Goal: Communication & Community: Ask a question

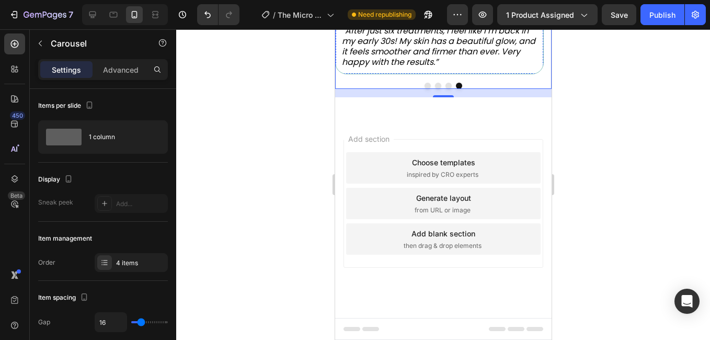
scroll to position [262, 0]
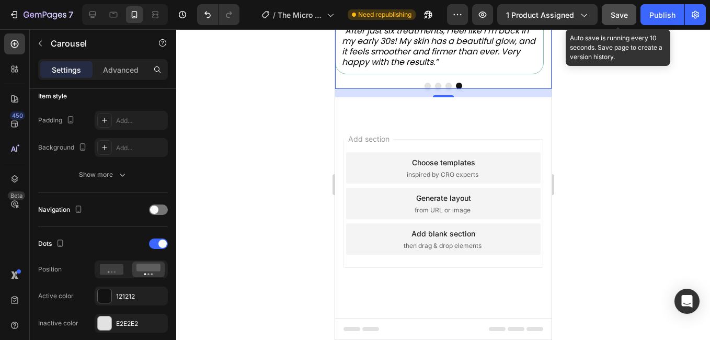
click at [618, 17] on span "Save" at bounding box center [619, 14] width 17 height 9
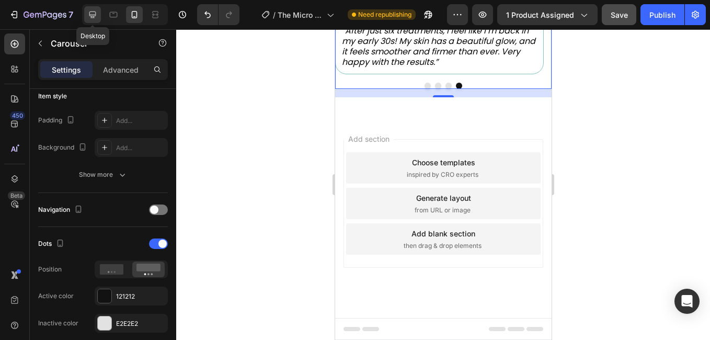
click at [88, 15] on icon at bounding box center [92, 14] width 10 height 10
type input "1200"
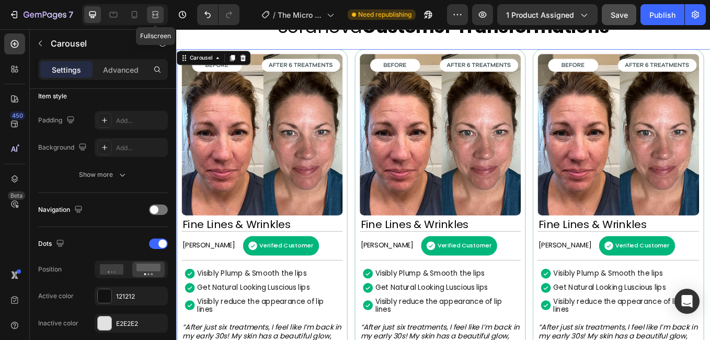
scroll to position [720, 0]
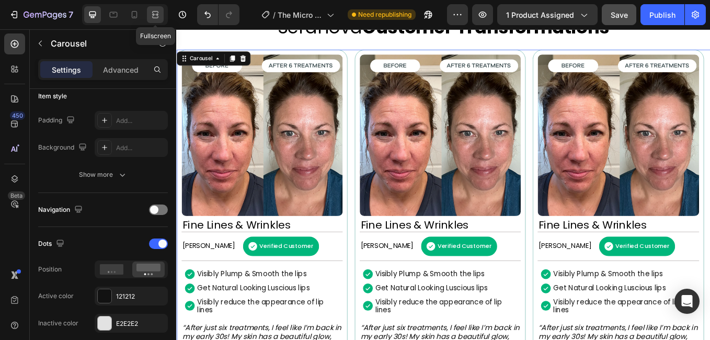
click at [157, 17] on icon at bounding box center [155, 14] width 10 height 10
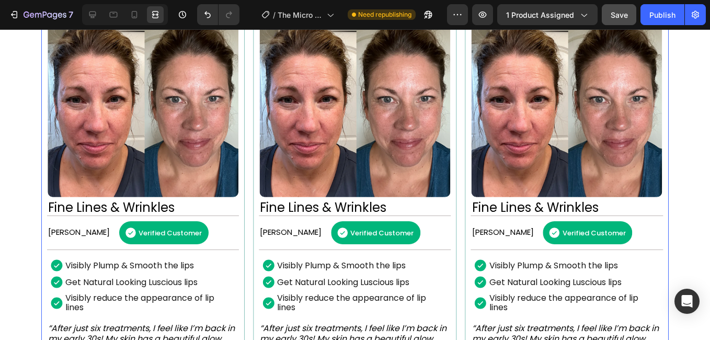
scroll to position [824, 0]
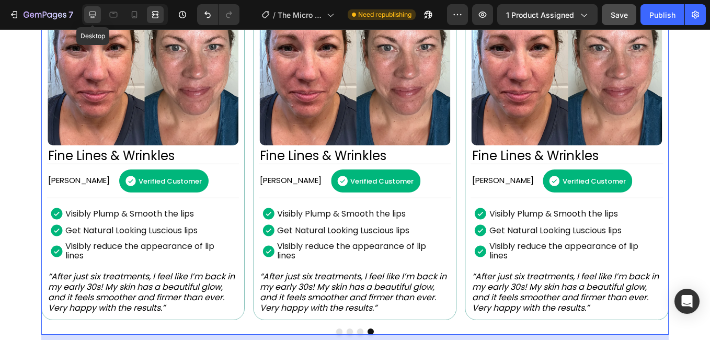
click at [94, 7] on div at bounding box center [92, 14] width 17 height 17
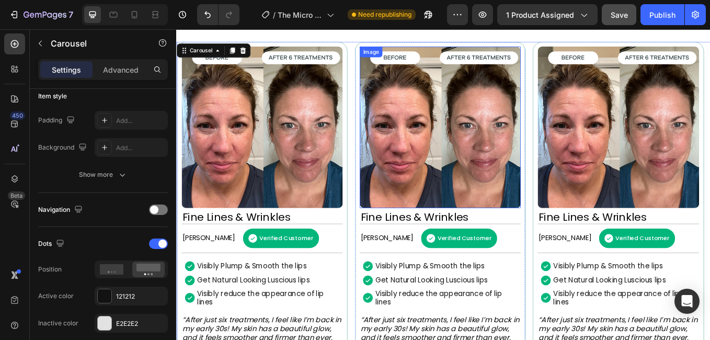
scroll to position [772, 0]
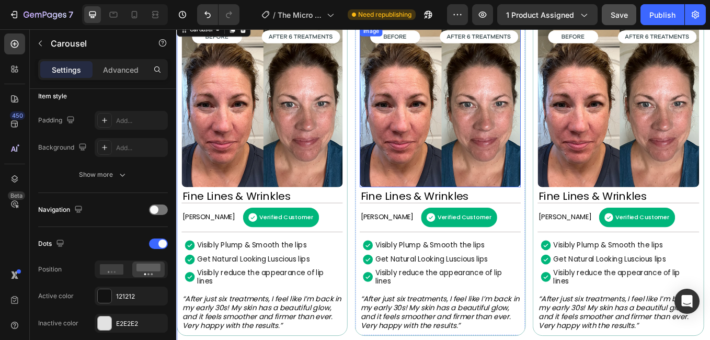
click at [466, 144] on img at bounding box center [485, 119] width 189 height 189
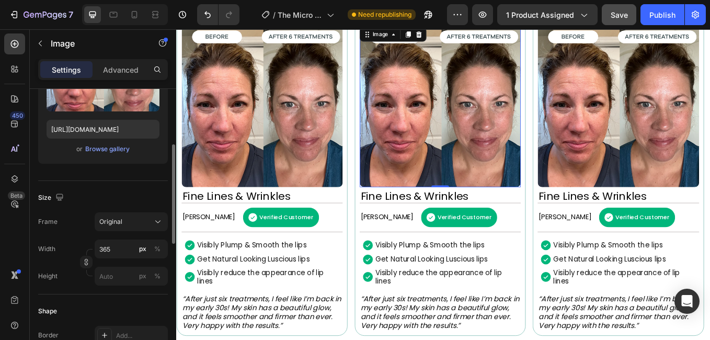
scroll to position [105, 0]
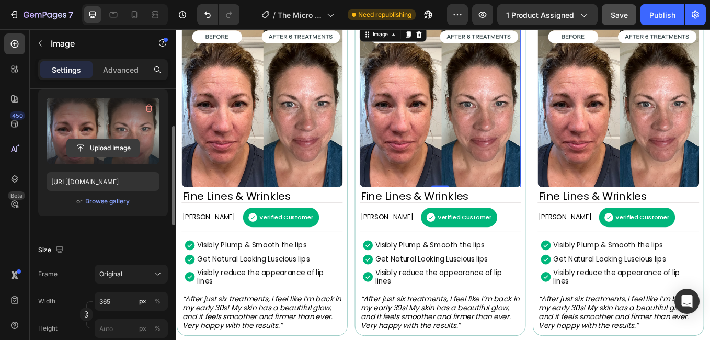
click at [103, 144] on input "file" at bounding box center [103, 148] width 72 height 18
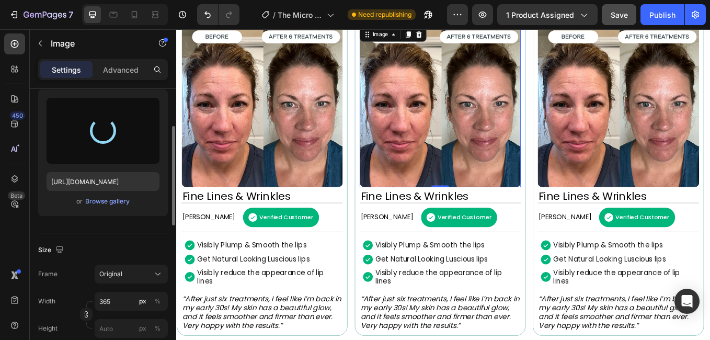
type input "[URL][DOMAIN_NAME]"
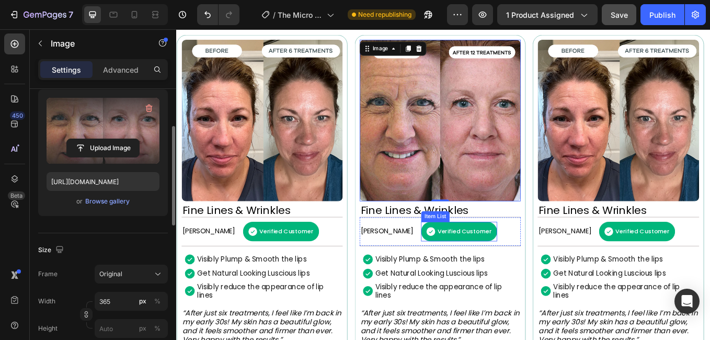
scroll to position [772, 0]
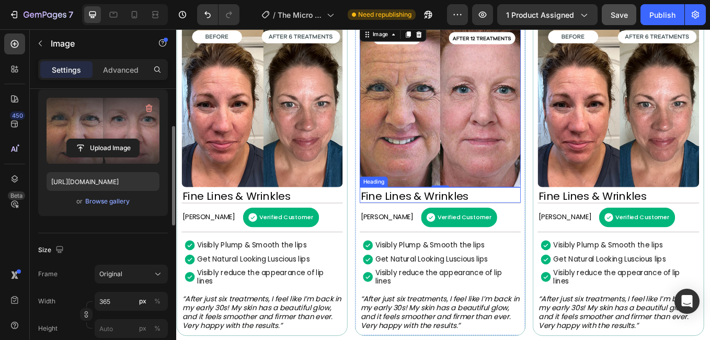
click at [427, 226] on h2 "Fine Lines & Wrinkles" at bounding box center [485, 226] width 189 height 16
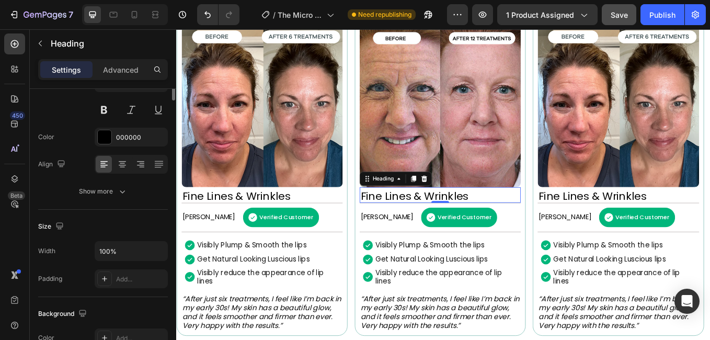
scroll to position [0, 0]
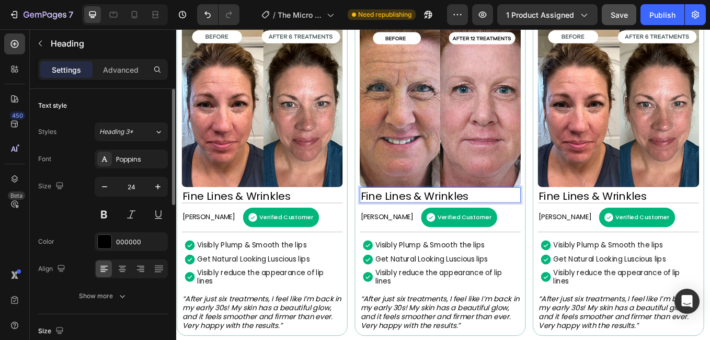
click at [427, 226] on h2 "Fine Lines & Wrinkles" at bounding box center [485, 226] width 189 height 16
click at [427, 226] on p "Fine Lines & Wrinkles" at bounding box center [485, 226] width 187 height 14
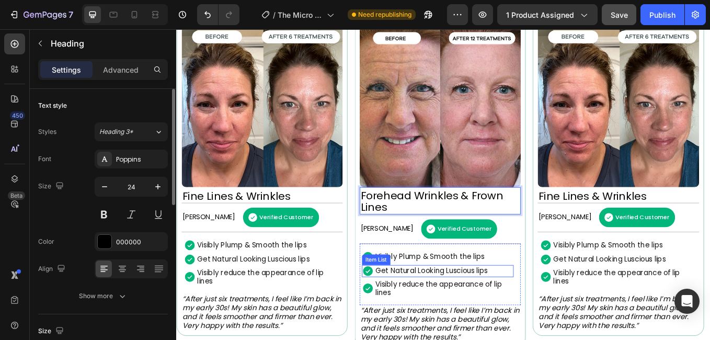
click at [470, 309] on p "Get Natural Looking Luscious lips" at bounding box center [476, 313] width 132 height 9
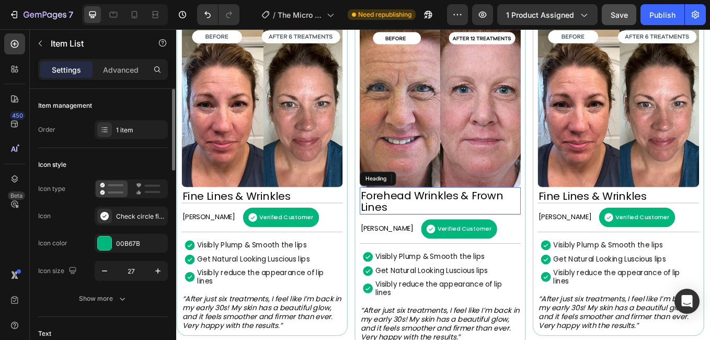
click at [409, 231] on p "Forehead Wrinkles & Frown Lines" at bounding box center [485, 231] width 187 height 27
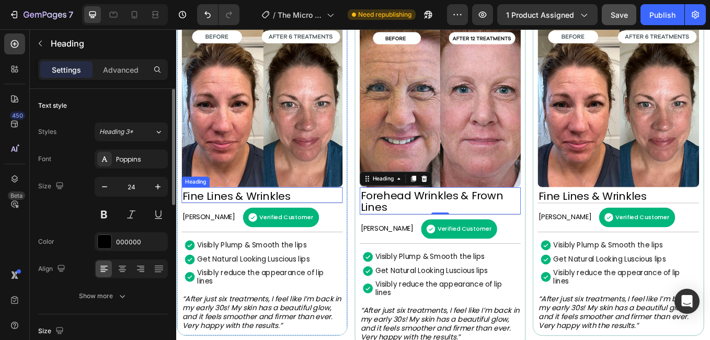
click at [202, 227] on h2 "Fine Lines & Wrinkles" at bounding box center [276, 226] width 189 height 16
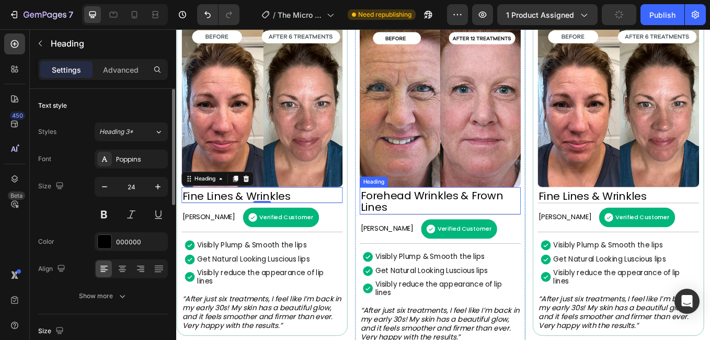
click at [440, 224] on p "Forehead Wrinkles & Frown Lines" at bounding box center [485, 231] width 187 height 27
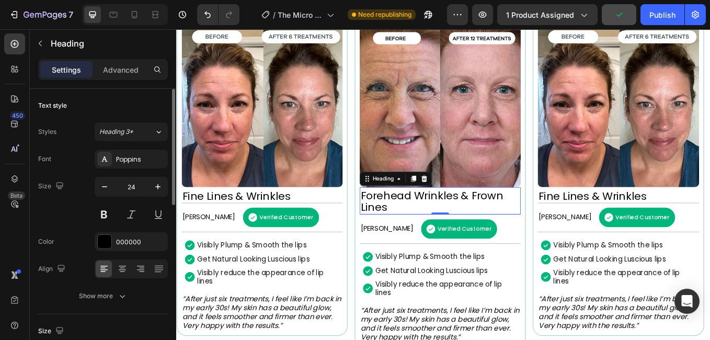
scroll to position [0, 0]
click at [440, 224] on p "Forehead Wrinkles & Frown Lines" at bounding box center [485, 232] width 187 height 27
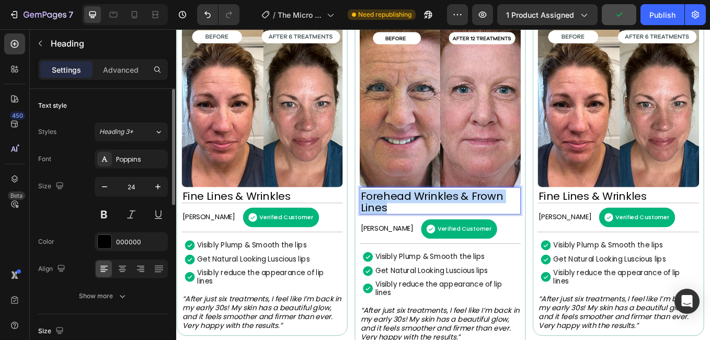
click at [440, 224] on p "Forehead Wrinkles & Frown Lines" at bounding box center [485, 232] width 187 height 27
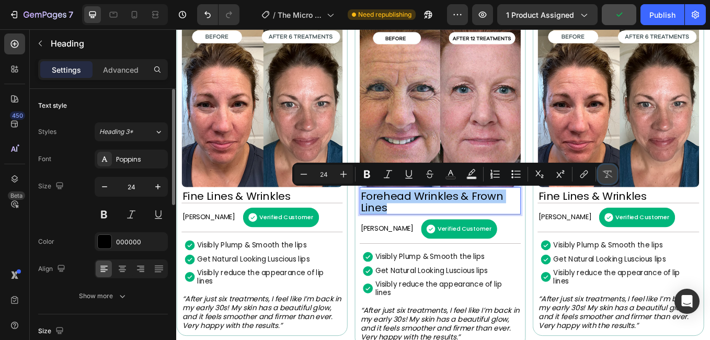
click at [608, 179] on icon "Editor contextual toolbar" at bounding box center [608, 174] width 10 height 10
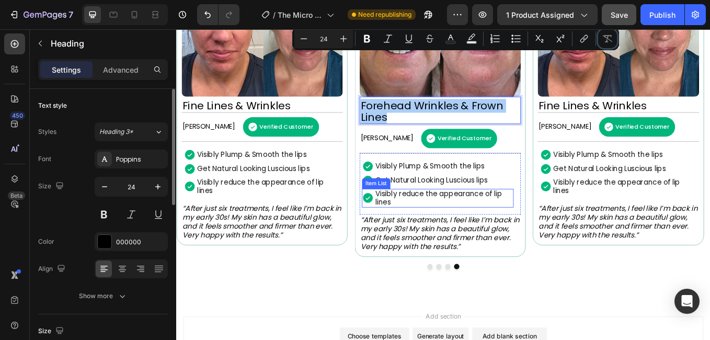
scroll to position [824, 0]
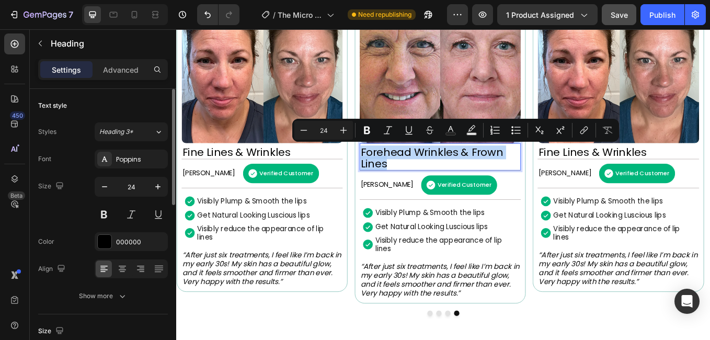
click at [433, 173] on p "Forehead Wrinkles & Frown Lines" at bounding box center [485, 180] width 187 height 27
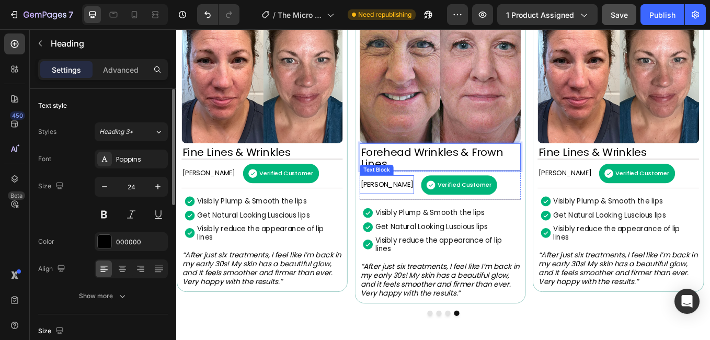
click at [405, 213] on p "[PERSON_NAME]" at bounding box center [423, 211] width 62 height 9
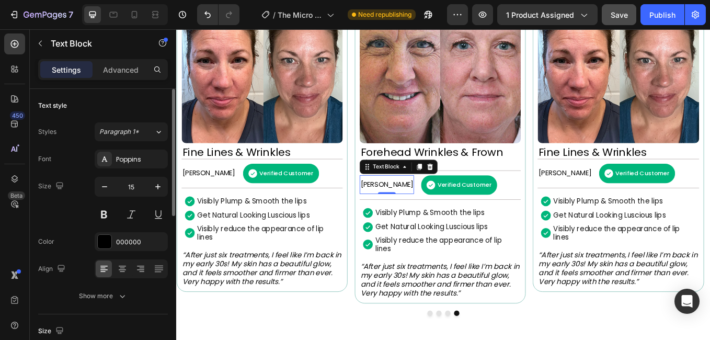
click at [408, 210] on p "[PERSON_NAME]" at bounding box center [423, 211] width 62 height 9
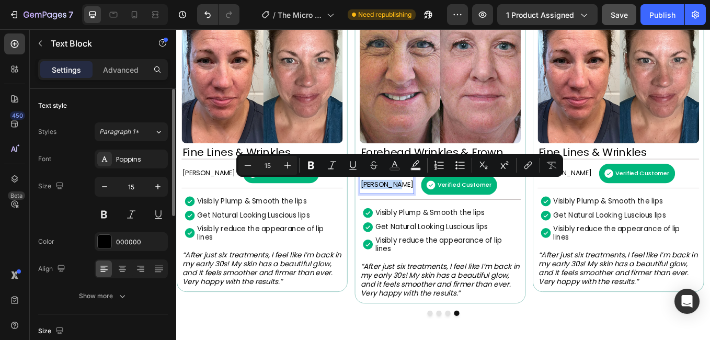
click at [408, 210] on p "[PERSON_NAME]" at bounding box center [423, 211] width 62 height 9
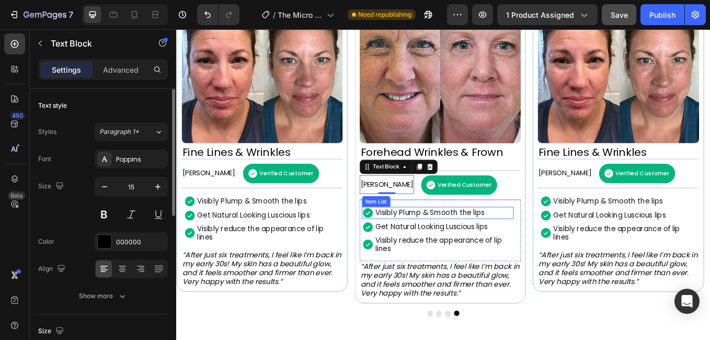
click at [431, 241] on p "Visibly Plump & Smooth the lips" at bounding box center [474, 244] width 129 height 9
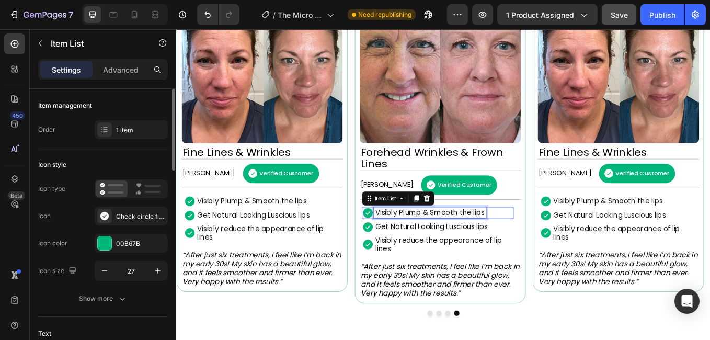
click at [431, 241] on p "Visibly Plump & Smooth the lips" at bounding box center [474, 244] width 129 height 9
click at [510, 263] on p "Get Natural Looking Luscious lips" at bounding box center [476, 261] width 132 height 9
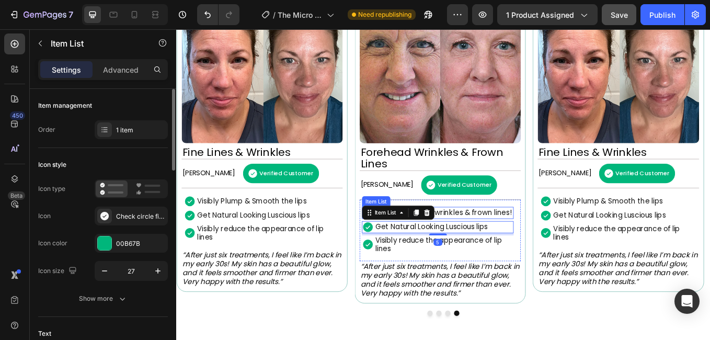
click at [515, 246] on p "Erases forehead wrinkles & frown lines!" at bounding box center [490, 244] width 161 height 9
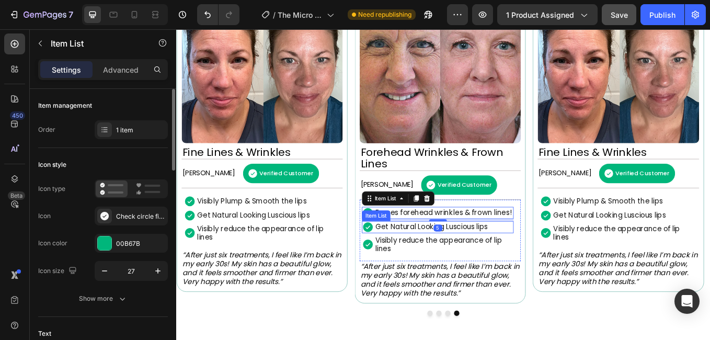
click at [529, 262] on p "Get Natural Looking Luscious lips" at bounding box center [476, 261] width 132 height 9
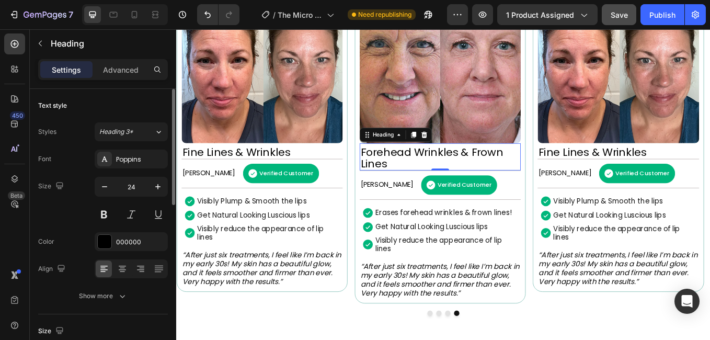
click at [409, 178] on p "Forehead Wrinkles & Frown Lines" at bounding box center [485, 180] width 187 height 27
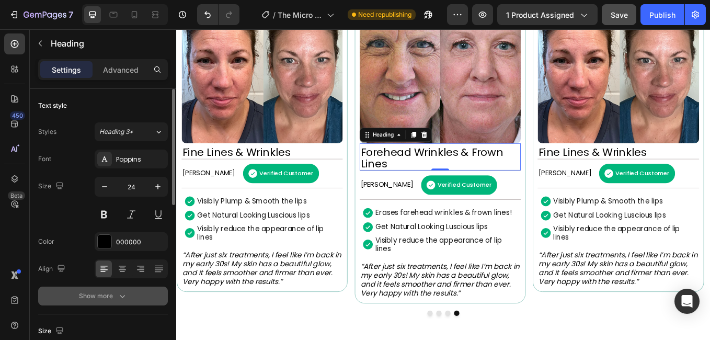
click at [111, 292] on div "Show more" at bounding box center [103, 296] width 49 height 10
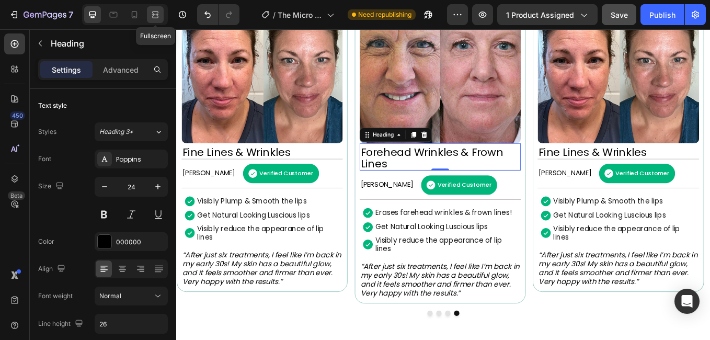
click at [160, 17] on icon at bounding box center [155, 14] width 10 height 10
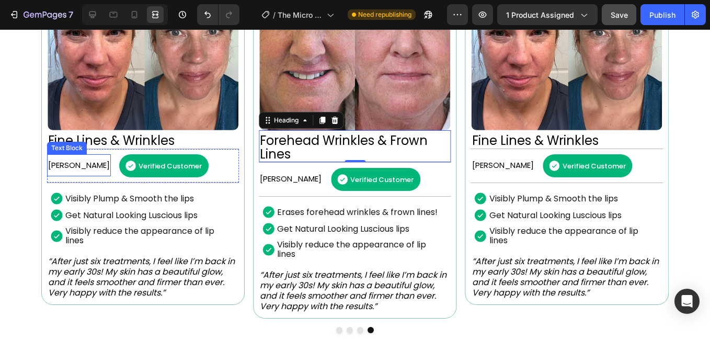
scroll to position [876, 0]
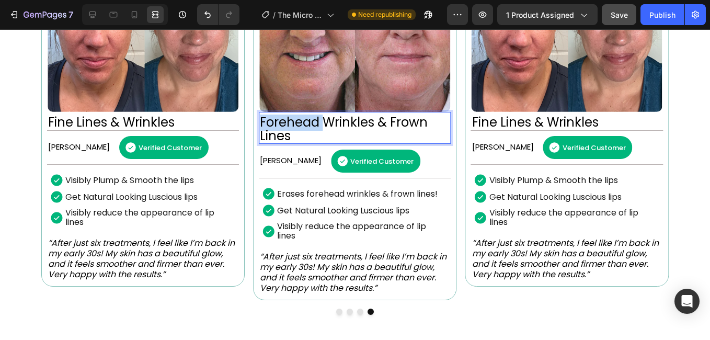
click at [289, 131] on p "Forehead Wrinkles & Frown Lines" at bounding box center [355, 129] width 190 height 27
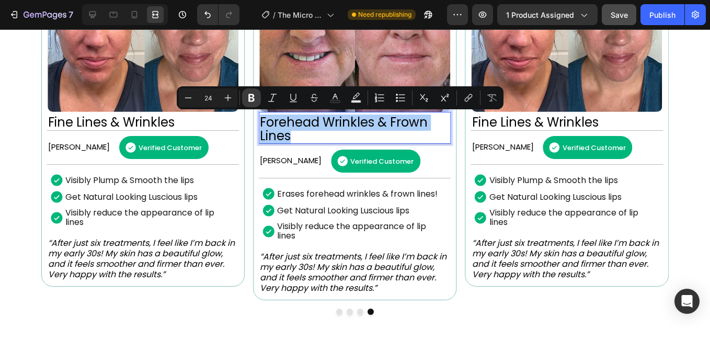
click at [254, 99] on icon "Editor contextual toolbar" at bounding box center [251, 98] width 6 height 8
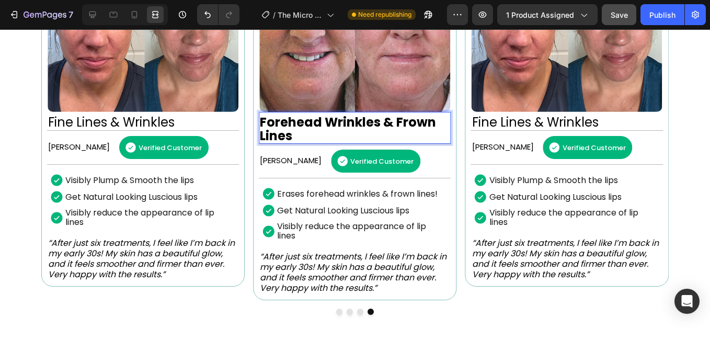
click at [272, 121] on strong "Forehead Wrinkles & Frown Lines" at bounding box center [348, 129] width 176 height 31
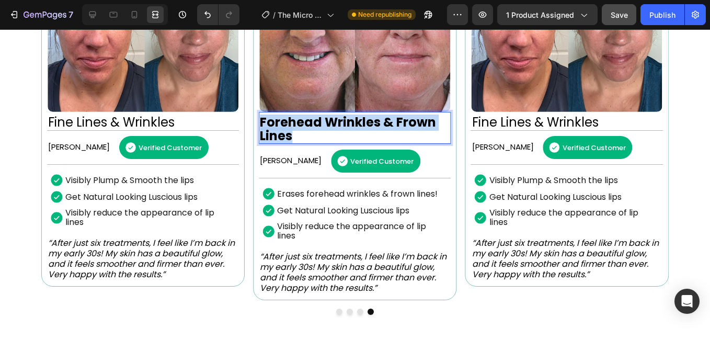
click at [272, 121] on strong "Forehead Wrinkles & Frown Lines" at bounding box center [348, 129] width 176 height 31
drag, startPoint x: 264, startPoint y: 122, endPoint x: 259, endPoint y: 137, distance: 15.1
click at [260, 137] on strong "Forehead Wrinkles & Frown Lines" at bounding box center [348, 129] width 176 height 31
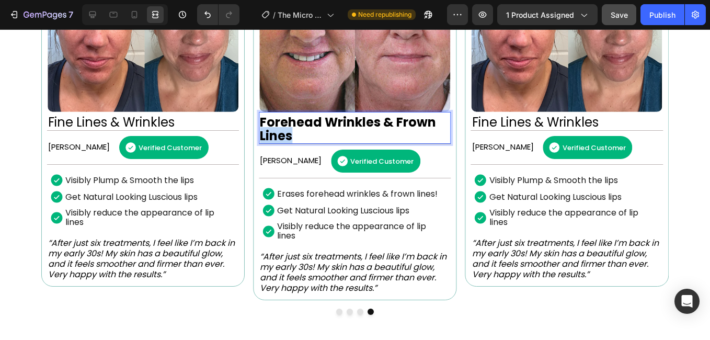
click at [260, 137] on strong "Forehead Wrinkles & Frown Lines" at bounding box center [348, 129] width 176 height 31
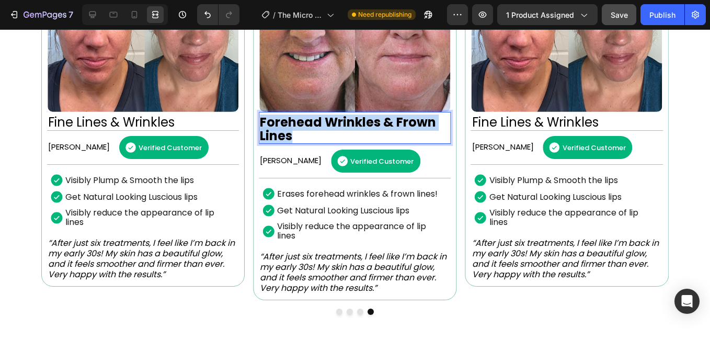
click at [260, 137] on strong "Forehead Wrinkles & Frown Lines" at bounding box center [348, 129] width 176 height 31
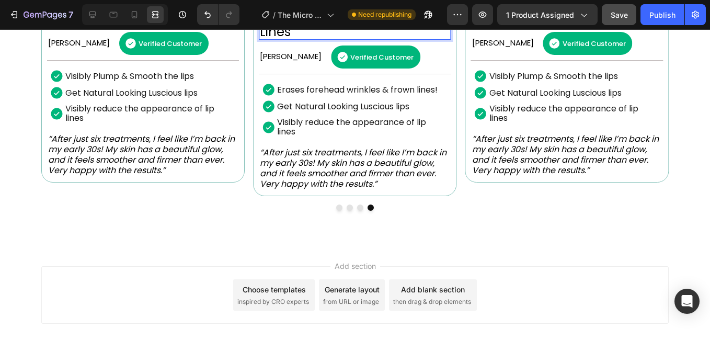
scroll to position [981, 0]
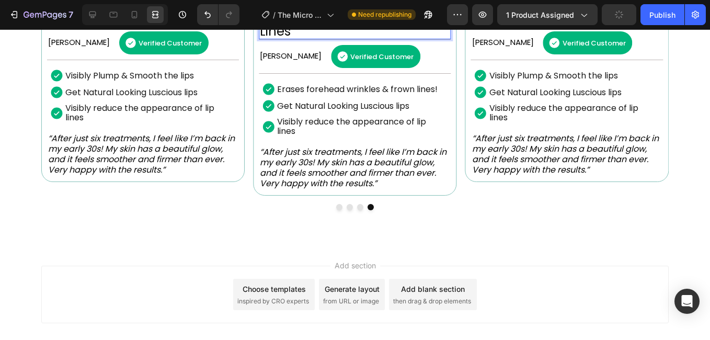
click at [99, 256] on div "Add section Choose templates inspired by CRO experts Generate layout from URL o…" at bounding box center [355, 309] width 710 height 129
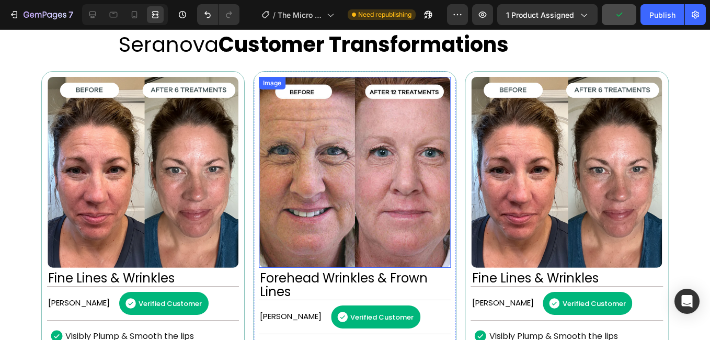
scroll to position [719, 0]
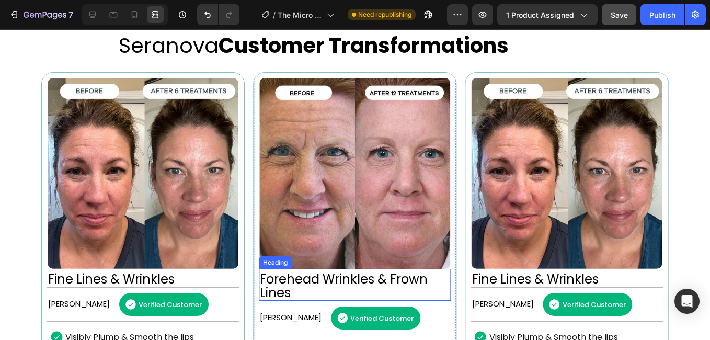
click at [280, 283] on p "Forehead Wrinkles & Frown Lines" at bounding box center [355, 286] width 190 height 27
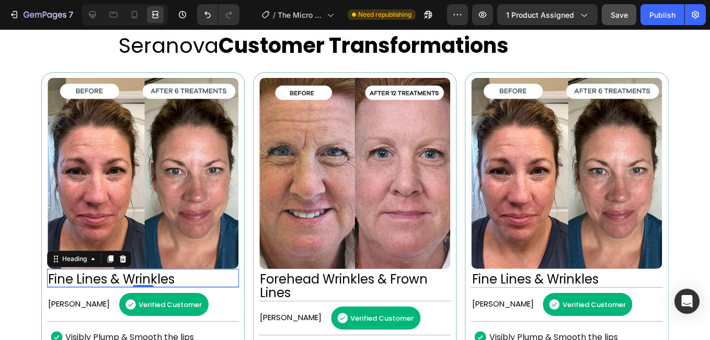
click at [111, 279] on h2 "Fine Lines & Wrinkles" at bounding box center [143, 280] width 192 height 16
click at [287, 287] on p "Forehead Wrinkles & Frown Lines" at bounding box center [355, 286] width 190 height 27
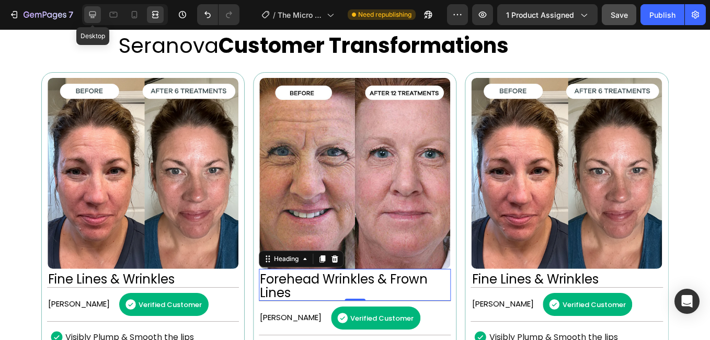
click at [95, 12] on icon at bounding box center [92, 15] width 7 height 7
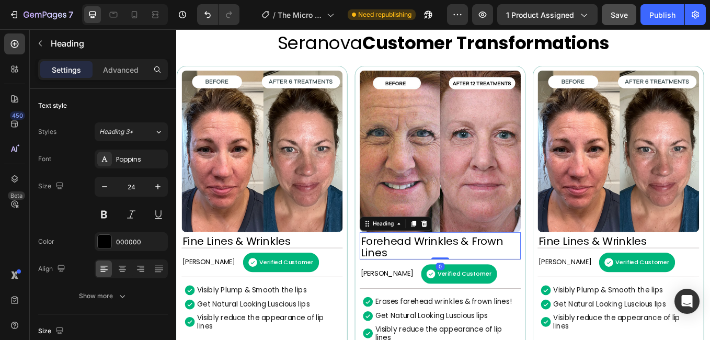
drag, startPoint x: 490, startPoint y: 297, endPoint x: 490, endPoint y: 285, distance: 12.6
click at [490, 285] on div "Forehead Wrinkles & Frown Lines Heading 0" at bounding box center [485, 284] width 189 height 32
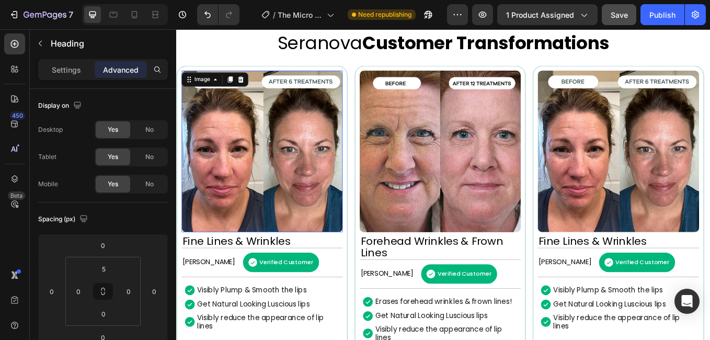
click at [320, 206] on img at bounding box center [276, 172] width 189 height 189
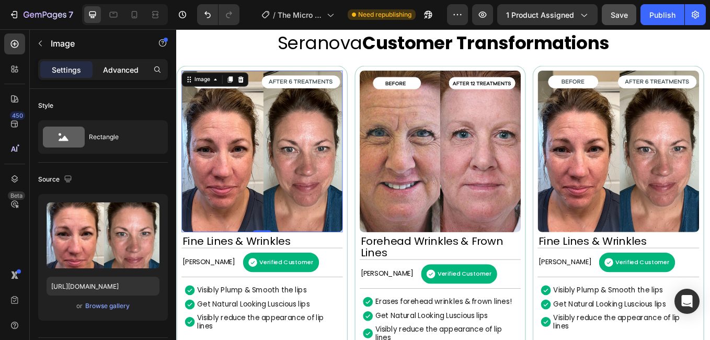
click at [114, 67] on p "Advanced" at bounding box center [121, 69] width 36 height 11
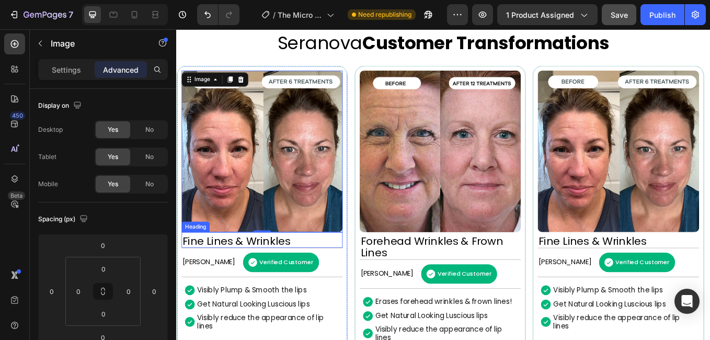
click at [298, 273] on h2 "Fine Lines & Wrinkles" at bounding box center [276, 278] width 189 height 16
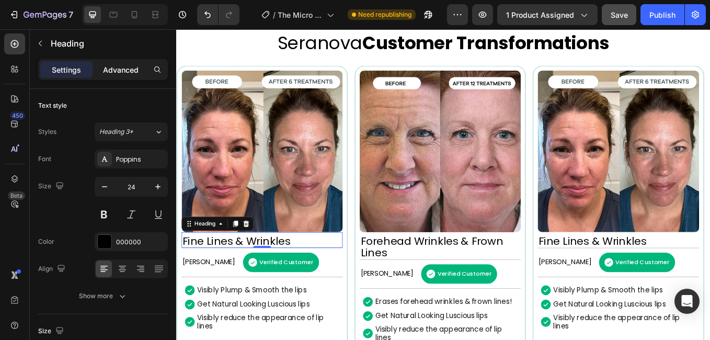
click at [125, 76] on div "Advanced" at bounding box center [121, 69] width 52 height 17
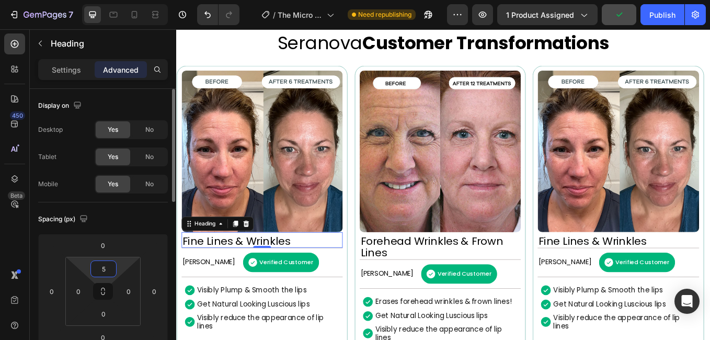
click at [110, 269] on input "5" at bounding box center [103, 269] width 21 height 16
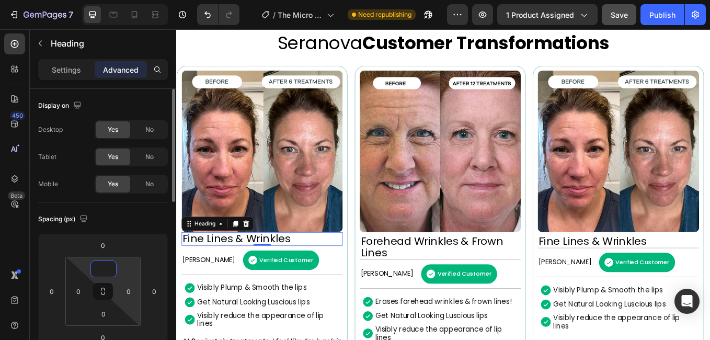
type input "5"
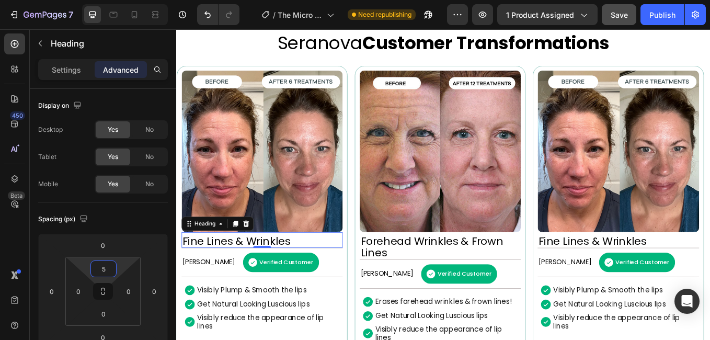
click at [13, 237] on div "450 Beta" at bounding box center [14, 148] width 21 height 231
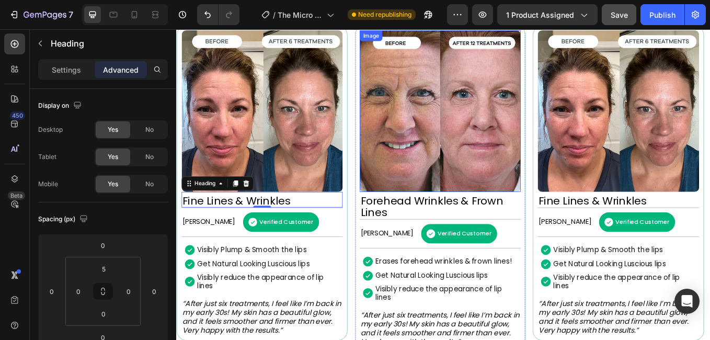
scroll to position [719, 0]
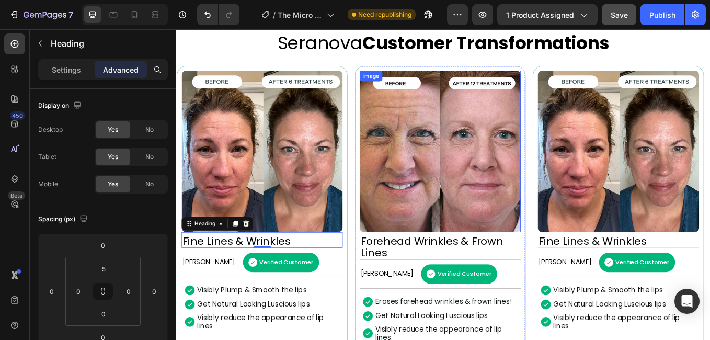
click at [482, 151] on img at bounding box center [485, 172] width 189 height 189
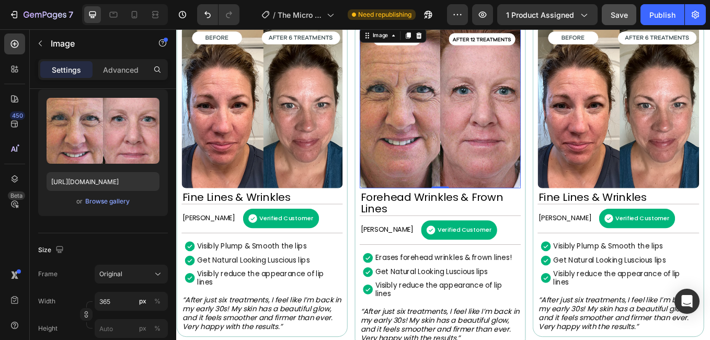
scroll to position [772, 0]
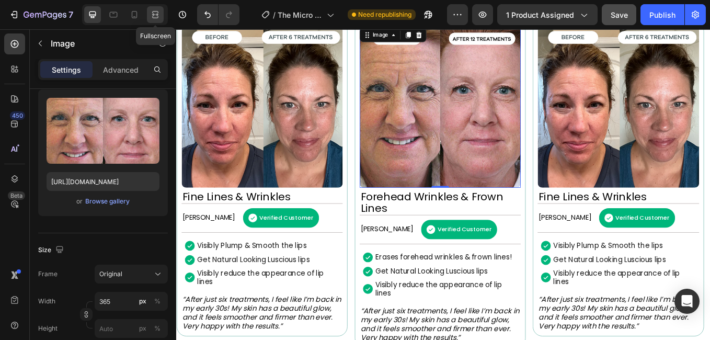
click at [153, 14] on icon at bounding box center [155, 14] width 10 height 10
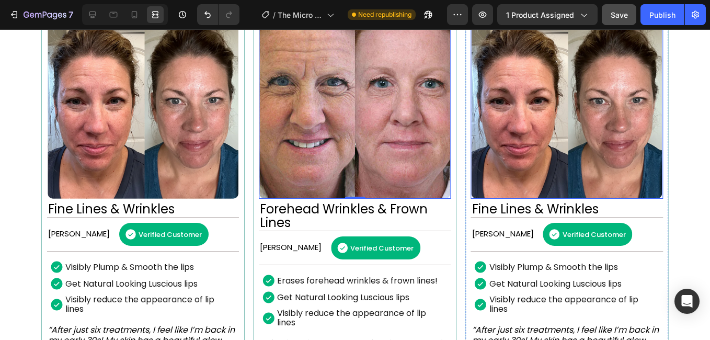
scroll to position [772, 0]
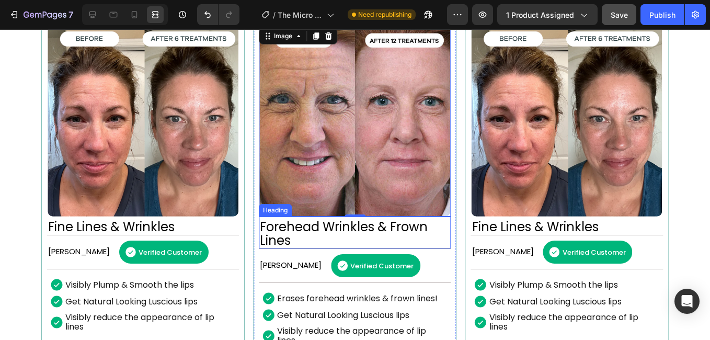
click at [274, 237] on p "Forehead Wrinkles & Frown Lines" at bounding box center [355, 233] width 190 height 27
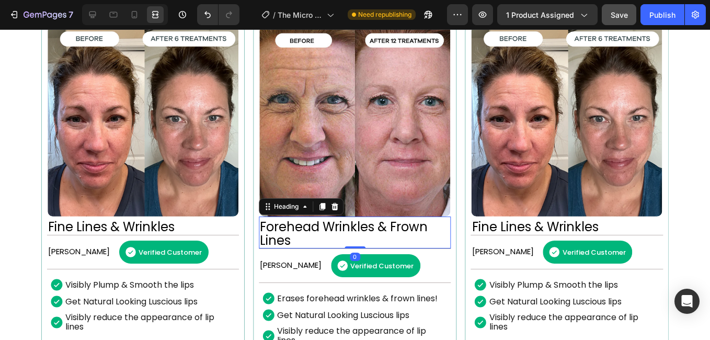
scroll to position [0, 0]
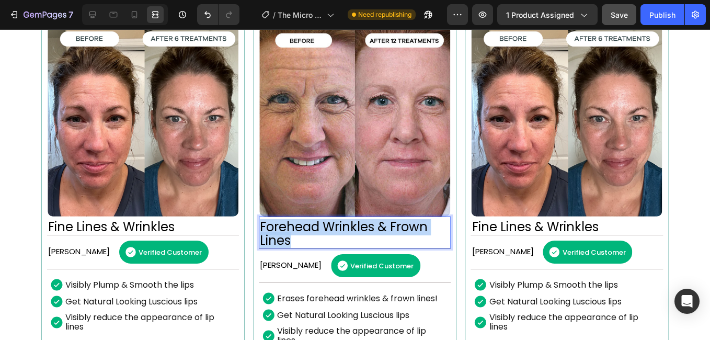
click at [274, 237] on p "Forehead Wrinkles & Frown Lines" at bounding box center [355, 233] width 190 height 27
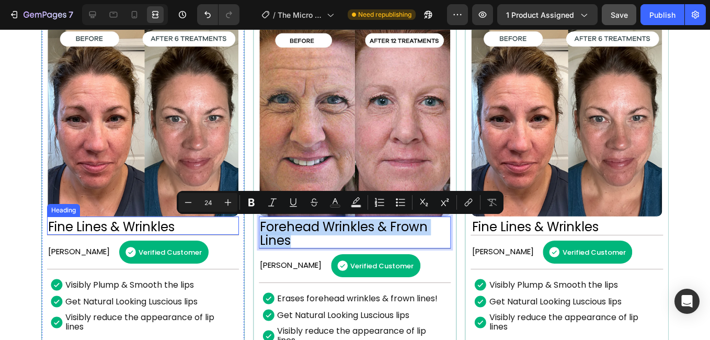
click at [133, 222] on h2 "Fine Lines & Wrinkles" at bounding box center [143, 227] width 192 height 16
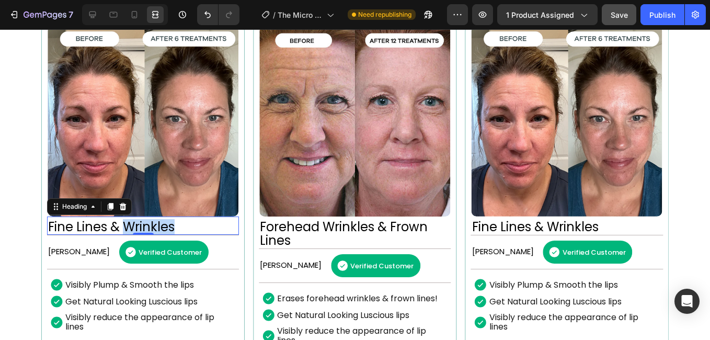
click at [133, 222] on h2 "Fine Lines & Wrinkles" at bounding box center [143, 227] width 192 height 16
click at [133, 222] on p "Fine Lines & Wrinkles" at bounding box center [143, 227] width 190 height 14
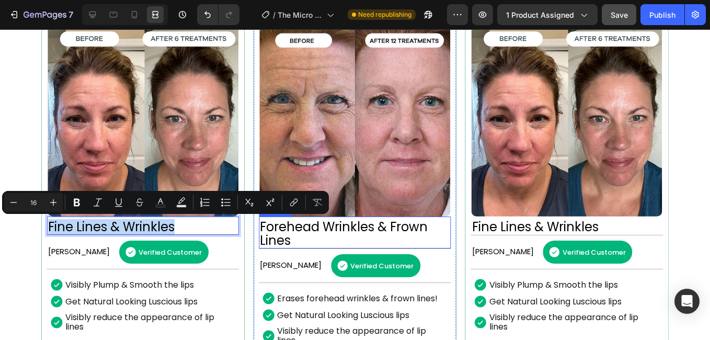
click at [311, 235] on p "Forehead Wrinkles & Frown Lines" at bounding box center [355, 233] width 190 height 27
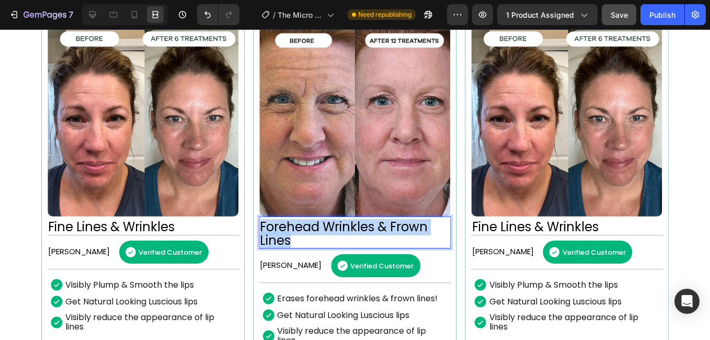
click at [311, 235] on p "Forehead Wrinkles & Frown Lines" at bounding box center [355, 233] width 190 height 27
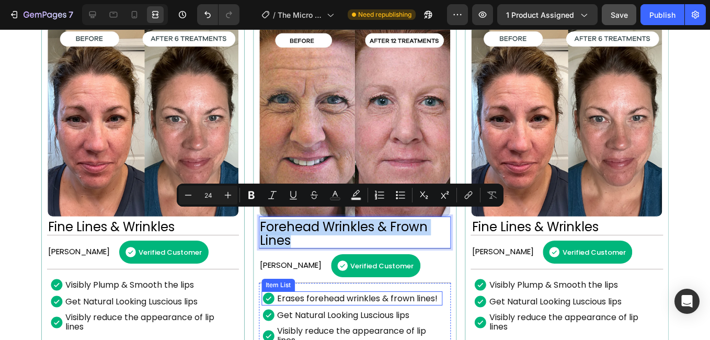
scroll to position [929, 0]
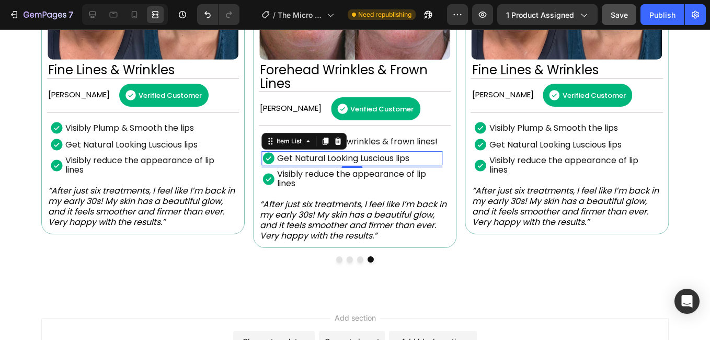
click at [343, 155] on p "Get Natural Looking Luscious lips" at bounding box center [343, 158] width 132 height 9
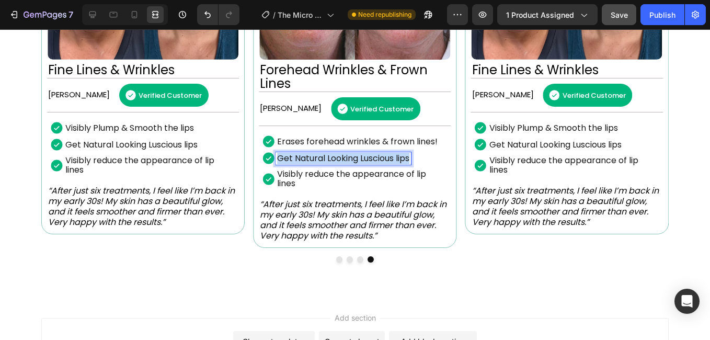
click at [343, 155] on p "Get Natural Looking Luscious lips" at bounding box center [343, 158] width 132 height 9
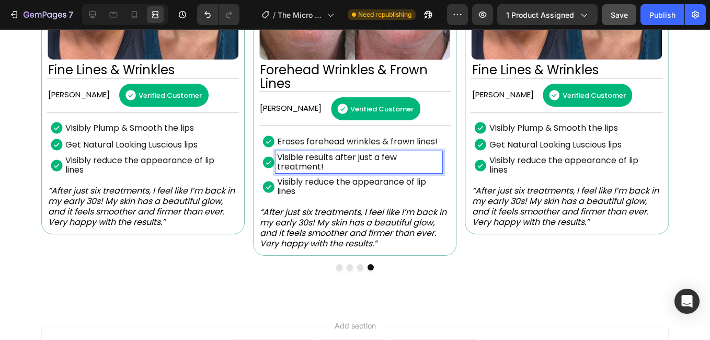
scroll to position [928, 0]
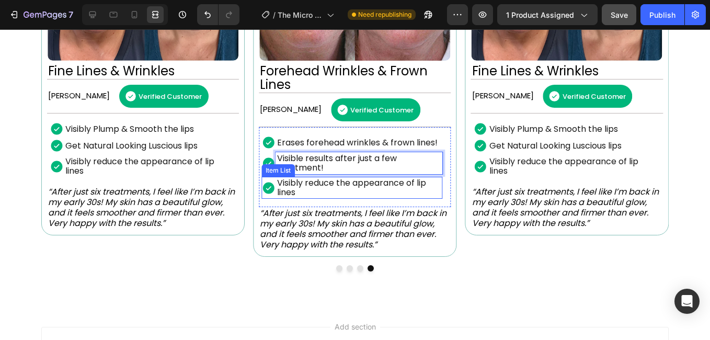
click at [352, 182] on p "Visibly reduce the appearance of lip lines" at bounding box center [359, 187] width 164 height 19
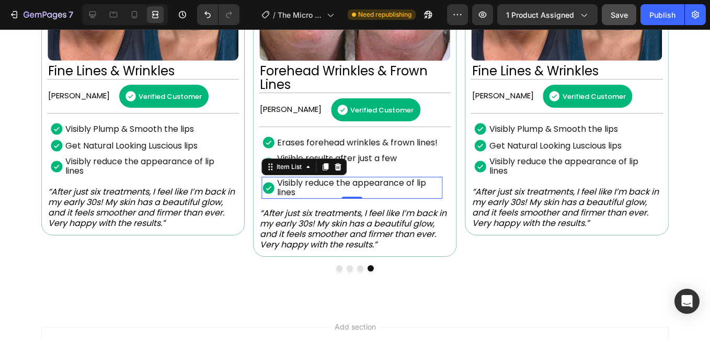
click at [386, 189] on p "Visibly reduce the appearance of lip lines" at bounding box center [359, 187] width 164 height 19
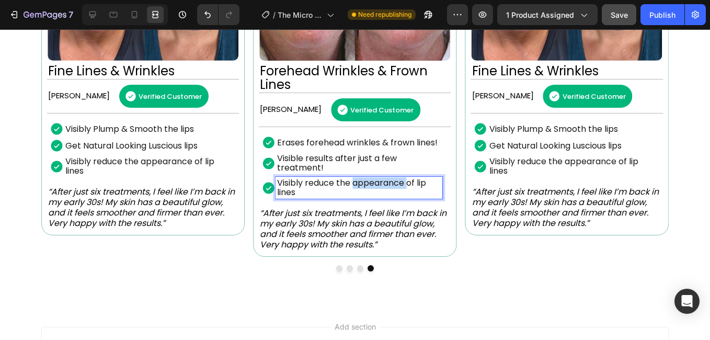
click at [386, 189] on p "Visibly reduce the appearance of lip lines" at bounding box center [359, 187] width 164 height 19
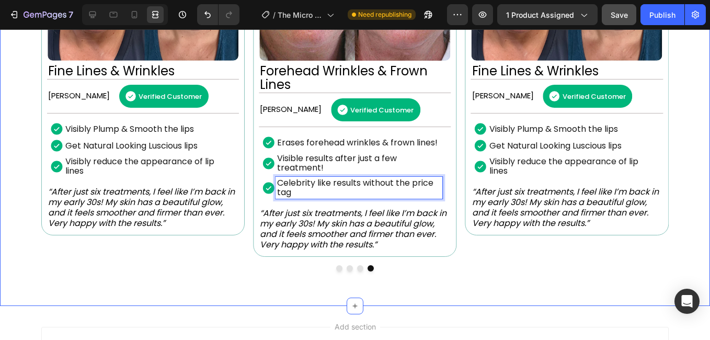
click at [472, 296] on div "Image Forehead Wrinkles & Frown Lines Heading [PERSON_NAME] Text Block Verified…" at bounding box center [355, 78] width 710 height 455
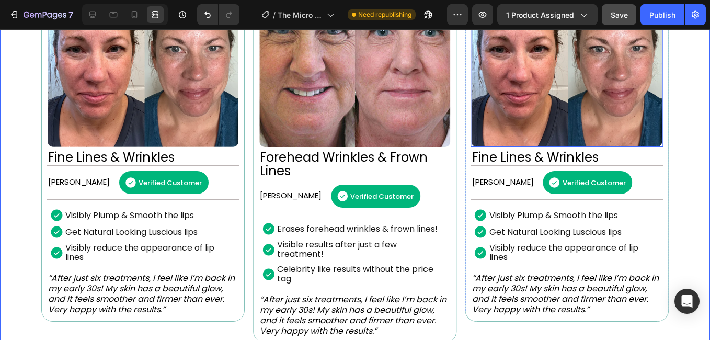
scroll to position [823, 0]
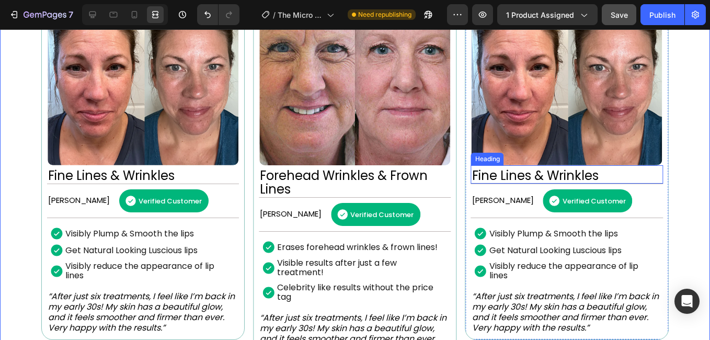
click at [500, 177] on h2 "Fine Lines & Wrinkles" at bounding box center [567, 176] width 192 height 16
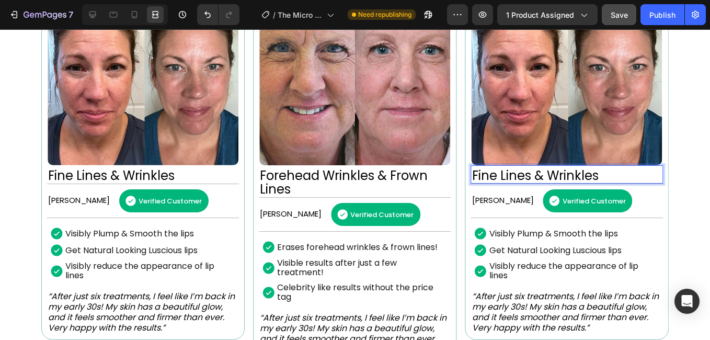
click at [493, 175] on h2 "Fine Lines & Wrinkles" at bounding box center [567, 176] width 192 height 16
click at [493, 175] on p "Fine Lines & Wrinkles" at bounding box center [567, 176] width 190 height 14
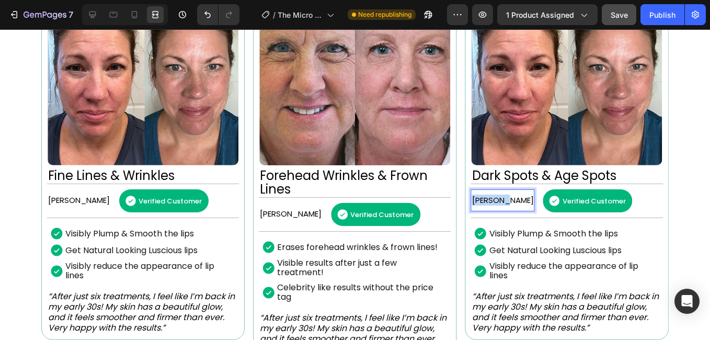
click at [493, 198] on p "[PERSON_NAME]" at bounding box center [503, 200] width 62 height 9
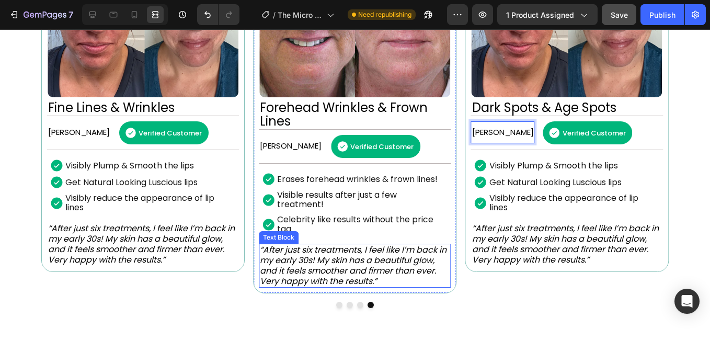
scroll to position [928, 0]
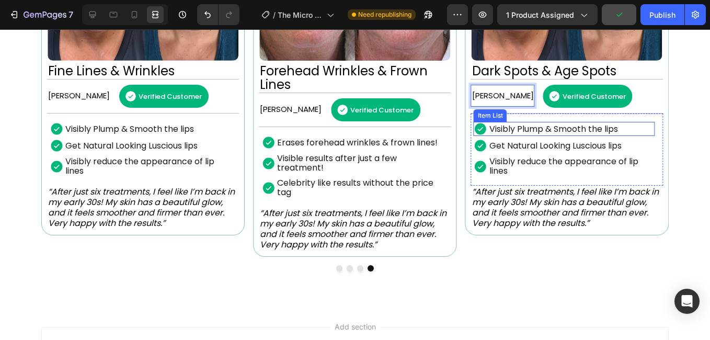
click at [537, 129] on p "Visibly Plump & Smooth the lips" at bounding box center [554, 129] width 129 height 9
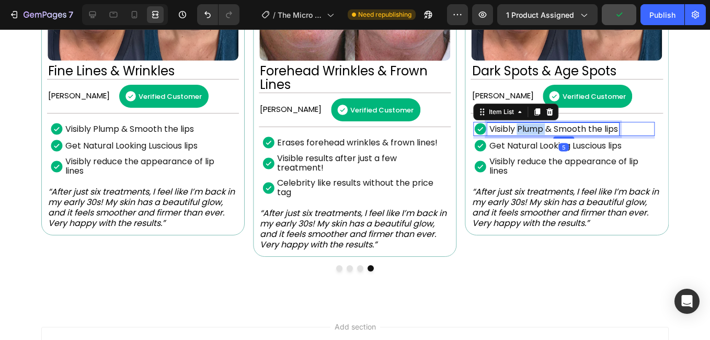
click at [537, 129] on p "Visibly Plump & Smooth the lips" at bounding box center [554, 129] width 129 height 9
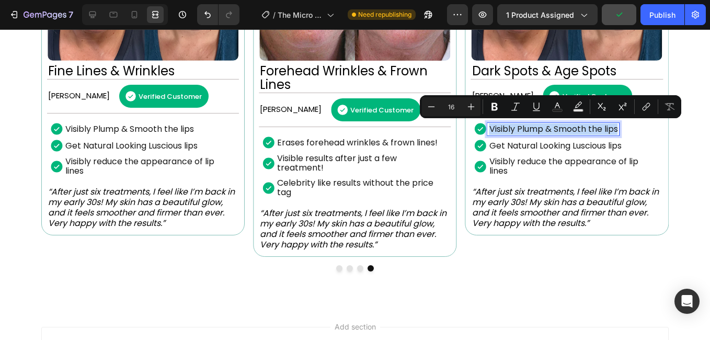
click at [537, 129] on p "Visibly Plump & Smooth the lips" at bounding box center [554, 129] width 129 height 9
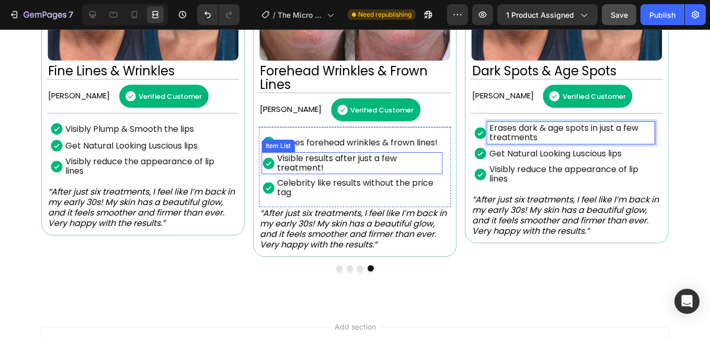
scroll to position [926, 0]
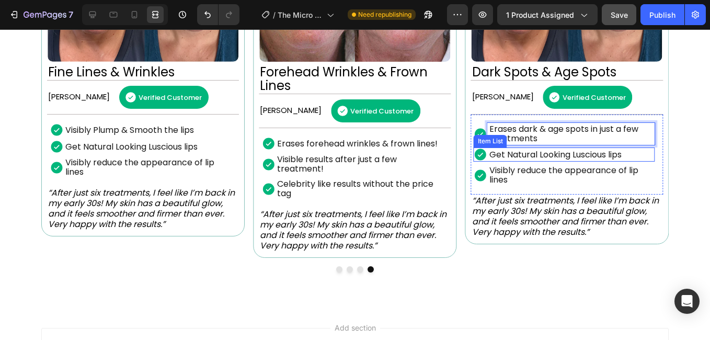
click at [550, 153] on p "Get Natural Looking Luscious lips" at bounding box center [556, 154] width 132 height 9
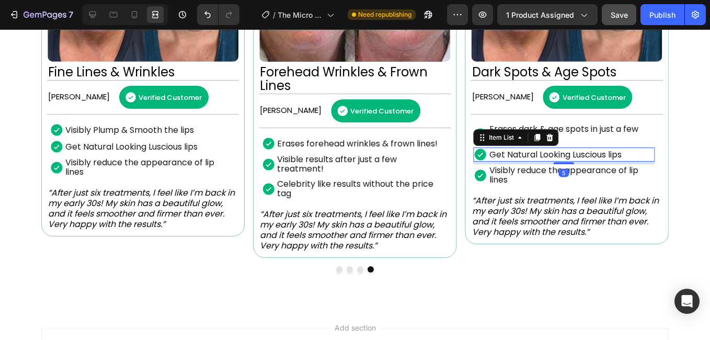
click at [550, 153] on p "Get Natural Looking Luscious lips" at bounding box center [556, 154] width 132 height 9
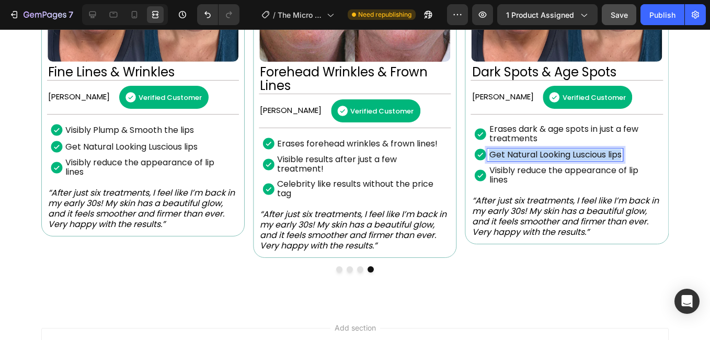
click at [550, 153] on p "Get Natural Looking Luscious lips" at bounding box center [556, 154] width 132 height 9
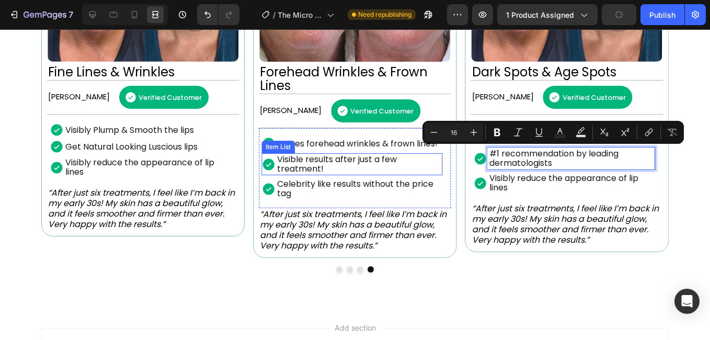
scroll to position [925, 0]
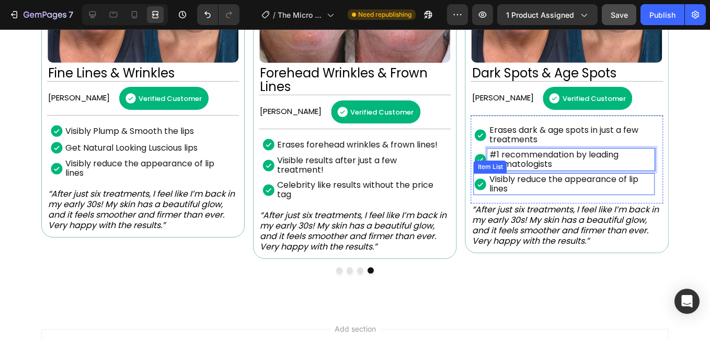
click at [530, 189] on p "Visibly reduce the appearance of lip lines" at bounding box center [572, 184] width 164 height 19
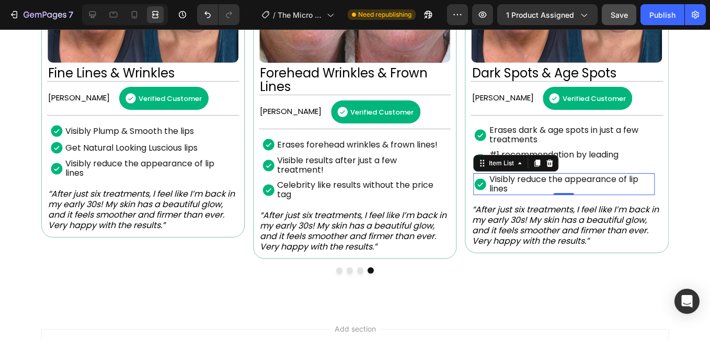
click at [530, 189] on p "Visibly reduce the appearance of lip lines" at bounding box center [572, 184] width 164 height 19
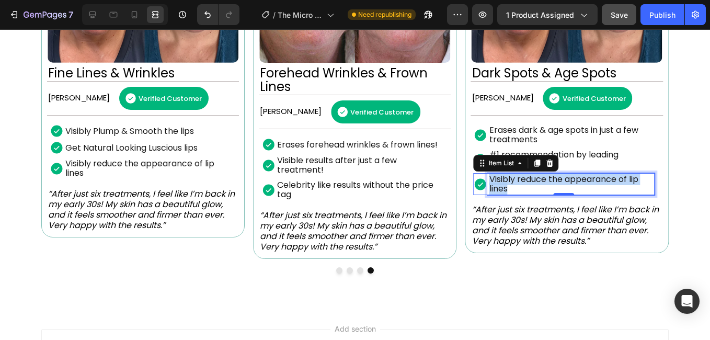
click at [530, 189] on p "Visibly reduce the appearance of lip lines" at bounding box center [572, 184] width 164 height 19
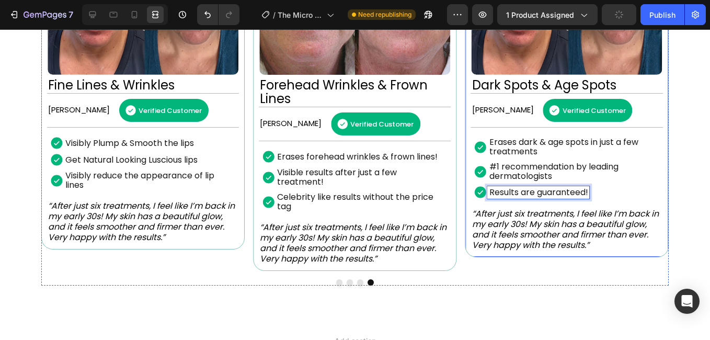
scroll to position [874, 0]
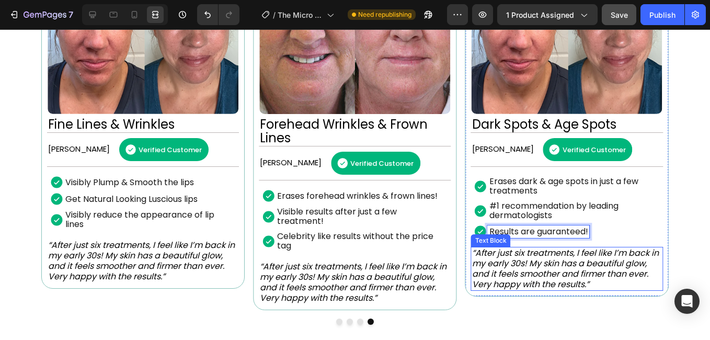
click at [501, 269] on icon "“After just six treatments, I feel like I’m back in my early 30s! My skin has a…" at bounding box center [565, 268] width 187 height 43
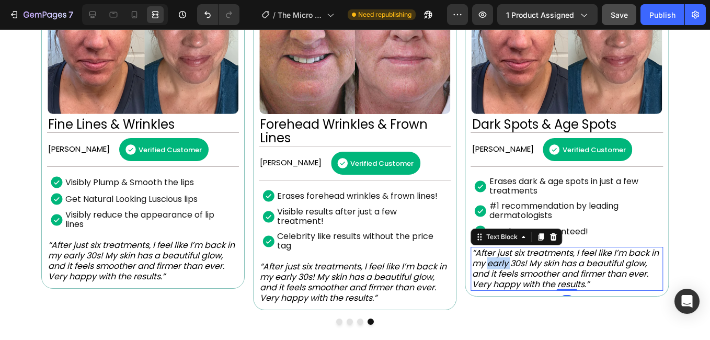
click at [501, 269] on icon "“After just six treatments, I feel like I’m back in my early 30s! My skin has a…" at bounding box center [565, 268] width 187 height 43
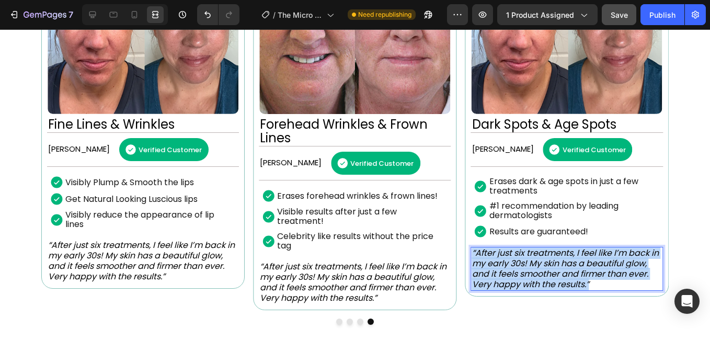
click at [501, 269] on icon "“After just six treatments, I feel like I’m back in my early 30s! My skin has a…" at bounding box center [565, 268] width 187 height 43
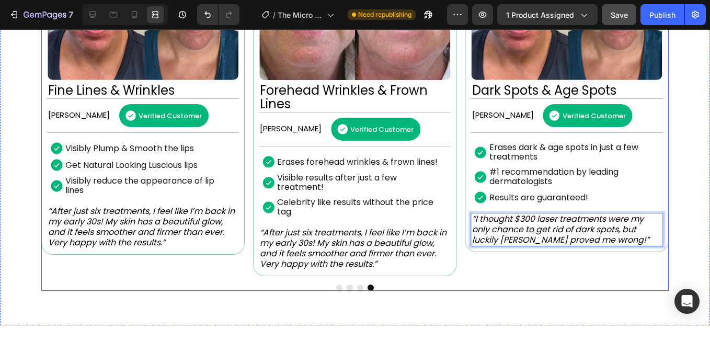
scroll to position [926, 0]
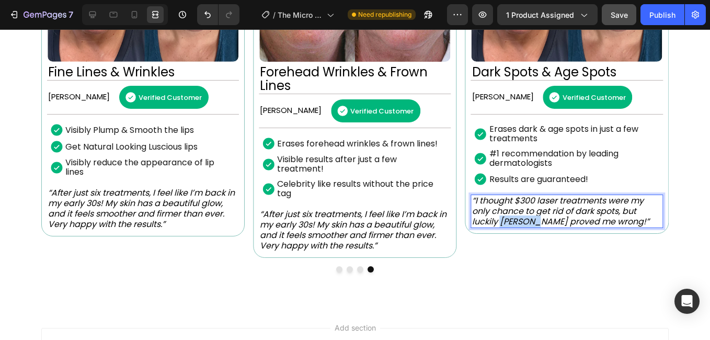
click at [518, 220] on icon "“I thought $300 laser treatments were my only chance to get rid of dark spots, …" at bounding box center [560, 211] width 177 height 33
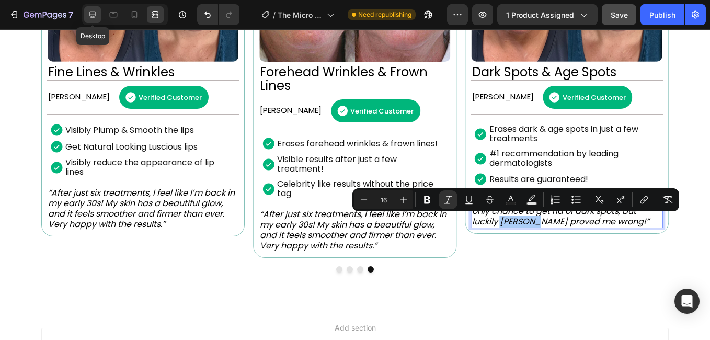
click at [98, 13] on div at bounding box center [92, 14] width 17 height 17
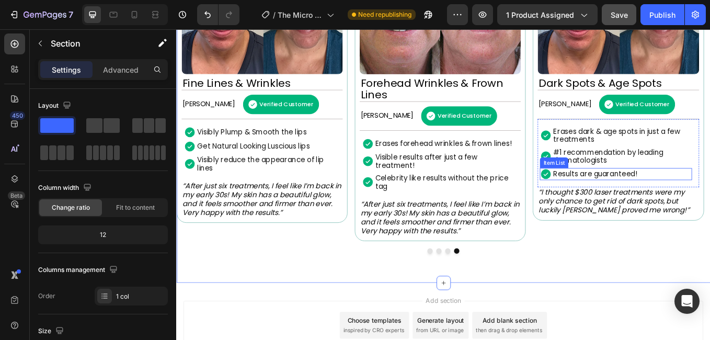
scroll to position [759, 0]
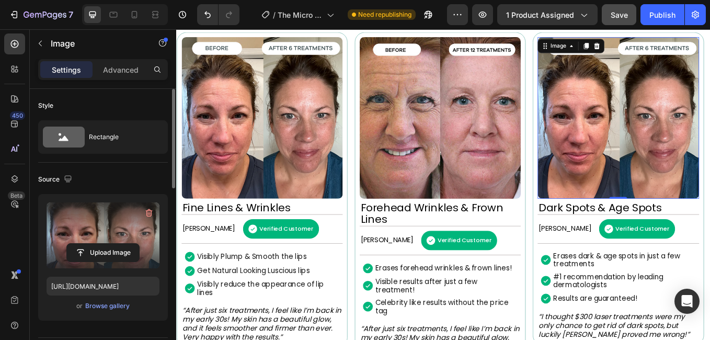
click at [114, 239] on label at bounding box center [103, 235] width 113 height 66
click at [114, 244] on input "file" at bounding box center [103, 253] width 72 height 18
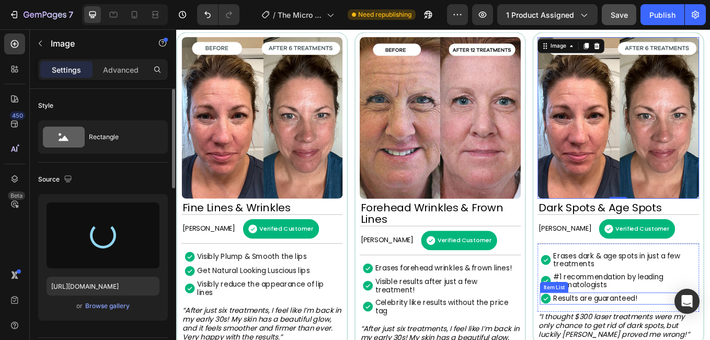
type input "[URL][DOMAIN_NAME]"
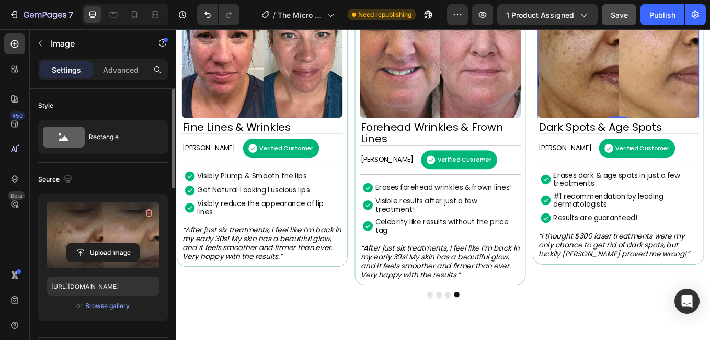
scroll to position [854, 0]
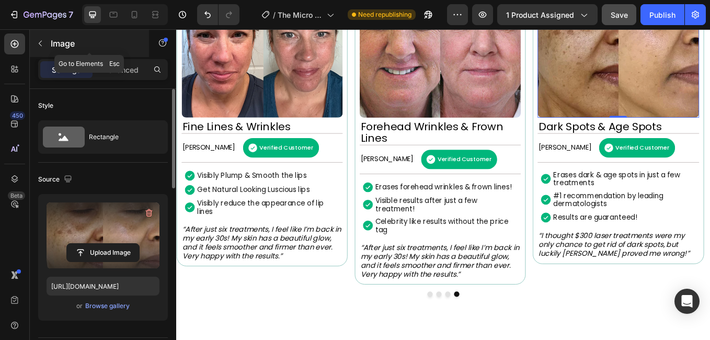
click at [37, 39] on icon "button" at bounding box center [40, 43] width 8 height 8
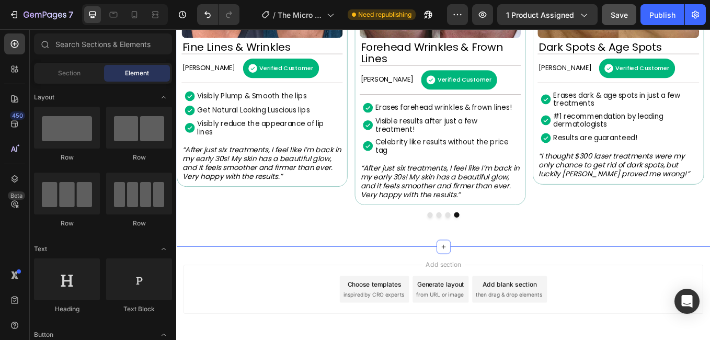
scroll to position [948, 0]
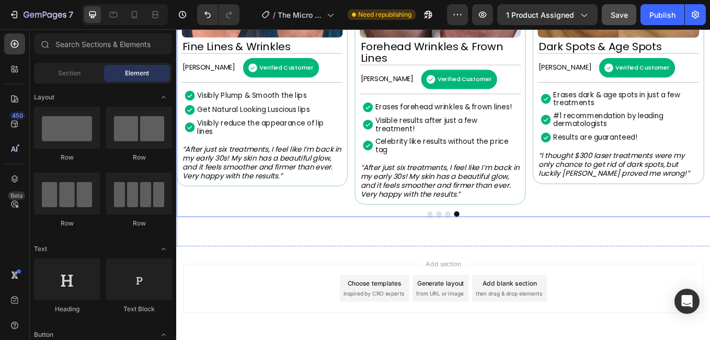
click at [493, 246] on button "Dot" at bounding box center [495, 246] width 6 height 6
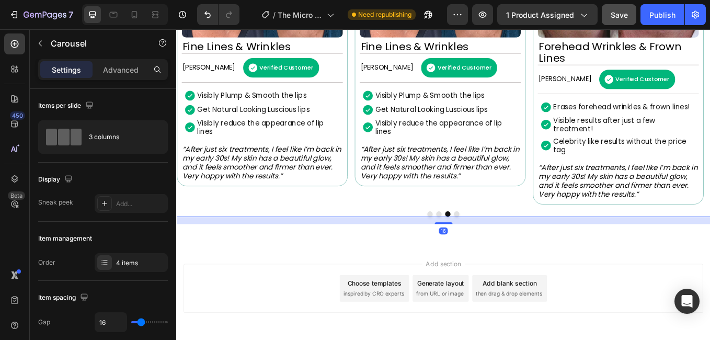
click at [483, 246] on button "Dot" at bounding box center [485, 246] width 6 height 6
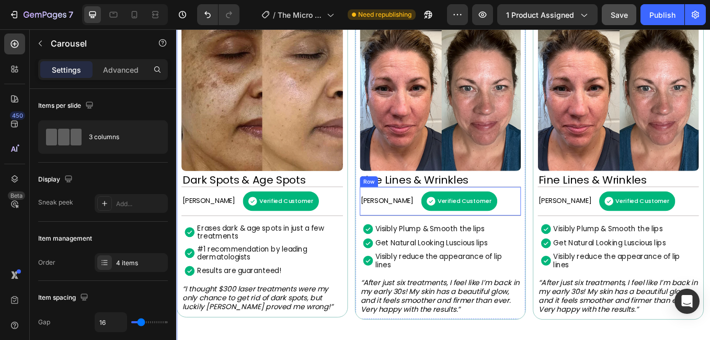
scroll to position [896, 0]
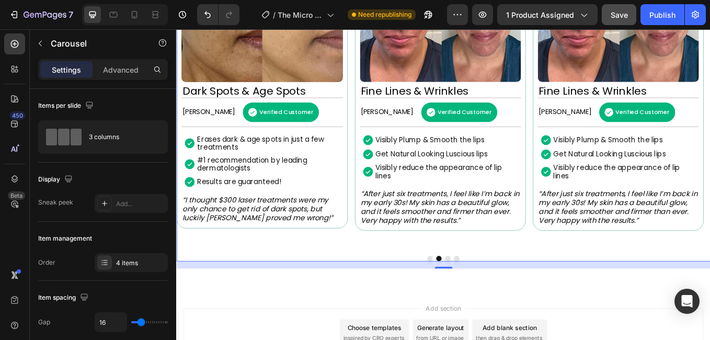
click at [471, 297] on button "Dot" at bounding box center [474, 299] width 6 height 6
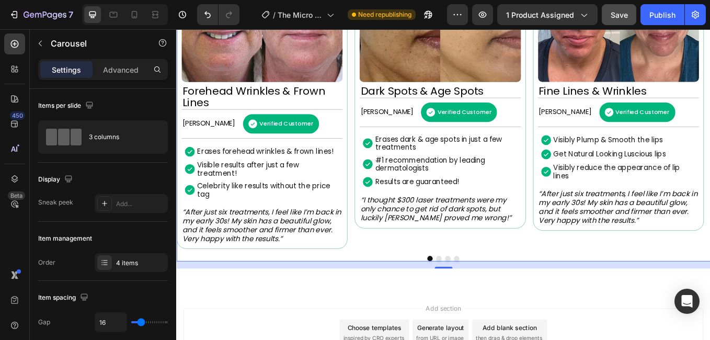
click at [482, 297] on button "Dot" at bounding box center [485, 299] width 6 height 6
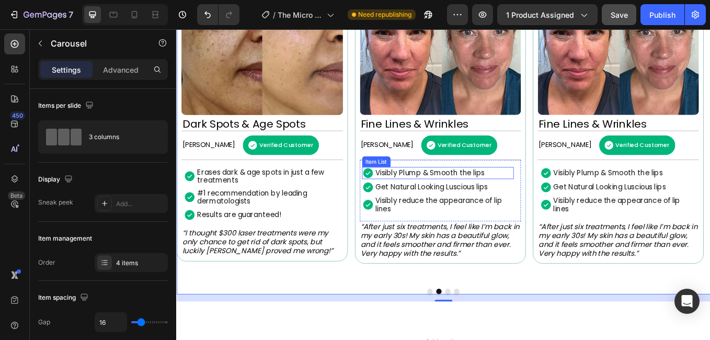
scroll to position [792, 0]
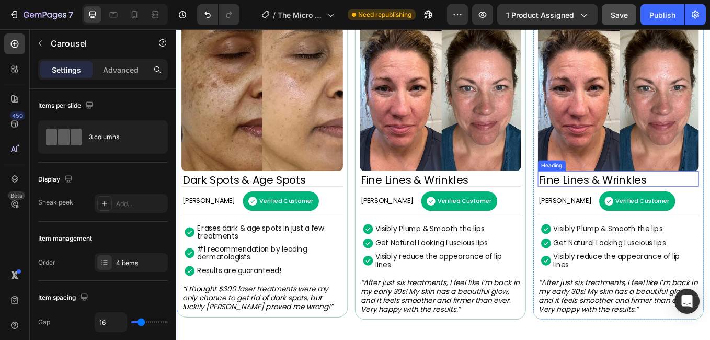
click at [654, 210] on p "Fine Lines & Wrinkles" at bounding box center [695, 206] width 187 height 14
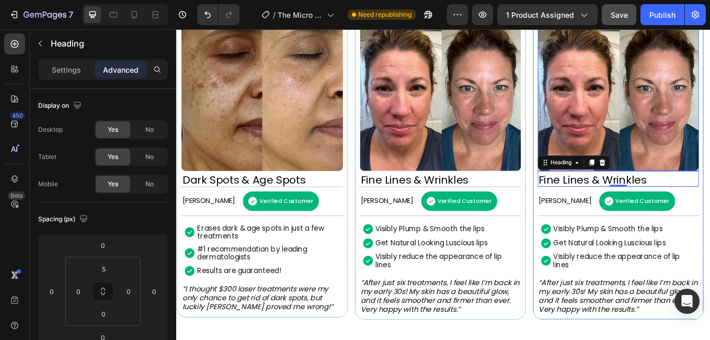
click at [680, 112] on img at bounding box center [695, 100] width 189 height 189
click at [67, 61] on div "Settings" at bounding box center [66, 69] width 52 height 17
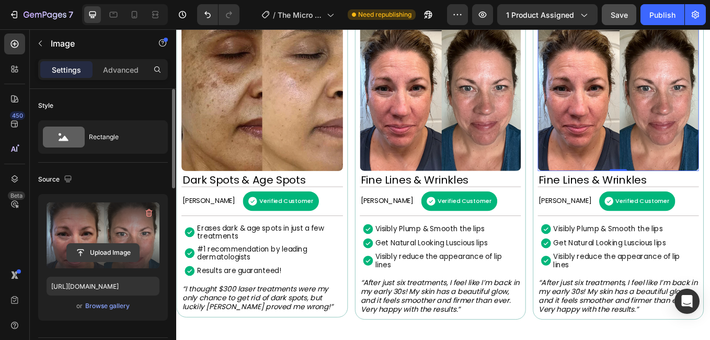
click at [89, 257] on input "file" at bounding box center [103, 253] width 72 height 18
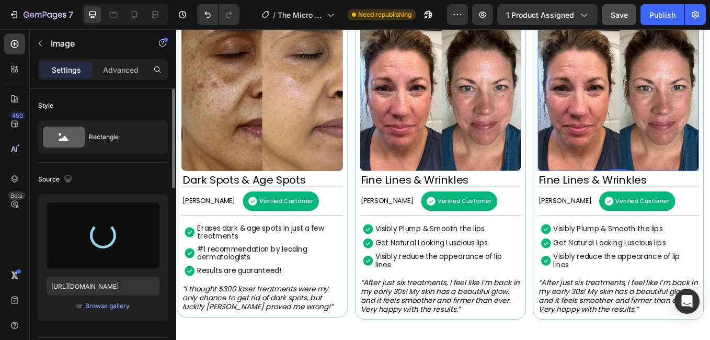
type input "[URL][DOMAIN_NAME]"
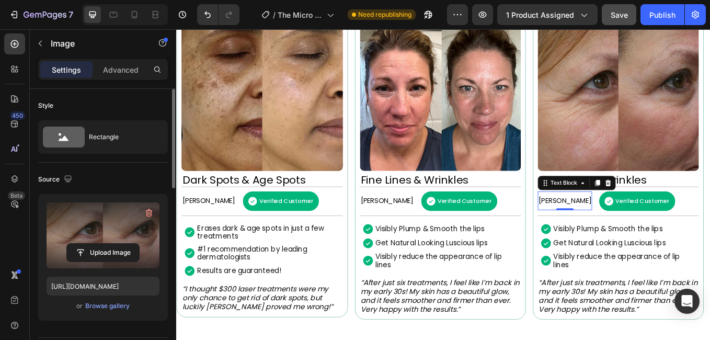
click at [627, 232] on p "[PERSON_NAME]" at bounding box center [633, 230] width 62 height 9
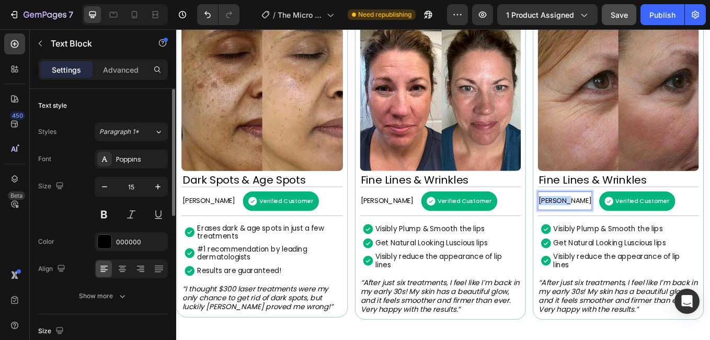
click at [627, 232] on p "[PERSON_NAME]" at bounding box center [633, 230] width 62 height 9
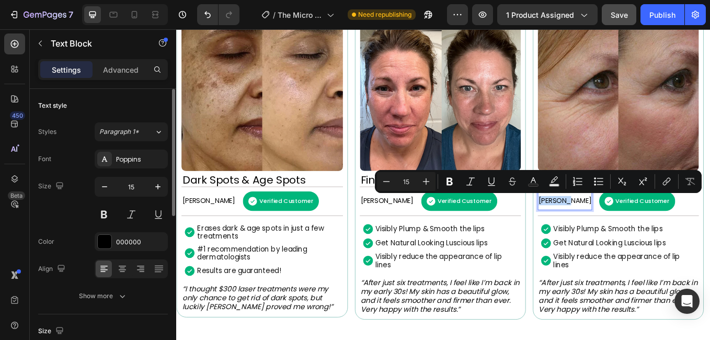
click at [627, 232] on p "[PERSON_NAME]" at bounding box center [633, 230] width 62 height 9
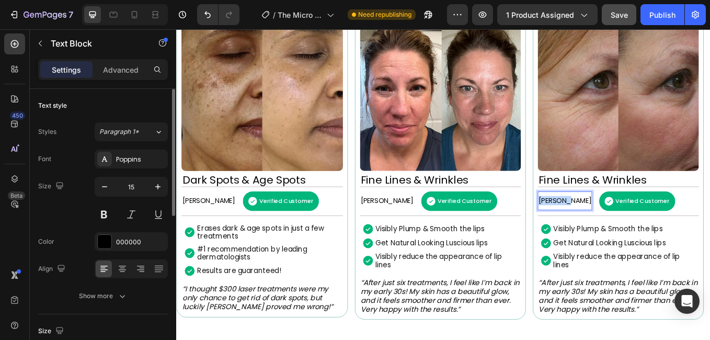
click at [627, 232] on p "[PERSON_NAME]" at bounding box center [633, 230] width 62 height 9
click at [647, 208] on p "Fine Lines & Wrinkles" at bounding box center [695, 206] width 187 height 14
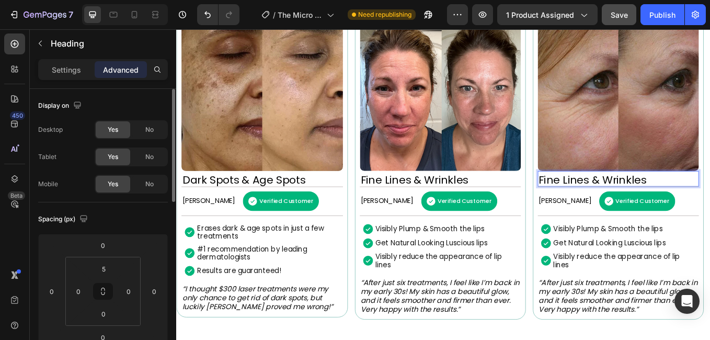
click at [647, 206] on p "Fine Lines & Wrinkles" at bounding box center [695, 206] width 187 height 14
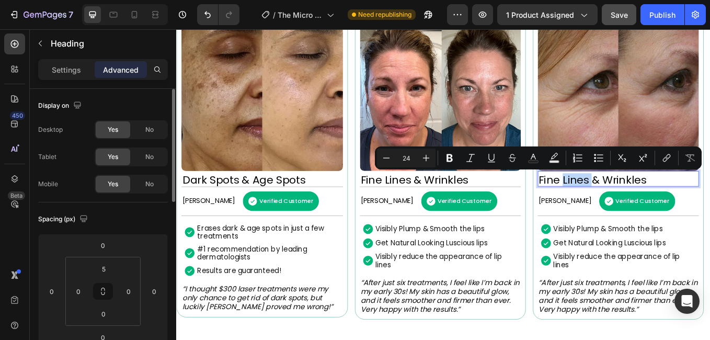
click at [647, 206] on p "Fine Lines & Wrinkles" at bounding box center [695, 206] width 187 height 14
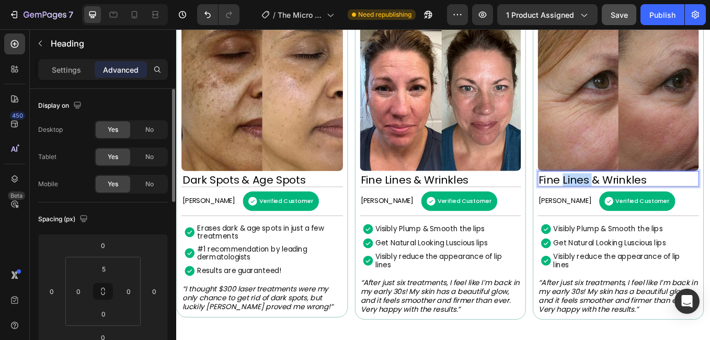
click at [647, 206] on p "Fine Lines & Wrinkles" at bounding box center [695, 206] width 187 height 14
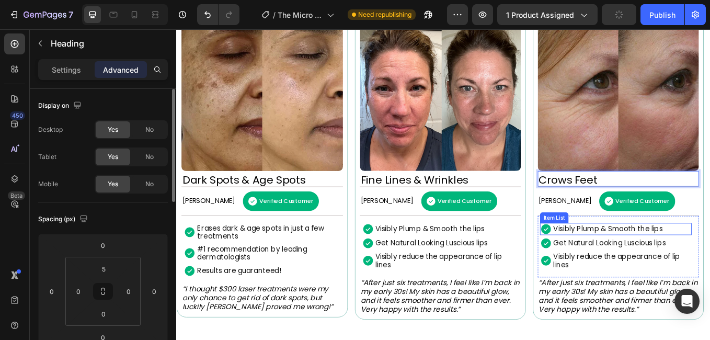
click at [651, 259] on p "Visibly Plump & Smooth the lips" at bounding box center [683, 263] width 129 height 9
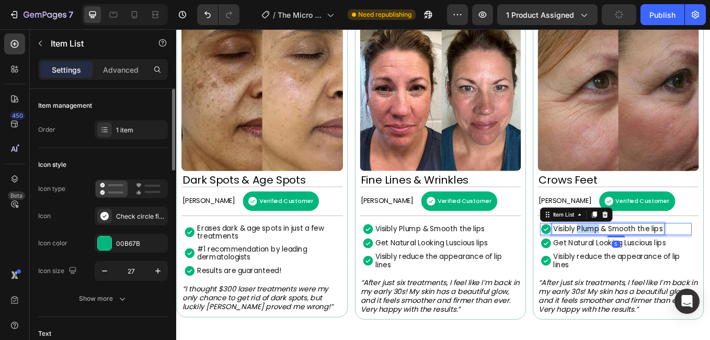
click at [651, 259] on p "Visibly Plump & Smooth the lips" at bounding box center [683, 263] width 129 height 9
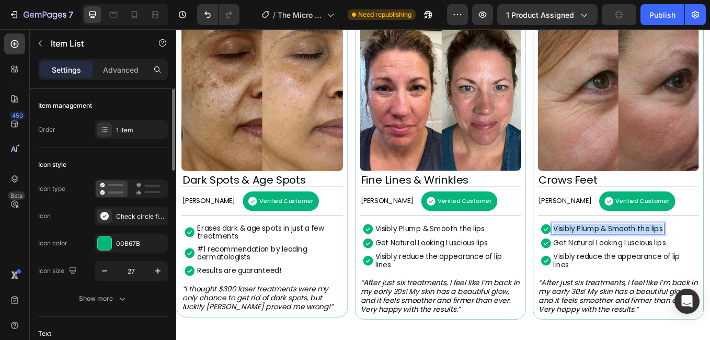
click at [651, 259] on p "Visibly Plump & Smooth the lips" at bounding box center [683, 263] width 129 height 9
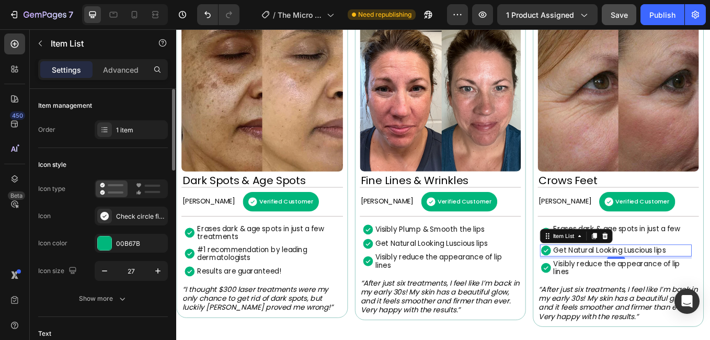
click at [675, 288] on p "Get Natural Looking Luscious lips" at bounding box center [685, 288] width 132 height 9
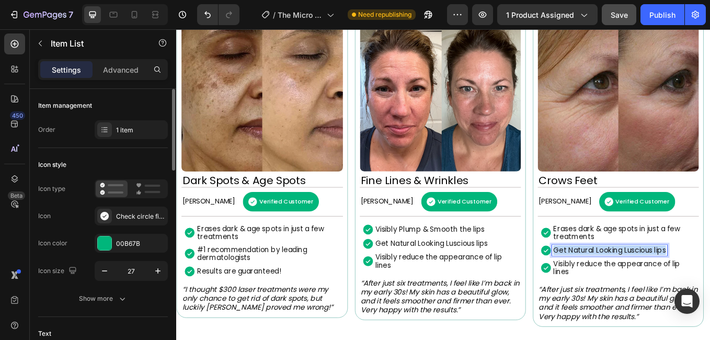
click at [675, 288] on p "Get Natural Looking Luscious lips" at bounding box center [685, 288] width 132 height 9
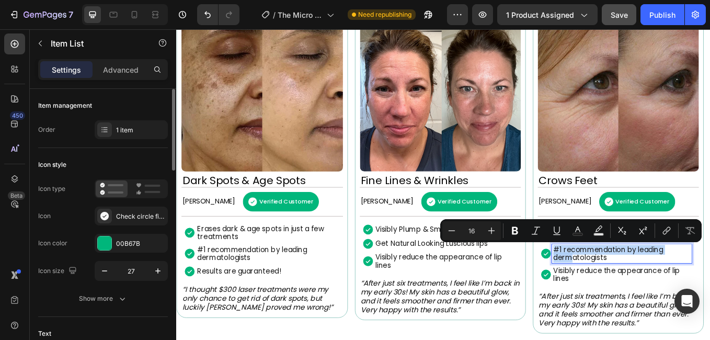
scroll to position [790, 0]
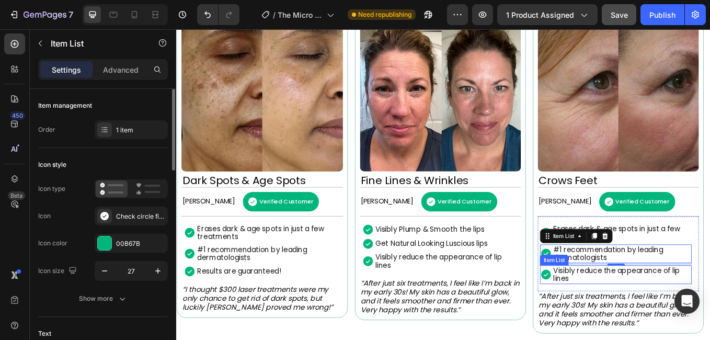
click at [643, 319] on p "Visibly reduce the appearance of lip lines" at bounding box center [699, 318] width 161 height 19
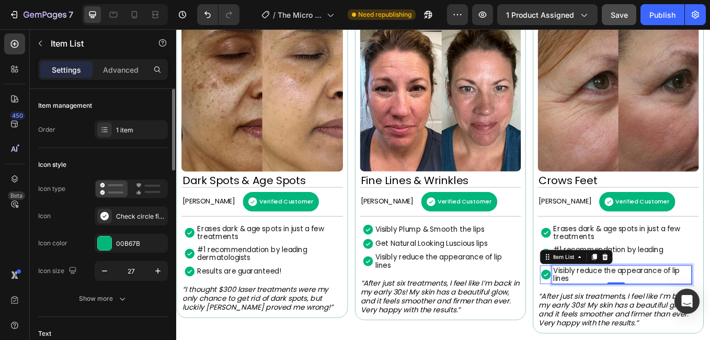
click at [643, 319] on p "Visibly reduce the appearance of lip lines" at bounding box center [699, 318] width 161 height 19
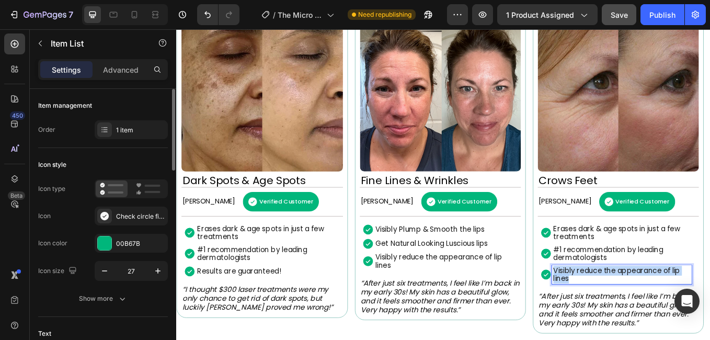
click at [643, 319] on p "Visibly reduce the appearance of lip lines" at bounding box center [699, 318] width 161 height 19
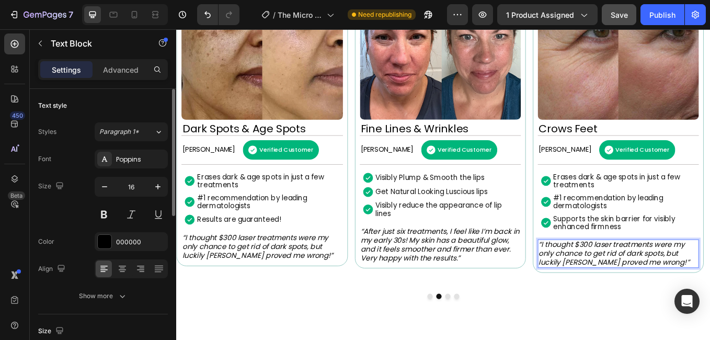
scroll to position [852, 0]
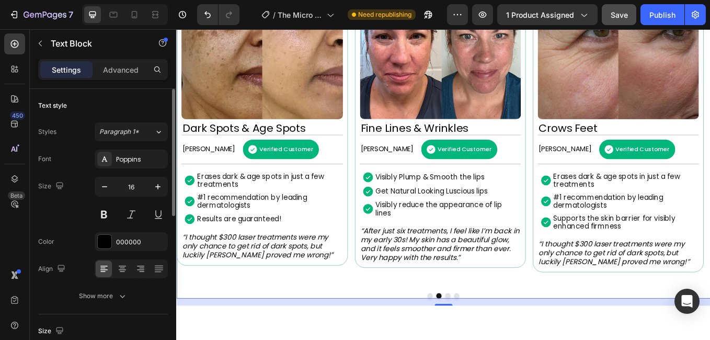
click at [598, 340] on div at bounding box center [490, 343] width 628 height 6
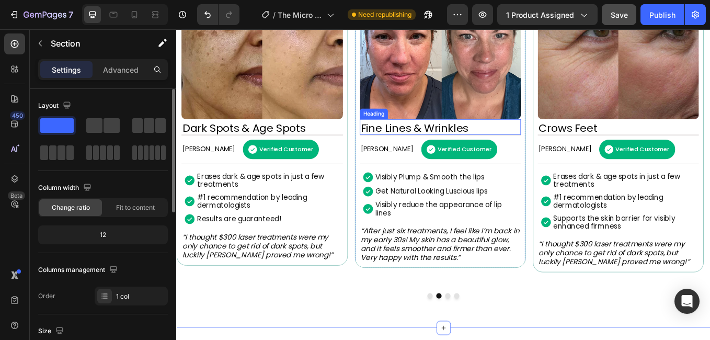
scroll to position [800, 0]
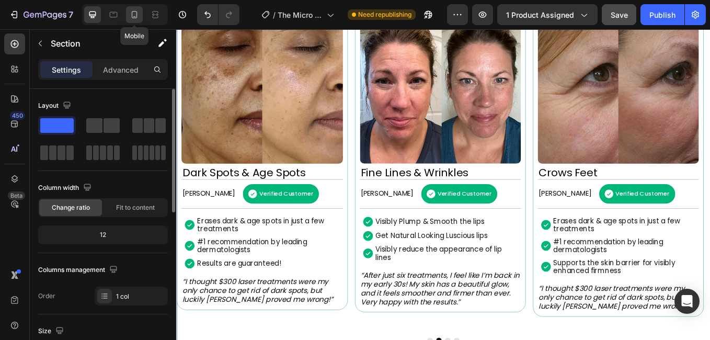
click at [140, 14] on icon at bounding box center [134, 14] width 10 height 10
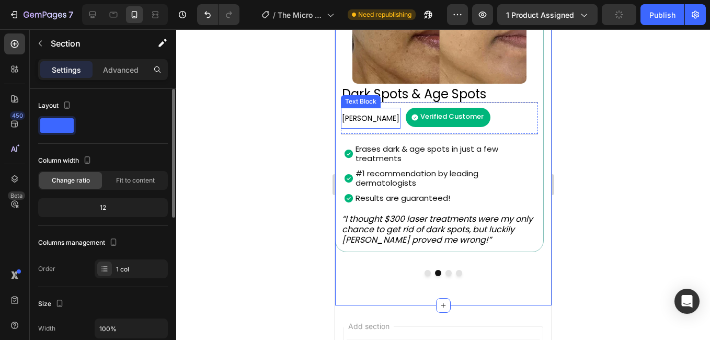
scroll to position [806, 0]
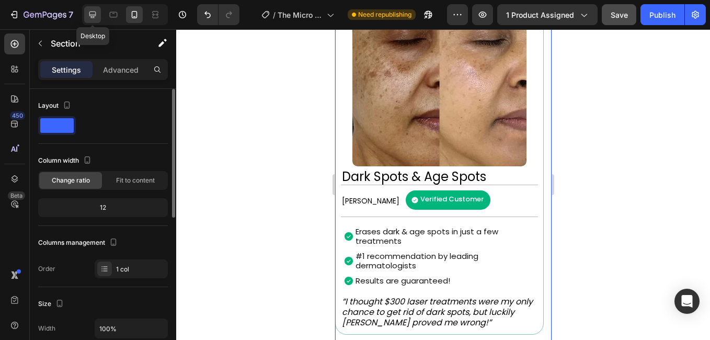
click at [96, 19] on icon at bounding box center [92, 14] width 10 height 10
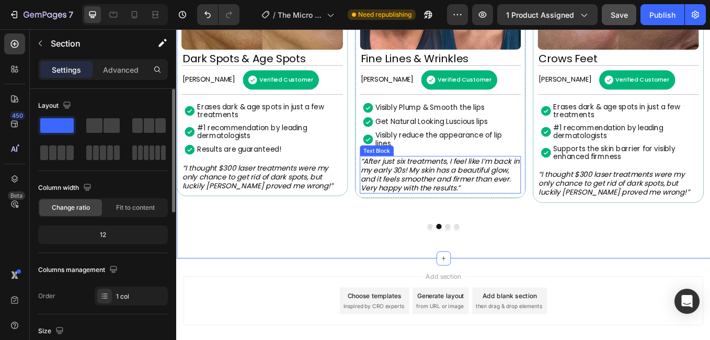
scroll to position [934, 0]
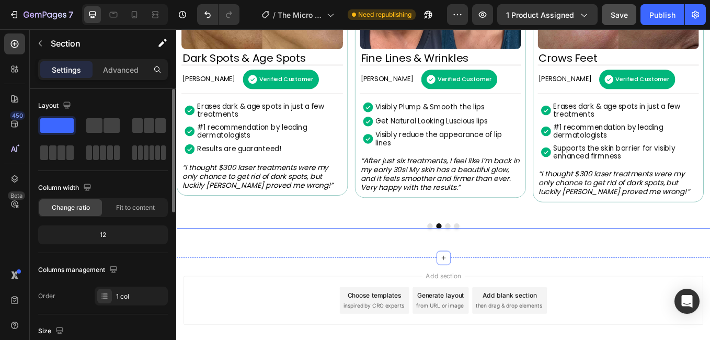
click at [470, 257] on div at bounding box center [490, 260] width 628 height 6
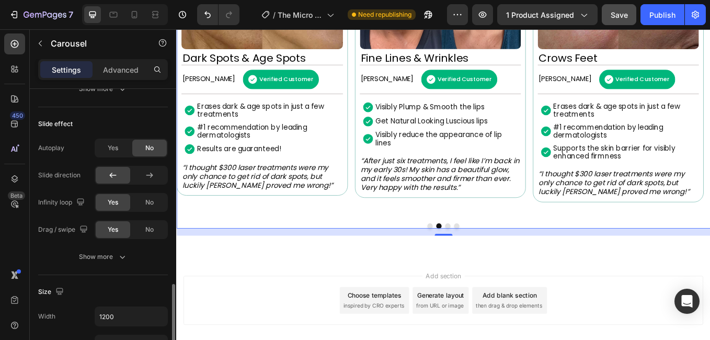
scroll to position [575, 0]
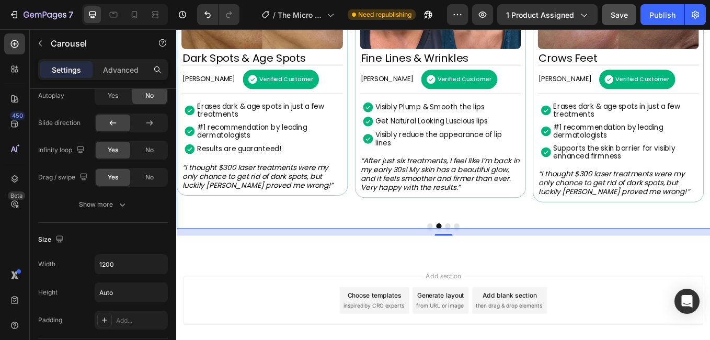
click at [405, 244] on div "Image Fine Lines & Wrinkles Heading [PERSON_NAME] Text Block Verified Customer …" at bounding box center [486, 52] width 201 height 391
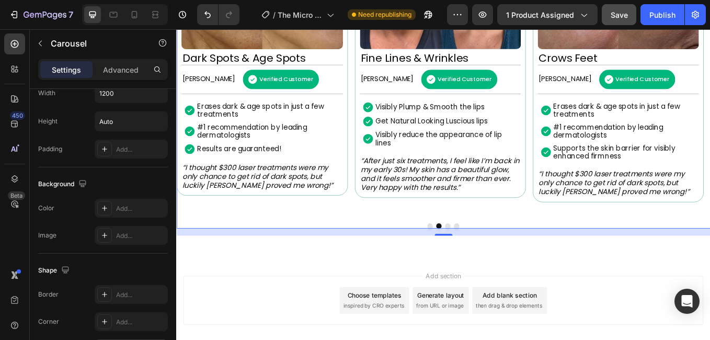
scroll to position [851, 0]
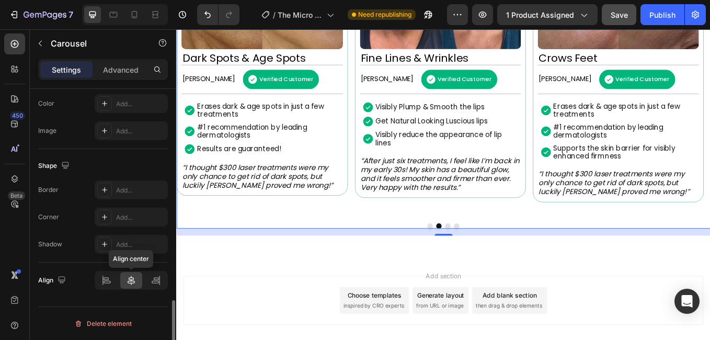
click at [125, 282] on div at bounding box center [131, 280] width 22 height 17
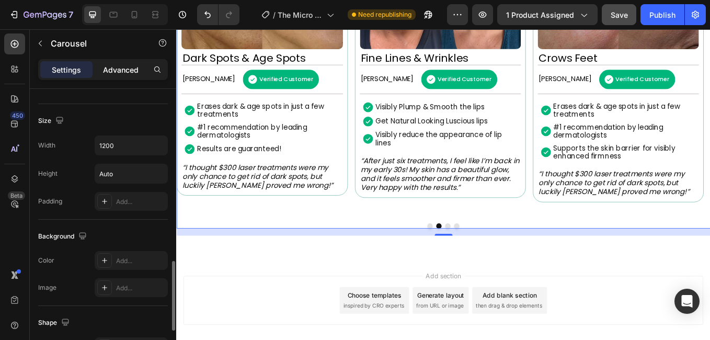
click at [119, 69] on p "Advanced" at bounding box center [121, 69] width 36 height 11
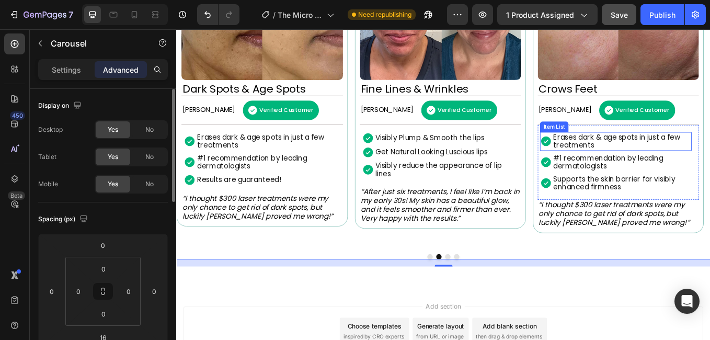
scroll to position [882, 0]
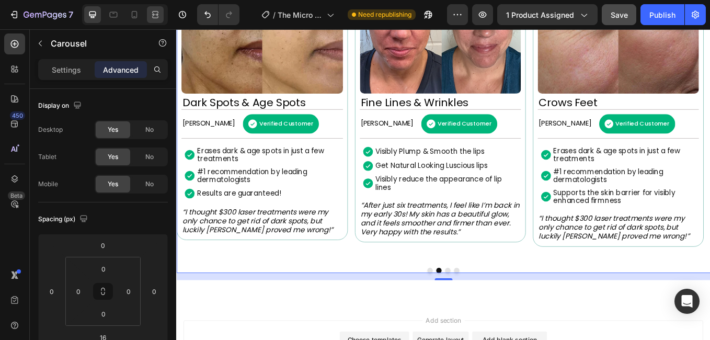
click at [152, 13] on icon at bounding box center [155, 14] width 10 height 10
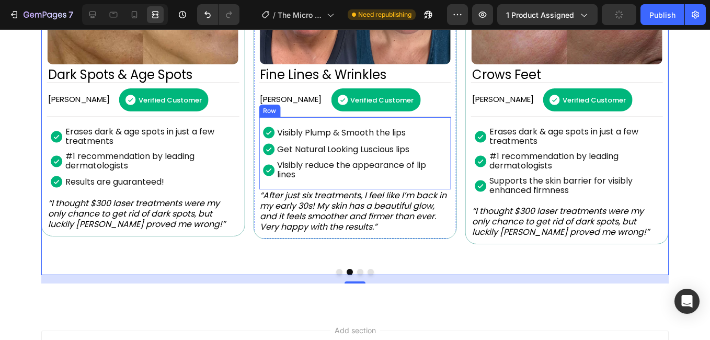
scroll to position [934, 0]
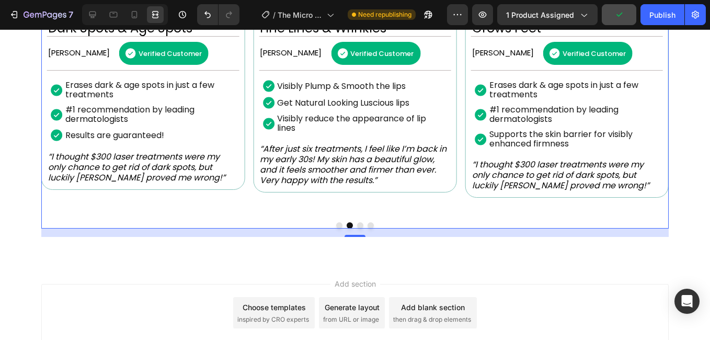
click at [336, 224] on button "Dot" at bounding box center [339, 225] width 6 height 6
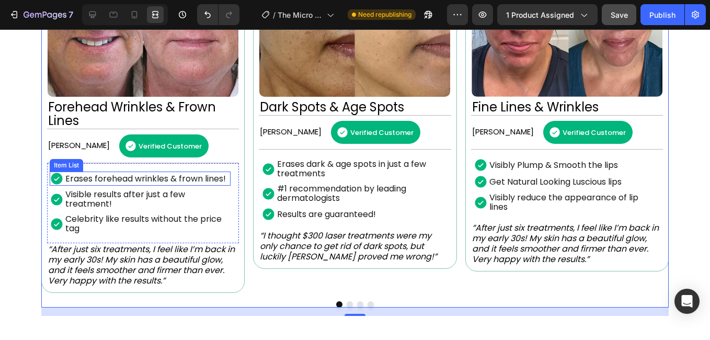
scroll to position [829, 0]
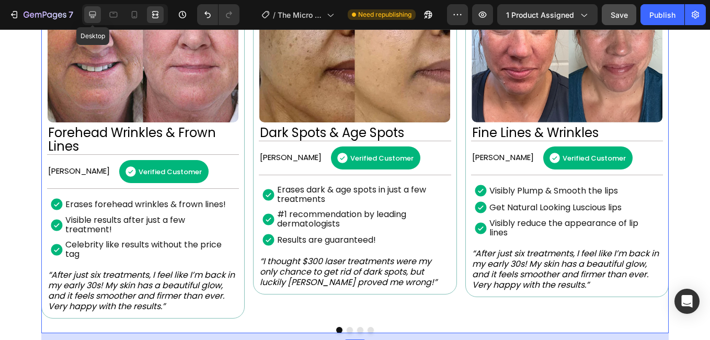
click at [94, 17] on icon at bounding box center [92, 15] width 7 height 7
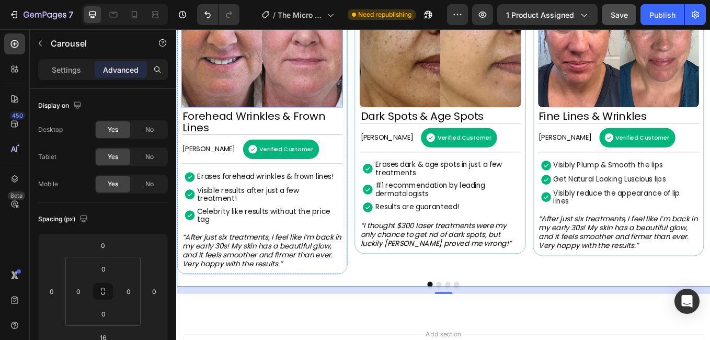
click at [266, 72] on img at bounding box center [276, 25] width 189 height 189
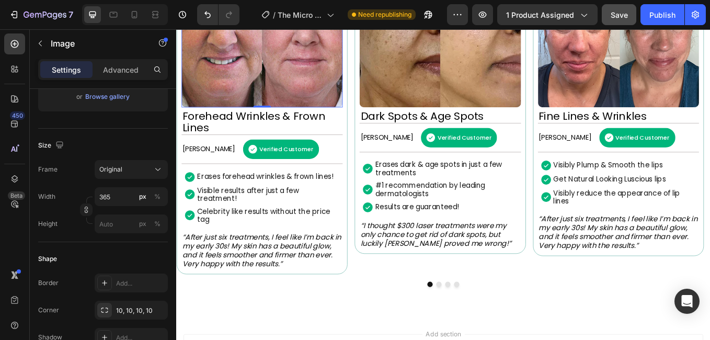
scroll to position [366, 0]
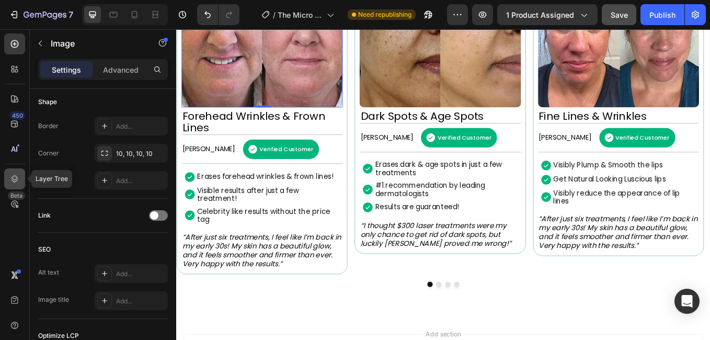
click at [13, 182] on icon at bounding box center [15, 178] width 7 height 7
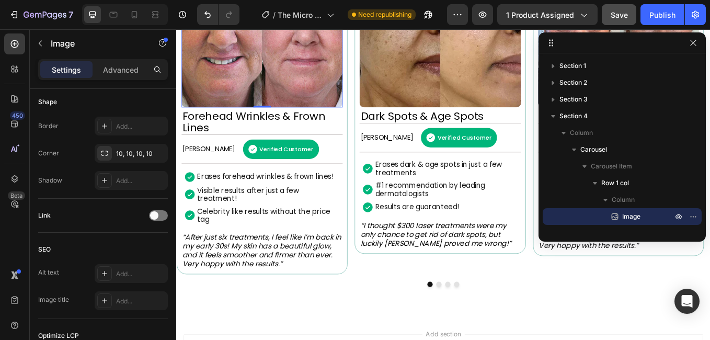
click at [628, 216] on span "Image" at bounding box center [632, 216] width 18 height 10
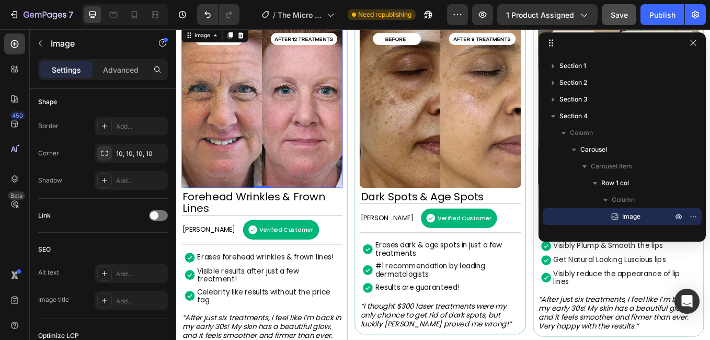
scroll to position [695, 0]
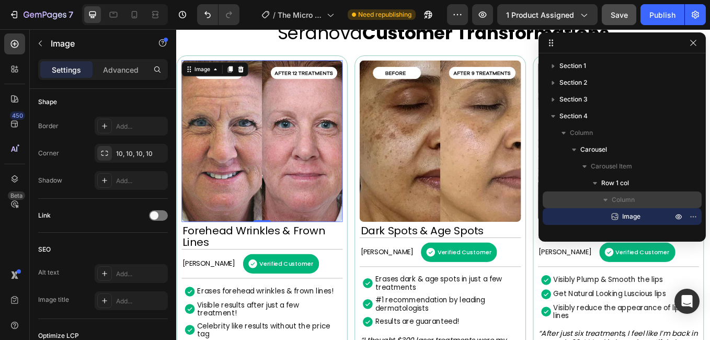
click at [606, 202] on icon "button" at bounding box center [606, 200] width 10 height 10
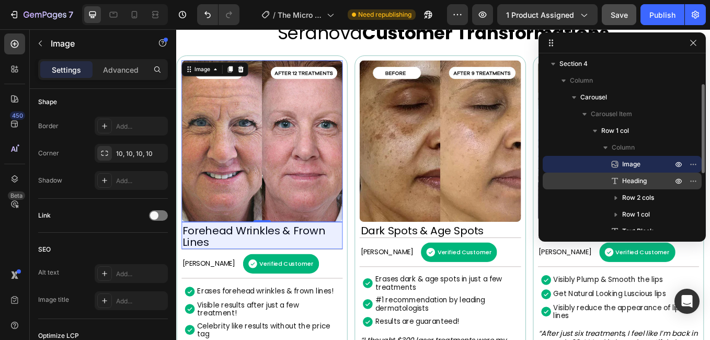
click at [634, 182] on span "Heading" at bounding box center [635, 181] width 25 height 10
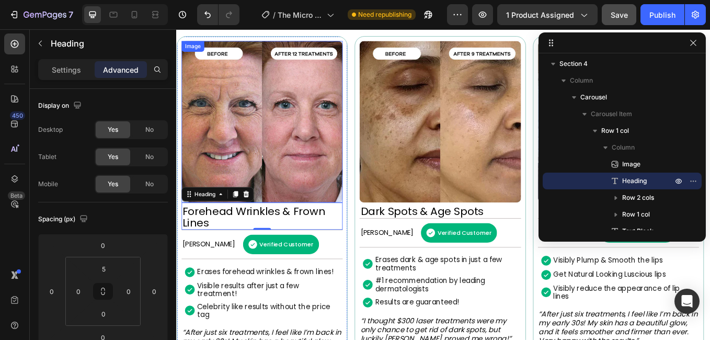
scroll to position [695, 0]
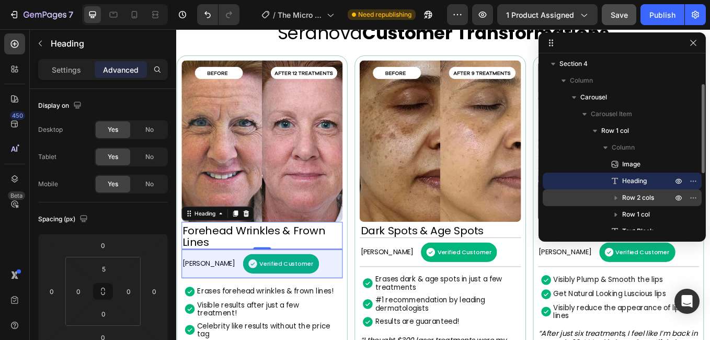
click at [633, 198] on span "Row 2 cols" at bounding box center [639, 198] width 32 height 10
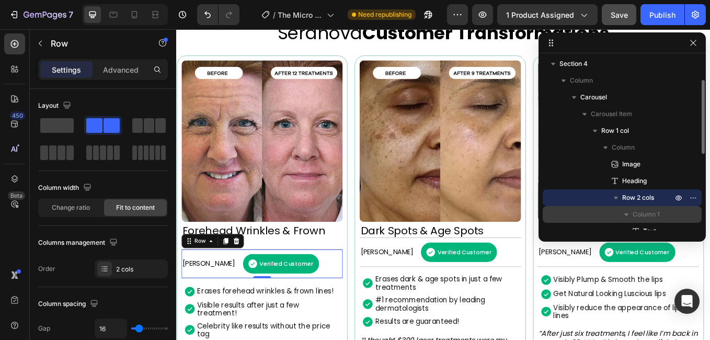
click at [645, 211] on span "Column 1" at bounding box center [646, 214] width 27 height 10
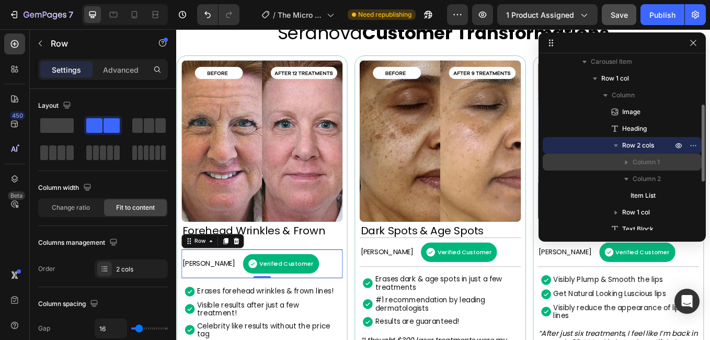
click at [637, 164] on span "Column 1" at bounding box center [646, 162] width 27 height 10
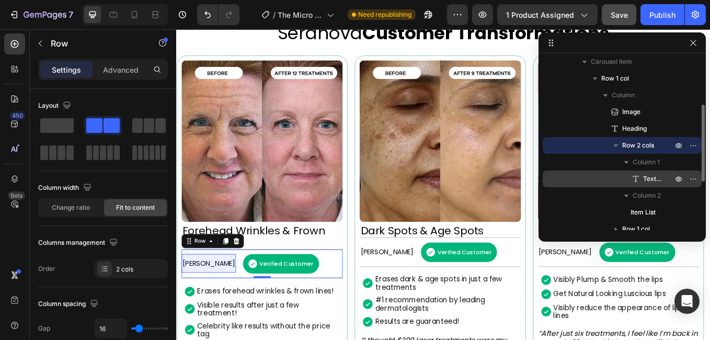
click at [649, 179] on span "Text Block" at bounding box center [652, 179] width 19 height 10
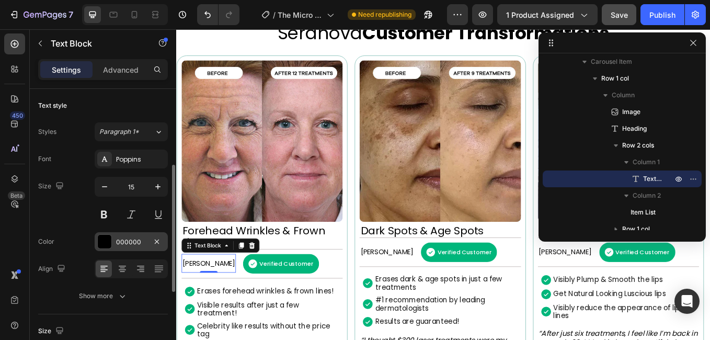
scroll to position [52, 0]
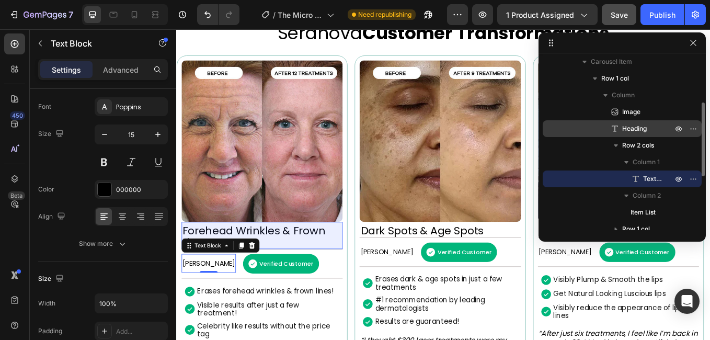
click at [638, 131] on span "Heading" at bounding box center [635, 128] width 25 height 10
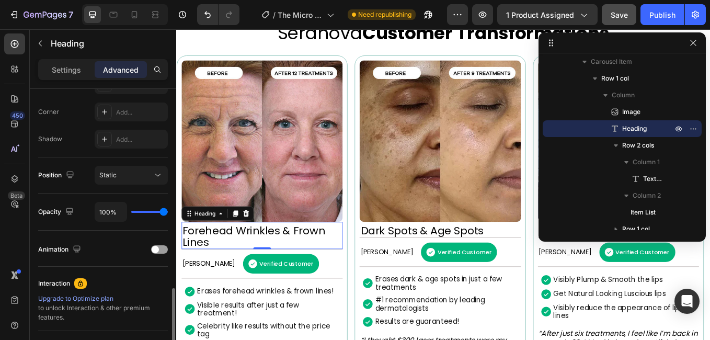
scroll to position [366, 0]
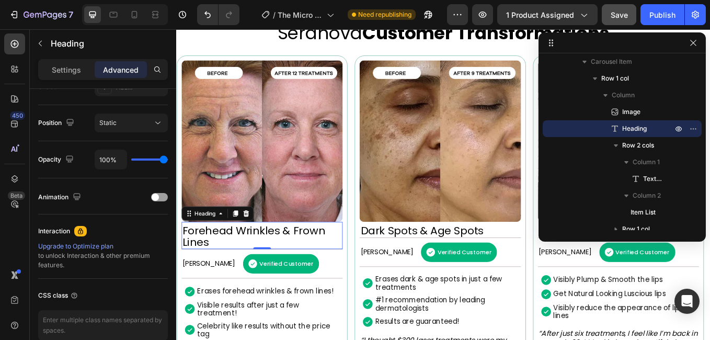
click at [67, 78] on div "Settings Advanced" at bounding box center [103, 69] width 130 height 21
click at [67, 74] on p "Settings" at bounding box center [66, 69] width 29 height 11
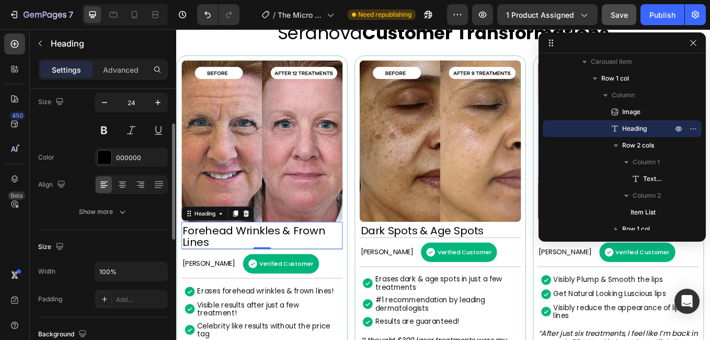
scroll to position [0, 0]
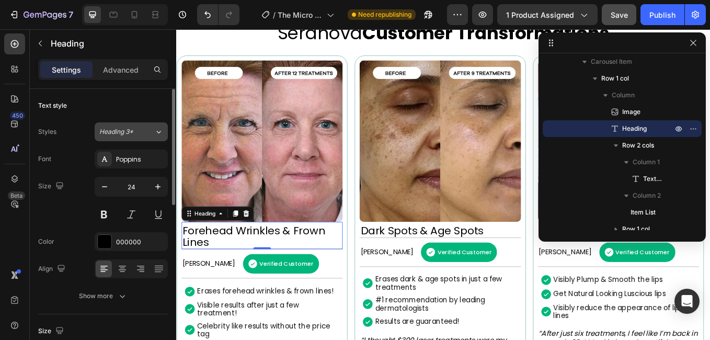
click at [139, 131] on div "Heading 3*" at bounding box center [120, 131] width 42 height 9
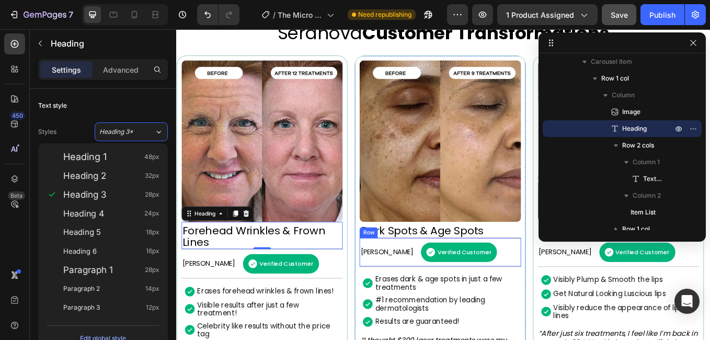
click at [409, 268] on div "Row" at bounding box center [401, 268] width 17 height 9
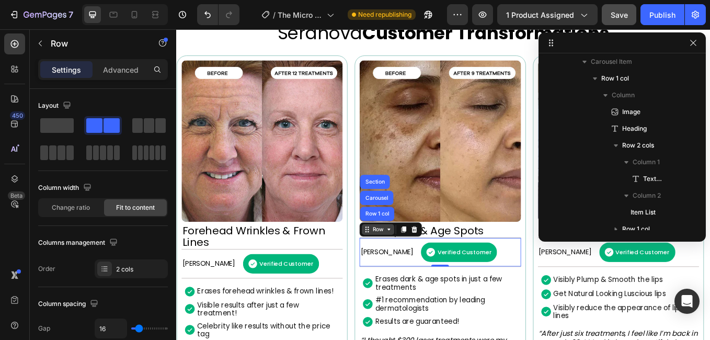
scroll to position [315, 0]
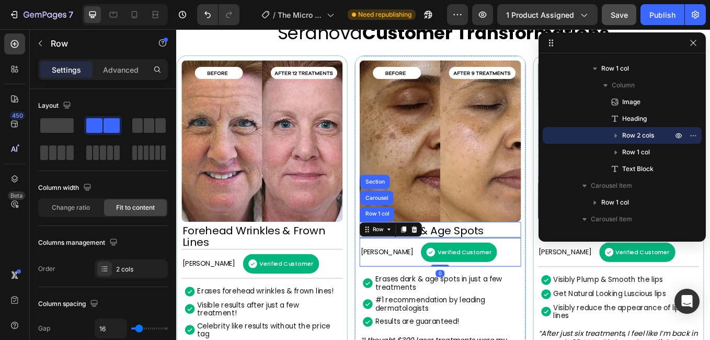
click at [491, 263] on p "Dark Spots & Age Spots" at bounding box center [485, 266] width 187 height 14
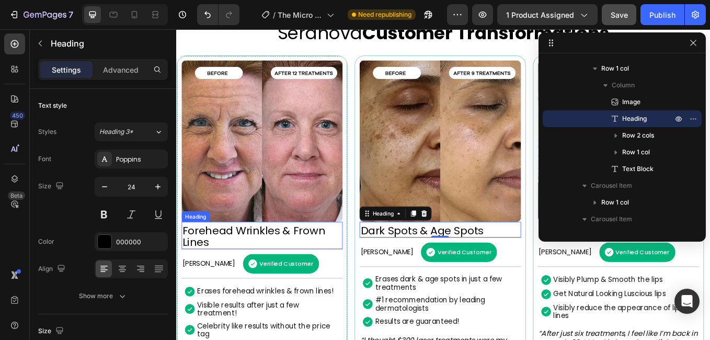
click at [291, 263] on p "Forehead Wrinkles & Frown Lines" at bounding box center [276, 272] width 187 height 27
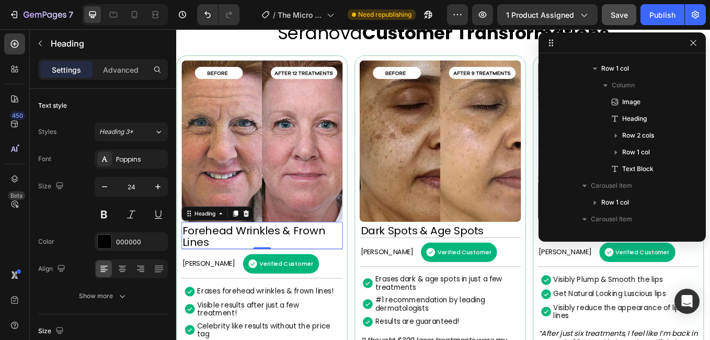
scroll to position [98, 0]
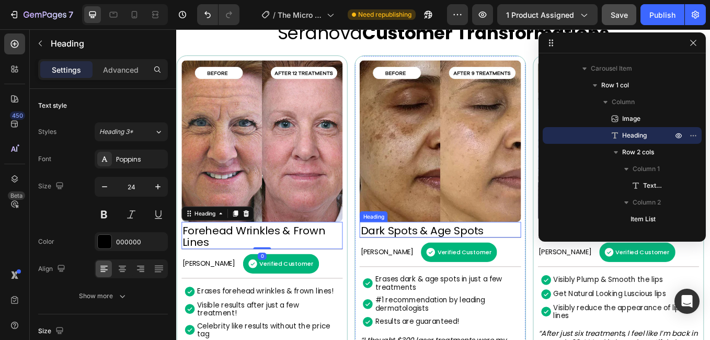
click at [478, 266] on p "Dark Spots & Age Spots" at bounding box center [485, 266] width 187 height 14
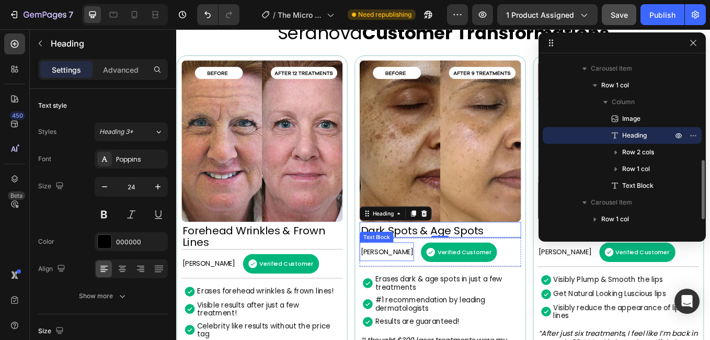
click at [406, 288] on p "[PERSON_NAME]" at bounding box center [423, 290] width 62 height 9
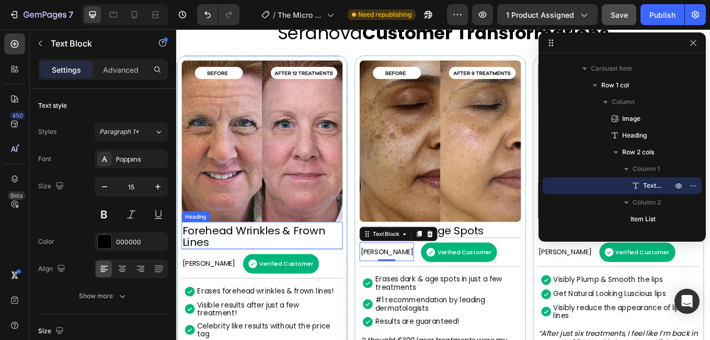
click at [318, 268] on p "Forehead Wrinkles & Frown Lines" at bounding box center [276, 272] width 187 height 27
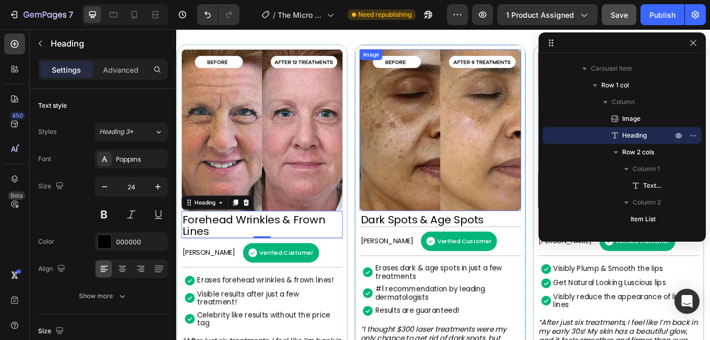
scroll to position [747, 0]
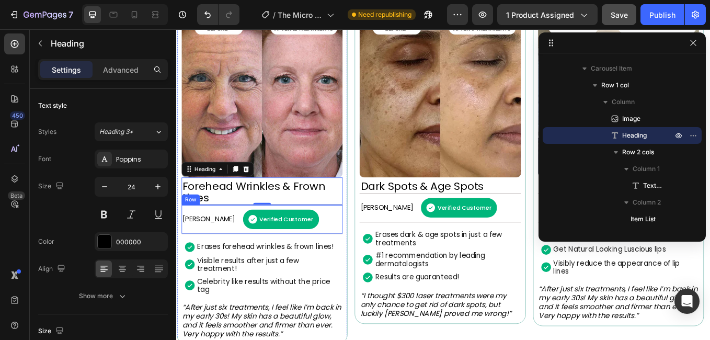
click at [347, 263] on div "[PERSON_NAME] Text Block Verified Customer Item List Row" at bounding box center [276, 252] width 189 height 35
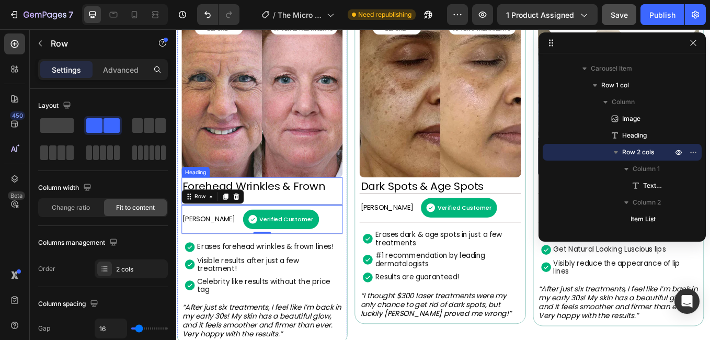
click at [300, 220] on p "Forehead Wrinkles & Frown Lines" at bounding box center [276, 220] width 187 height 27
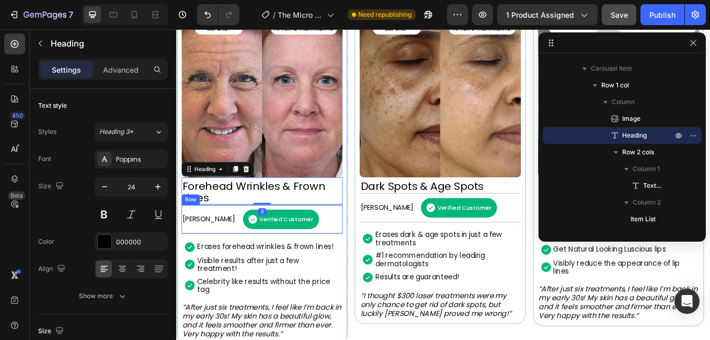
click at [354, 256] on div "[PERSON_NAME] Text Block Verified Customer Item List Row" at bounding box center [276, 252] width 189 height 35
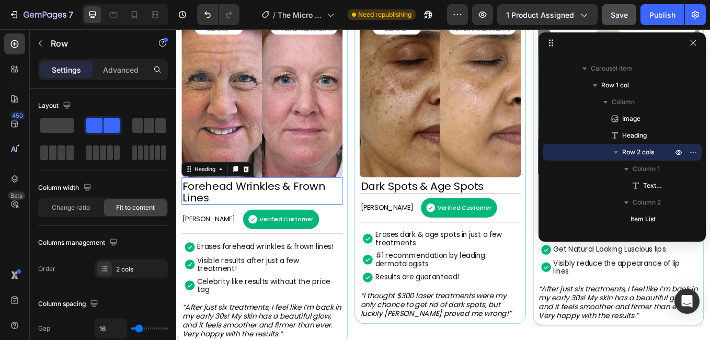
click at [346, 216] on p "Forehead Wrinkles & Frown Lines" at bounding box center [276, 220] width 187 height 27
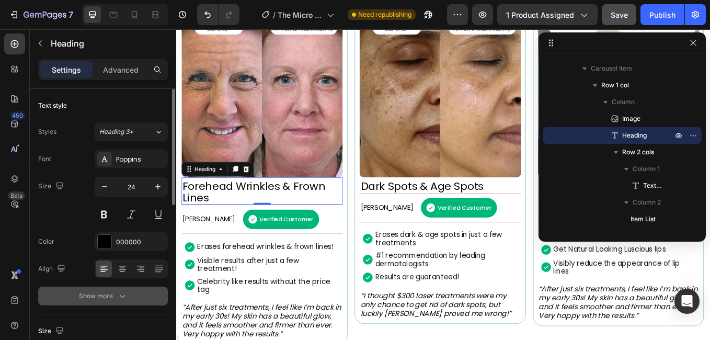
click at [116, 292] on div "Show more" at bounding box center [103, 296] width 49 height 10
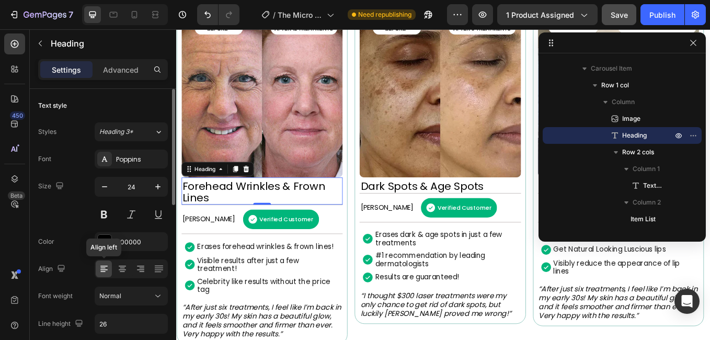
click at [98, 270] on div at bounding box center [104, 269] width 16 height 17
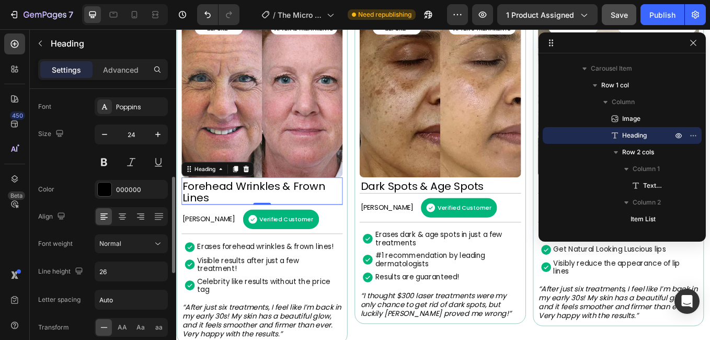
scroll to position [105, 0]
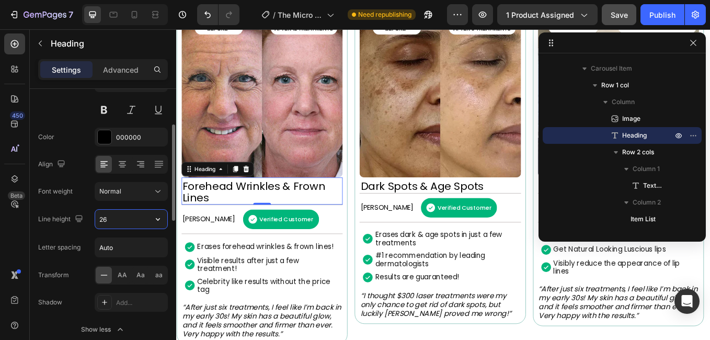
click at [117, 226] on input "26" at bounding box center [131, 219] width 72 height 19
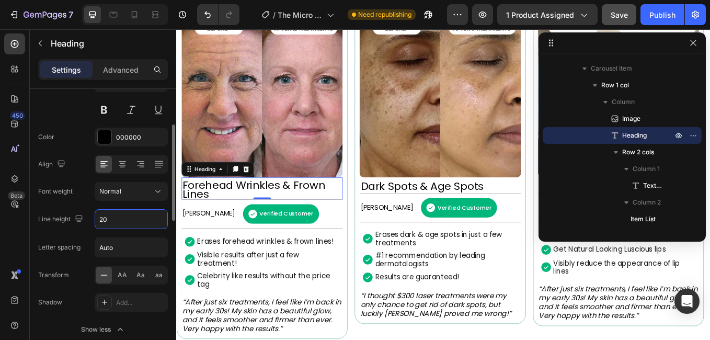
type input "2"
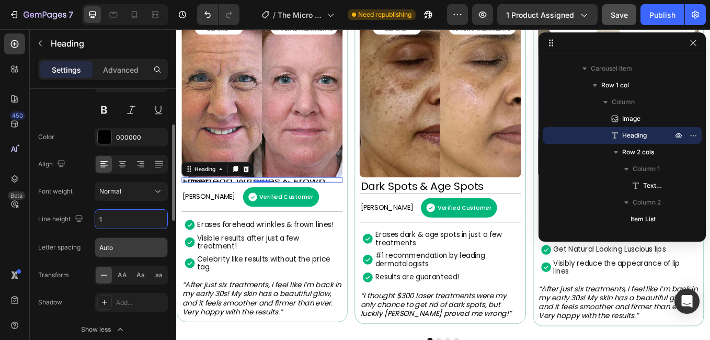
type input "18"
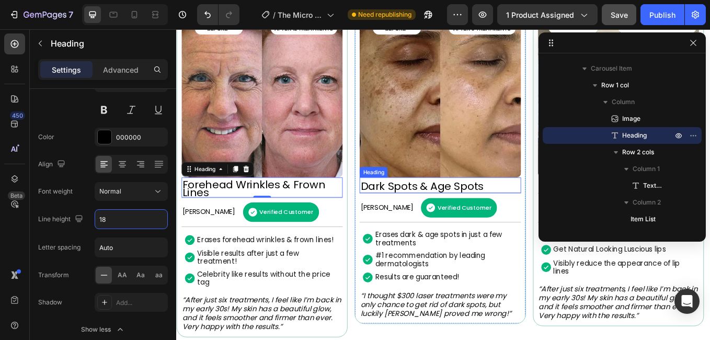
click at [411, 210] on p "Dark Spots & Age Spots" at bounding box center [485, 214] width 187 height 14
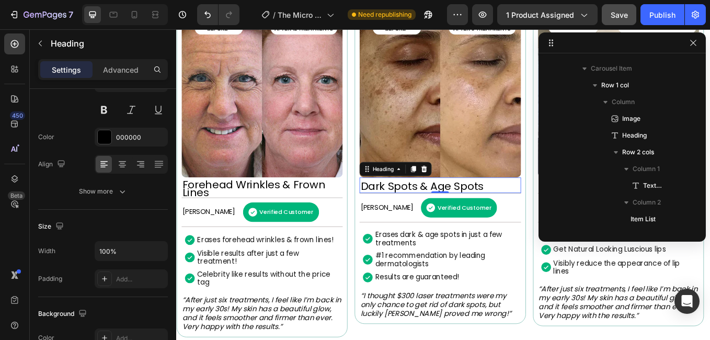
scroll to position [299, 0]
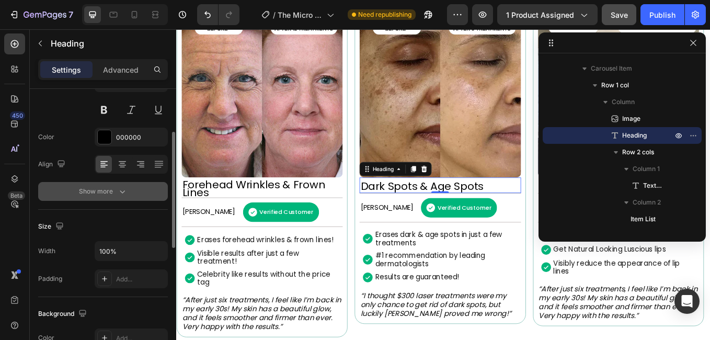
click at [116, 190] on div "Show more" at bounding box center [103, 191] width 49 height 10
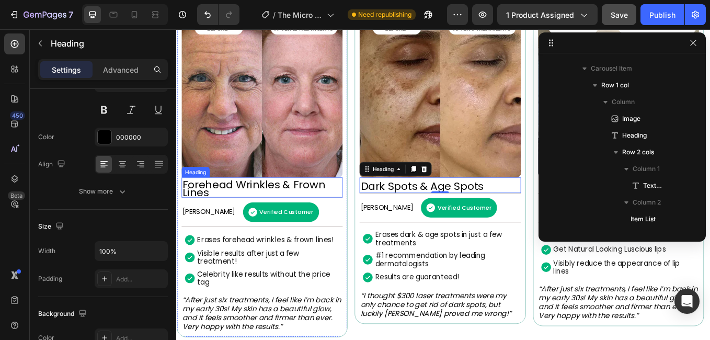
click at [216, 216] on p "Forehead Wrinkles & Frown Lines" at bounding box center [276, 216] width 187 height 19
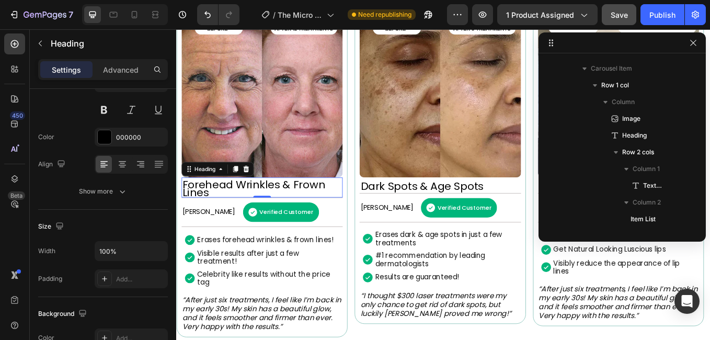
scroll to position [98, 0]
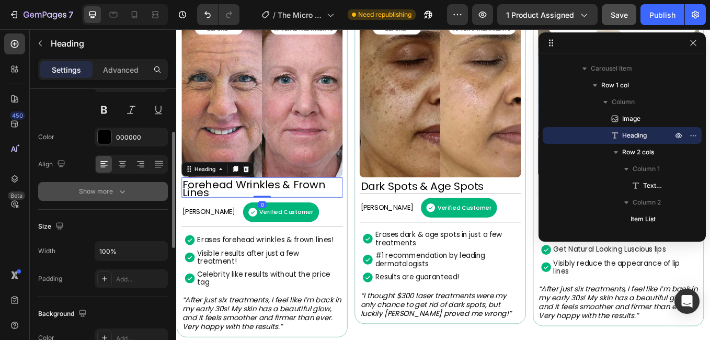
click at [120, 188] on icon "button" at bounding box center [122, 191] width 10 height 10
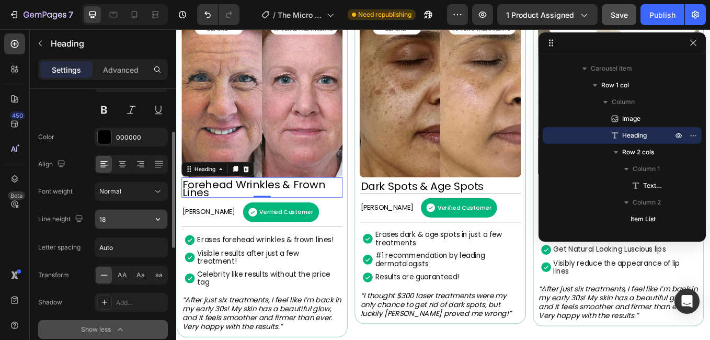
click at [120, 217] on input "18" at bounding box center [131, 219] width 72 height 19
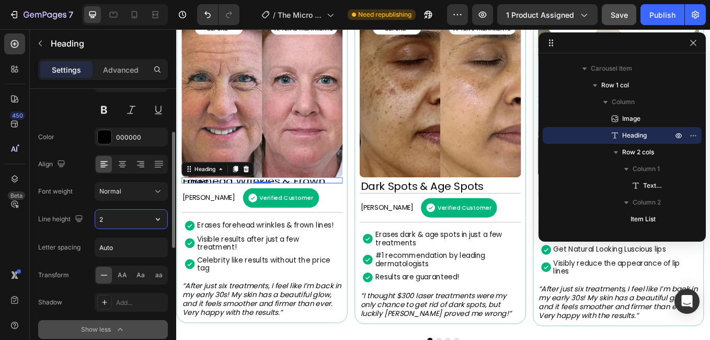
type input "26"
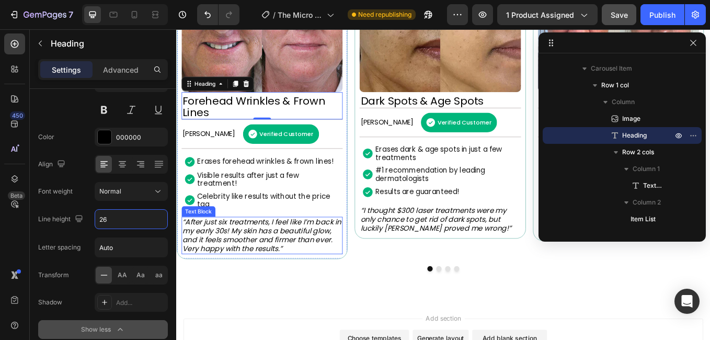
scroll to position [852, 0]
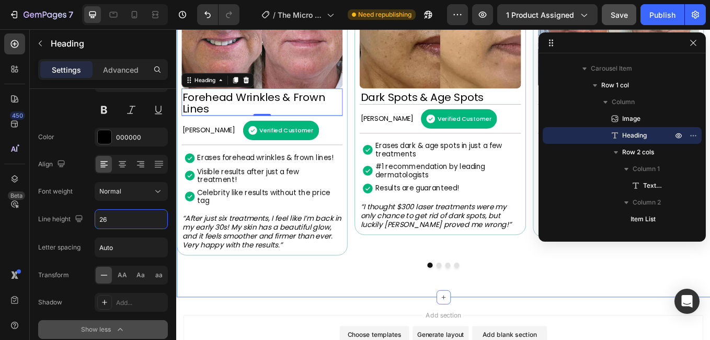
click at [357, 318] on div "Image Forehead Wrinkles & Frown Lines Heading 0 [PERSON_NAME] Text Block Verifi…" at bounding box center [490, 110] width 628 height 414
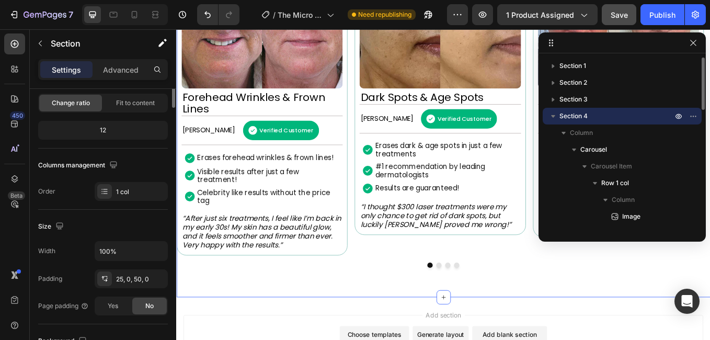
scroll to position [0, 0]
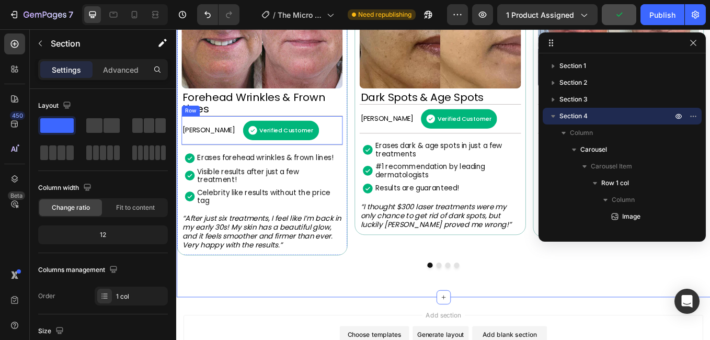
click at [355, 143] on div "[PERSON_NAME] Text Block Verified Customer Item List Row" at bounding box center [276, 148] width 189 height 35
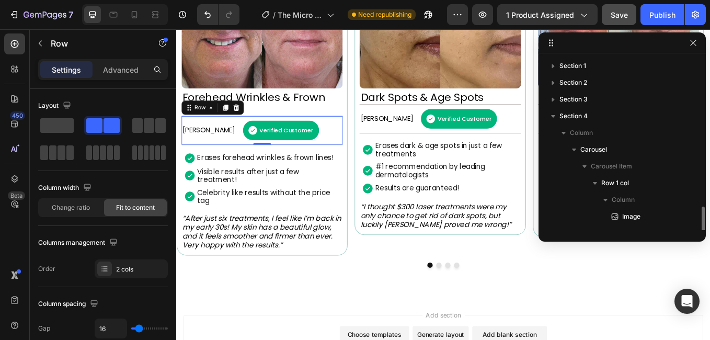
scroll to position [115, 0]
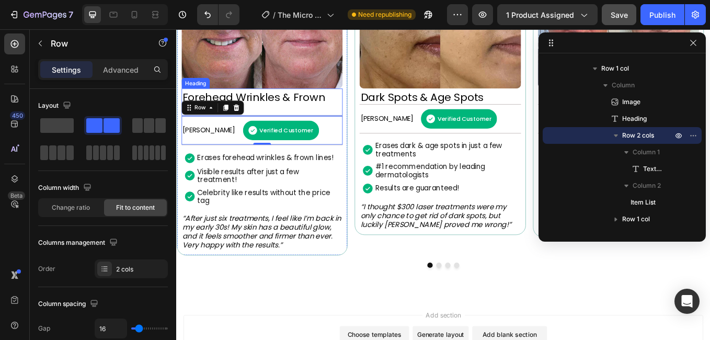
click at [290, 108] on p "Forehead Wrinkles & Frown Lines" at bounding box center [276, 116] width 187 height 27
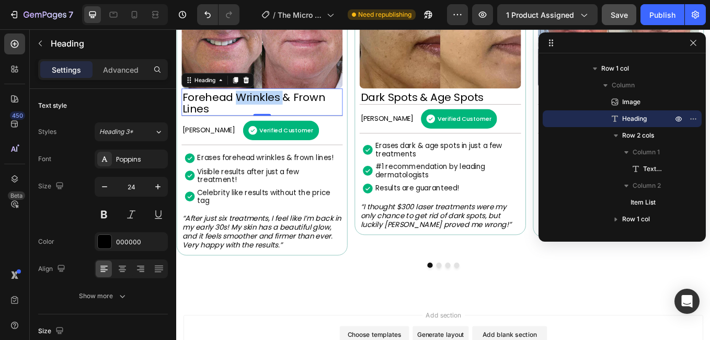
click at [286, 112] on p "Forehead Wrinkles & Frown Lines" at bounding box center [276, 116] width 187 height 27
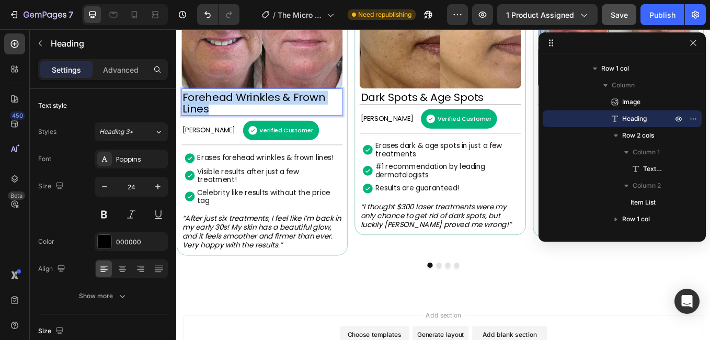
click at [286, 112] on p "Forehead Wrinkles & Frown Lines" at bounding box center [276, 116] width 187 height 27
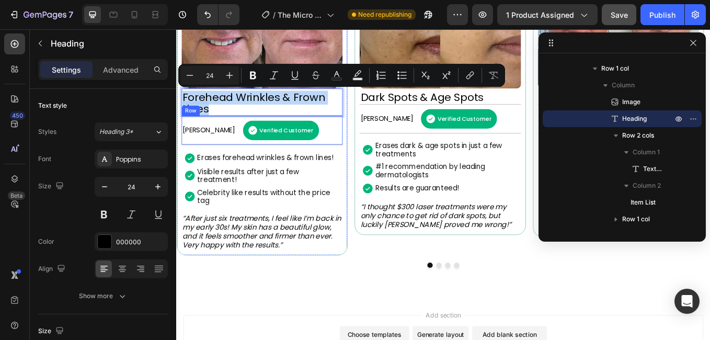
click at [359, 150] on div "[PERSON_NAME] Text Block Verified Customer Item List Row" at bounding box center [276, 148] width 189 height 35
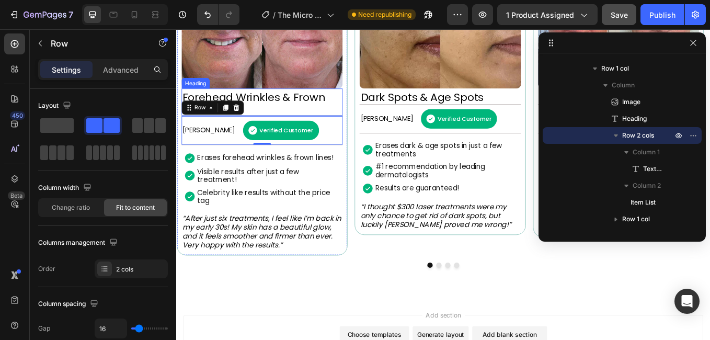
click at [323, 109] on p "Forehead Wrinkles & Frown Lines" at bounding box center [276, 116] width 187 height 27
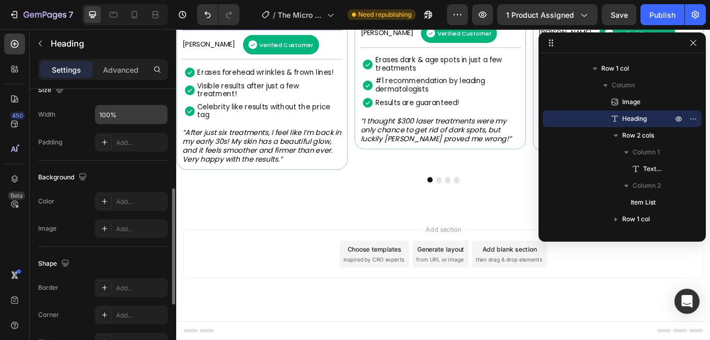
scroll to position [189, 0]
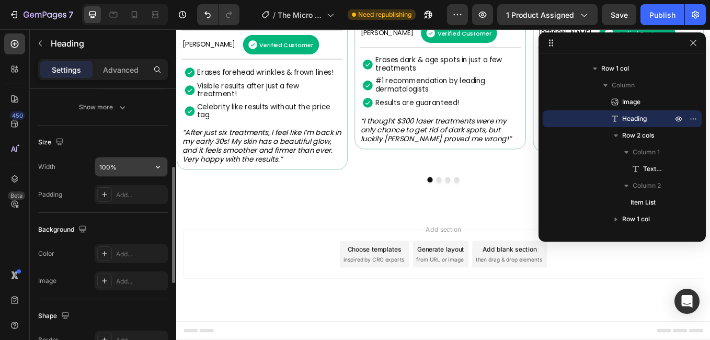
click at [124, 173] on input "100%" at bounding box center [131, 166] width 72 height 19
click at [153, 171] on icon "button" at bounding box center [158, 167] width 10 height 10
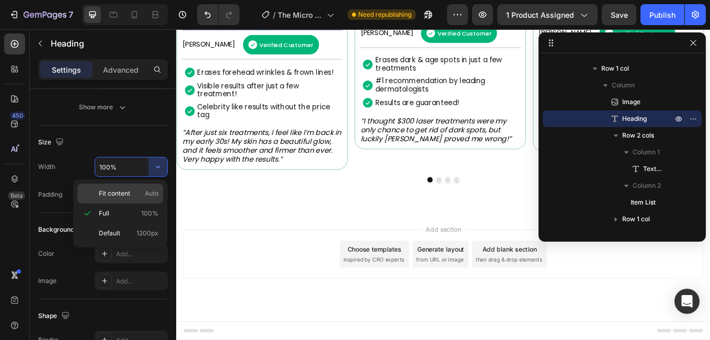
click at [143, 193] on p "Fit content Auto" at bounding box center [129, 193] width 60 height 9
type input "Auto"
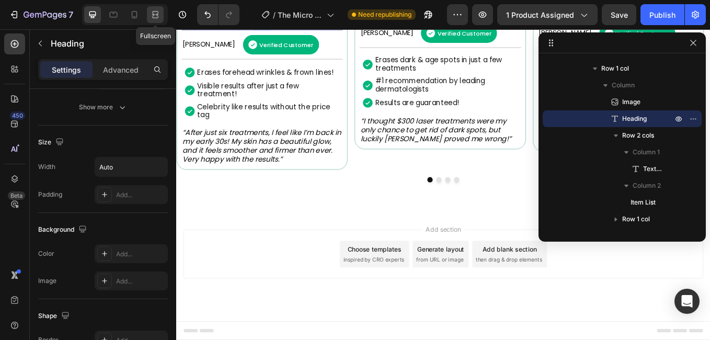
click at [157, 17] on icon at bounding box center [155, 14] width 10 height 10
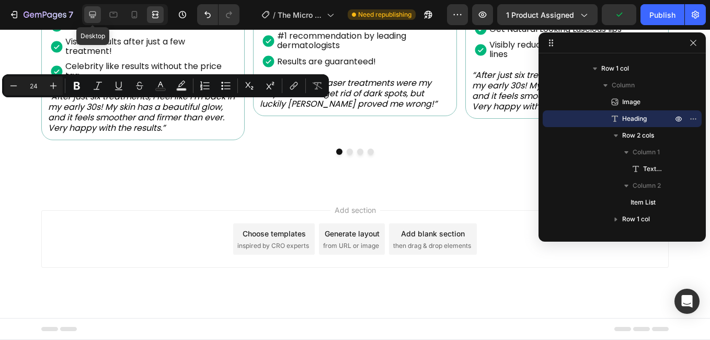
click at [91, 16] on icon at bounding box center [92, 15] width 7 height 7
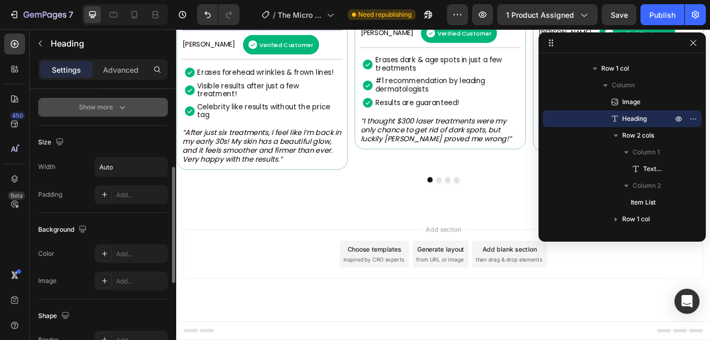
click at [101, 98] on button "Show more" at bounding box center [103, 107] width 130 height 19
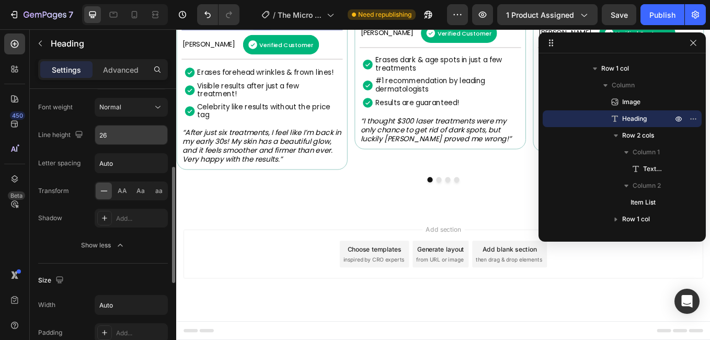
scroll to position [137, 0]
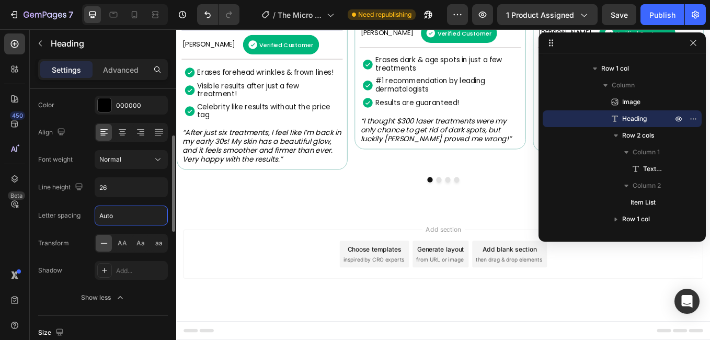
click at [119, 219] on input "Auto" at bounding box center [131, 215] width 72 height 19
click at [118, 220] on input "Auto" at bounding box center [131, 215] width 72 height 19
click at [9, 223] on div "450 Beta" at bounding box center [14, 148] width 21 height 231
click at [111, 214] on input "text" at bounding box center [131, 215] width 72 height 19
click at [144, 216] on input "text" at bounding box center [131, 215] width 72 height 19
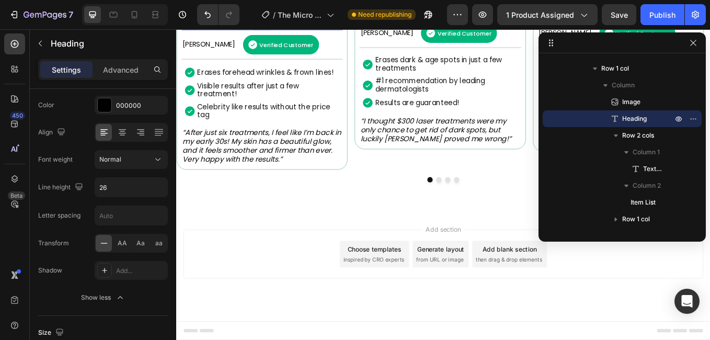
click at [0, 0] on html "7 Version history / The Micro Infusion System™ Need republishing Preview 1 prod…" at bounding box center [355, 0] width 710 height 0
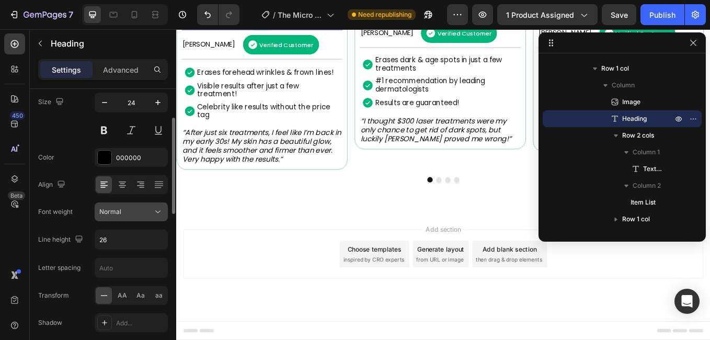
click at [117, 209] on span "Normal" at bounding box center [110, 212] width 22 height 8
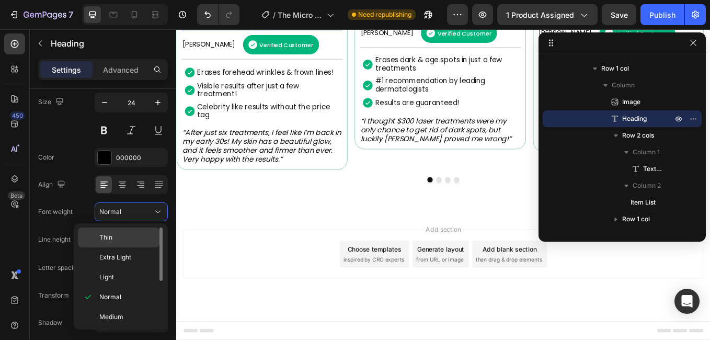
click at [117, 242] on p "Thin" at bounding box center [126, 237] width 55 height 9
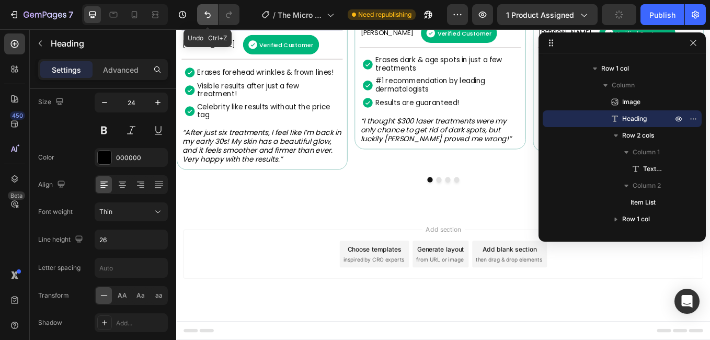
click at [212, 18] on icon "Undo/Redo" at bounding box center [207, 14] width 10 height 10
click at [4, 227] on div "450 Beta" at bounding box center [14, 148] width 21 height 231
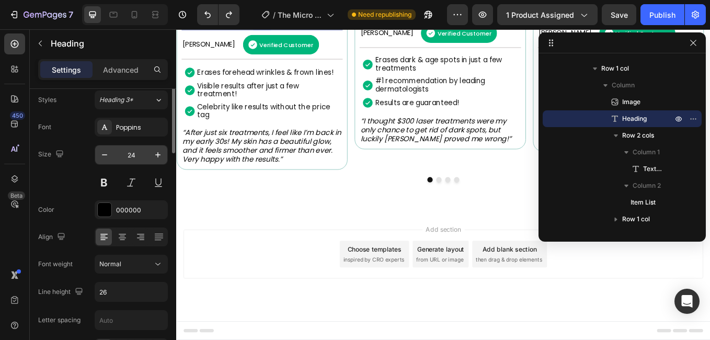
scroll to position [0, 0]
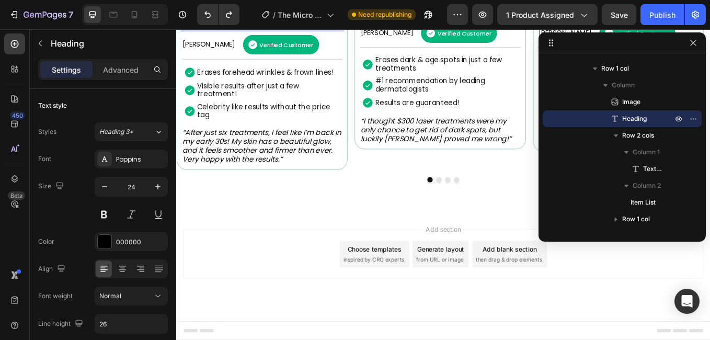
click at [225, 29] on p "Forehead Wrinkles & Frown Lines" at bounding box center [276, 15] width 187 height 27
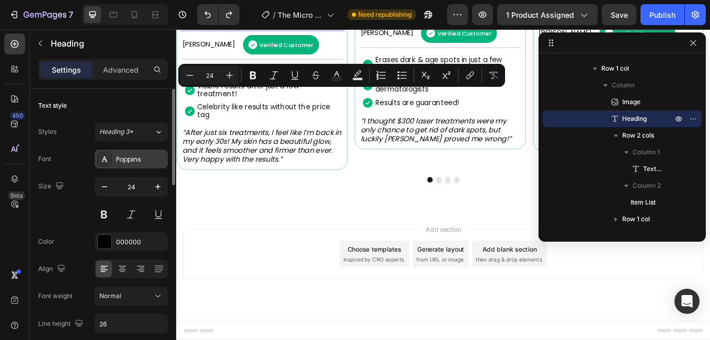
click at [134, 162] on div "Poppins" at bounding box center [140, 159] width 49 height 9
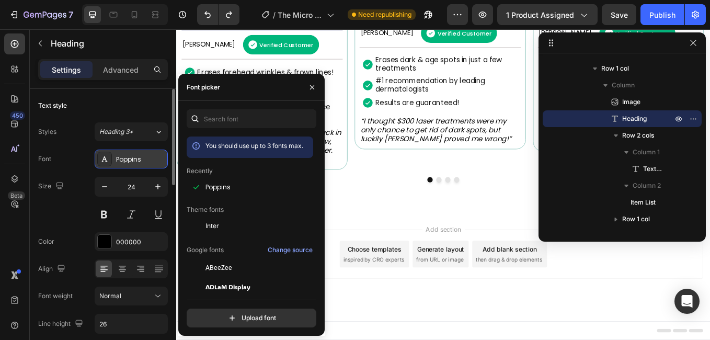
click at [134, 162] on div "Poppins" at bounding box center [140, 159] width 49 height 9
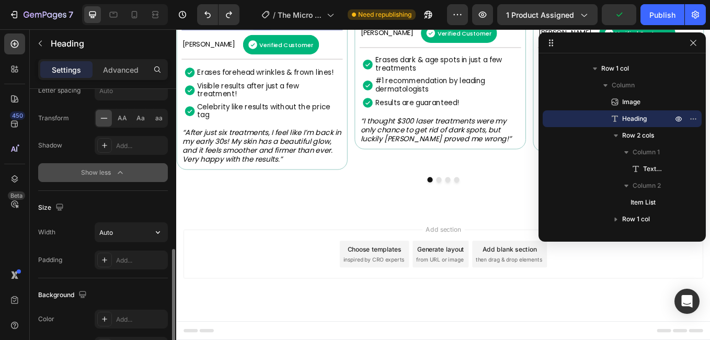
scroll to position [314, 0]
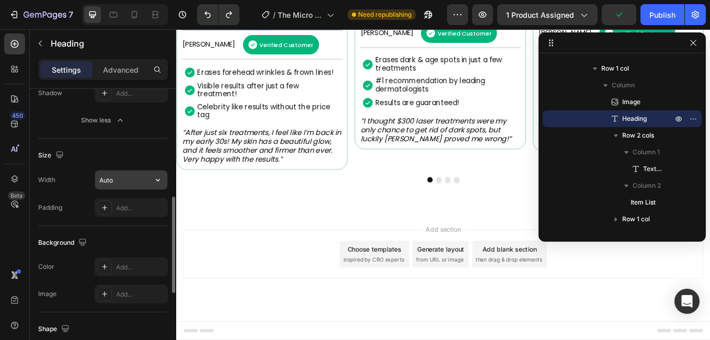
click at [145, 179] on input "Auto" at bounding box center [131, 180] width 72 height 19
click at [160, 180] on icon "button" at bounding box center [158, 180] width 10 height 10
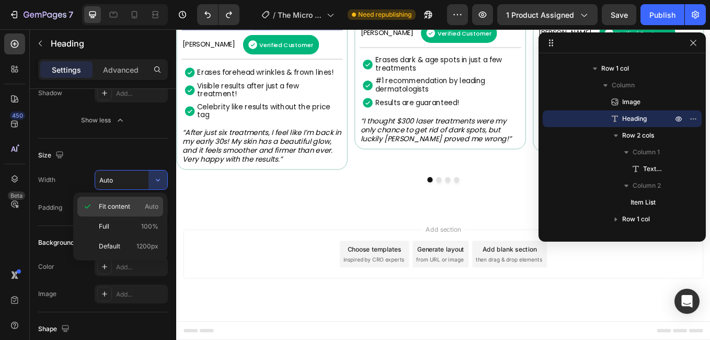
click at [128, 207] on span "Fit content" at bounding box center [114, 206] width 31 height 9
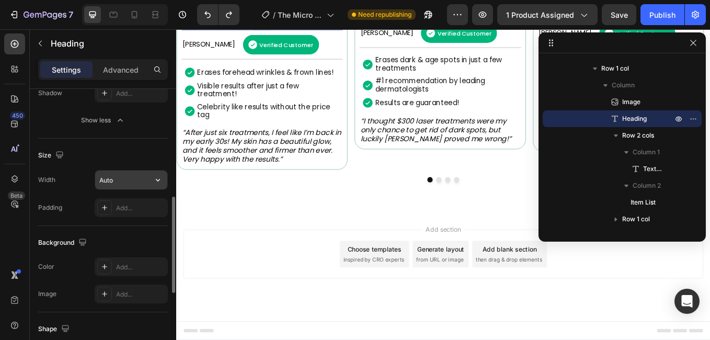
click at [143, 182] on input "Auto" at bounding box center [131, 180] width 72 height 19
click at [155, 182] on icon "button" at bounding box center [158, 180] width 10 height 10
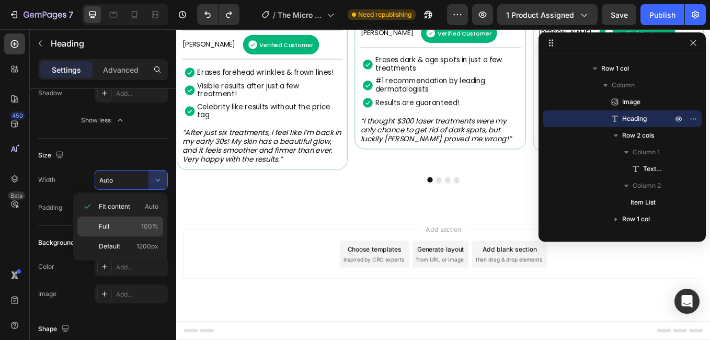
click at [149, 236] on div "Full 100%" at bounding box center [120, 246] width 86 height 20
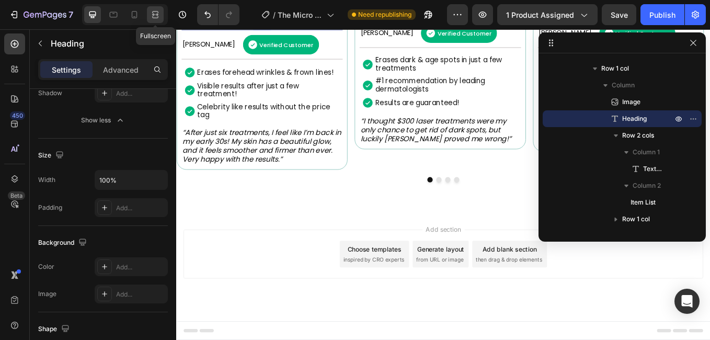
click at [156, 16] on icon at bounding box center [155, 14] width 10 height 10
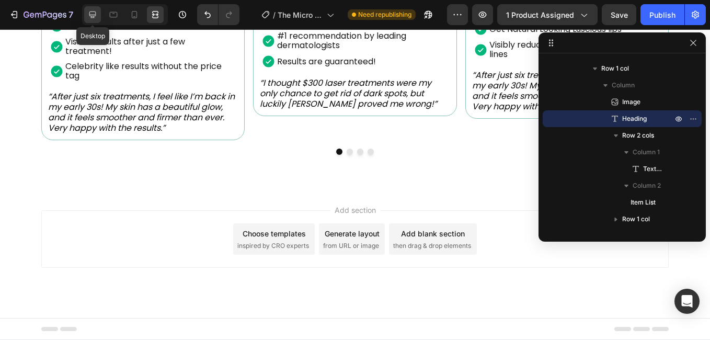
click at [86, 11] on div at bounding box center [92, 14] width 17 height 17
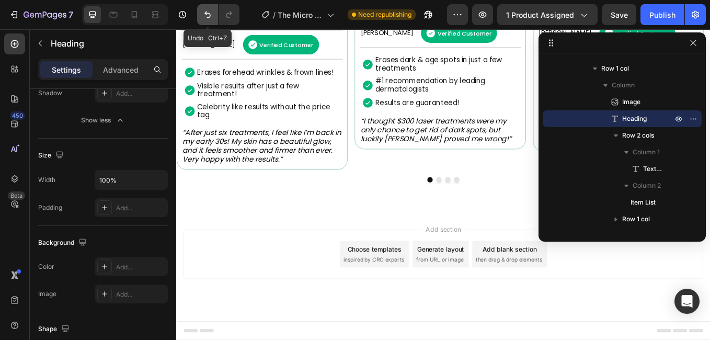
click at [209, 18] on icon "Undo/Redo" at bounding box center [208, 15] width 6 height 7
type input "Auto"
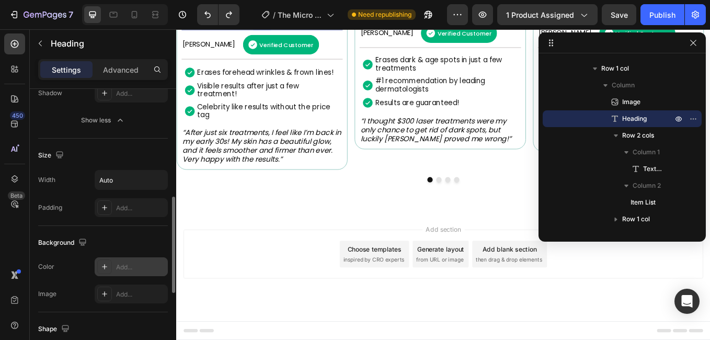
scroll to position [366, 0]
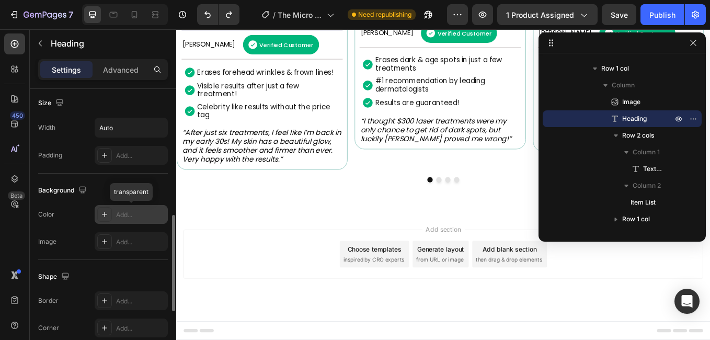
click at [122, 218] on div "Add..." at bounding box center [140, 214] width 49 height 9
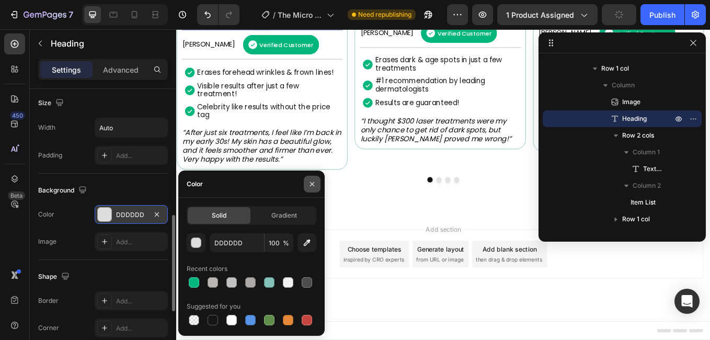
click at [318, 183] on button "button" at bounding box center [312, 184] width 17 height 17
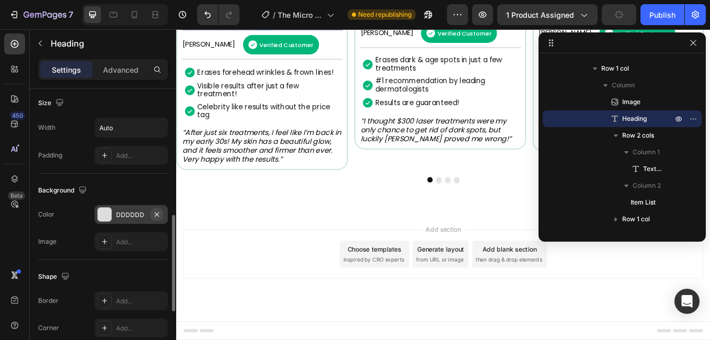
click at [157, 213] on icon "button" at bounding box center [157, 214] width 4 height 4
click at [10, 238] on div "450 Beta" at bounding box center [14, 148] width 21 height 231
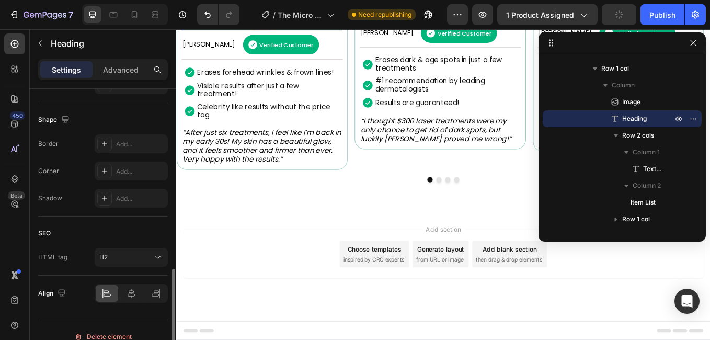
scroll to position [536, 0]
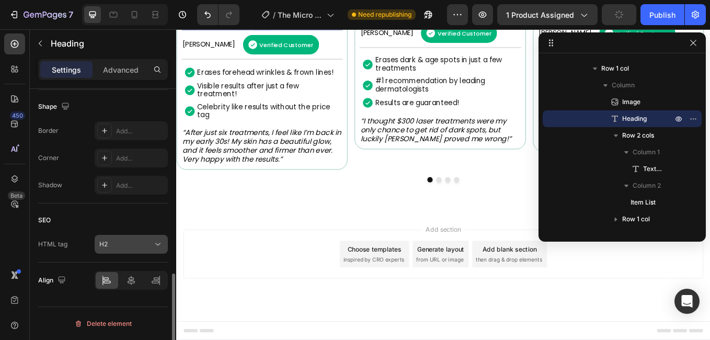
click at [138, 240] on div "H2" at bounding box center [125, 244] width 53 height 9
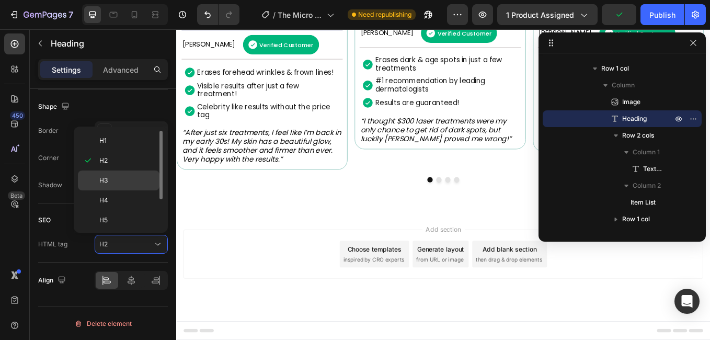
click at [119, 184] on p "H3" at bounding box center [126, 180] width 55 height 9
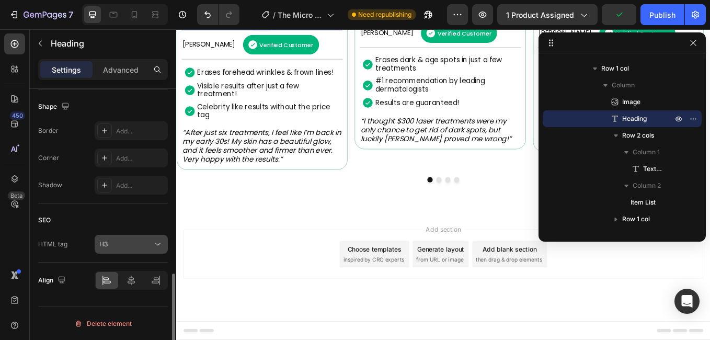
click at [134, 246] on div "H3" at bounding box center [125, 244] width 53 height 9
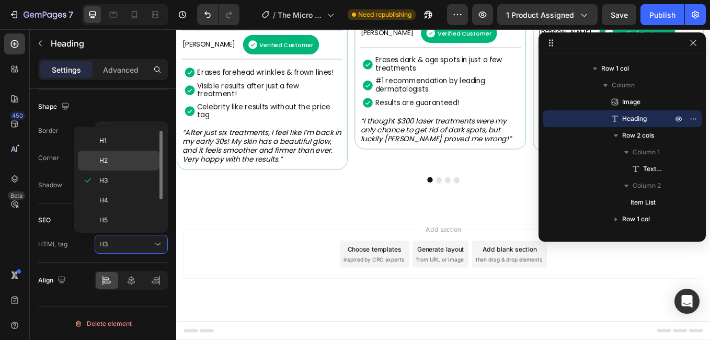
click at [109, 165] on div "H2" at bounding box center [119, 161] width 82 height 20
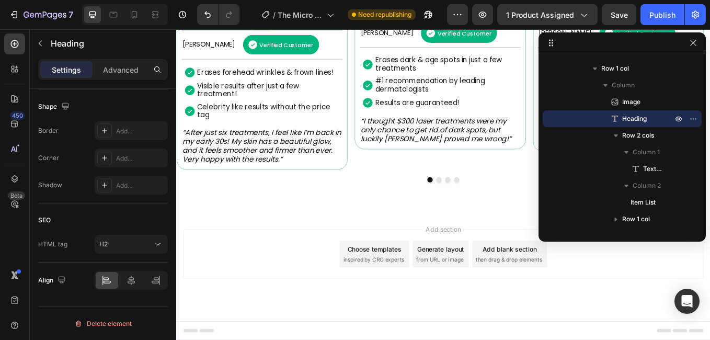
click at [0, 0] on html "7 Version history / The Micro Infusion System™ Need republishing Preview 1 prod…" at bounding box center [355, 0] width 710 height 0
click at [134, 280] on icon at bounding box center [131, 280] width 10 height 10
click at [108, 280] on icon at bounding box center [106, 280] width 10 height 10
click at [631, 120] on span "Heading" at bounding box center [635, 119] width 25 height 10
click at [695, 119] on icon "button" at bounding box center [695, 118] width 1 height 1
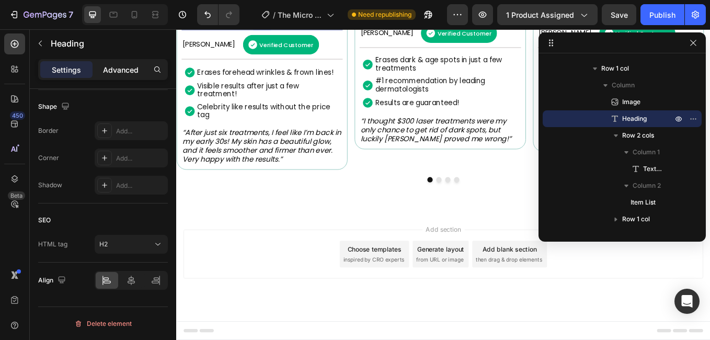
click at [122, 66] on p "Advanced" at bounding box center [121, 69] width 36 height 11
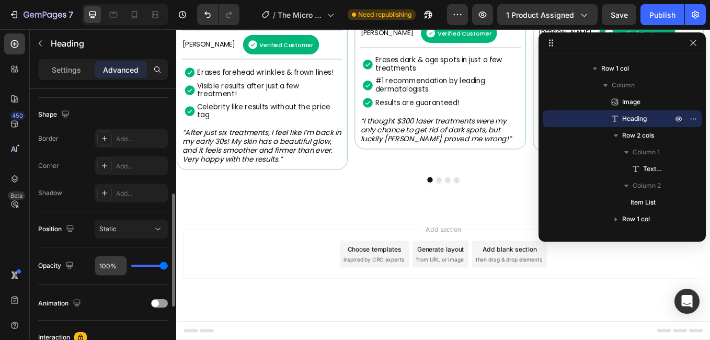
scroll to position [103, 0]
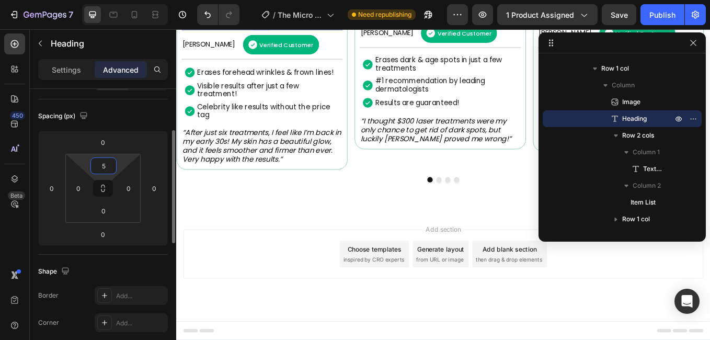
click at [103, 172] on input "5" at bounding box center [103, 166] width 21 height 16
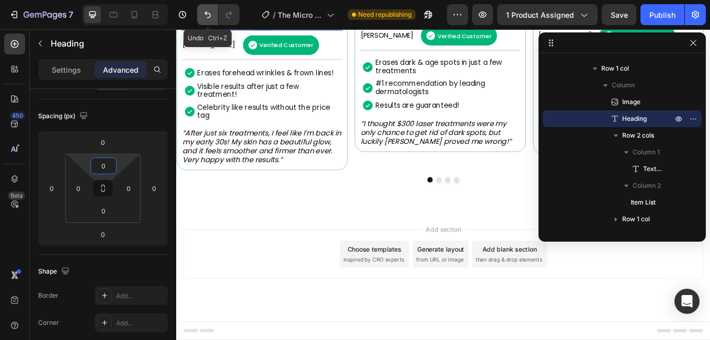
click at [207, 10] on icon "Undo/Redo" at bounding box center [207, 14] width 10 height 10
type input "5"
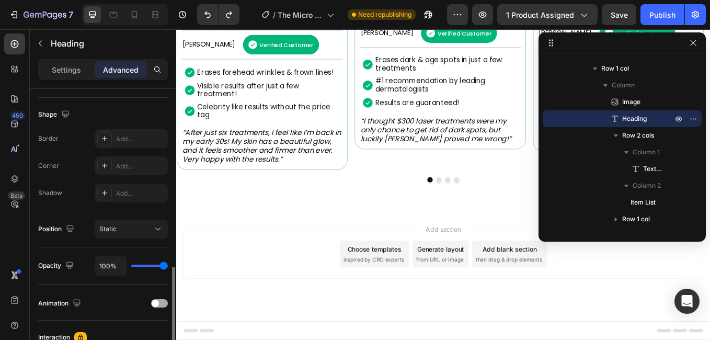
scroll to position [312, 0]
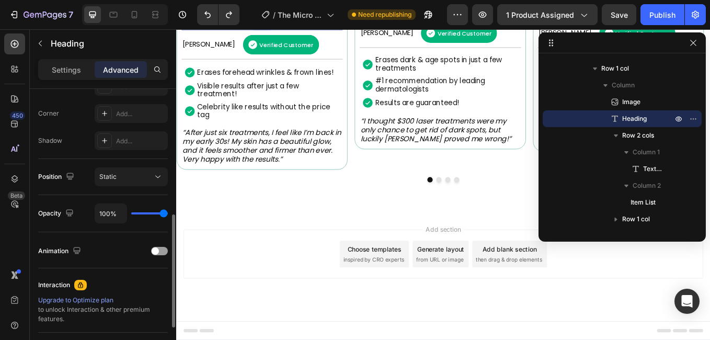
type input "93%"
type input "93"
type input "70%"
type input "70"
type input "39%"
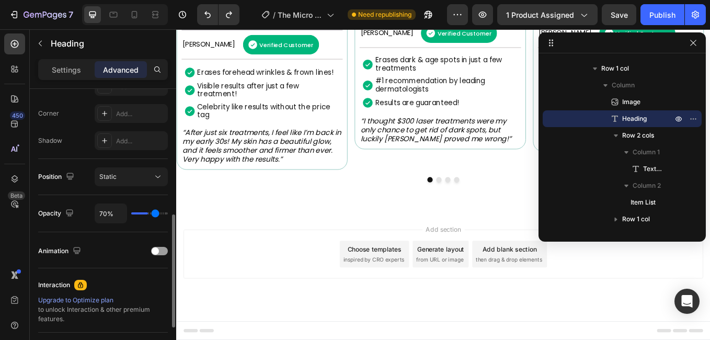
type input "39"
type input "26%"
type input "26"
type input "19%"
type input "19"
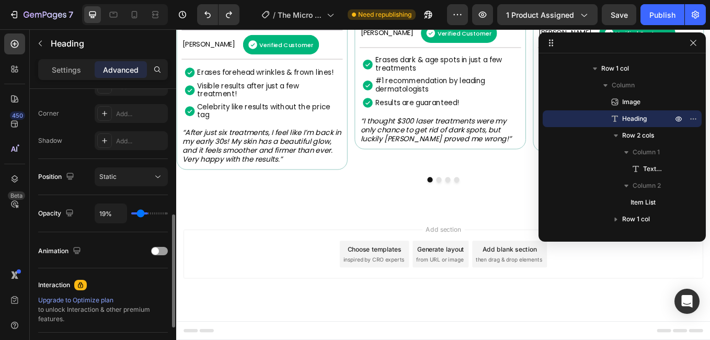
type input "15%"
type input "15"
type input "11%"
type input "11"
type input "9%"
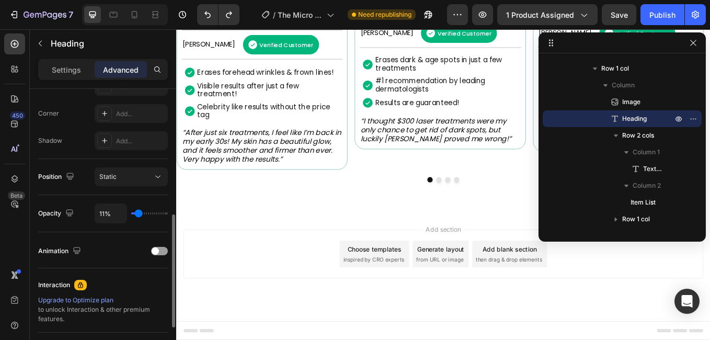
type input "9"
type input "0%"
type input "0"
type input "2%"
type input "2"
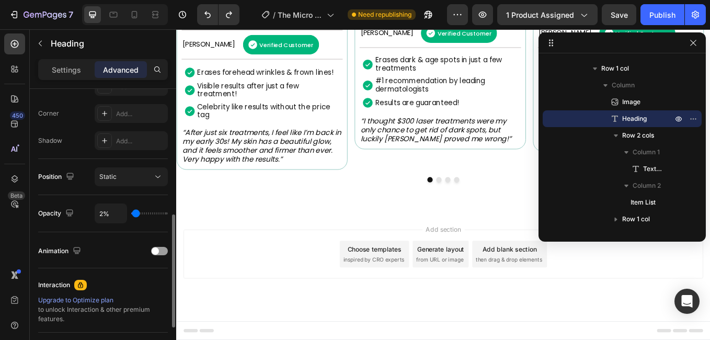
type input "9%"
type input "9"
type input "11%"
type input "11"
type input "24%"
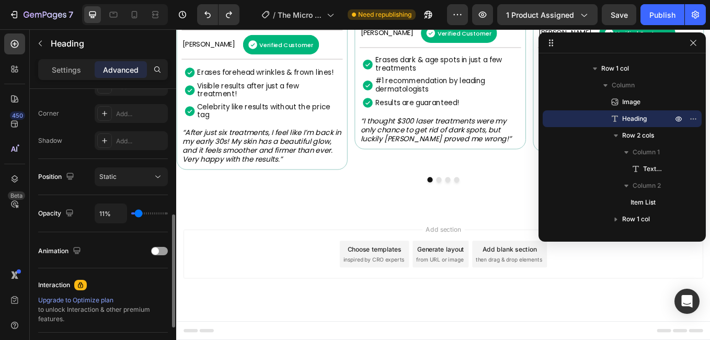
type input "24"
type input "35%"
type input "35"
type input "43%"
type input "43"
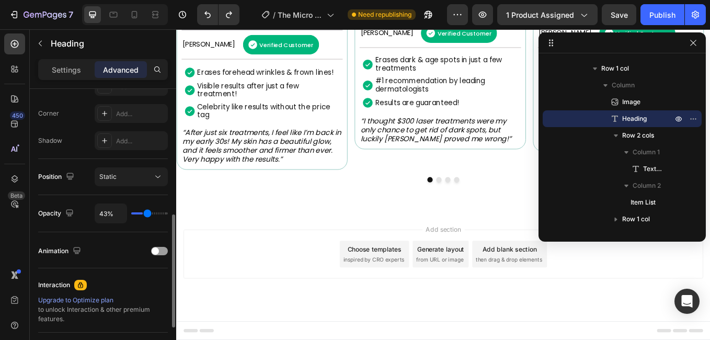
type input "48%"
type input "48"
type input "52%"
type input "52"
type input "61%"
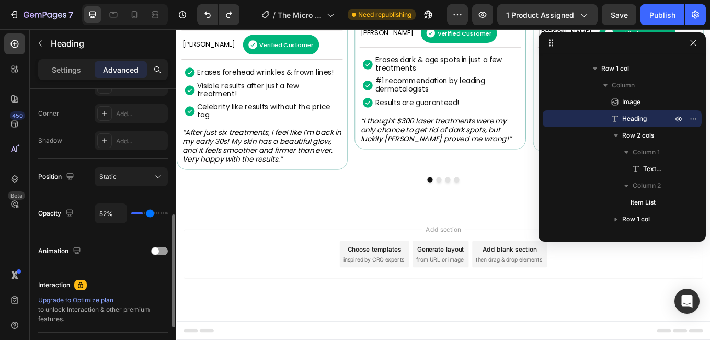
type input "61"
type input "76%"
type input "76"
type input "100%"
type input "100"
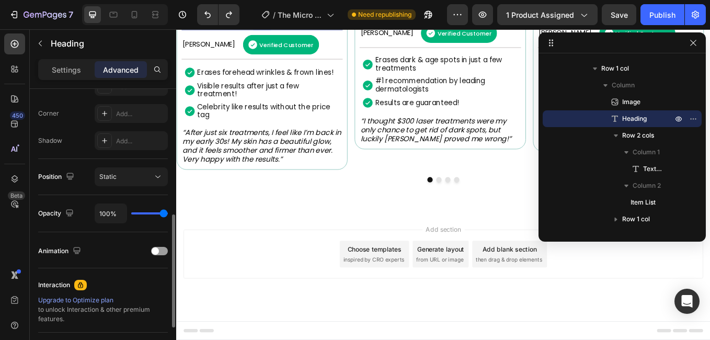
drag, startPoint x: 163, startPoint y: 212, endPoint x: 189, endPoint y: 201, distance: 28.4
click at [168, 212] on input "range" at bounding box center [149, 213] width 37 height 2
click at [5, 233] on div "450 Beta" at bounding box center [14, 148] width 21 height 231
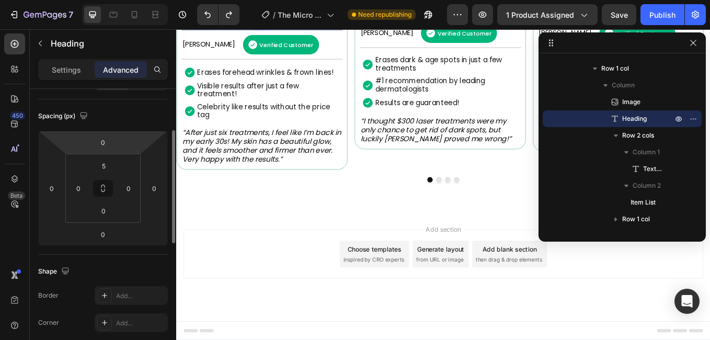
scroll to position [0, 0]
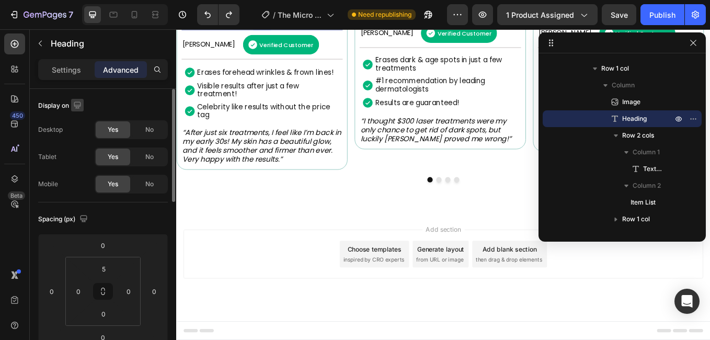
click at [78, 105] on icon "button" at bounding box center [77, 104] width 7 height 7
click at [63, 72] on p "Settings" at bounding box center [66, 69] width 29 height 11
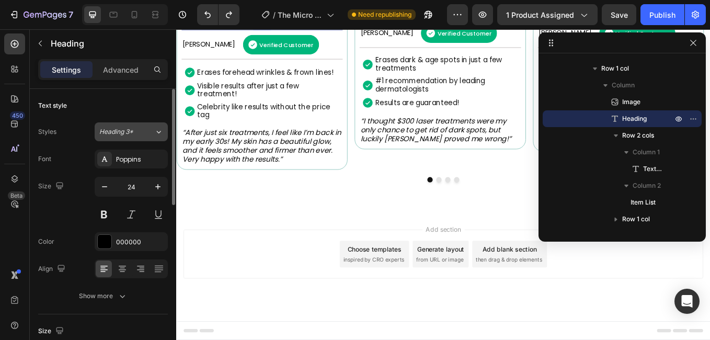
click at [154, 132] on icon at bounding box center [158, 132] width 9 height 10
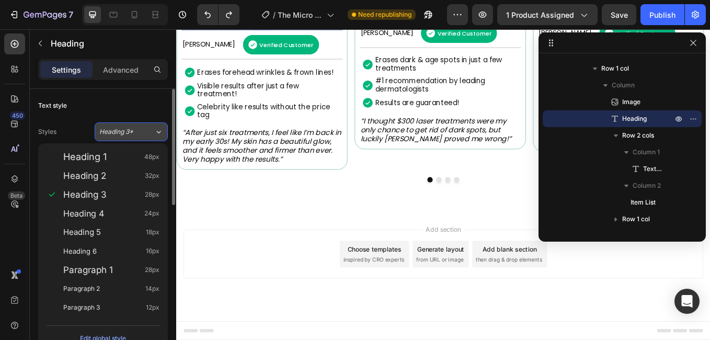
click at [154, 132] on icon at bounding box center [158, 132] width 9 height 10
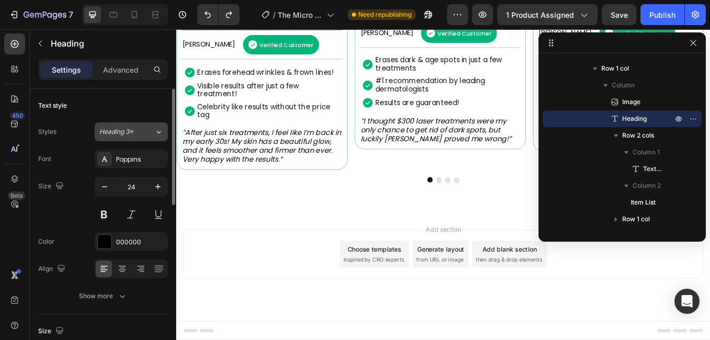
click at [151, 133] on div "Heading 3*" at bounding box center [126, 131] width 55 height 9
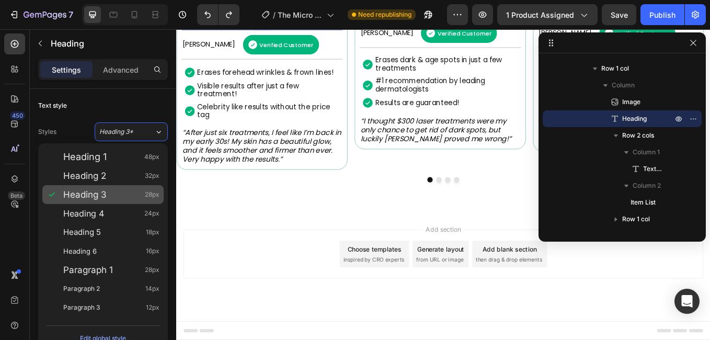
click at [155, 193] on span "28px" at bounding box center [152, 194] width 15 height 10
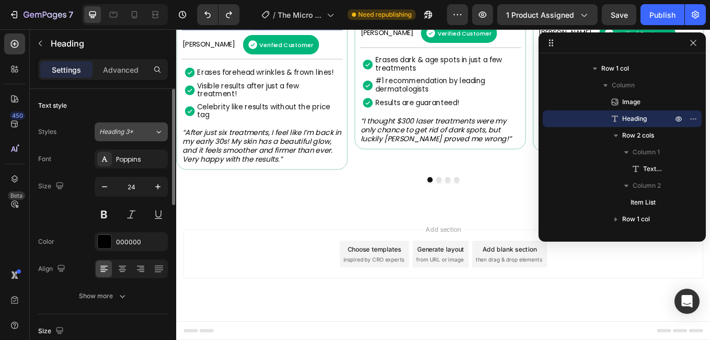
click at [155, 136] on icon at bounding box center [158, 132] width 9 height 10
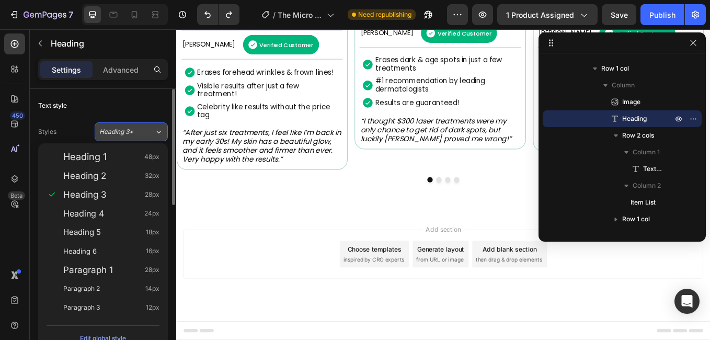
click at [162, 130] on icon at bounding box center [158, 132] width 9 height 10
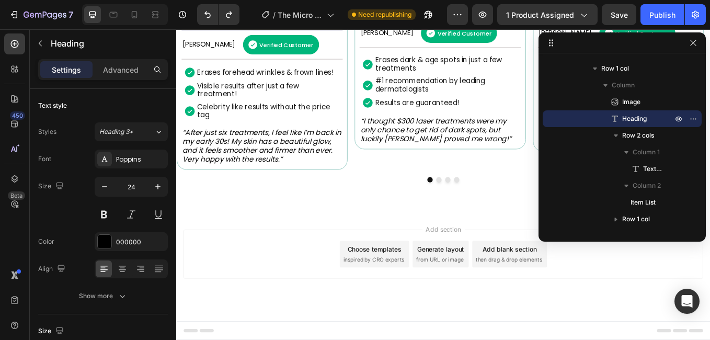
click at [19, 238] on div "450 Beta" at bounding box center [14, 148] width 21 height 231
click at [138, 19] on icon at bounding box center [134, 14] width 10 height 10
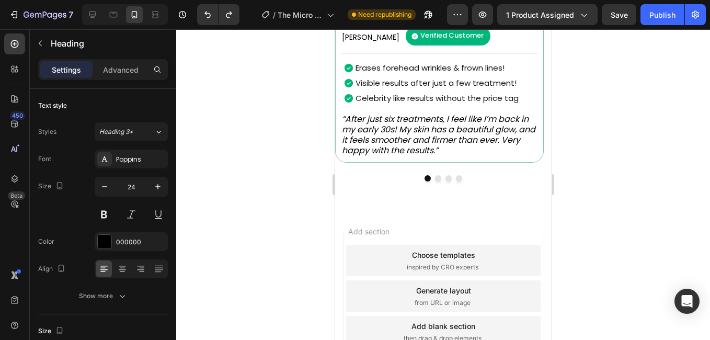
scroll to position [805, 0]
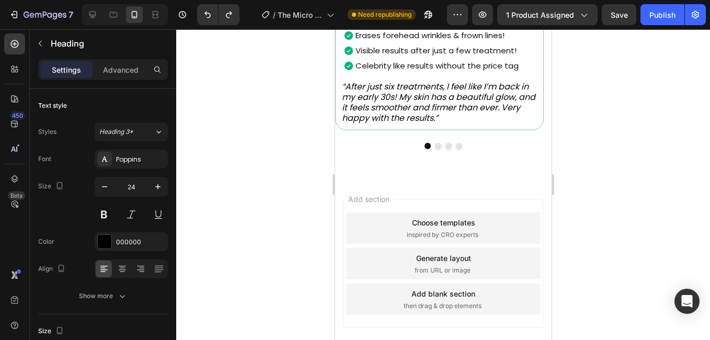
click at [256, 154] on div at bounding box center [443, 184] width 534 height 311
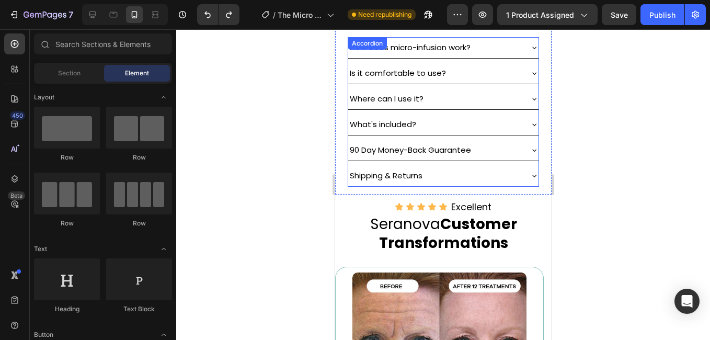
scroll to position [575, 0]
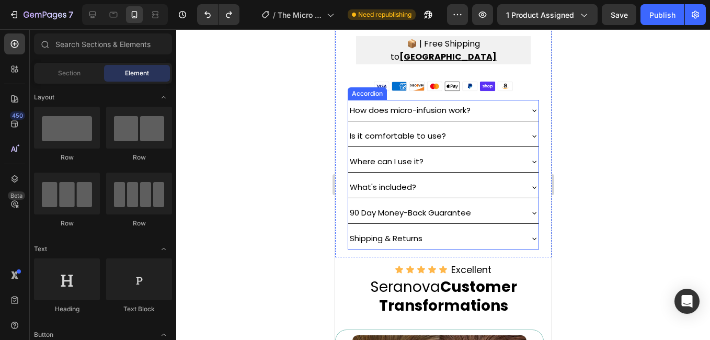
click at [510, 231] on div "Shipping & Returns" at bounding box center [435, 238] width 174 height 15
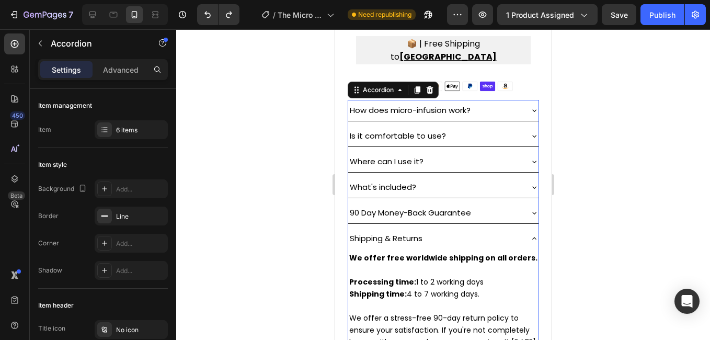
click at [510, 231] on div "Shipping & Returns" at bounding box center [435, 238] width 174 height 15
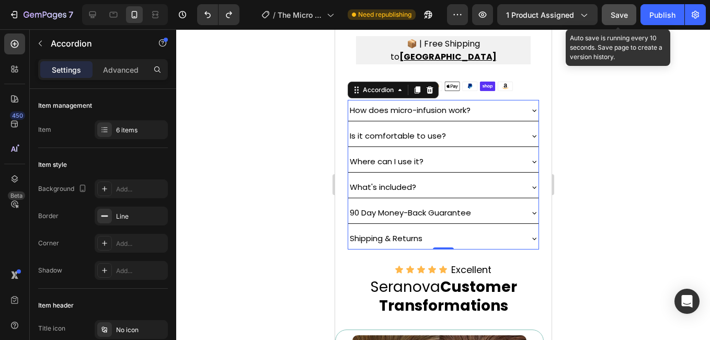
click at [616, 20] on button "Save" at bounding box center [619, 14] width 35 height 21
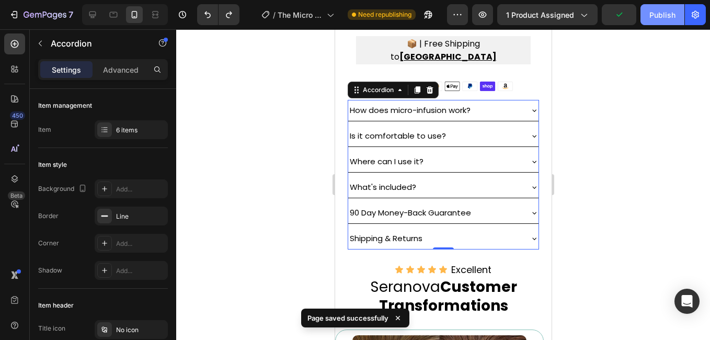
click at [668, 20] on div "Publish" at bounding box center [663, 14] width 26 height 11
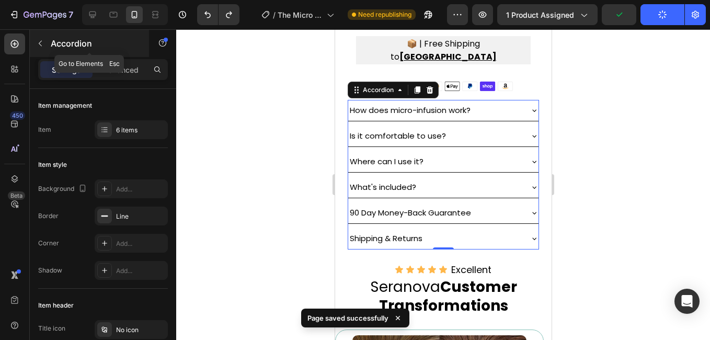
click at [40, 46] on icon "button" at bounding box center [40, 43] width 8 height 8
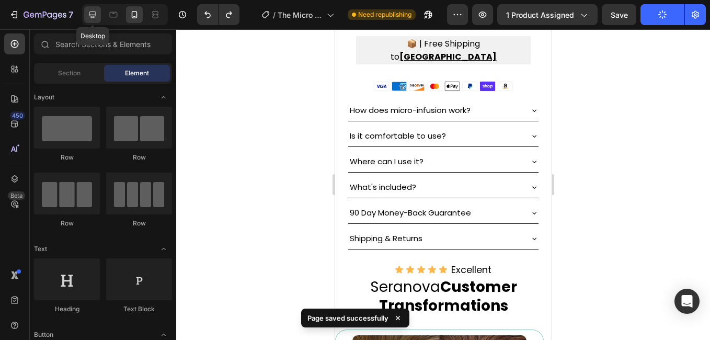
click at [90, 18] on icon at bounding box center [92, 14] width 10 height 10
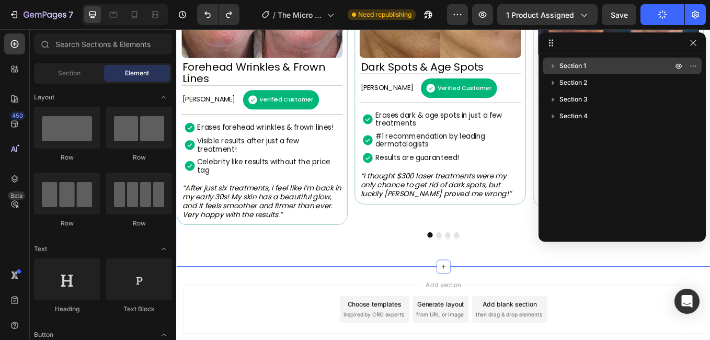
scroll to position [989, 0]
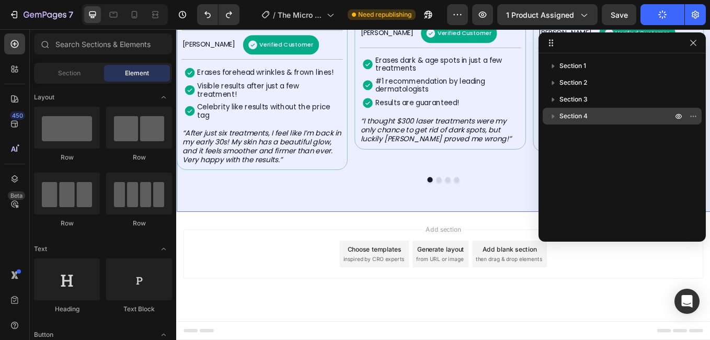
click at [596, 117] on p "Section 4" at bounding box center [617, 116] width 115 height 10
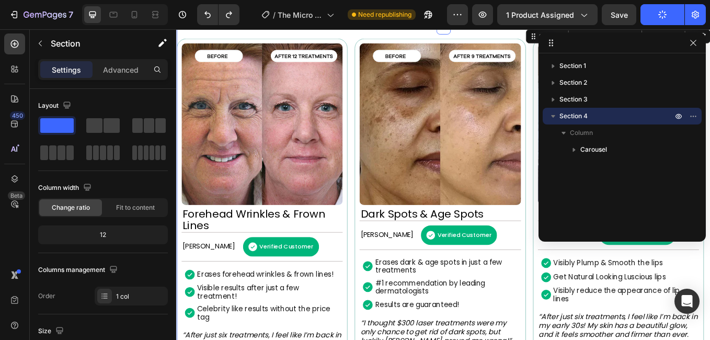
scroll to position [713, 0]
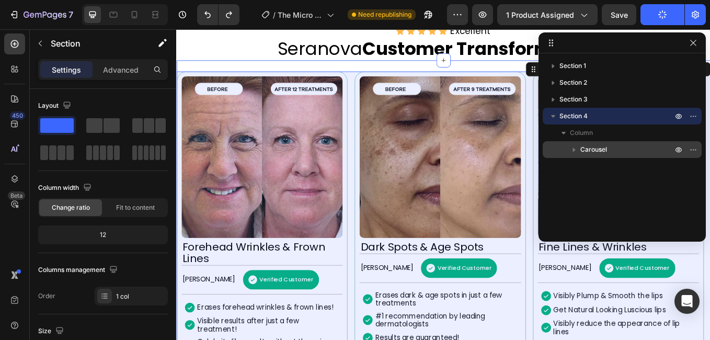
click at [574, 150] on icon "button" at bounding box center [574, 150] width 3 height 4
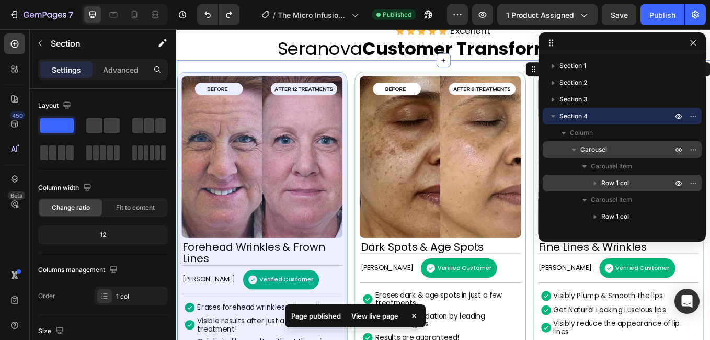
click at [597, 183] on icon "button" at bounding box center [595, 183] width 10 height 10
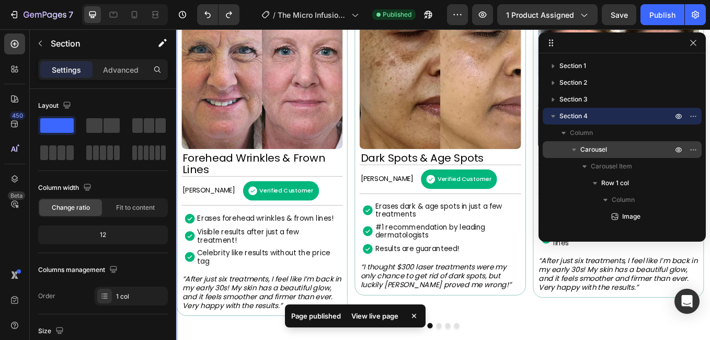
scroll to position [52, 0]
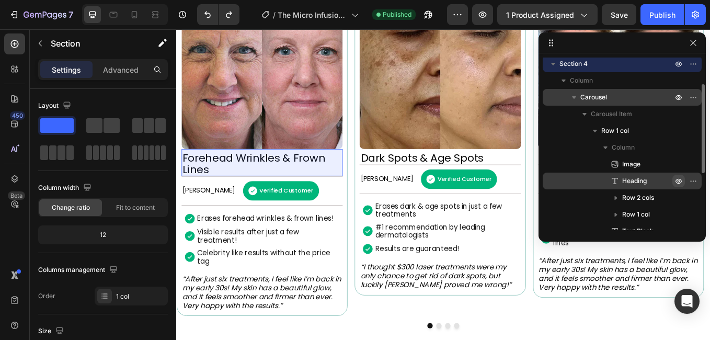
click at [679, 182] on icon "button" at bounding box center [679, 181] width 8 height 8
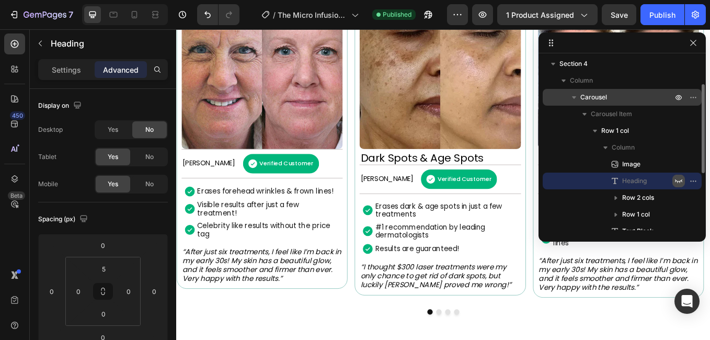
click at [679, 182] on icon "button" at bounding box center [678, 181] width 7 height 4
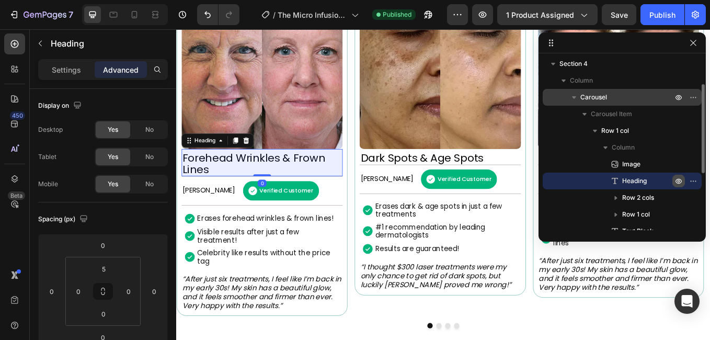
click at [679, 182] on icon "button" at bounding box center [679, 181] width 8 height 8
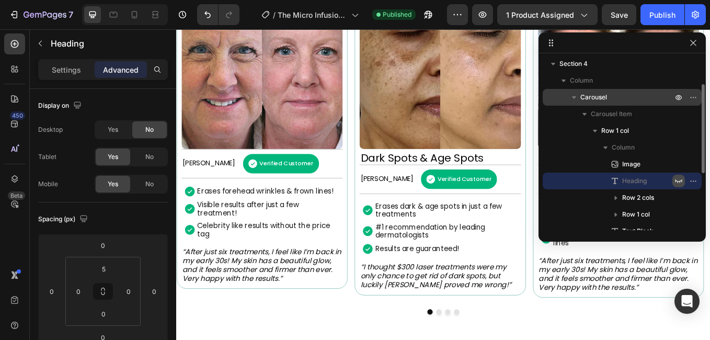
click at [679, 182] on icon "button" at bounding box center [678, 181] width 7 height 4
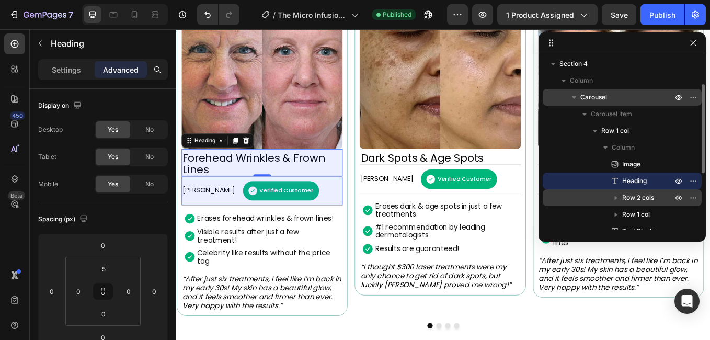
click at [593, 199] on div "Row 2 cols" at bounding box center [622, 197] width 151 height 17
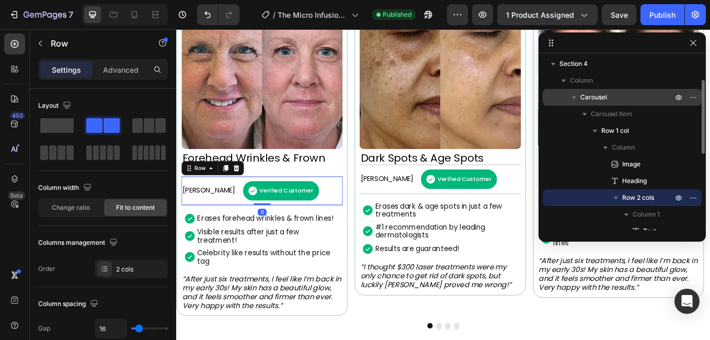
click at [618, 199] on icon "button" at bounding box center [616, 198] width 10 height 10
click at [653, 199] on span "Row 2 cols" at bounding box center [639, 198] width 32 height 10
click at [127, 64] on p "Advanced" at bounding box center [121, 69] width 36 height 11
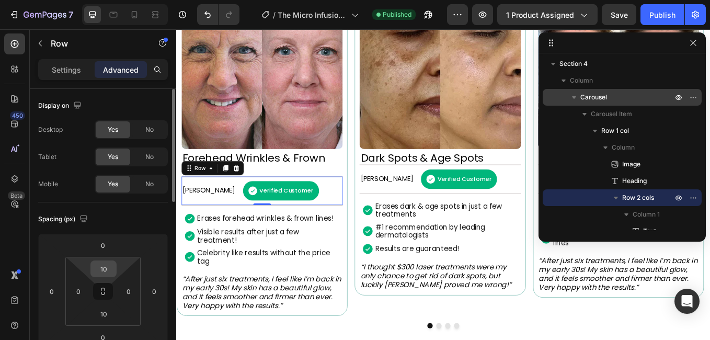
click at [114, 273] on div "10" at bounding box center [104, 269] width 26 height 17
click at [152, 223] on div "Spacing (px)" at bounding box center [103, 219] width 130 height 17
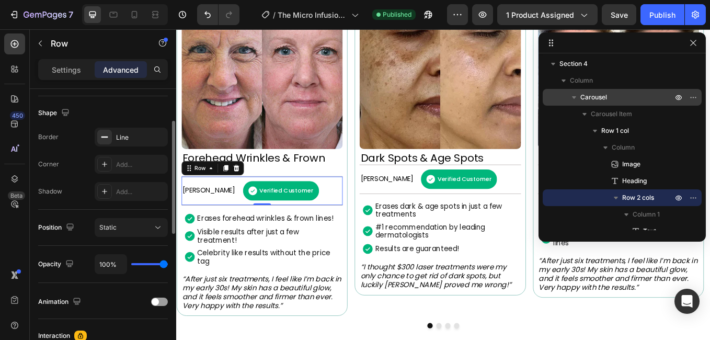
scroll to position [314, 0]
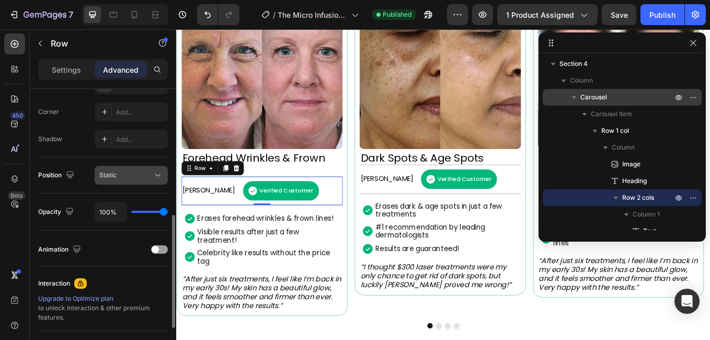
click at [146, 175] on div "Static" at bounding box center [125, 175] width 53 height 9
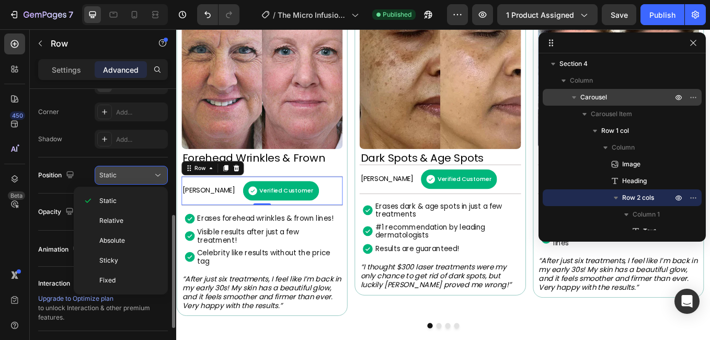
click at [146, 175] on div "Static" at bounding box center [125, 175] width 53 height 9
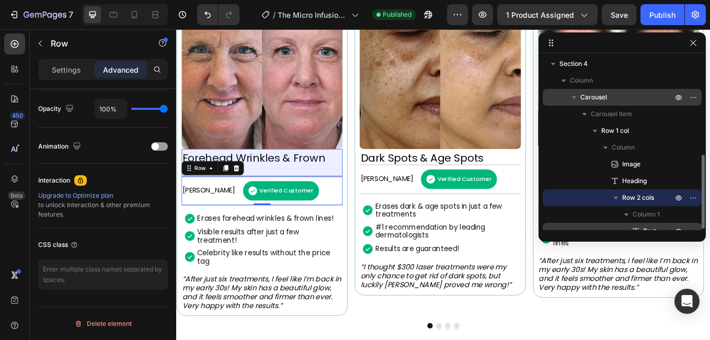
scroll to position [105, 0]
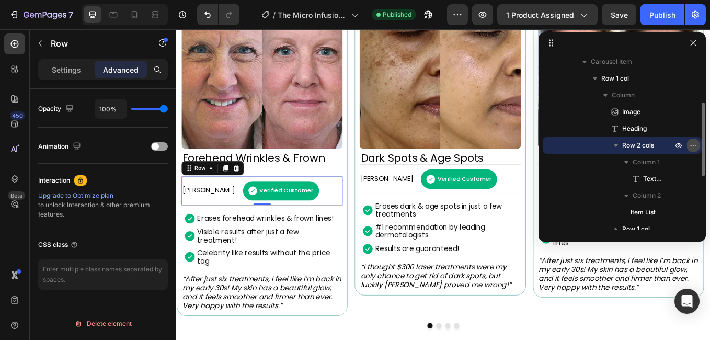
click at [694, 146] on icon "button" at bounding box center [694, 145] width 8 height 8
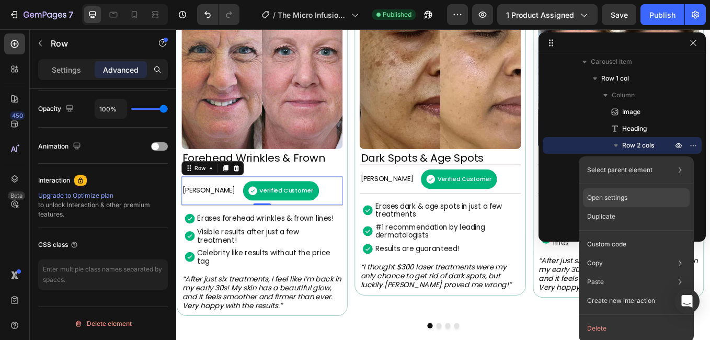
click at [624, 200] on p "Open settings" at bounding box center [607, 197] width 40 height 9
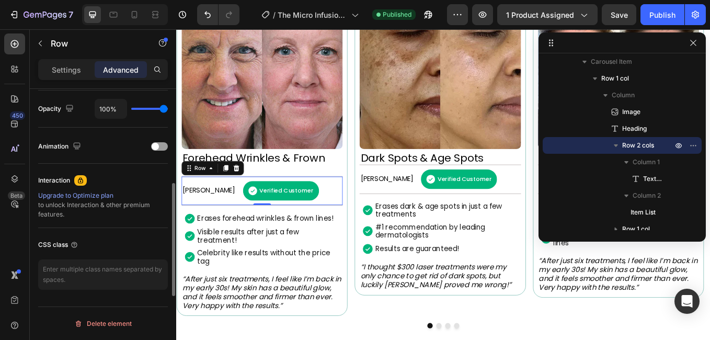
scroll to position [312, 0]
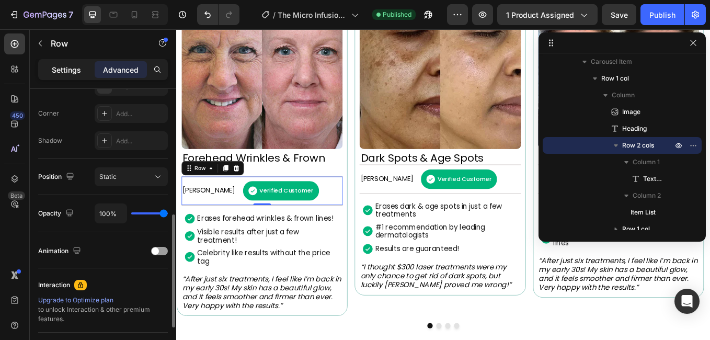
click at [68, 72] on p "Settings" at bounding box center [66, 69] width 29 height 11
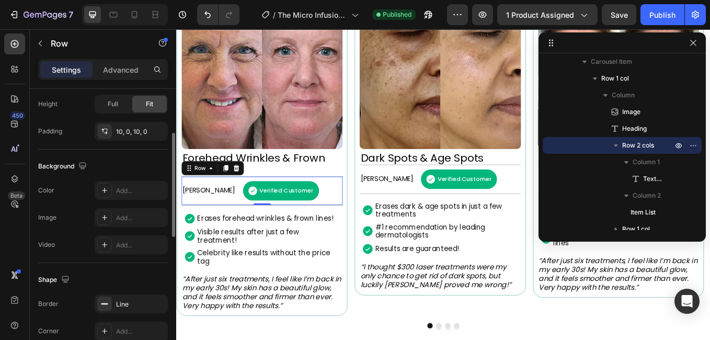
scroll to position [260, 0]
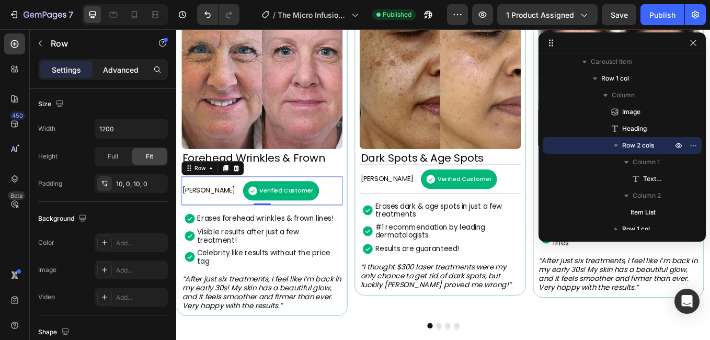
click at [129, 70] on p "Advanced" at bounding box center [121, 69] width 36 height 11
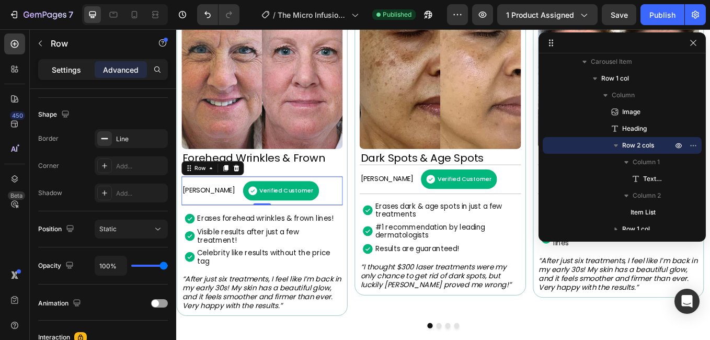
click at [60, 69] on p "Settings" at bounding box center [66, 69] width 29 height 11
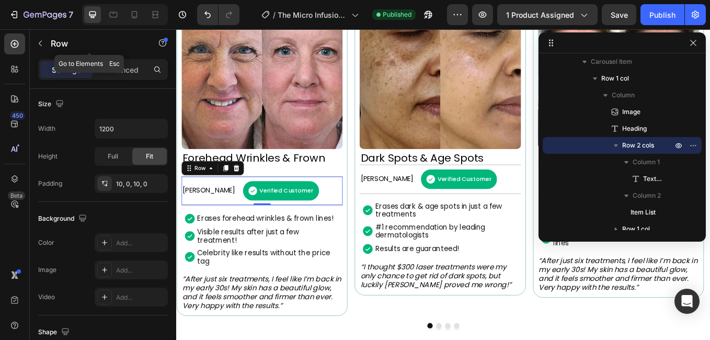
click at [40, 44] on icon "button" at bounding box center [40, 43] width 8 height 8
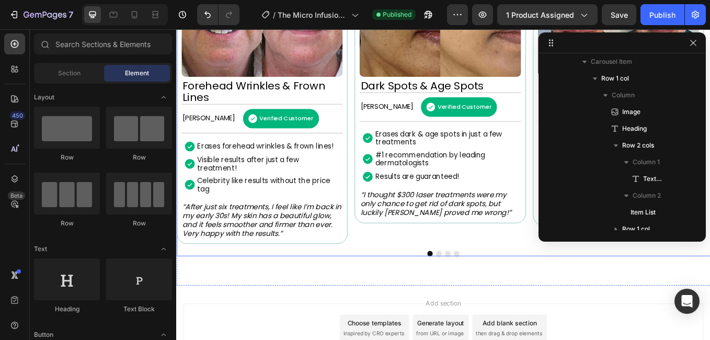
scroll to position [922, 0]
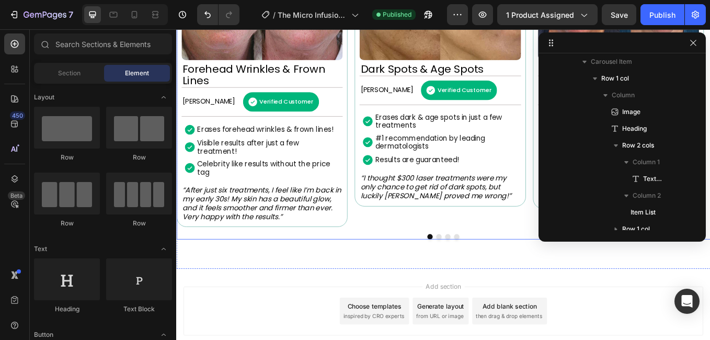
click at [416, 258] on div "Image Dark Spots & Age Spots Heading Betty N. Text Block Verified Customer Item…" at bounding box center [486, 65] width 201 height 391
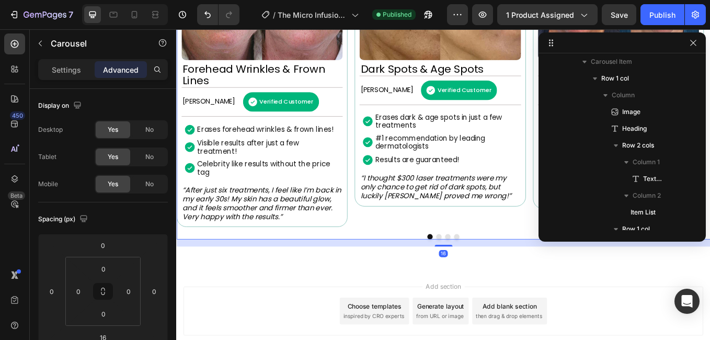
scroll to position [14, 0]
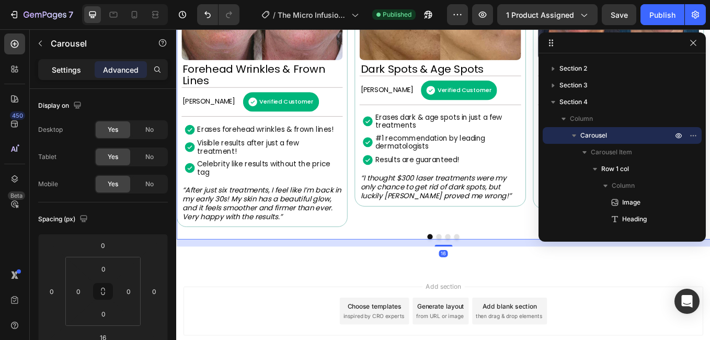
click at [66, 75] on p "Settings" at bounding box center [66, 69] width 29 height 11
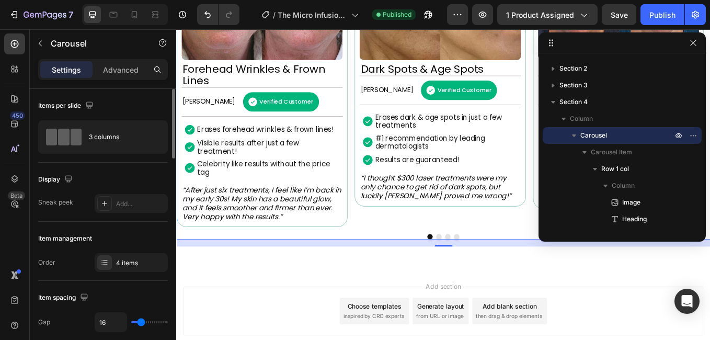
scroll to position [52, 0]
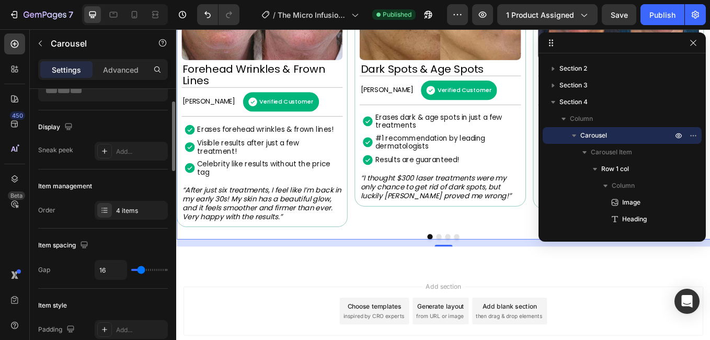
type input "7"
type input "1"
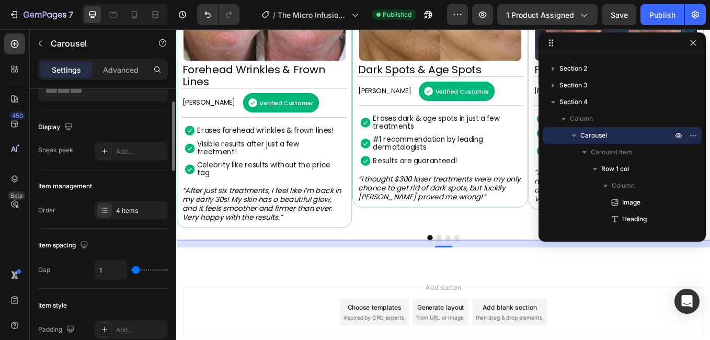
type input "12"
type input "16"
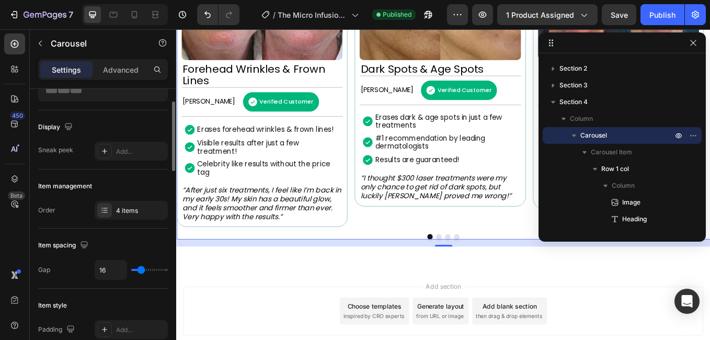
click at [141, 271] on input "range" at bounding box center [149, 270] width 37 height 2
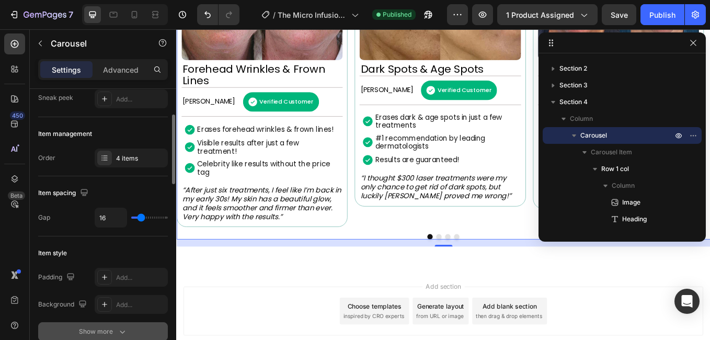
scroll to position [157, 0]
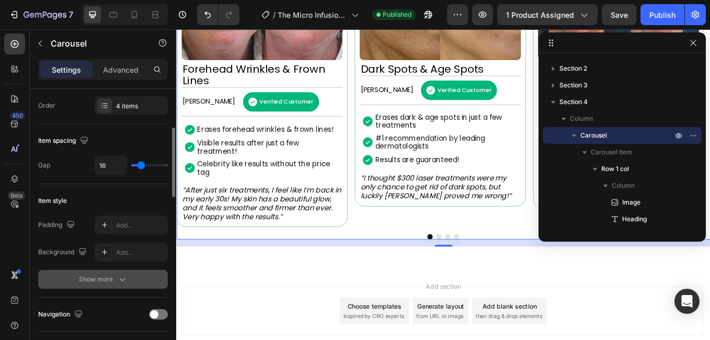
click at [93, 274] on button "Show more" at bounding box center [103, 279] width 130 height 19
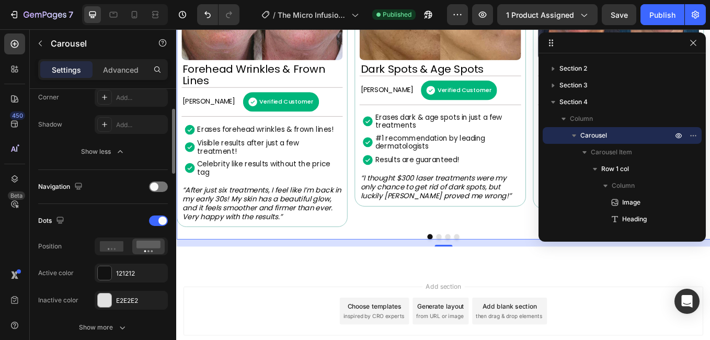
scroll to position [419, 0]
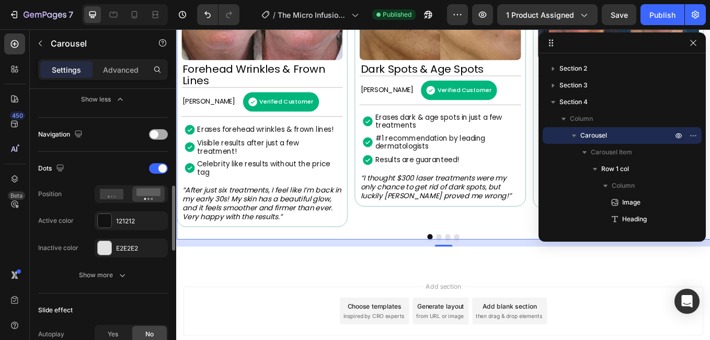
click at [156, 135] on span at bounding box center [154, 134] width 8 height 8
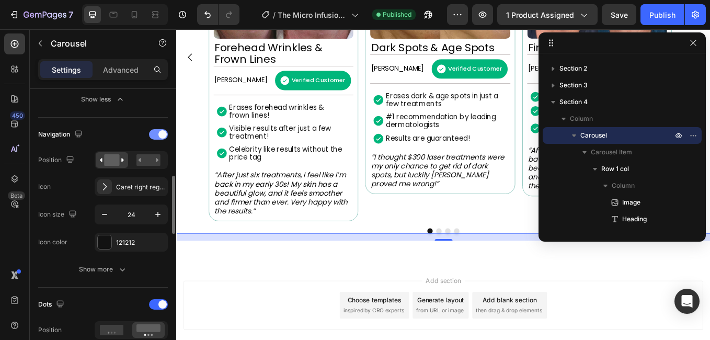
click at [156, 135] on div at bounding box center [158, 134] width 19 height 10
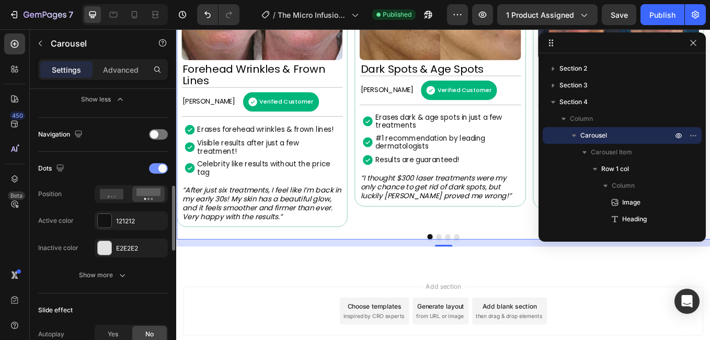
click at [159, 169] on span at bounding box center [163, 168] width 8 height 8
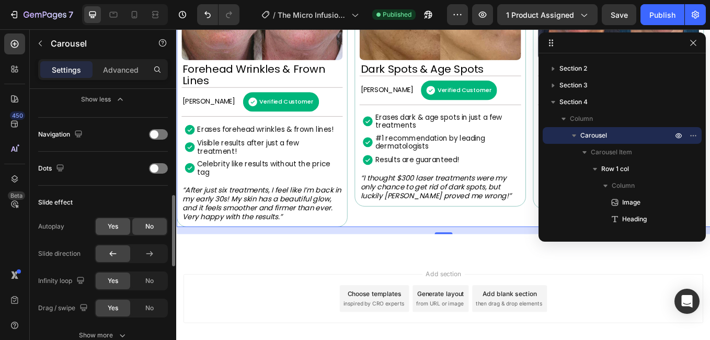
click at [122, 227] on div "Yes" at bounding box center [113, 226] width 35 height 17
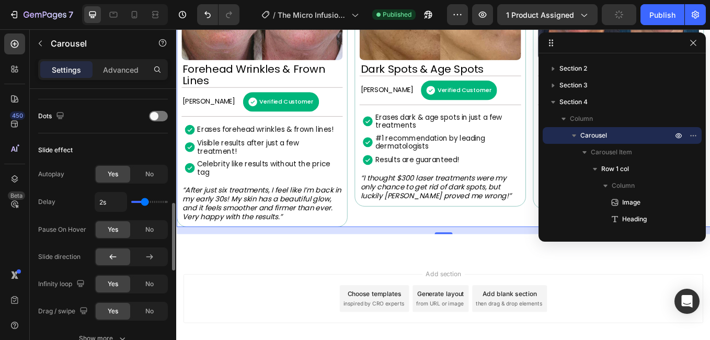
scroll to position [523, 0]
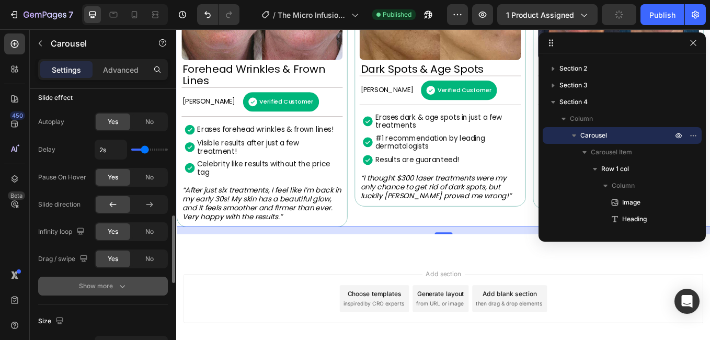
click at [116, 293] on button "Show more" at bounding box center [103, 286] width 130 height 19
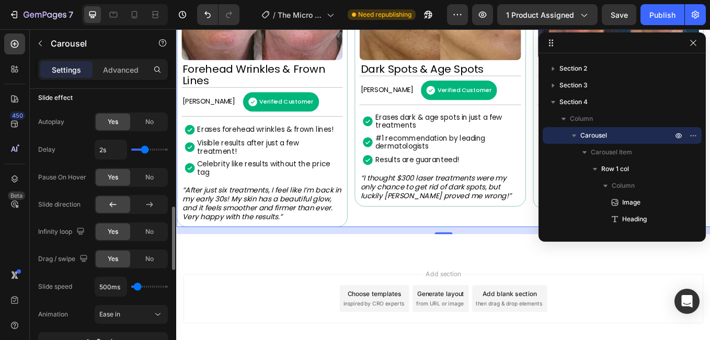
scroll to position [575, 0]
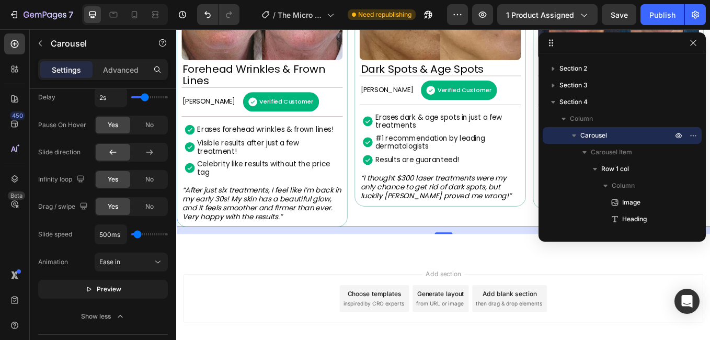
drag, startPoint x: 130, startPoint y: 288, endPoint x: 14, endPoint y: 230, distance: 130.1
click at [14, 230] on div "450 Beta" at bounding box center [14, 148] width 21 height 231
click at [117, 290] on span "Preview" at bounding box center [109, 289] width 25 height 10
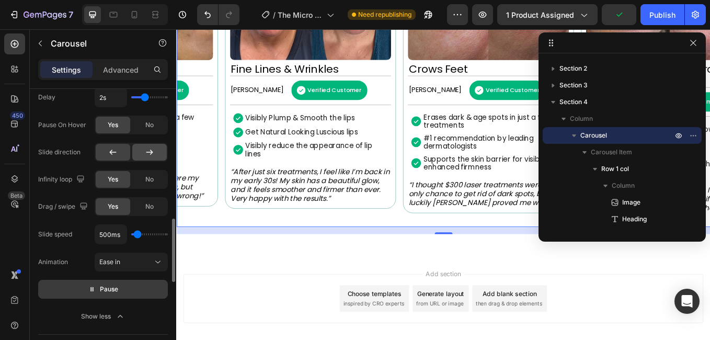
click at [144, 153] on div at bounding box center [149, 152] width 35 height 17
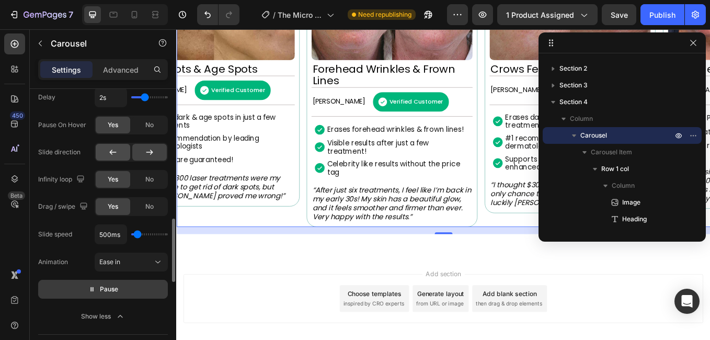
click at [120, 154] on div at bounding box center [113, 152] width 35 height 17
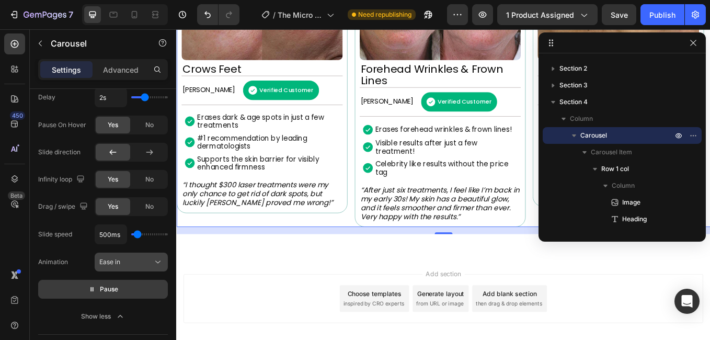
click at [133, 262] on div "Ease in" at bounding box center [125, 261] width 53 height 9
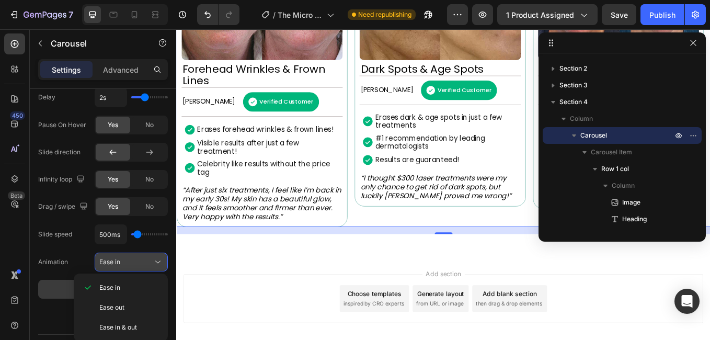
click at [134, 262] on div "Ease in" at bounding box center [125, 261] width 53 height 9
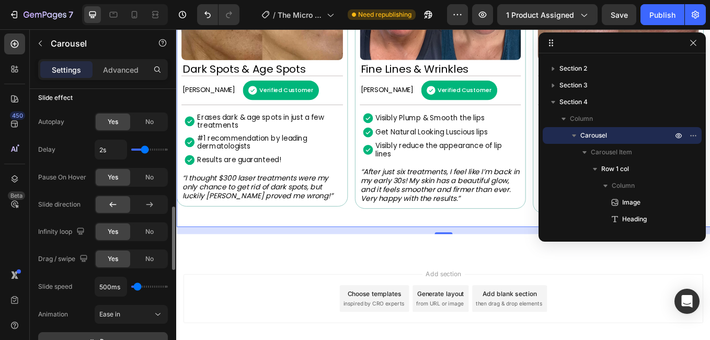
scroll to position [419, 0]
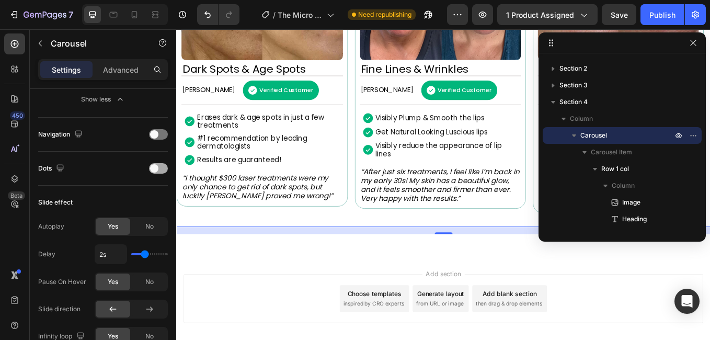
click at [161, 168] on div at bounding box center [158, 168] width 19 height 10
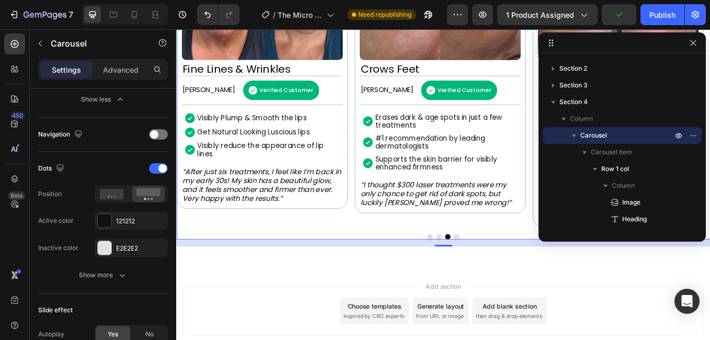
click at [154, 161] on div "Dots" at bounding box center [103, 168] width 130 height 17
click at [156, 168] on div at bounding box center [158, 168] width 19 height 10
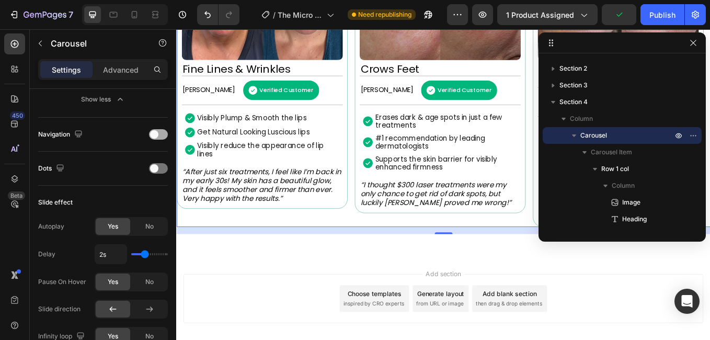
click at [156, 134] on span at bounding box center [154, 134] width 8 height 8
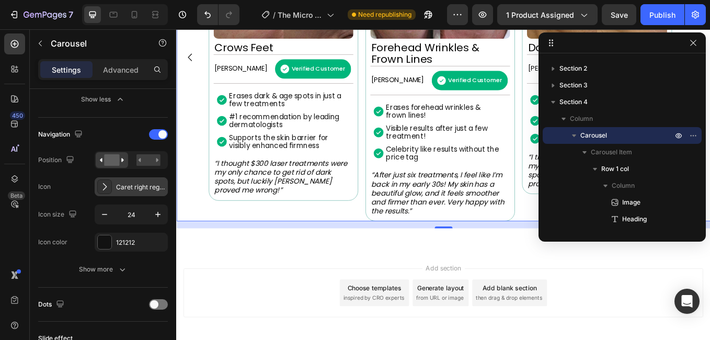
click at [140, 185] on div "Caret right regular" at bounding box center [140, 187] width 49 height 9
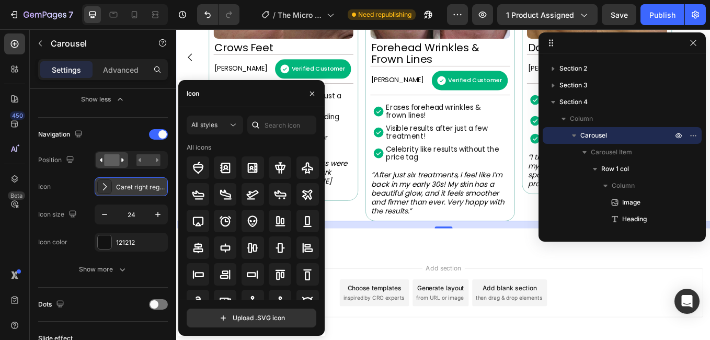
click at [140, 185] on div "Caret right regular" at bounding box center [140, 187] width 49 height 9
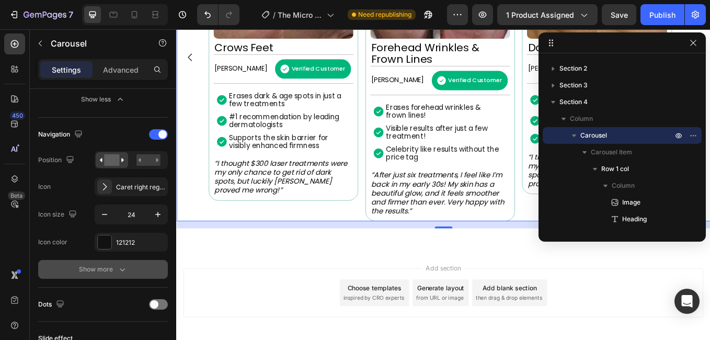
click at [100, 276] on button "Show more" at bounding box center [103, 269] width 130 height 19
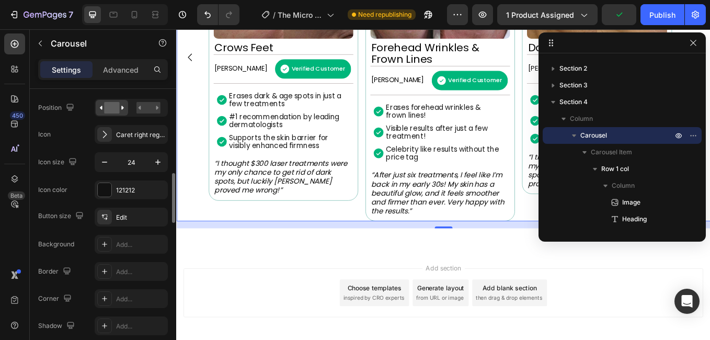
scroll to position [366, 0]
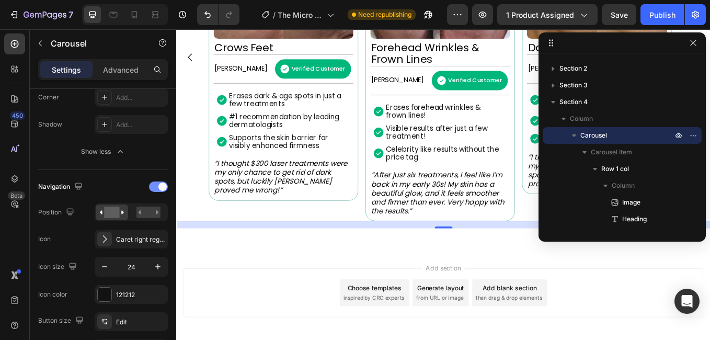
click at [156, 186] on div at bounding box center [158, 187] width 19 height 10
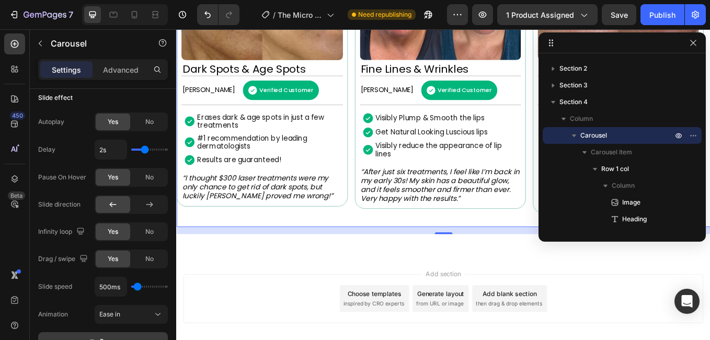
scroll to position [471, 0]
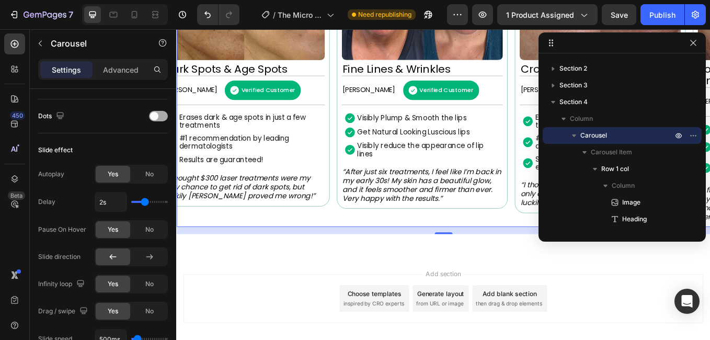
click at [157, 119] on span at bounding box center [154, 116] width 8 height 8
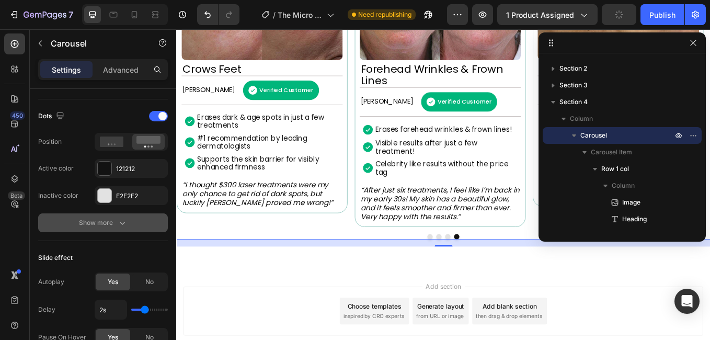
click at [112, 227] on div "Show more" at bounding box center [103, 223] width 49 height 10
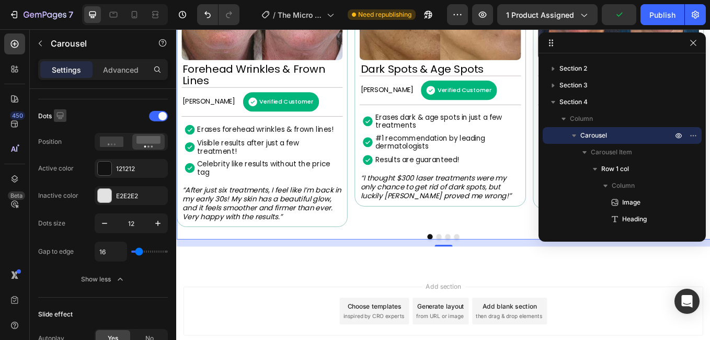
click at [60, 115] on icon "button" at bounding box center [60, 115] width 10 height 10
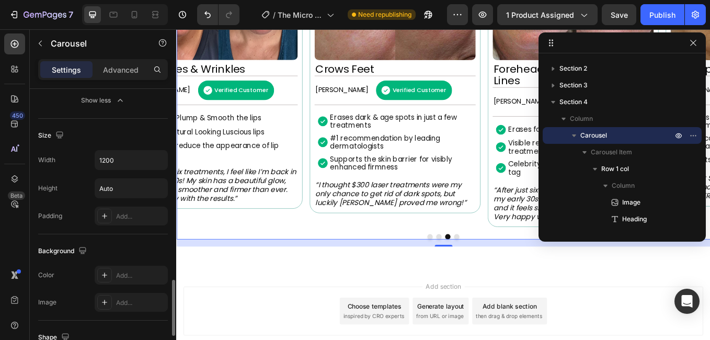
scroll to position [956, 0]
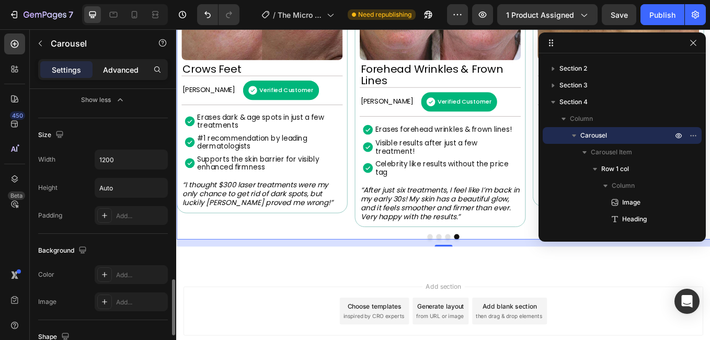
click at [125, 70] on p "Advanced" at bounding box center [121, 69] width 36 height 11
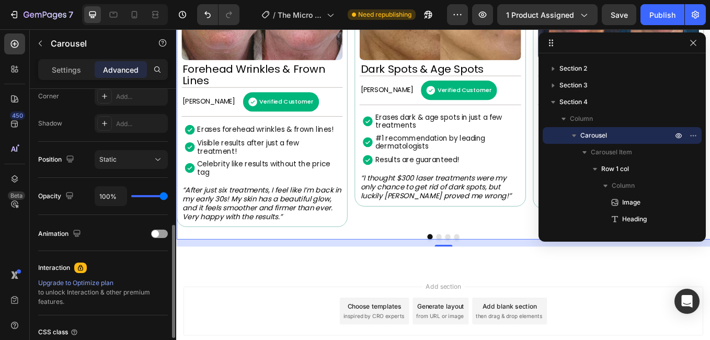
scroll to position [417, 0]
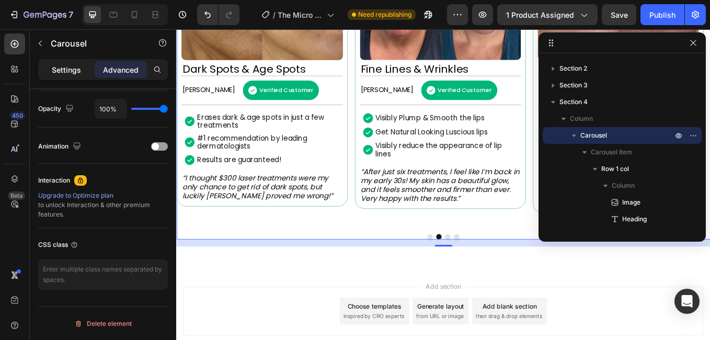
click at [69, 72] on p "Settings" at bounding box center [66, 69] width 29 height 11
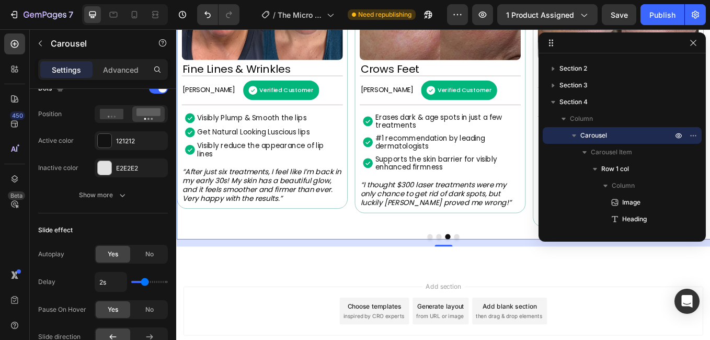
click at [8, 236] on div "450 Beta" at bounding box center [14, 148] width 21 height 231
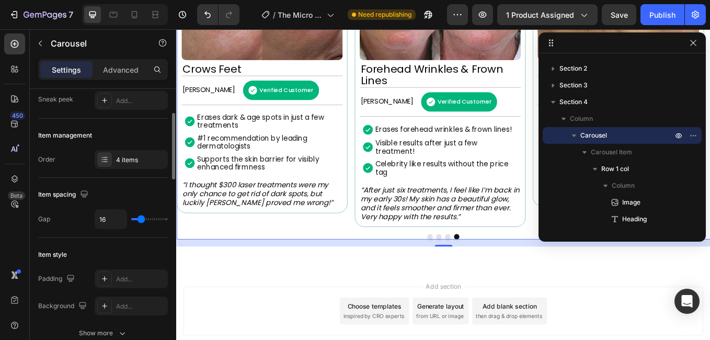
scroll to position [51, 0]
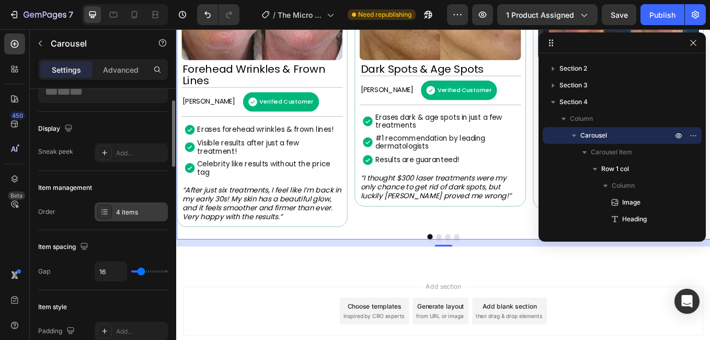
click at [111, 215] on div at bounding box center [104, 212] width 15 height 15
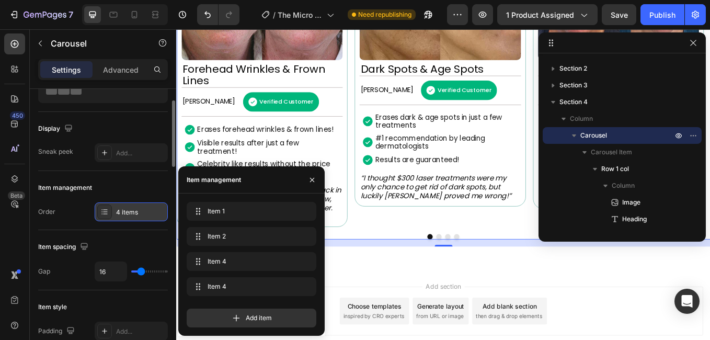
click at [111, 215] on div at bounding box center [104, 212] width 15 height 15
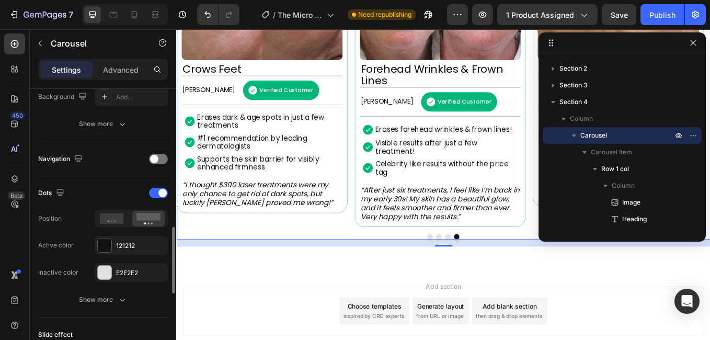
scroll to position [469, 0]
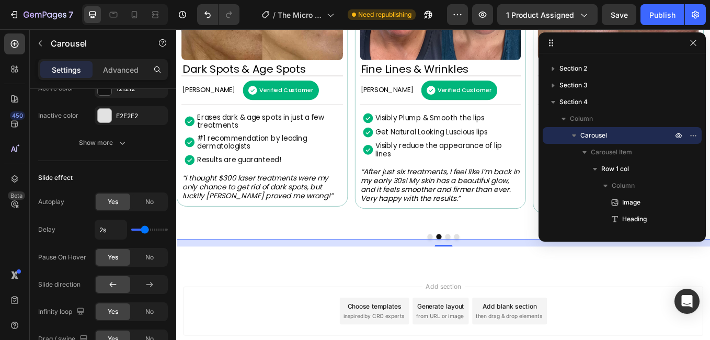
click at [503, 272] on button "Dot" at bounding box center [506, 273] width 6 height 6
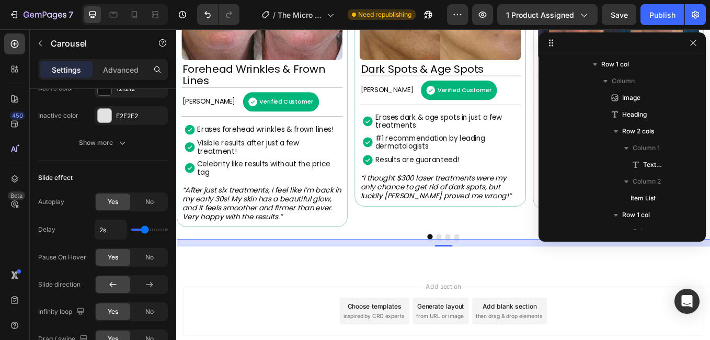
scroll to position [0, 0]
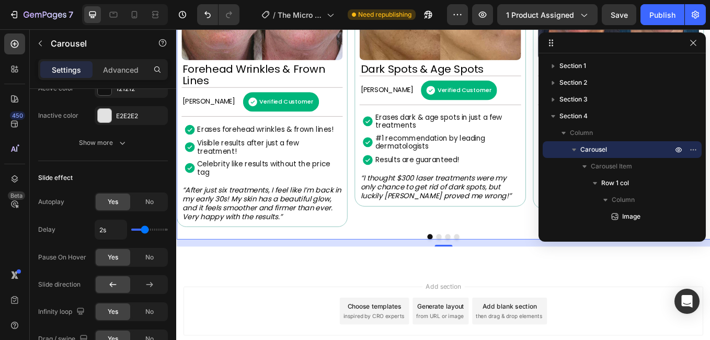
click at [574, 150] on icon "button" at bounding box center [574, 150] width 4 height 3
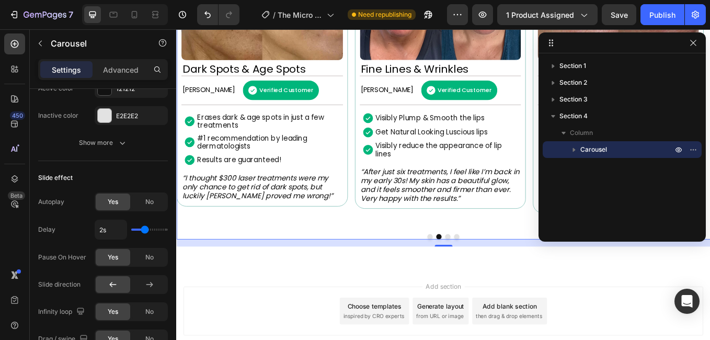
click at [576, 152] on icon "button" at bounding box center [574, 149] width 10 height 10
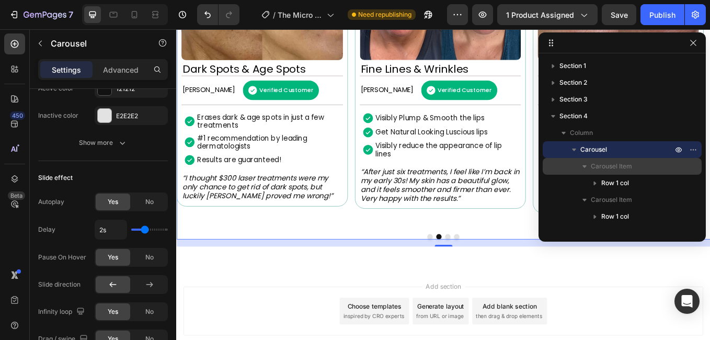
click at [585, 167] on icon "button" at bounding box center [585, 166] width 4 height 3
click at [585, 167] on icon "button" at bounding box center [585, 167] width 3 height 4
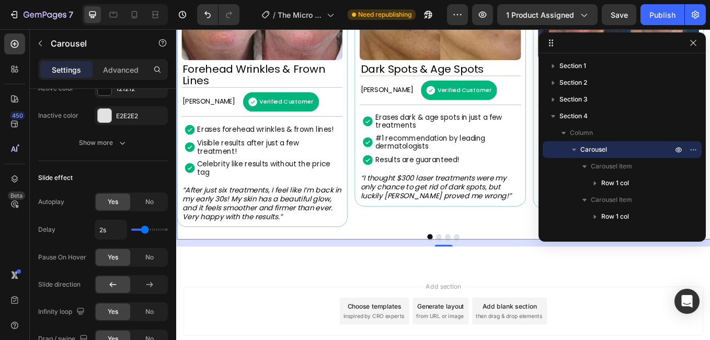
click at [574, 150] on icon "button" at bounding box center [574, 150] width 4 height 3
click at [577, 152] on icon "button" at bounding box center [574, 149] width 10 height 10
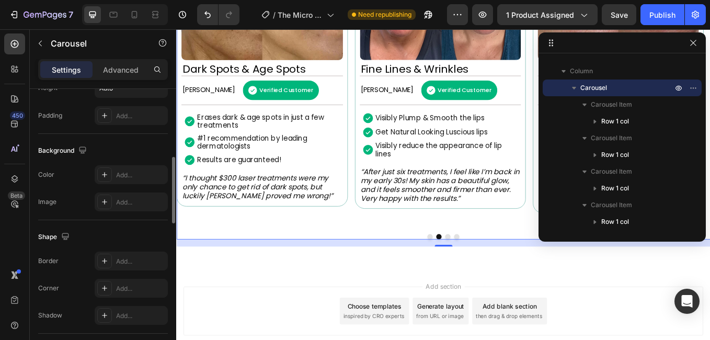
scroll to position [907, 0]
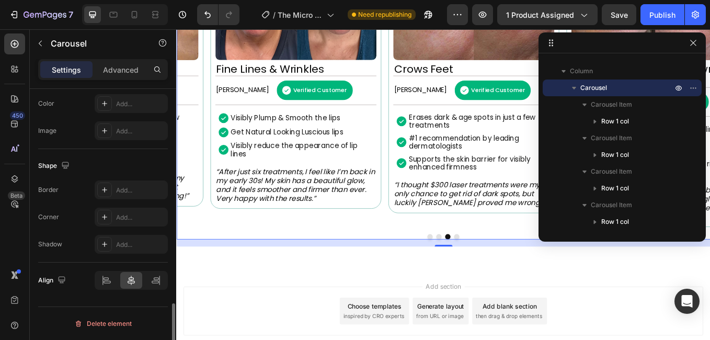
click at [511, 265] on div "Image Forehead Wrinkles & Frown Lines Heading Margret H. Text Block Verified Cu…" at bounding box center [490, 73] width 628 height 406
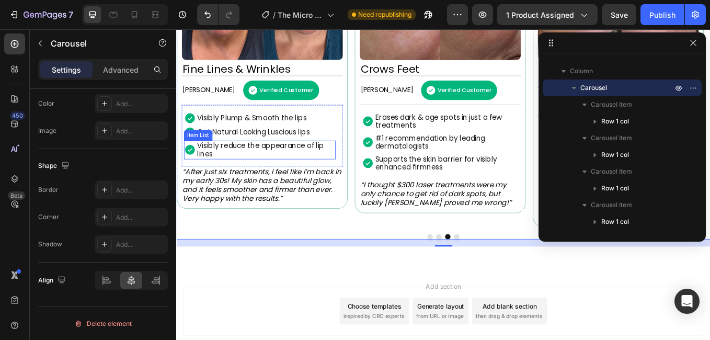
scroll to position [748, 0]
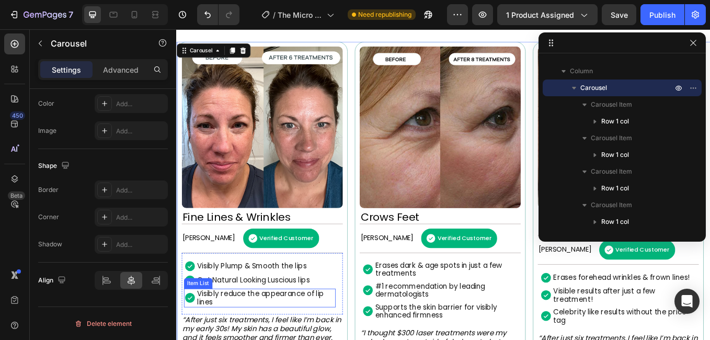
click at [119, 72] on p "Advanced" at bounding box center [121, 69] width 36 height 11
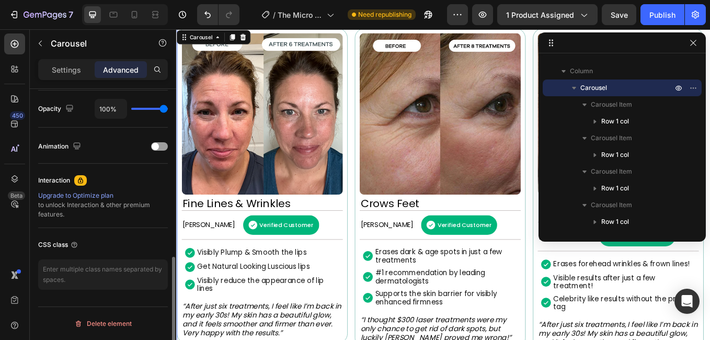
scroll to position [660, 0]
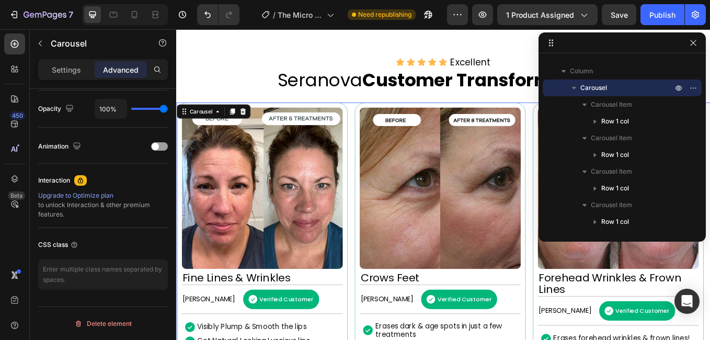
click at [130, 70] on p "Advanced" at bounding box center [121, 69] width 36 height 11
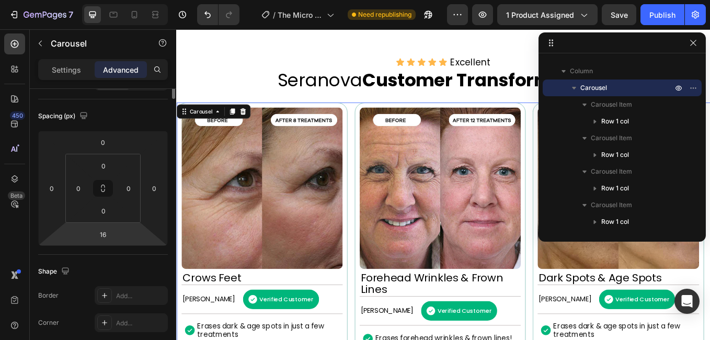
scroll to position [0, 0]
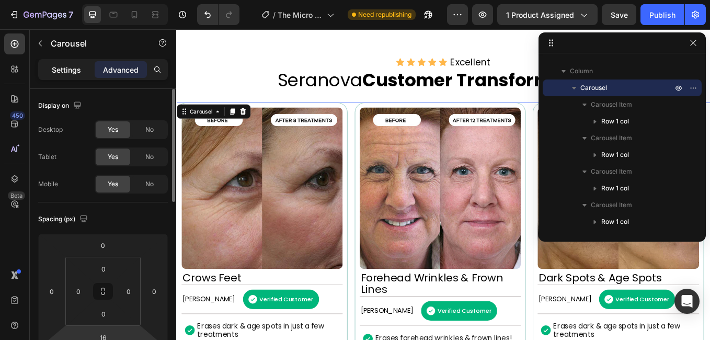
click at [55, 73] on p "Settings" at bounding box center [66, 69] width 29 height 11
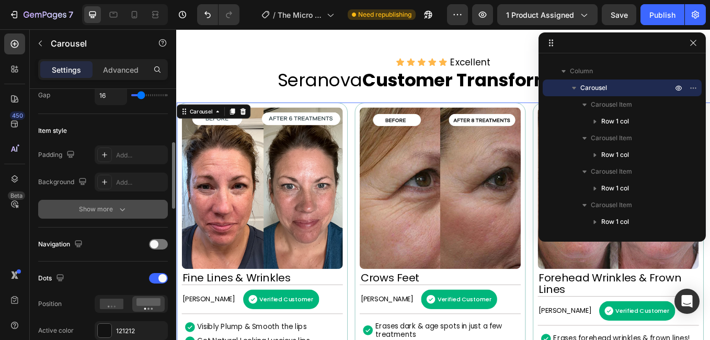
scroll to position [228, 0]
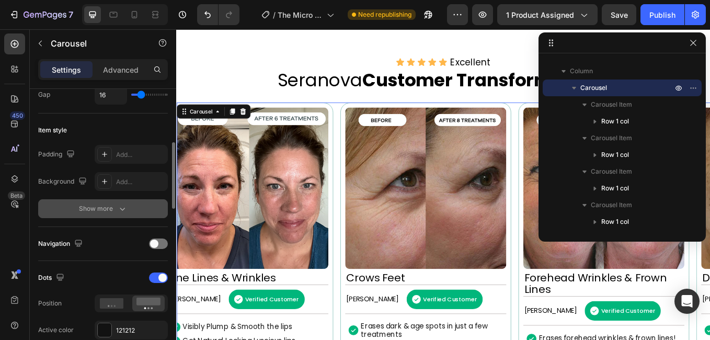
click at [107, 202] on button "Show more" at bounding box center [103, 208] width 130 height 19
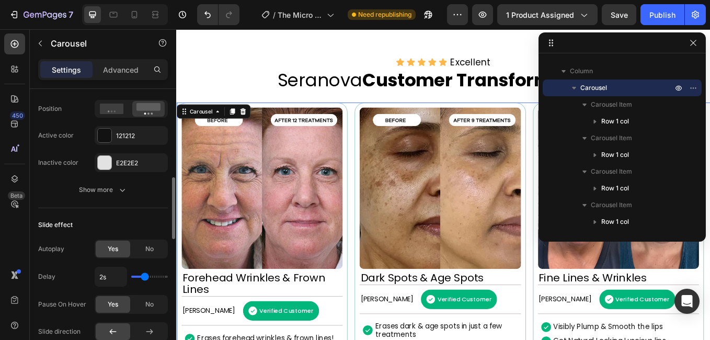
scroll to position [505, 0]
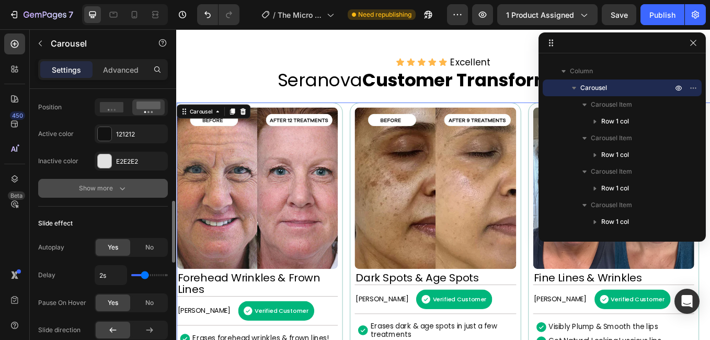
click at [106, 195] on button "Show more" at bounding box center [103, 188] width 130 height 19
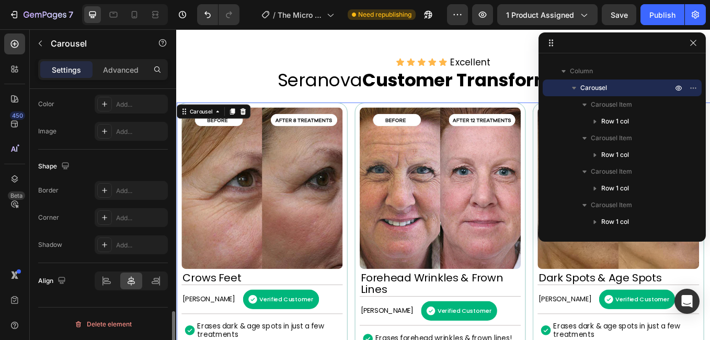
scroll to position [1045, 0]
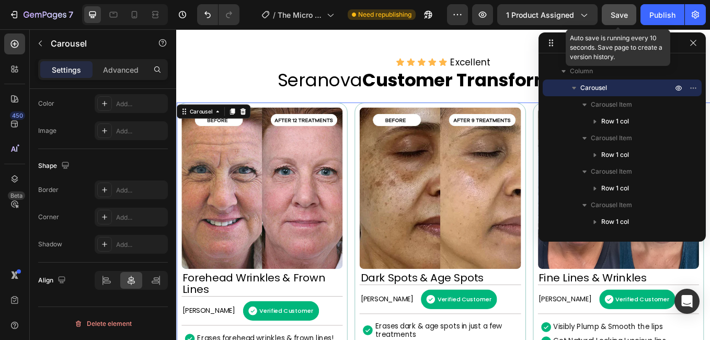
click at [620, 16] on span "Save" at bounding box center [619, 14] width 17 height 9
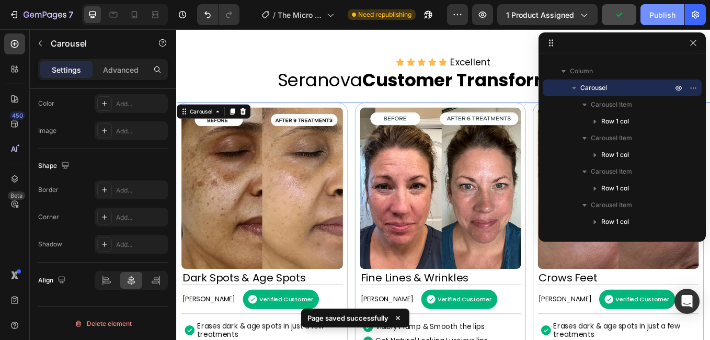
click at [662, 14] on div "Publish" at bounding box center [663, 14] width 26 height 11
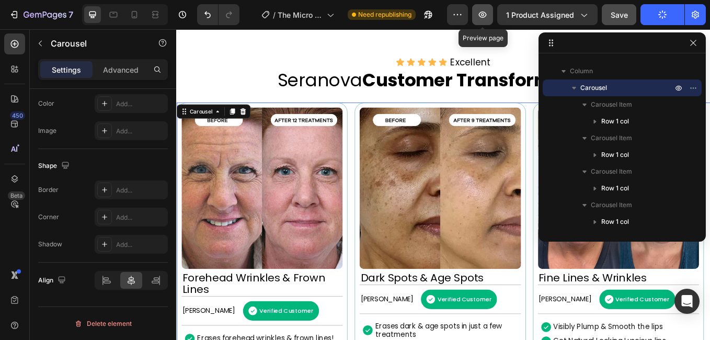
click at [481, 14] on icon "button" at bounding box center [483, 15] width 8 height 6
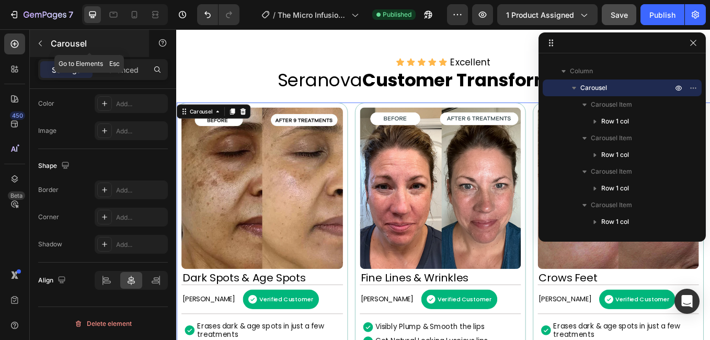
click at [40, 38] on button "button" at bounding box center [40, 43] width 17 height 17
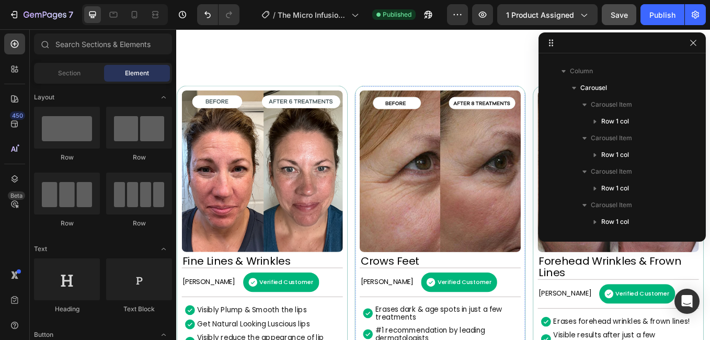
scroll to position [869, 0]
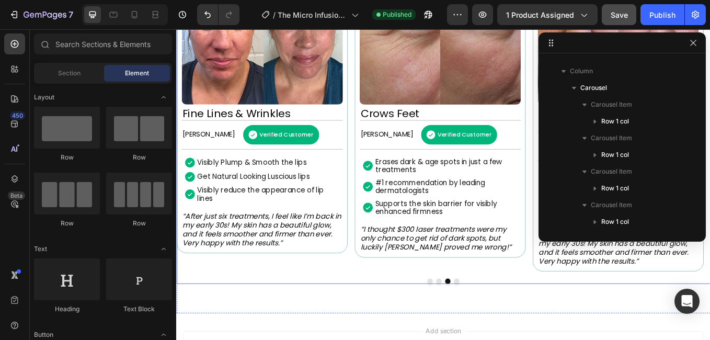
click at [400, 315] on div "Image Forehead Wrinkles & Frown Lines Heading Margret H. Text Block Verified Cu…" at bounding box center [490, 125] width 628 height 406
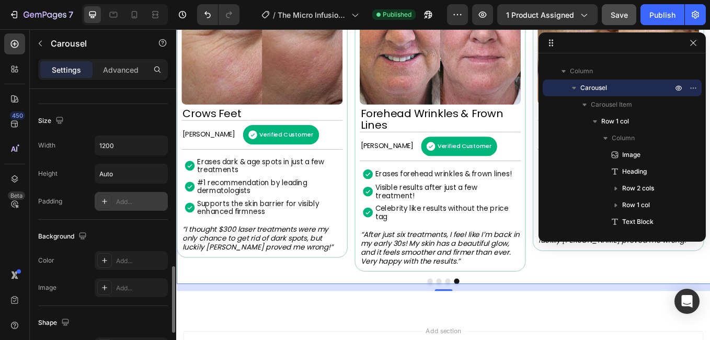
scroll to position [645, 0]
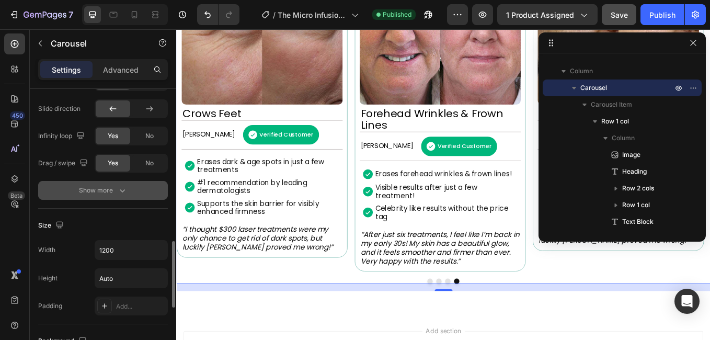
click at [111, 198] on button "Show more" at bounding box center [103, 190] width 130 height 19
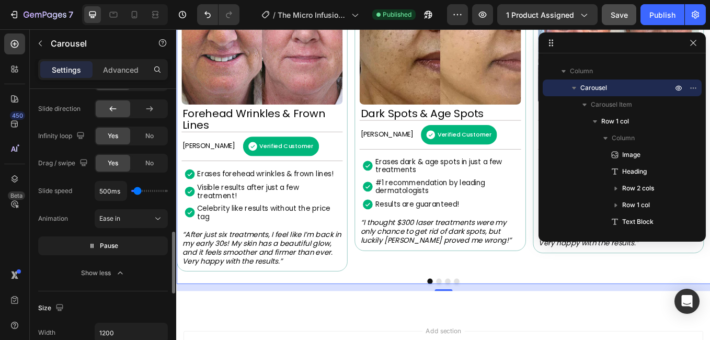
scroll to position [593, 0]
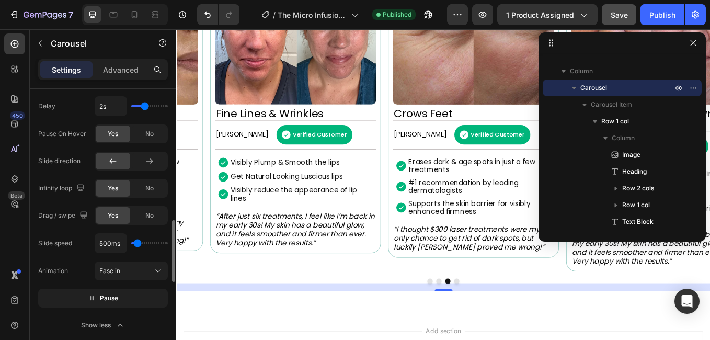
type input "1.8s"
type input "1.8"
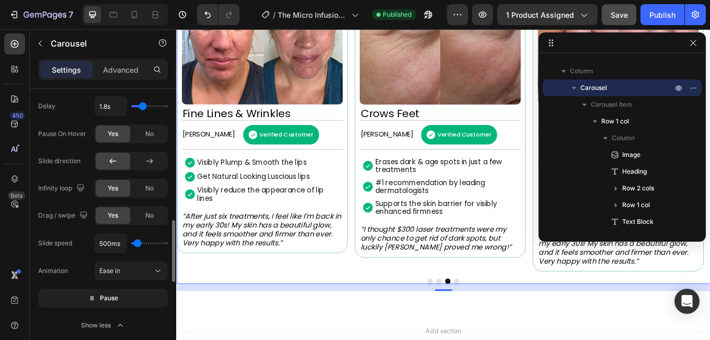
type input "1.5s"
type input "1.5"
type input "1.1s"
type input "1.1"
type input "1s"
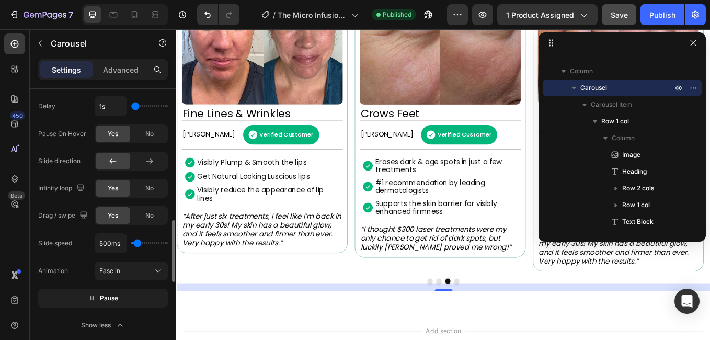
drag, startPoint x: 143, startPoint y: 106, endPoint x: 135, endPoint y: 106, distance: 7.8
type input "1"
click at [135, 106] on input "range" at bounding box center [149, 106] width 37 height 2
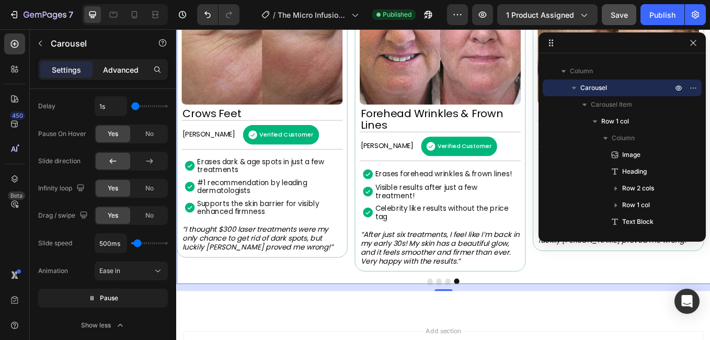
click at [123, 72] on p "Advanced" at bounding box center [121, 69] width 36 height 11
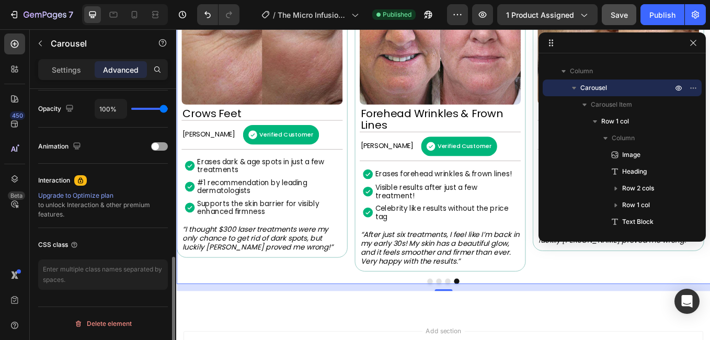
scroll to position [417, 0]
click at [83, 67] on div "Settings" at bounding box center [66, 69] width 52 height 17
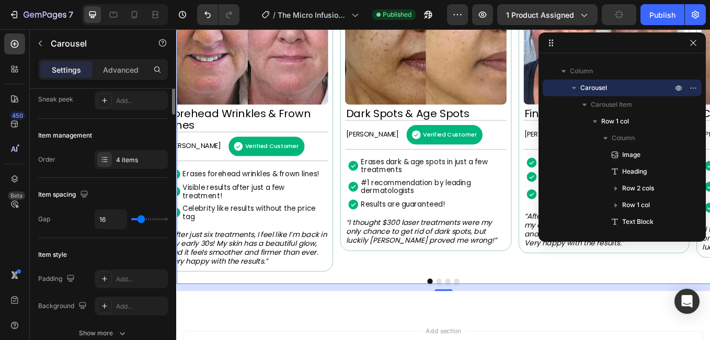
scroll to position [51, 0]
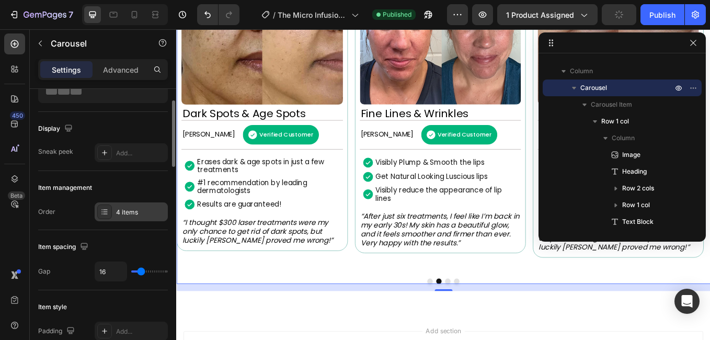
click at [111, 211] on div at bounding box center [104, 212] width 15 height 15
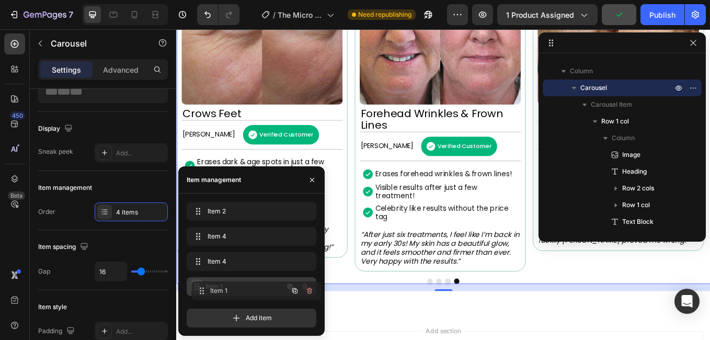
drag, startPoint x: 198, startPoint y: 211, endPoint x: 203, endPoint y: 291, distance: 80.2
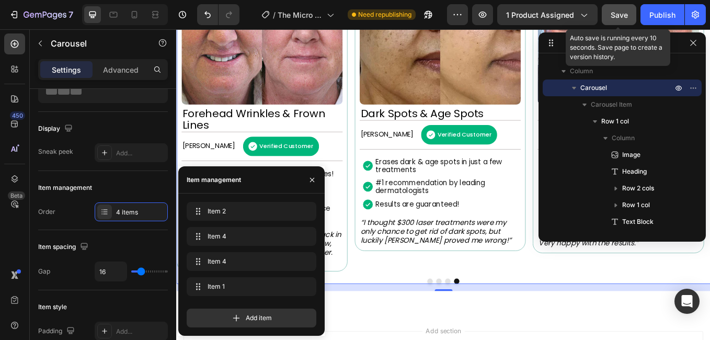
click at [612, 14] on span "Save" at bounding box center [619, 14] width 17 height 9
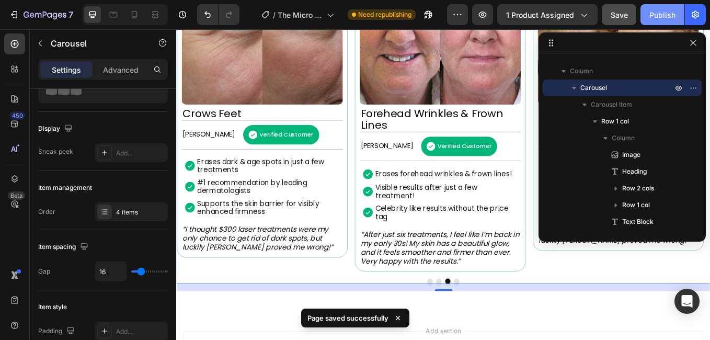
click at [669, 16] on div "Publish" at bounding box center [663, 14] width 26 height 11
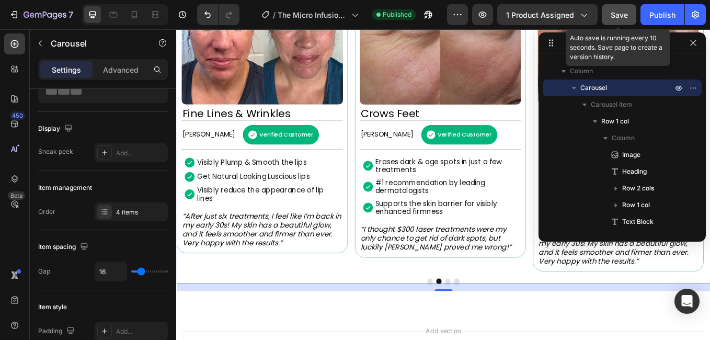
click at [623, 16] on span "Save" at bounding box center [619, 14] width 17 height 9
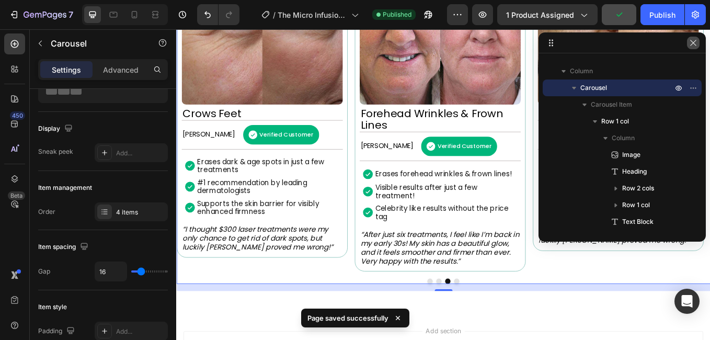
click at [695, 47] on icon "button" at bounding box center [694, 43] width 8 height 8
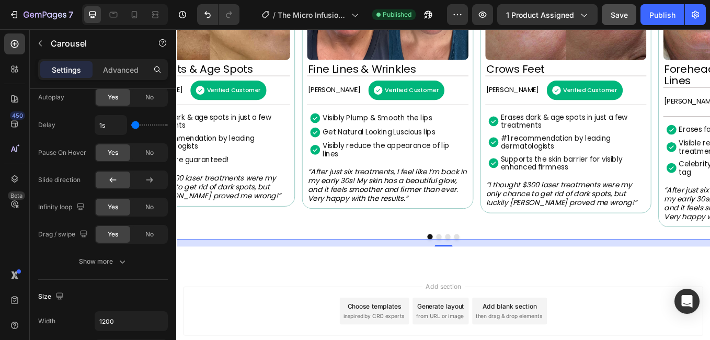
scroll to position [679, 0]
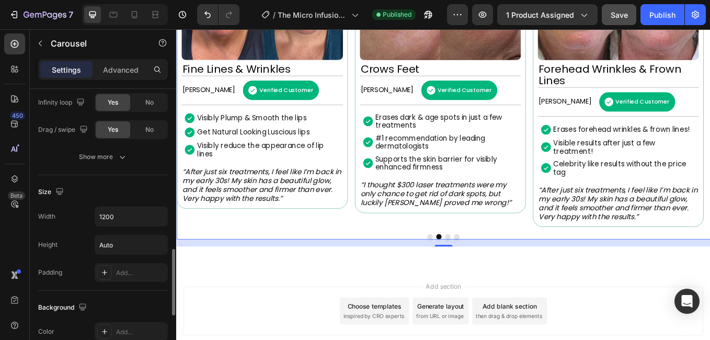
click at [107, 167] on div "Slide effect Autoplay Yes No Delay 1s Pause On Hover Yes No Slide direction Inf…" at bounding box center [103, 63] width 130 height 223
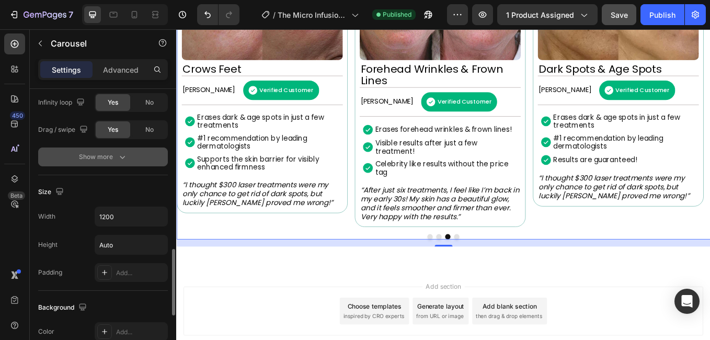
click at [104, 160] on div "Show more" at bounding box center [103, 157] width 49 height 10
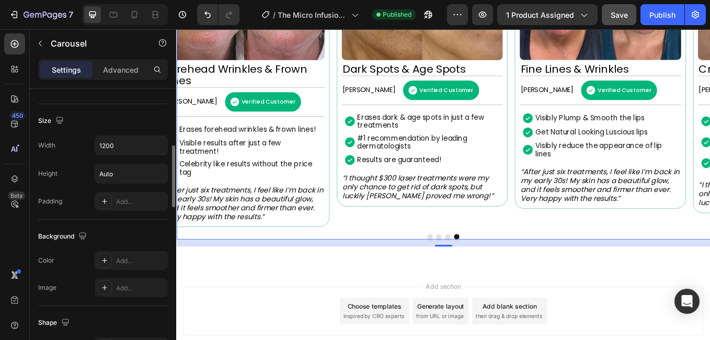
scroll to position [728, 0]
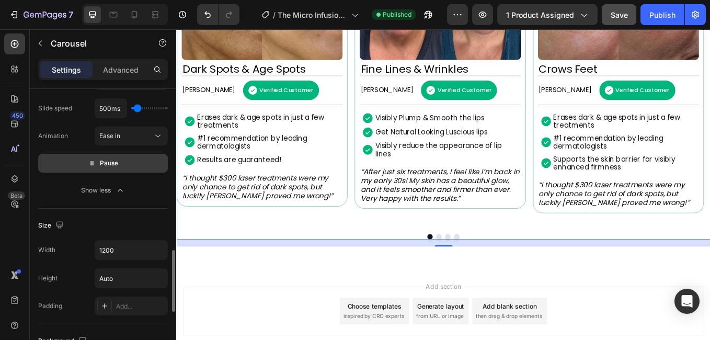
click at [109, 166] on span "Pause" at bounding box center [109, 163] width 18 height 10
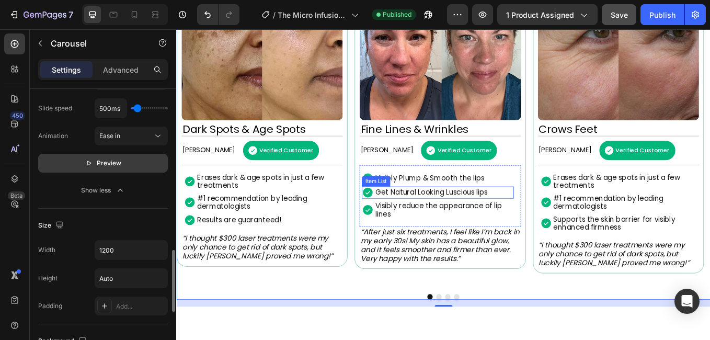
scroll to position [869, 0]
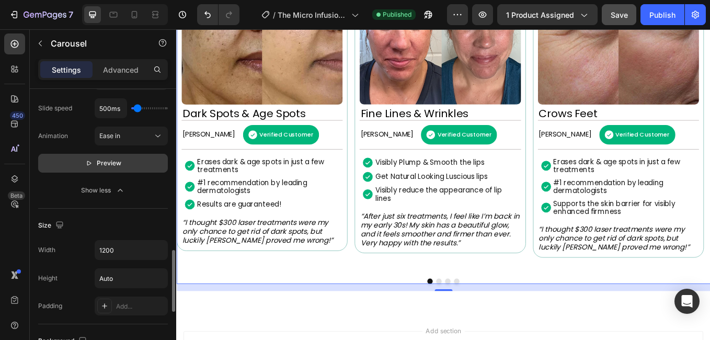
click at [482, 325] on button "Dot" at bounding box center [485, 325] width 6 height 6
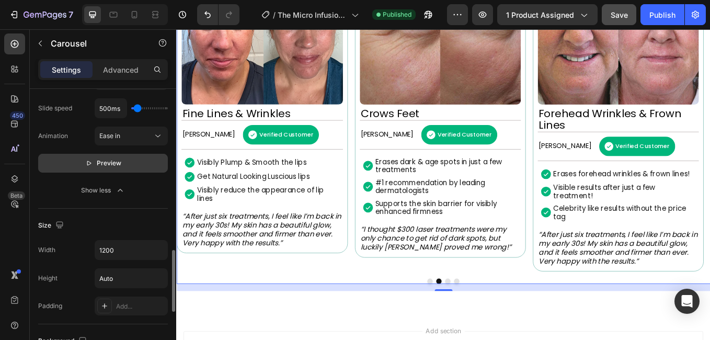
click at [492, 326] on button "Dot" at bounding box center [495, 325] width 6 height 6
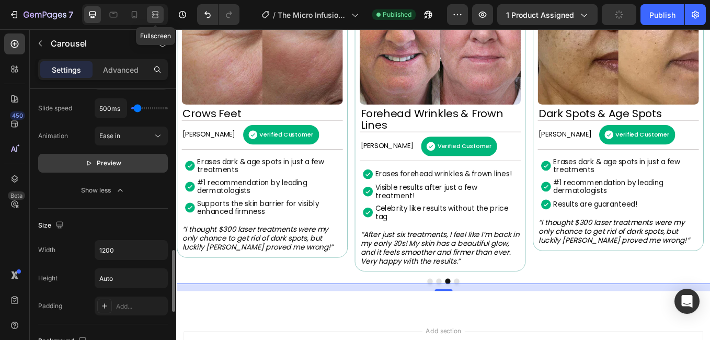
click at [159, 17] on icon at bounding box center [155, 14] width 10 height 10
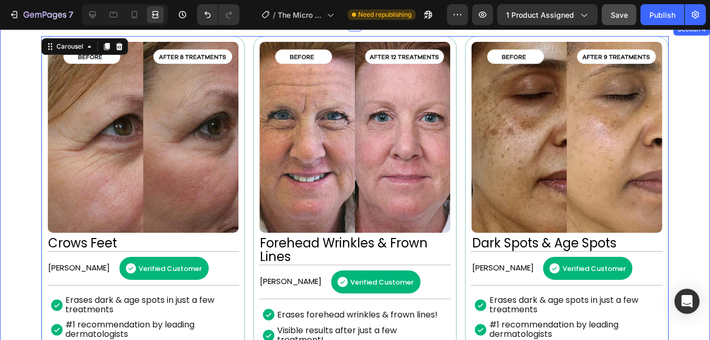
scroll to position [808, 0]
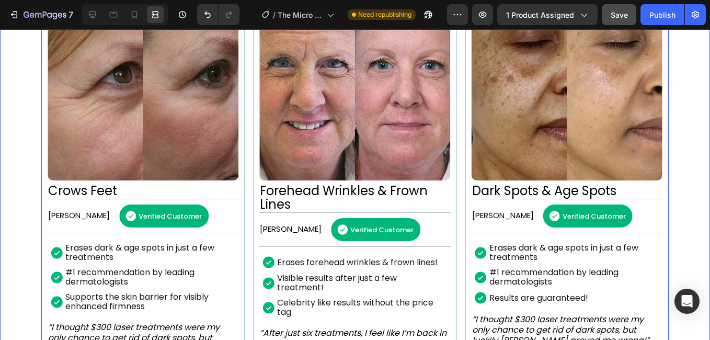
click at [12, 174] on div "Image Dark Spots & Age Spots Heading Betty N. Text Block Verified Customer Item…" at bounding box center [355, 192] width 710 height 416
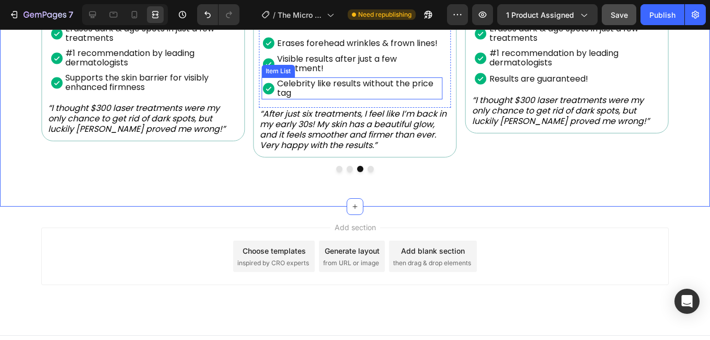
scroll to position [1044, 0]
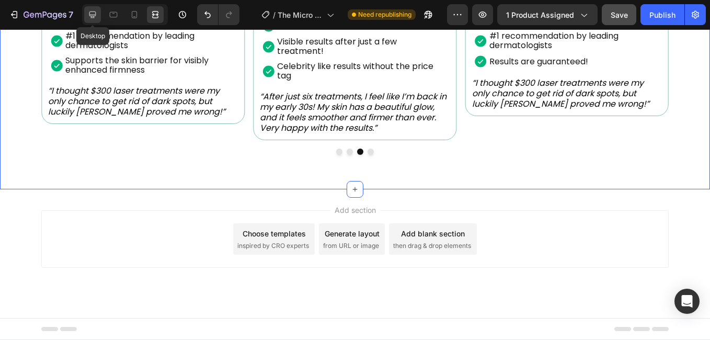
click at [98, 18] on icon at bounding box center [92, 14] width 10 height 10
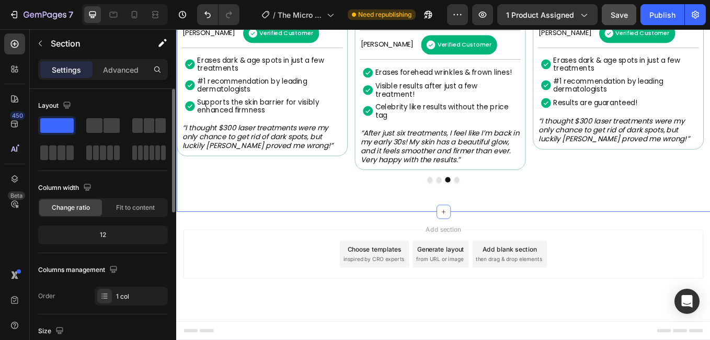
scroll to position [989, 0]
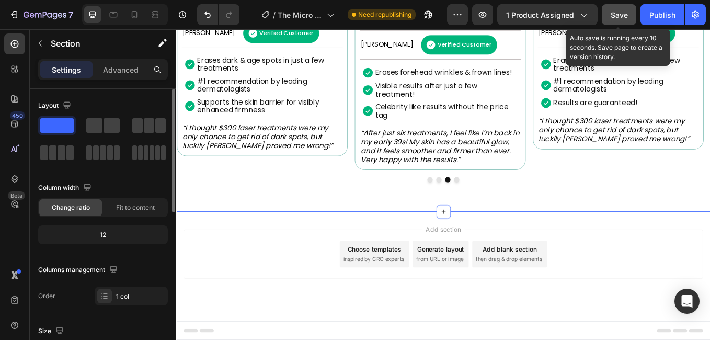
click at [628, 19] on div "Save" at bounding box center [619, 14] width 17 height 11
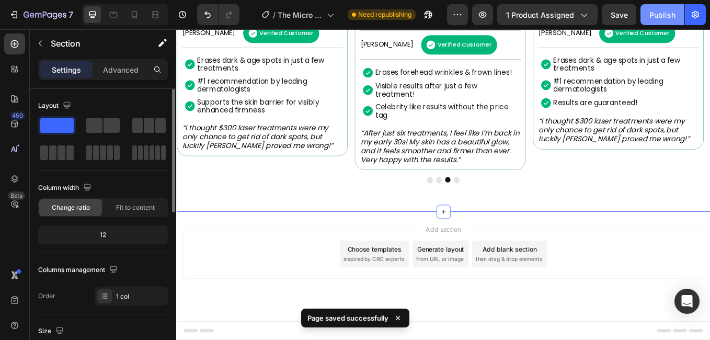
click at [658, 19] on div "Publish" at bounding box center [663, 14] width 26 height 11
click at [688, 304] on icon "Open Intercom Messenger" at bounding box center [688, 302] width 14 height 14
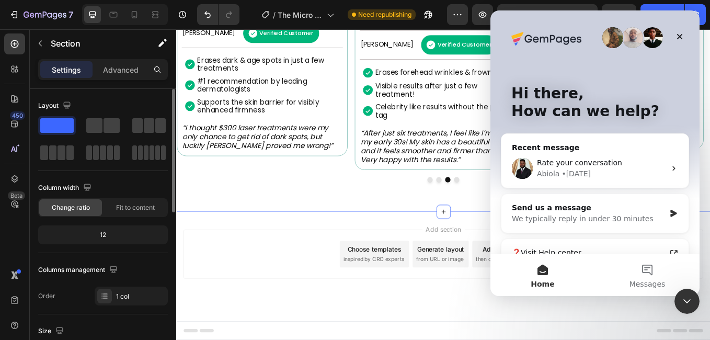
scroll to position [0, 0]
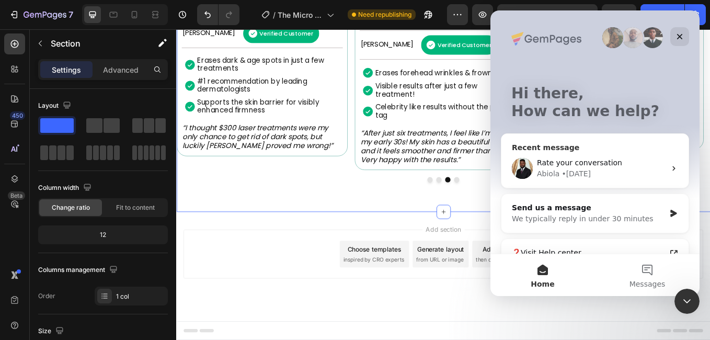
scroll to position [52, 0]
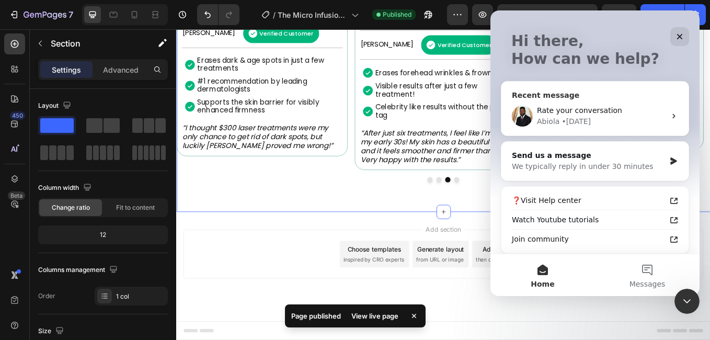
click at [615, 120] on div "Abiola • 1d ago" at bounding box center [601, 121] width 129 height 11
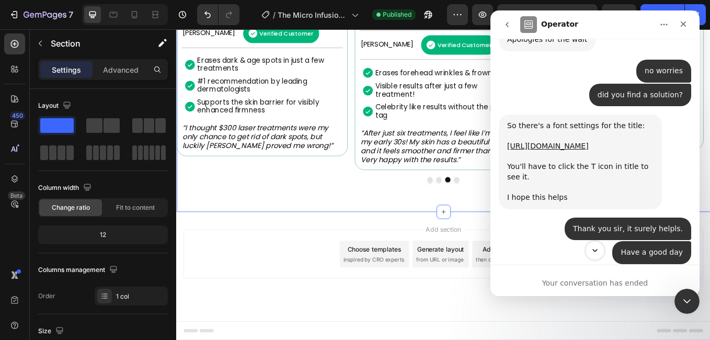
click at [599, 255] on button "Scroll to bottom" at bounding box center [594, 250] width 19 height 19
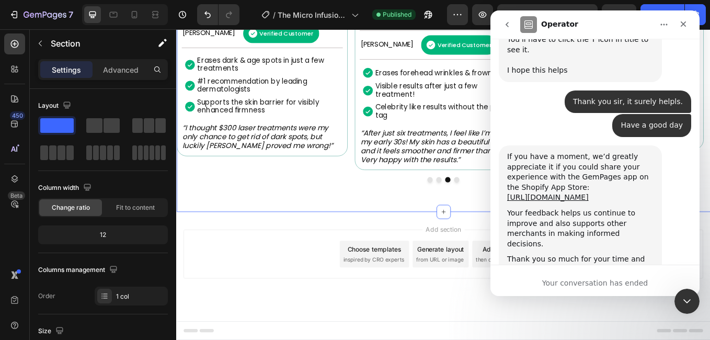
scroll to position [3914, 0]
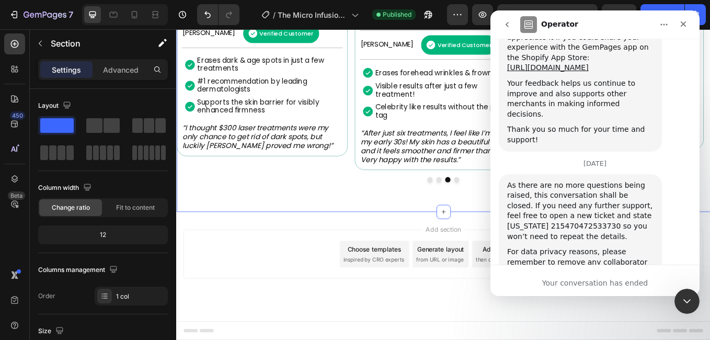
click at [511, 25] on icon "go back" at bounding box center [507, 24] width 8 height 8
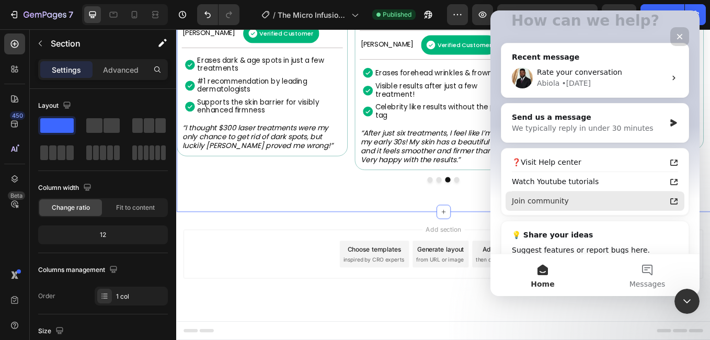
scroll to position [105, 0]
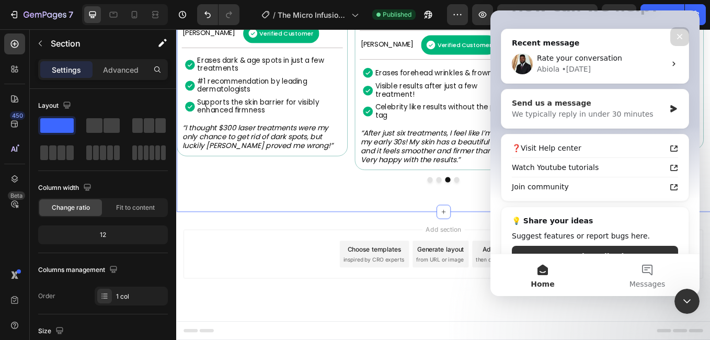
click at [591, 115] on div "We typically reply in under 30 minutes" at bounding box center [588, 114] width 153 height 11
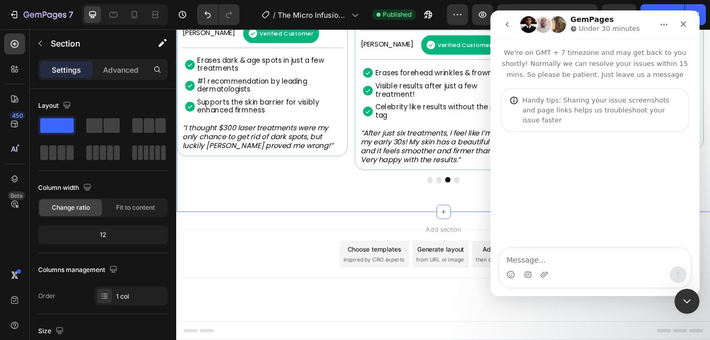
click at [575, 252] on textarea "Message…" at bounding box center [595, 257] width 191 height 18
type textarea "Hey there"
type textarea "Neede"
type textarea "Needed a help"
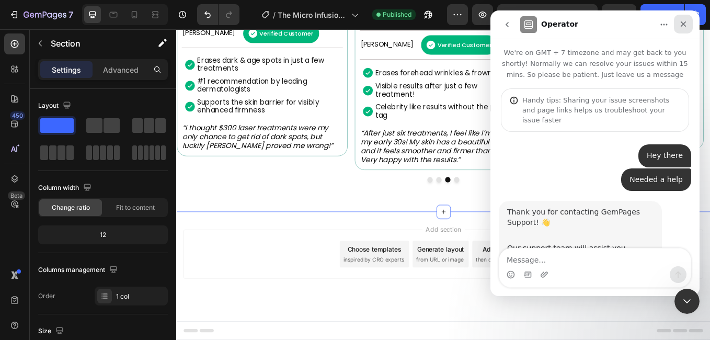
scroll to position [63, 0]
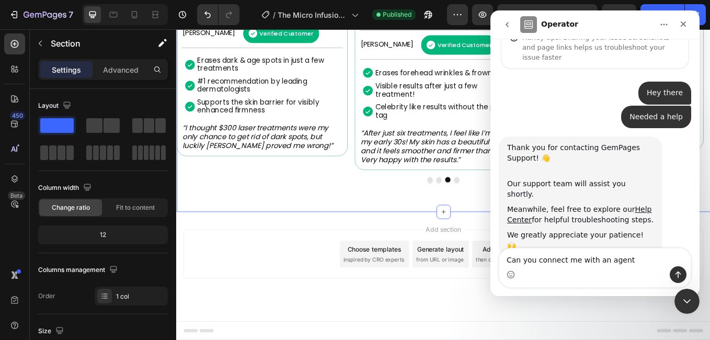
type textarea "Can you connect me with an agent?"
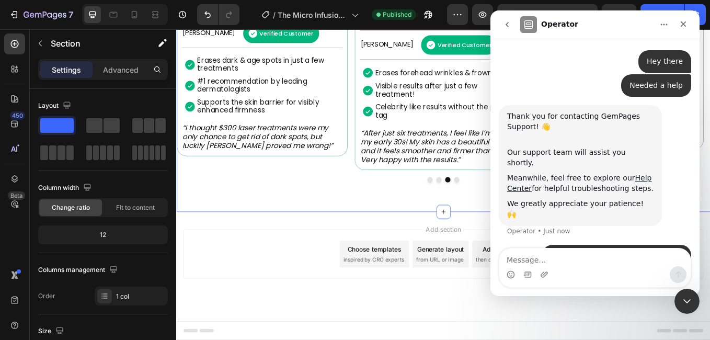
type textarea "w"
click at [696, 302] on div "Close Intercom Messenger" at bounding box center [685, 299] width 25 height 25
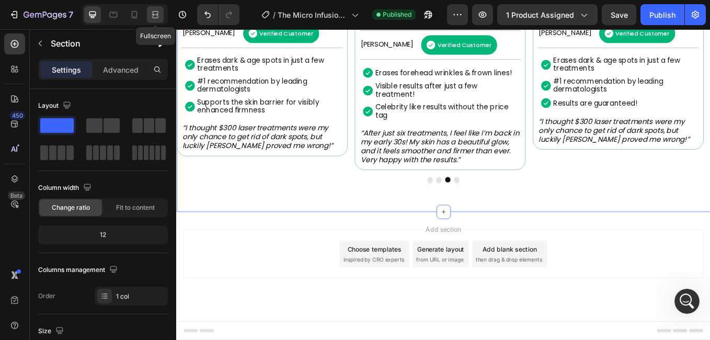
click at [162, 17] on div at bounding box center [155, 14] width 17 height 17
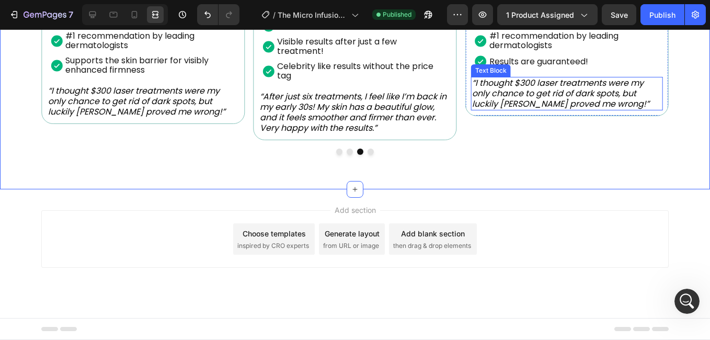
scroll to position [989, 0]
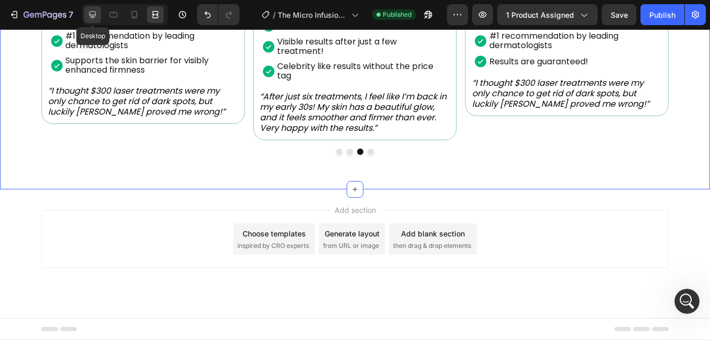
click at [94, 18] on icon at bounding box center [92, 14] width 10 height 10
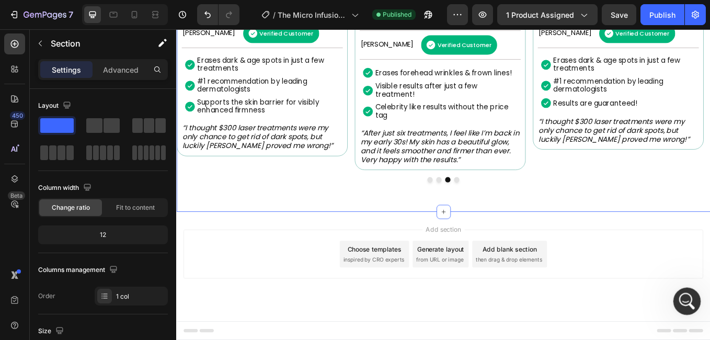
click at [686, 301] on icon "Open Intercom Messenger" at bounding box center [685, 299] width 17 height 17
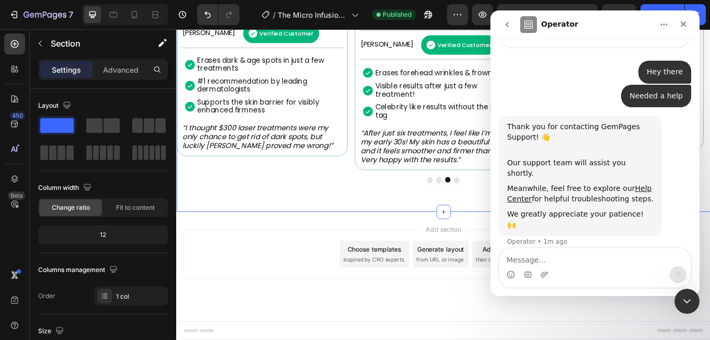
scroll to position [94, 0]
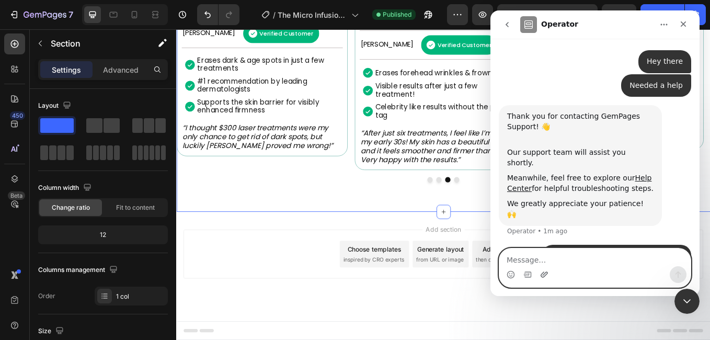
click at [541, 277] on icon "Upload attachment" at bounding box center [544, 275] width 7 height 6
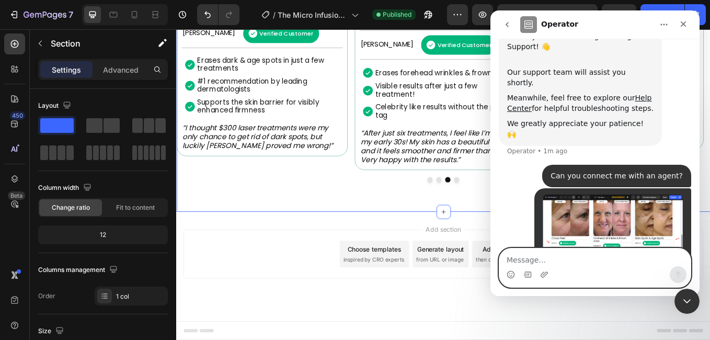
click at [559, 261] on textarea "Message…" at bounding box center [595, 257] width 191 height 18
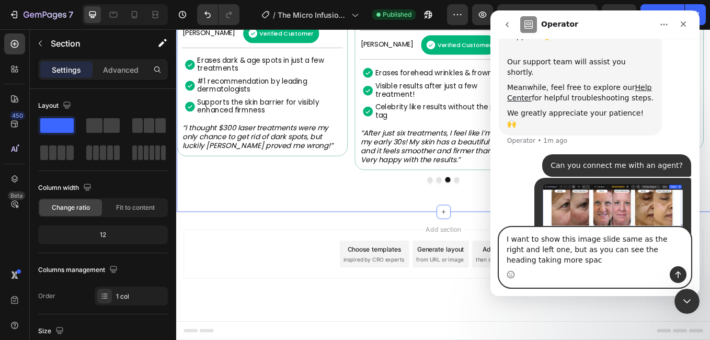
scroll to position [195, 0]
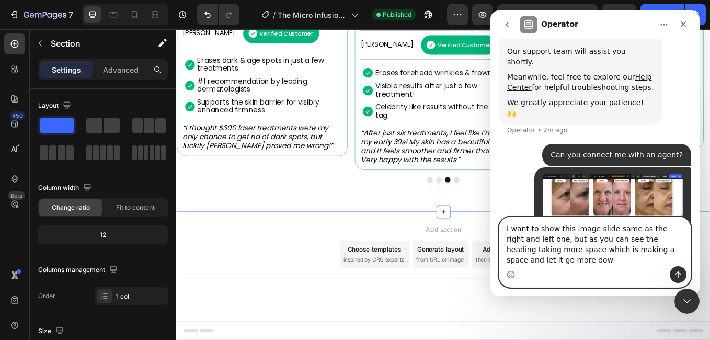
type textarea "I want to show this image slide same as the right and left one, but as you can …"
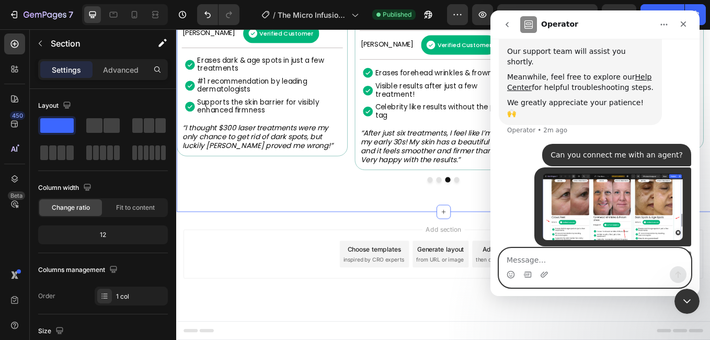
scroll to position [229, 0]
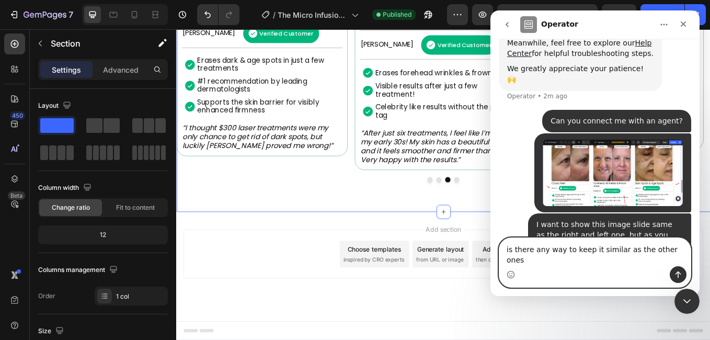
type textarea "is there any way to keep it similar as the other ones?"
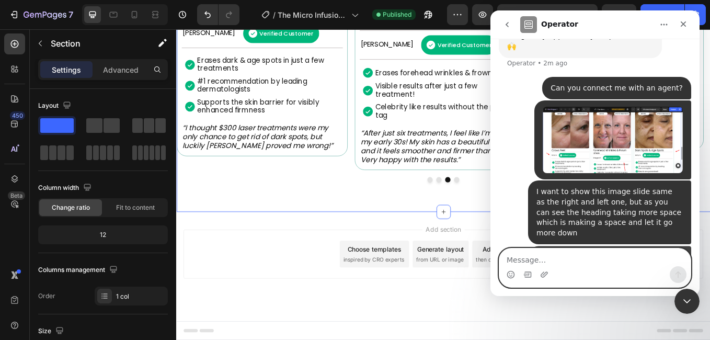
scroll to position [263, 0]
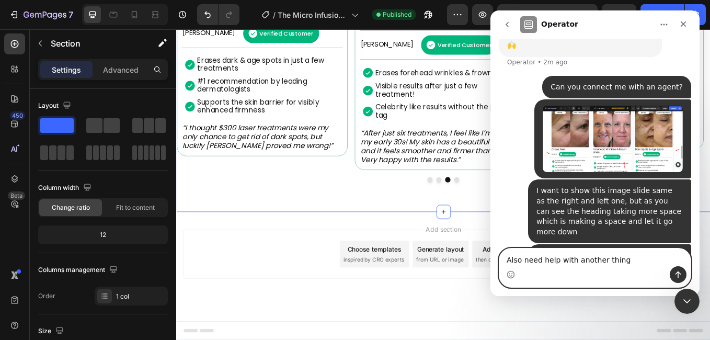
type textarea "Also need help with another thing"
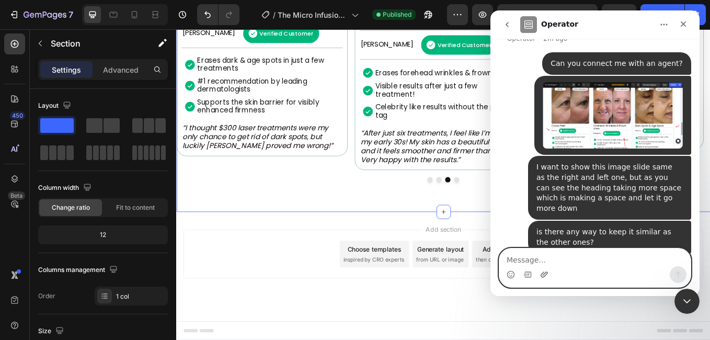
click at [547, 273] on icon "Upload attachment" at bounding box center [544, 274] width 8 height 8
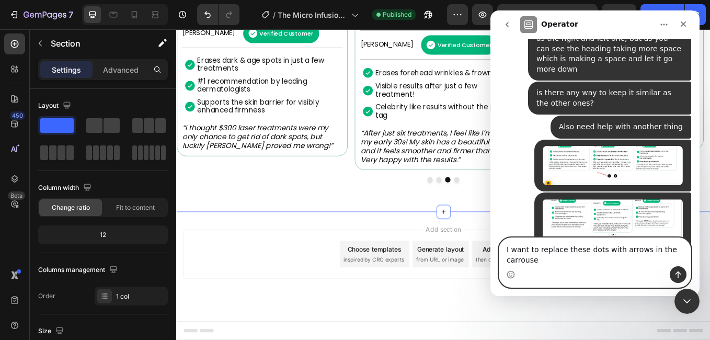
scroll to position [415, 0]
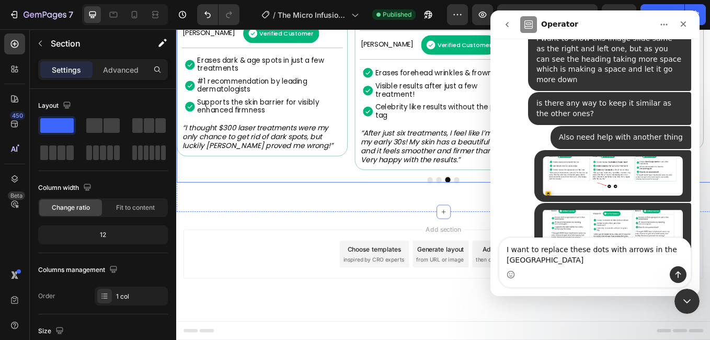
click at [248, 191] on div "Image Crows Feet Heading Nina N. Text Block Verified Customer Item List Row Era…" at bounding box center [276, 94] width 201 height 202
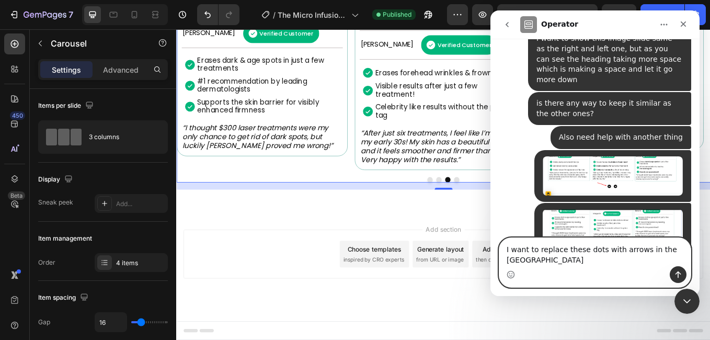
click at [682, 260] on textarea "I want to replace these dots with arrows in the carasoul" at bounding box center [595, 252] width 191 height 28
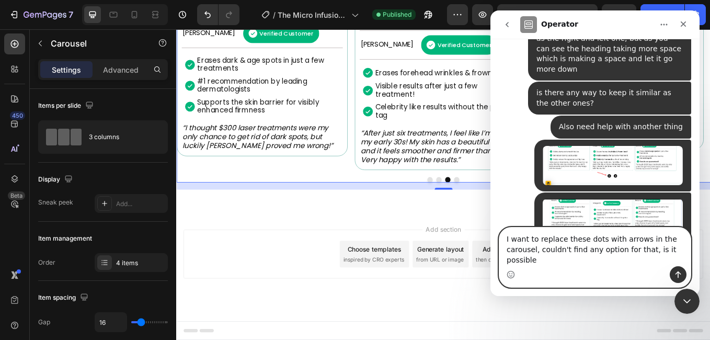
type textarea "I want to replace these dots with arrows in the carousel, couldn't find any opt…"
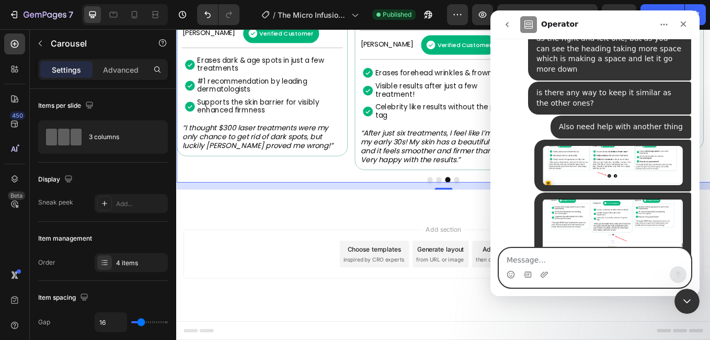
scroll to position [460, 0]
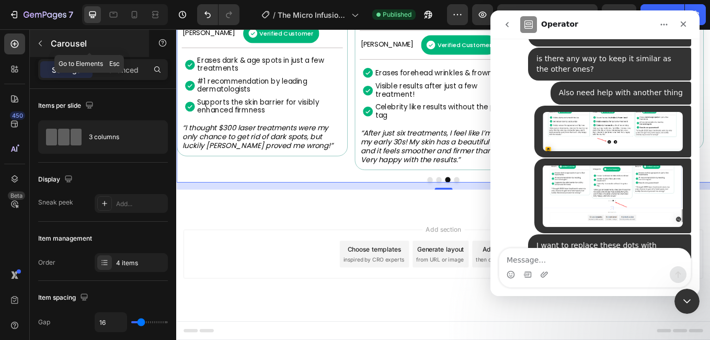
click at [42, 39] on icon "button" at bounding box center [40, 43] width 8 height 8
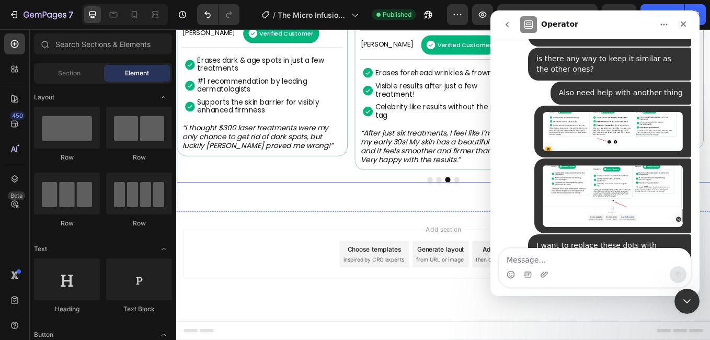
click at [440, 205] on div at bounding box center [490, 206] width 628 height 6
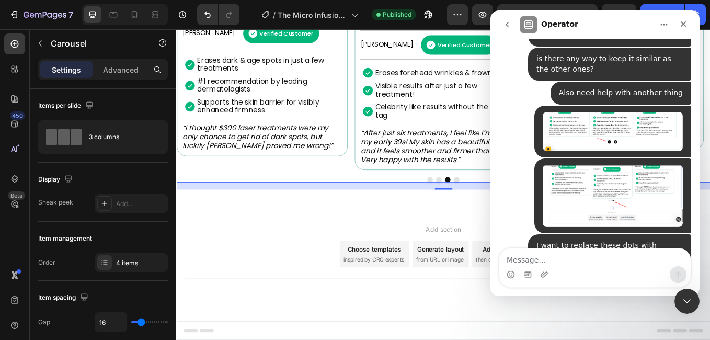
scroll to position [884, 0]
click at [54, 59] on div "Carousel" at bounding box center [89, 44] width 119 height 30
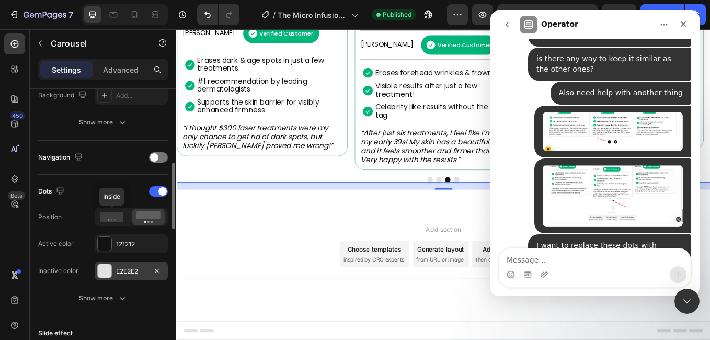
scroll to position [366, 0]
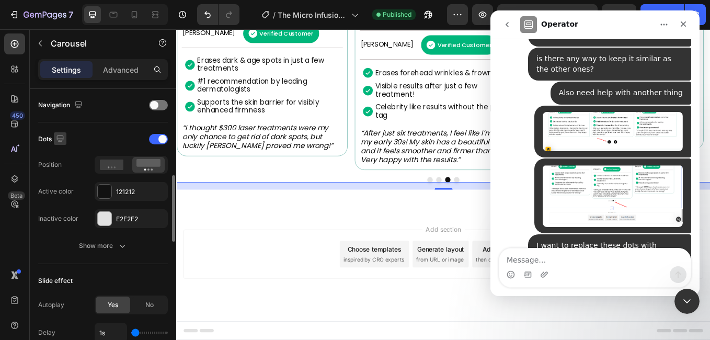
click at [61, 140] on icon "button" at bounding box center [59, 138] width 7 height 7
click at [45, 137] on div "Dots" at bounding box center [52, 139] width 28 height 14
click at [40, 141] on div "Dots" at bounding box center [52, 139] width 28 height 14
click at [42, 141] on div "Dots" at bounding box center [52, 139] width 28 height 14
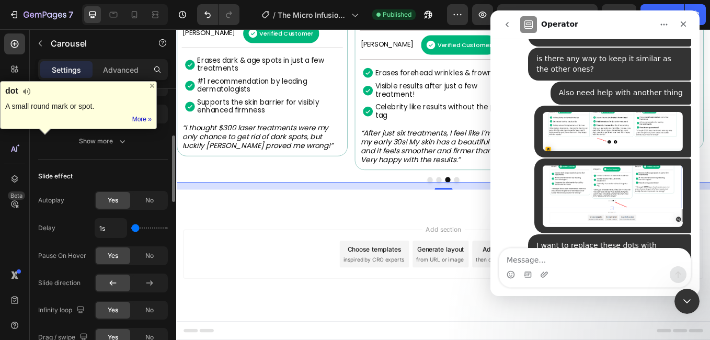
scroll to position [575, 0]
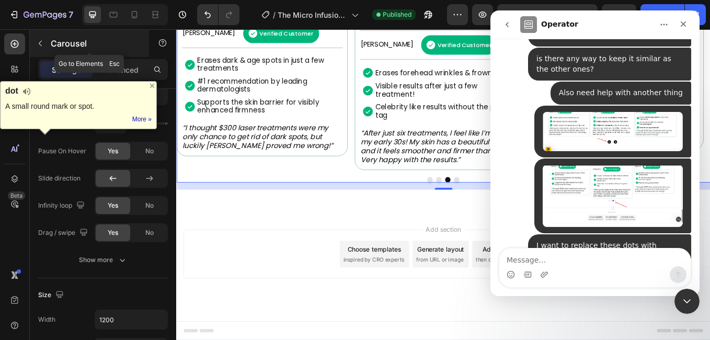
click at [38, 41] on icon "button" at bounding box center [40, 43] width 8 height 8
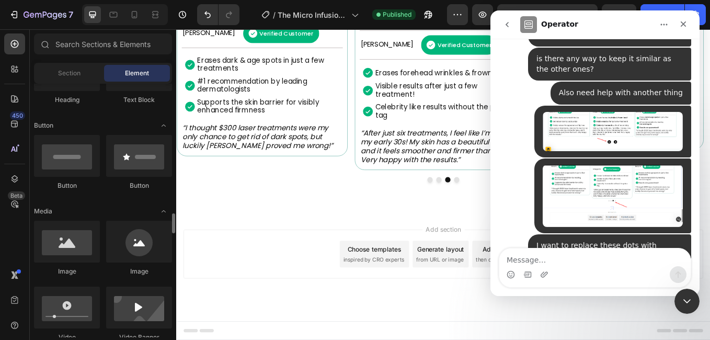
scroll to position [314, 0]
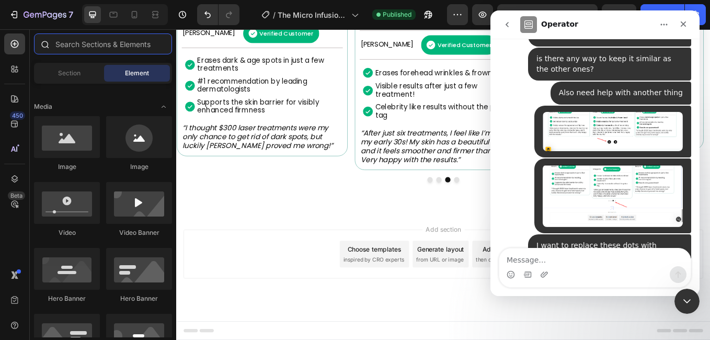
click at [93, 46] on input "text" at bounding box center [103, 43] width 138 height 21
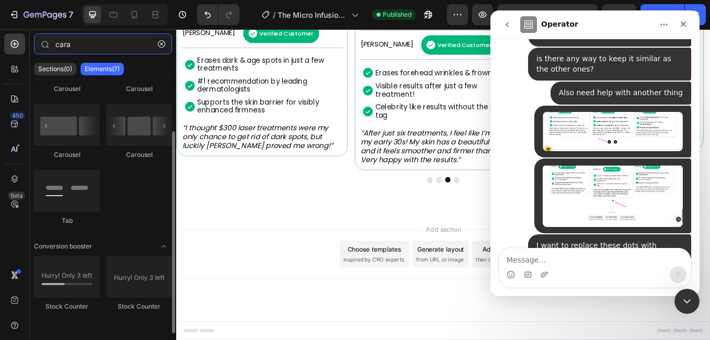
scroll to position [0, 0]
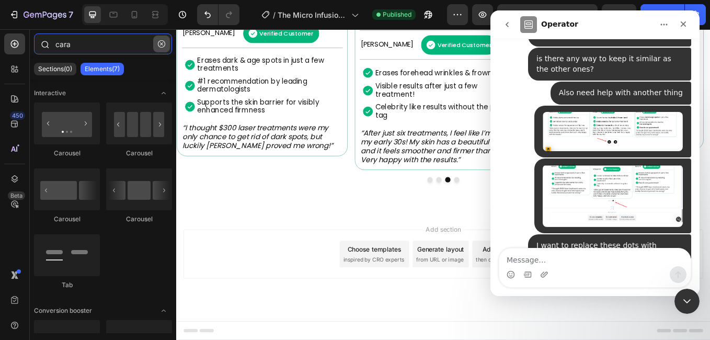
type input "cara"
click at [159, 41] on icon "button" at bounding box center [161, 43] width 7 height 7
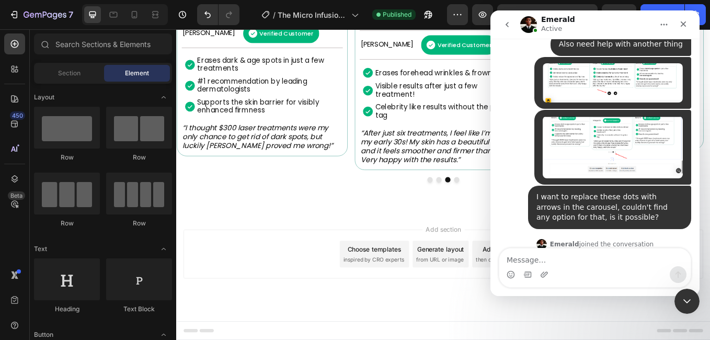
scroll to position [541, 0]
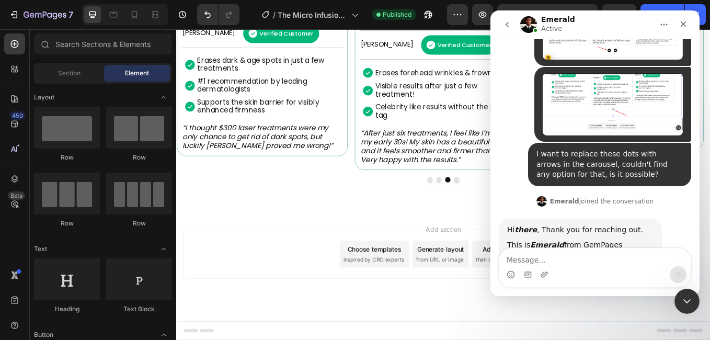
click at [567, 248] on div "We're on GMT + 7 timezone and may get back to you shortly! Normally we can reso…" at bounding box center [595, 167] width 209 height 257
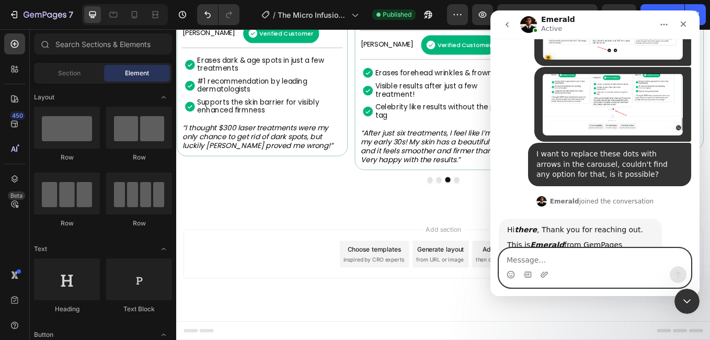
drag, startPoint x: 567, startPoint y: 248, endPoint x: 576, endPoint y: 267, distance: 21.1
click at [579, 257] on textarea "Message…" at bounding box center [595, 257] width 191 height 18
type textarea "T"
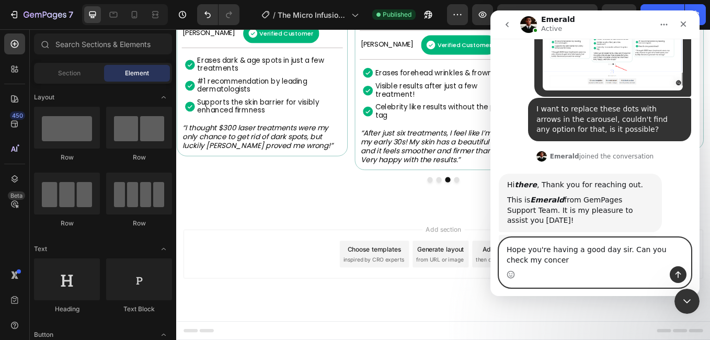
scroll to position [585, 0]
type textarea "Hope you're having a good day sir. Can you check my concerns?"
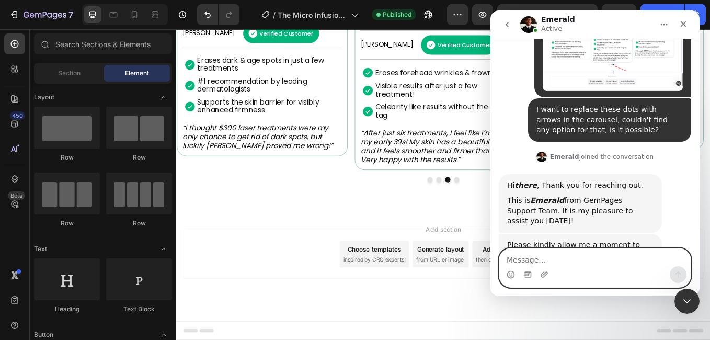
scroll to position [616, 0]
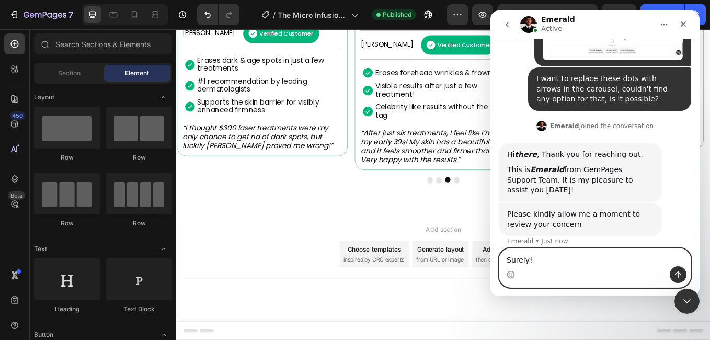
type textarea "Surely!"
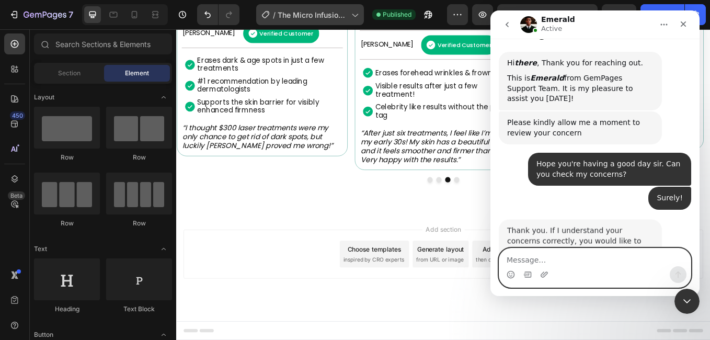
scroll to position [785, 0]
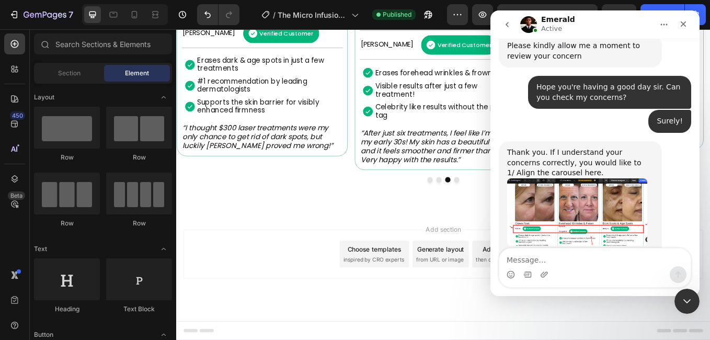
click at [613, 272] on div "Intercom messenger" at bounding box center [595, 274] width 191 height 17
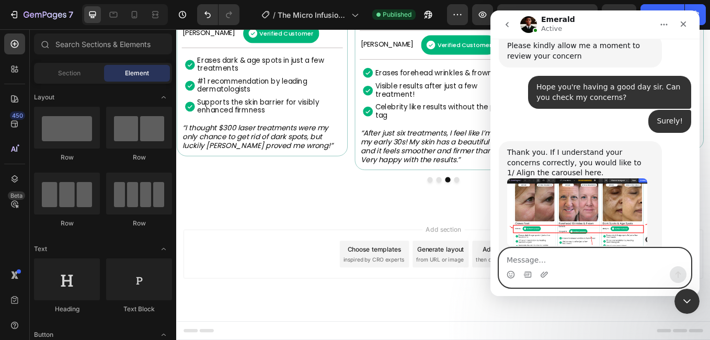
click at [529, 255] on textarea "Message…" at bounding box center [595, 257] width 191 height 18
type textarea "Yes Sir! You got it"
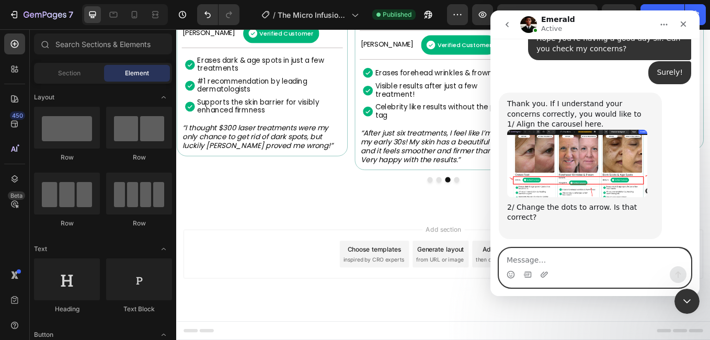
scroll to position [934, 0]
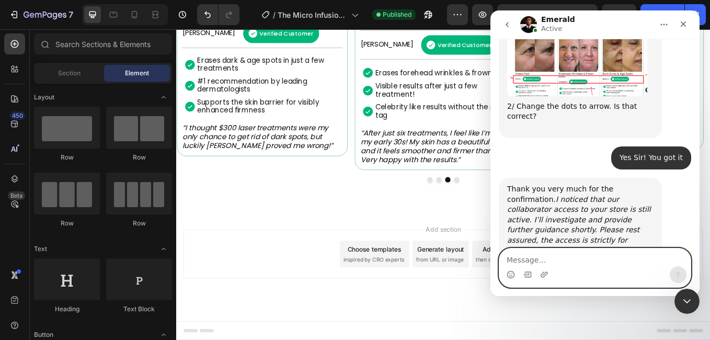
click at [524, 258] on textarea "Message…" at bounding box center [595, 257] width 191 height 18
type textarea "Thank you"
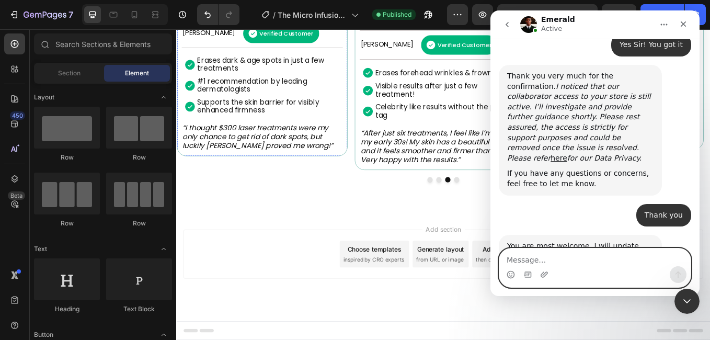
scroll to position [1128, 0]
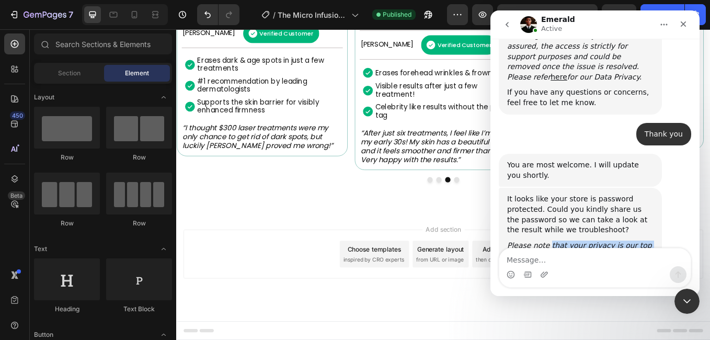
drag, startPoint x: 546, startPoint y: 164, endPoint x: 563, endPoint y: 172, distance: 18.5
click at [563, 241] on icon "Please note that your privacy is our top priority, and collecting the password …" at bounding box center [580, 276] width 146 height 70
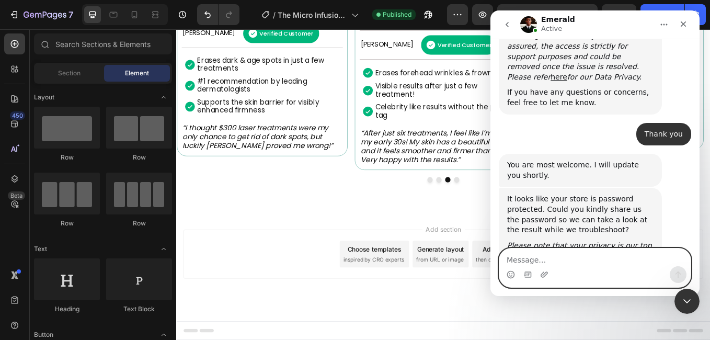
drag, startPoint x: 563, startPoint y: 172, endPoint x: 535, endPoint y: 251, distance: 83.9
click at [535, 251] on textarea "Message…" at bounding box center [595, 257] width 191 height 18
type textarea "password -1234"
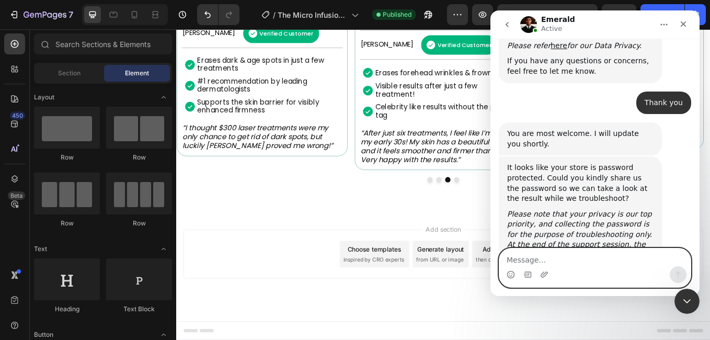
scroll to position [1201, 0]
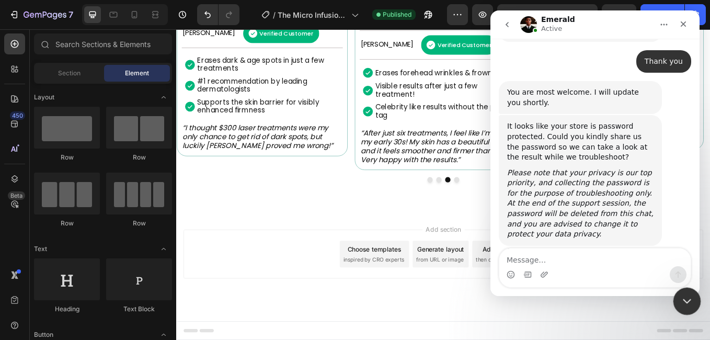
click html
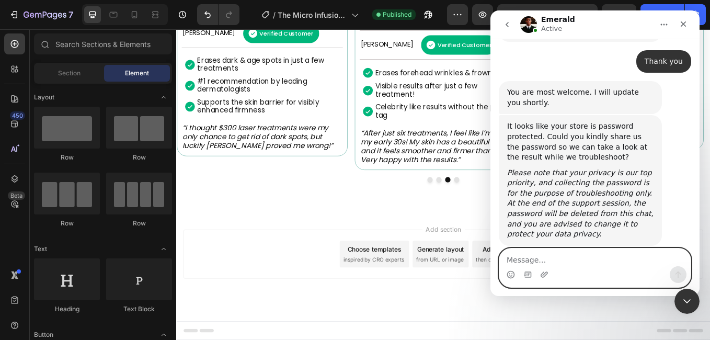
click at [555, 260] on textarea "Message…" at bounding box center [595, 257] width 191 height 18
click at [591, 253] on textarea "Message…" at bounding box center [595, 257] width 191 height 18
click at [600, 250] on textarea "Message…" at bounding box center [595, 257] width 191 height 18
type textarea "s"
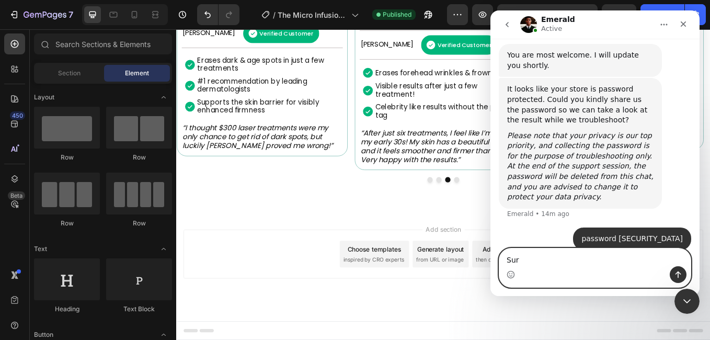
scroll to position [1241, 0]
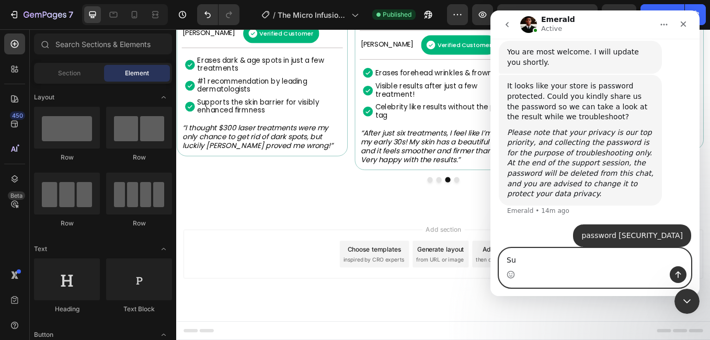
type textarea "S"
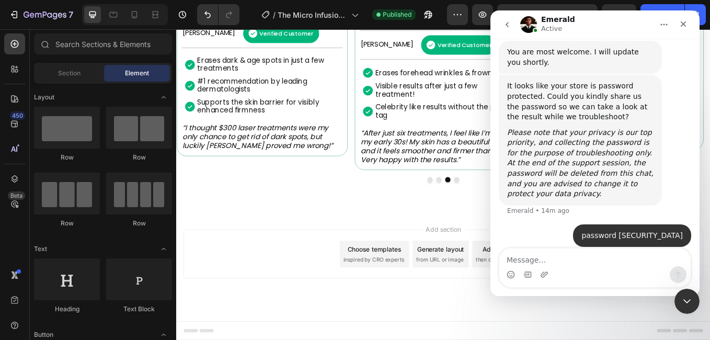
click at [617, 255] on div "Thank you very much. Just a moment please. Emerald • 11m ago" at bounding box center [580, 271] width 163 height 33
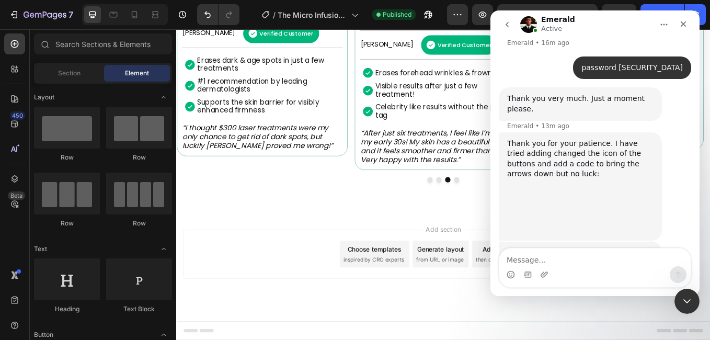
scroll to position [1432, 0]
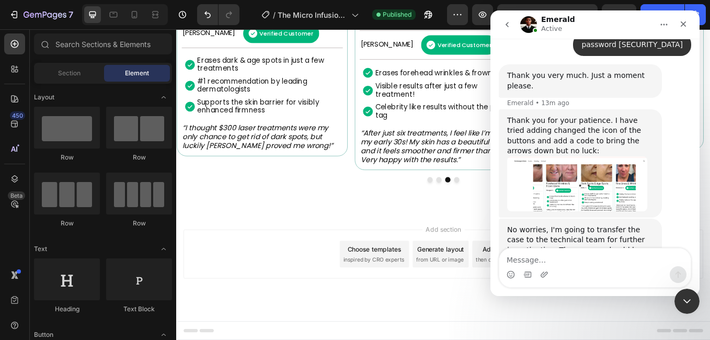
click at [553, 225] on div "No worries, I'm going to transfer the case to the technical team for further in…" at bounding box center [580, 256] width 146 height 62
drag, startPoint x: 528, startPoint y: 189, endPoint x: 594, endPoint y: 206, distance: 68.0
click at [594, 291] on div "Rest assured, this is only a maximum estimated time, and we will try our best t…" at bounding box center [580, 316] width 146 height 51
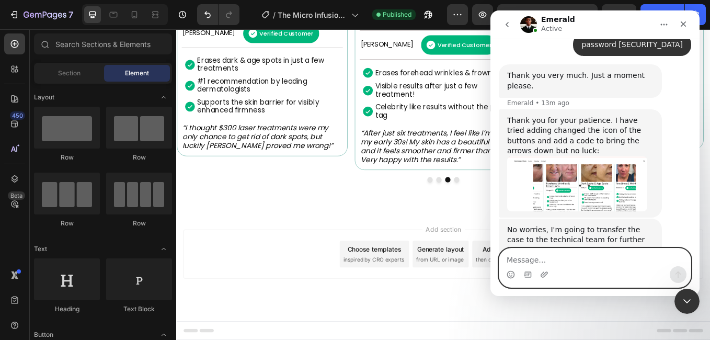
click at [585, 251] on textarea "Message…" at bounding box center [595, 257] width 191 height 18
type textarea "No worries sir, thank you for checking it"
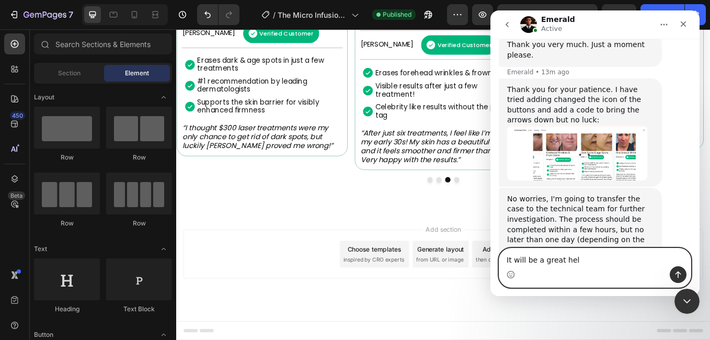
type textarea "It will be a great help"
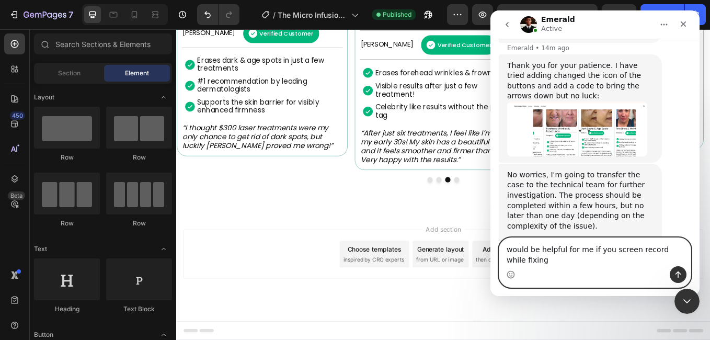
scroll to position [1498, 0]
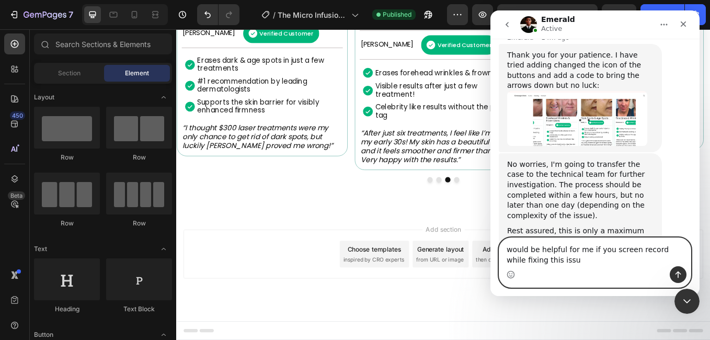
type textarea "would be helpful for me if you screen record while fixing this issue"
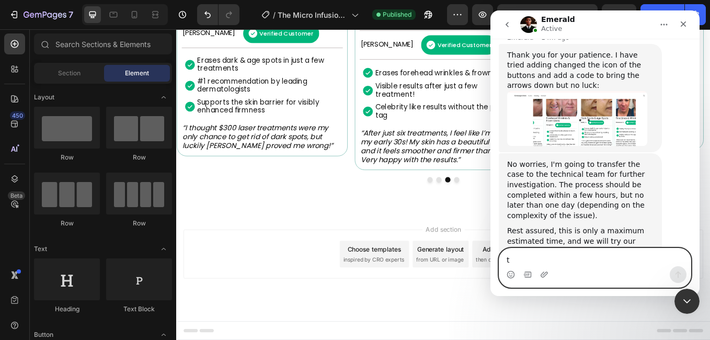
scroll to position [1521, 0]
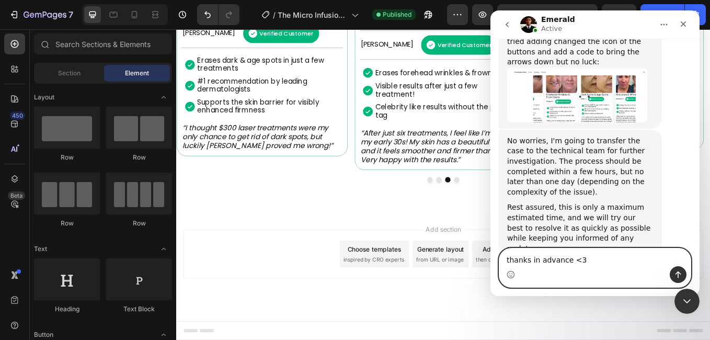
type textarea "thanks in advance <3"
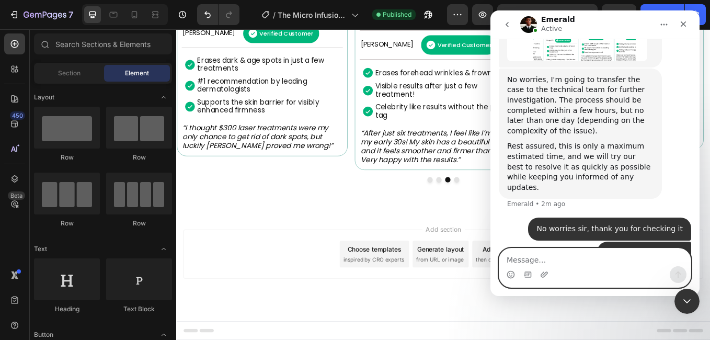
scroll to position [1618, 0]
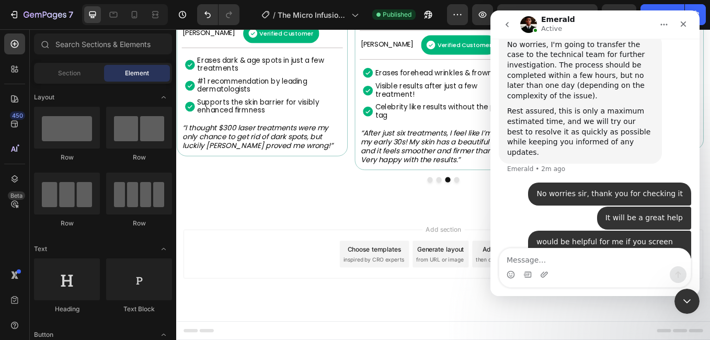
click at [557, 302] on div "Thank you. I will add this as a note to the tech team while they troubleshoot f…" at bounding box center [580, 322] width 146 height 41
click at [551, 254] on textarea "Message…" at bounding box center [595, 257] width 191 height 18
click at [511, 275] on icon "Emoji picker" at bounding box center [511, 274] width 8 height 8
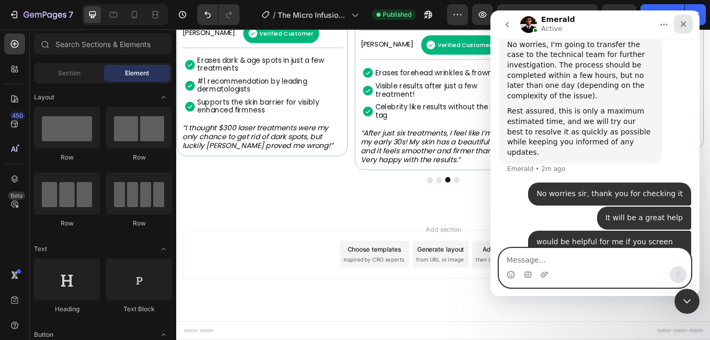
click at [561, 256] on textarea "Message…" at bounding box center [595, 257] width 191 height 18
click at [519, 261] on textarea "Message…" at bounding box center [595, 257] width 191 height 18
click at [558, 254] on textarea "Message…" at bounding box center [595, 257] width 191 height 18
click at [590, 302] on div "Thank you. I will add this as a note to the tech team while they troubleshoot f…" at bounding box center [580, 322] width 146 height 41
click at [536, 255] on textarea "Message…" at bounding box center [595, 257] width 191 height 18
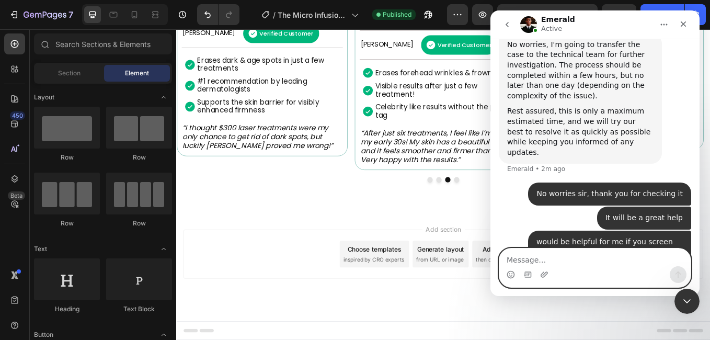
click at [612, 258] on textarea "Message…" at bounding box center [595, 257] width 191 height 18
click at [527, 261] on textarea "Message…" at bounding box center [595, 257] width 191 height 18
click at [686, 27] on icon "Close" at bounding box center [684, 24] width 6 height 6
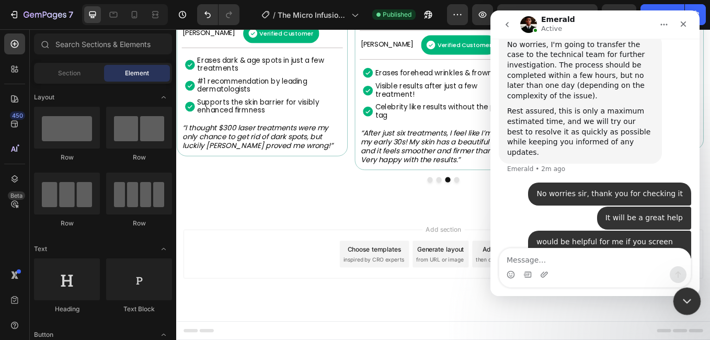
click at [688, 302] on icon "Close Intercom Messenger" at bounding box center [686, 299] width 13 height 13
click at [222, 105] on p "#1 recommendation by leading dermatologists" at bounding box center [280, 95] width 161 height 19
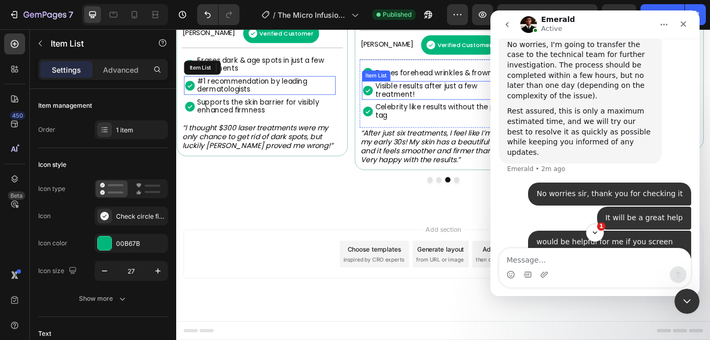
click at [596, 296] on div "Thank you. I will add this as a note to the tech team while they troubleshoot f…" at bounding box center [595, 332] width 193 height 72
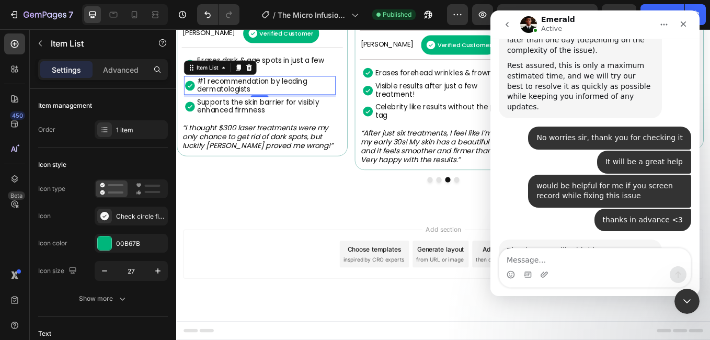
scroll to position [1664, 0]
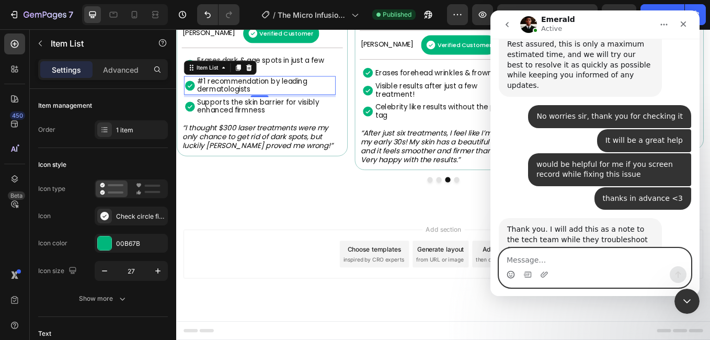
click at [510, 277] on icon "Emoji picker" at bounding box center [511, 274] width 8 height 8
click at [545, 256] on textarea "Message…" at bounding box center [595, 257] width 191 height 18
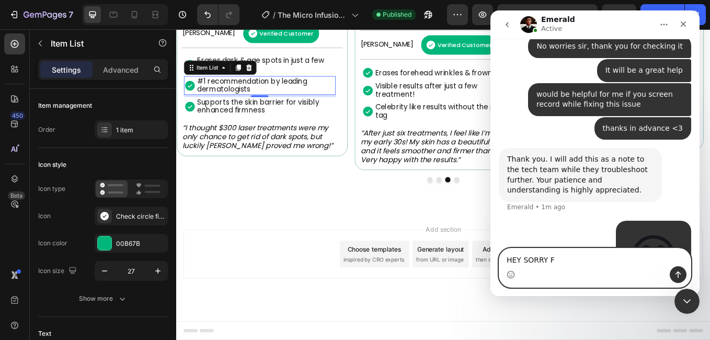
scroll to position [1774, 0]
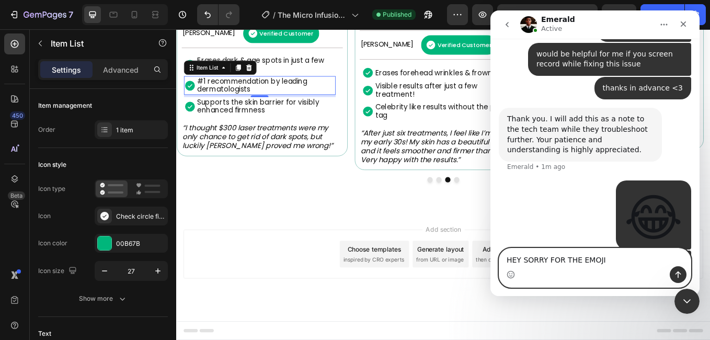
type textarea "HEY SORRY FOR THE EMOJIS"
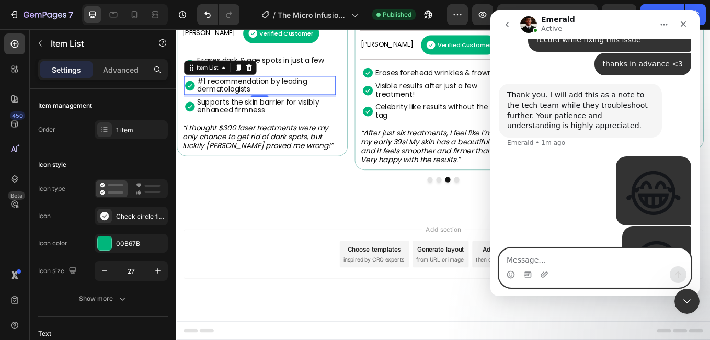
type textarea "I"
type textarea "My pc hanged lol"
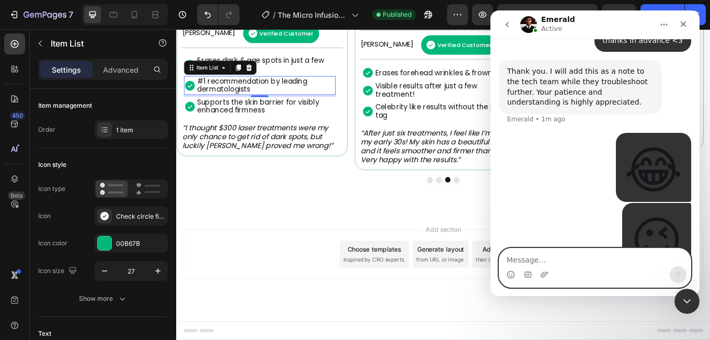
drag, startPoint x: 616, startPoint y: 113, endPoint x: 638, endPoint y: 250, distance: 138.7
click at [638, 250] on textarea "Message…" at bounding box center [595, 257] width 191 height 18
type textarea "x"
type textarea "So embarassing -.-"
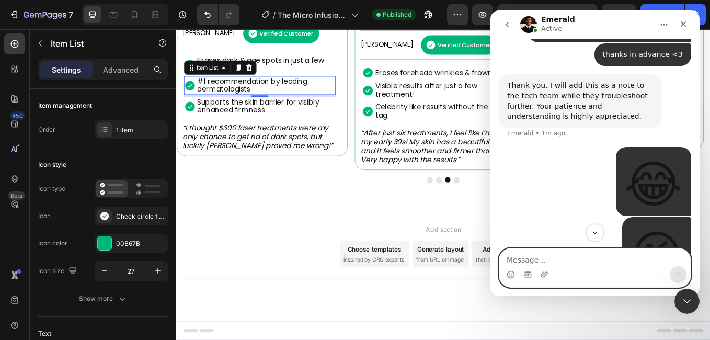
scroll to position [1846, 0]
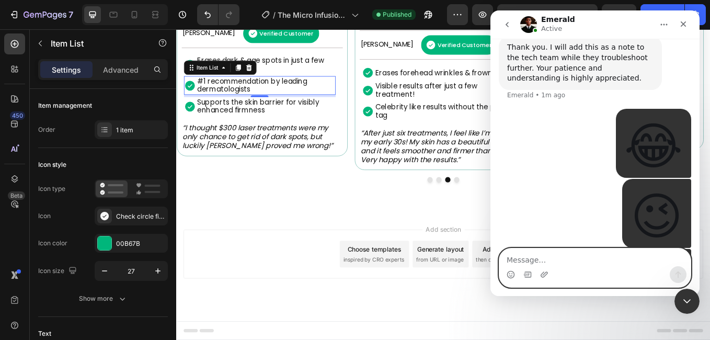
drag, startPoint x: 553, startPoint y: 248, endPoint x: 540, endPoint y: 239, distance: 15.7
click at [541, 241] on div "We're on GMT + 7 timezone and may get back to you shortly! Normally we can reso…" at bounding box center [595, 167] width 209 height 257
type textarea "h"
type textarea "w"
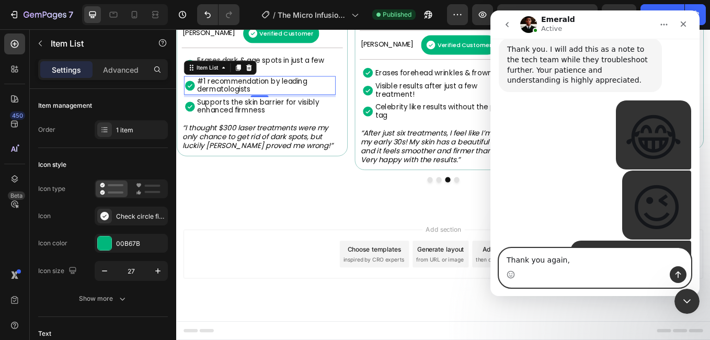
scroll to position [1837, 0]
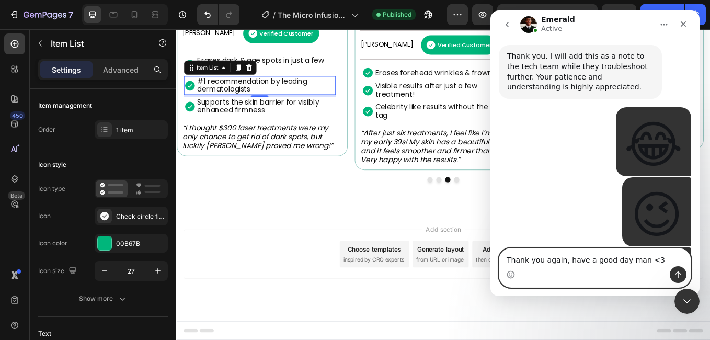
type textarea "Thank you again, have a good day man <3"
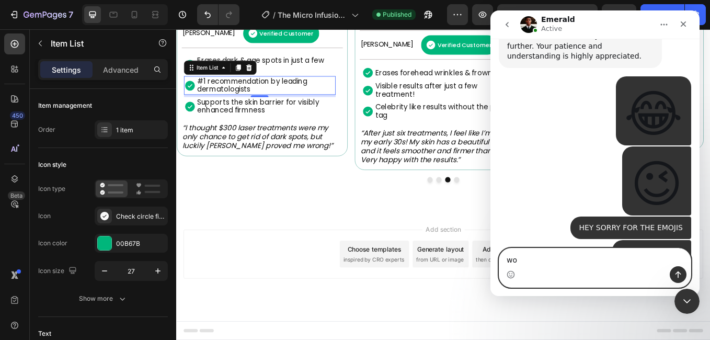
type textarea "w"
type textarea "looking forward to this"
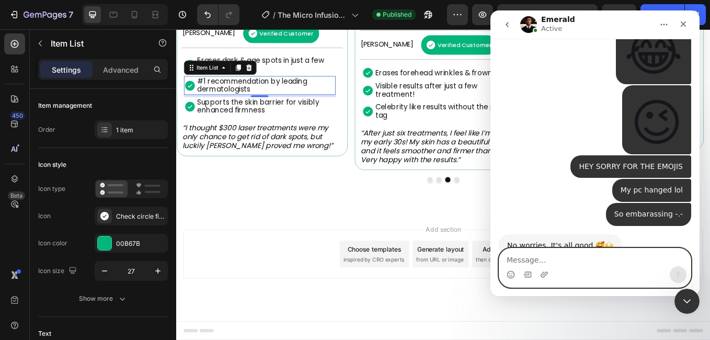
scroll to position [1932, 0]
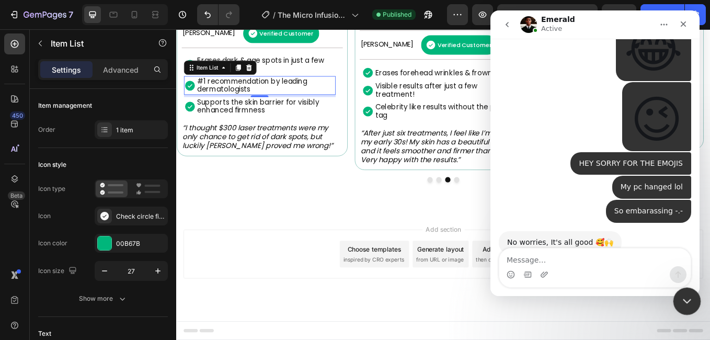
click at [685, 301] on icon "Close Intercom Messenger" at bounding box center [686, 299] width 13 height 13
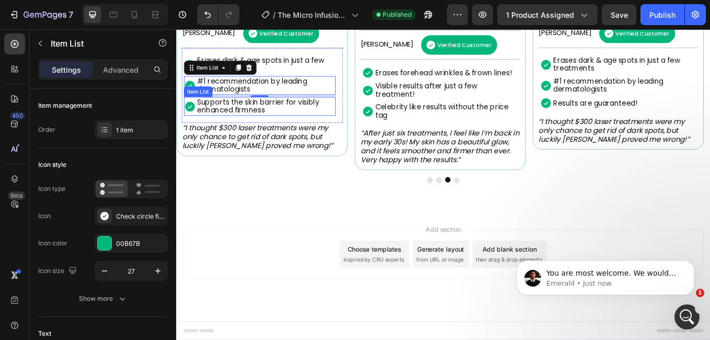
scroll to position [1933, 0]
click at [685, 311] on icon "Open Intercom Messenger" at bounding box center [685, 315] width 17 height 17
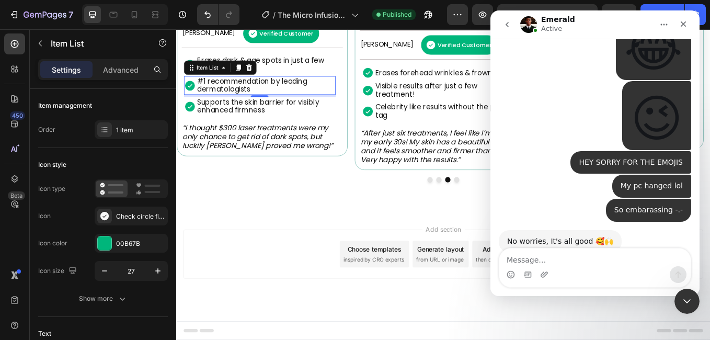
click at [635, 257] on textarea "Message…" at bounding box center [595, 257] width 191 height 18
type textarea "<3"
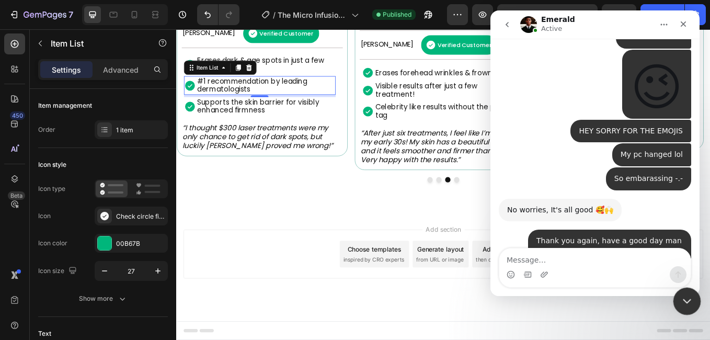
click at [686, 305] on icon "Close Intercom Messenger" at bounding box center [686, 299] width 13 height 13
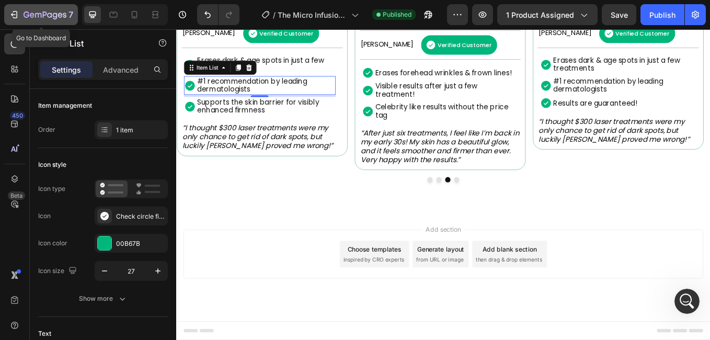
click at [29, 14] on icon "button" at bounding box center [45, 15] width 43 height 9
